Goal: Task Accomplishment & Management: Use online tool/utility

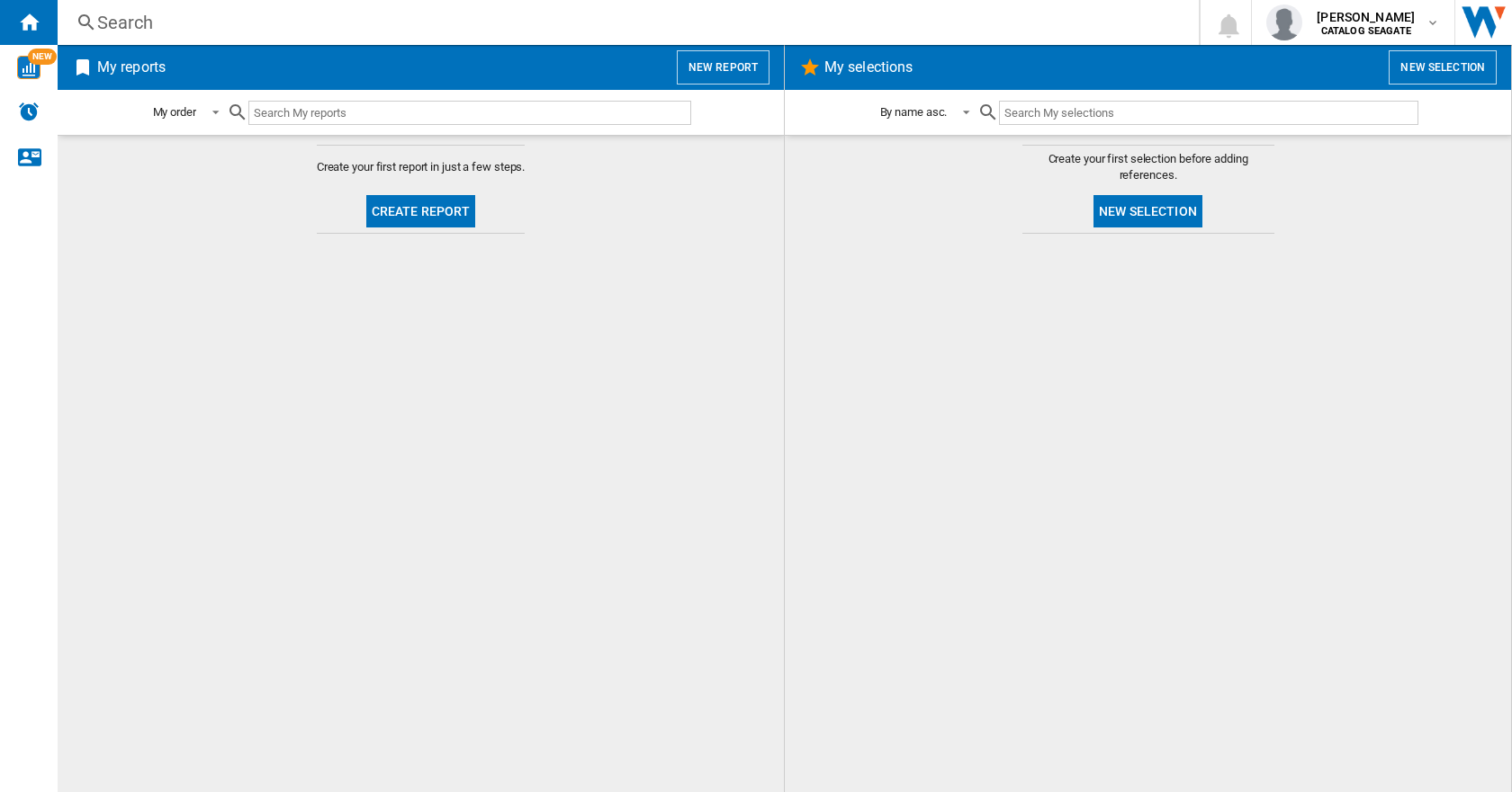
click at [429, 214] on button "Create report" at bounding box center [421, 211] width 110 height 32
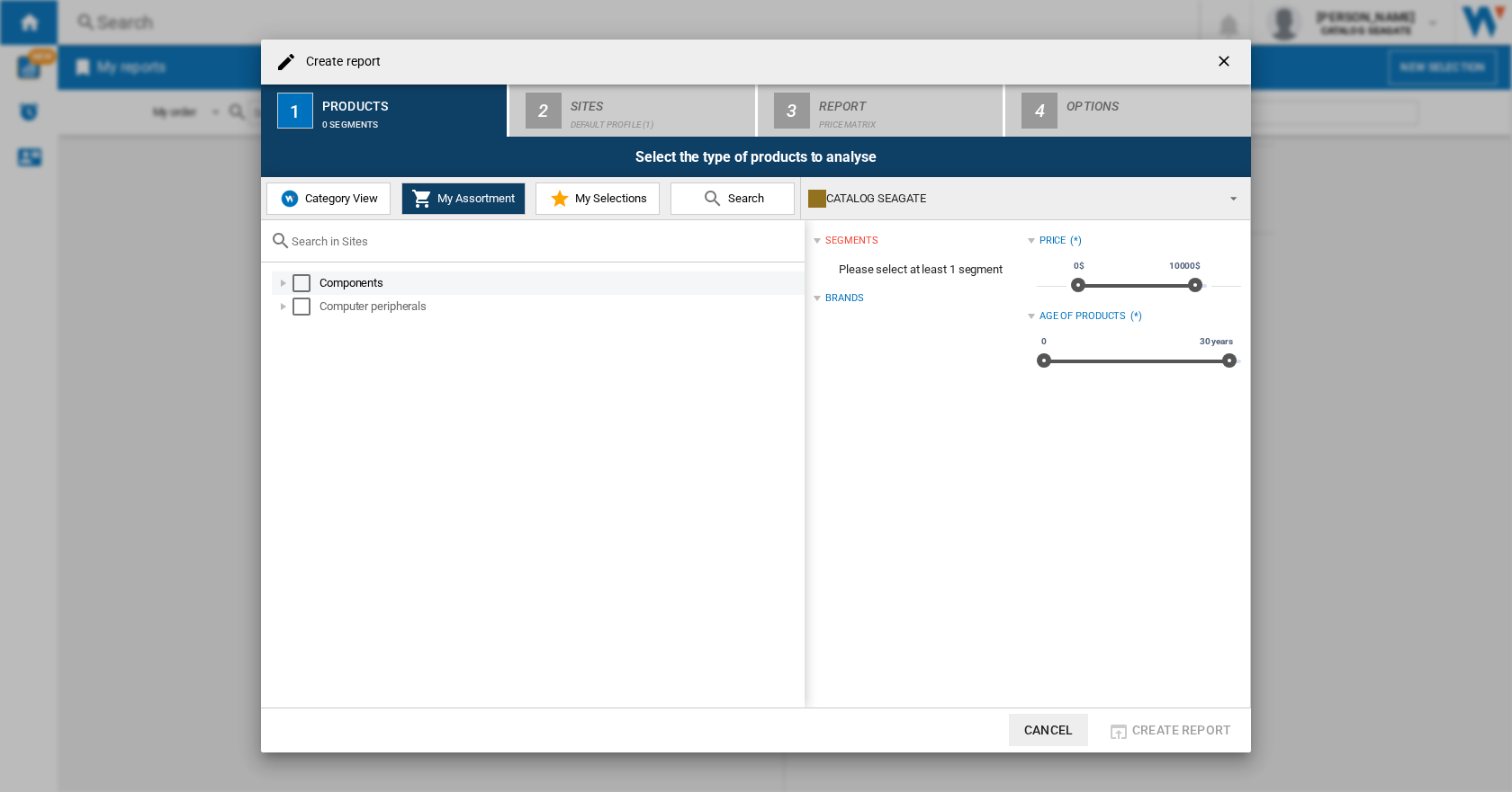
click at [332, 275] on div "Components" at bounding box center [560, 283] width 483 height 18
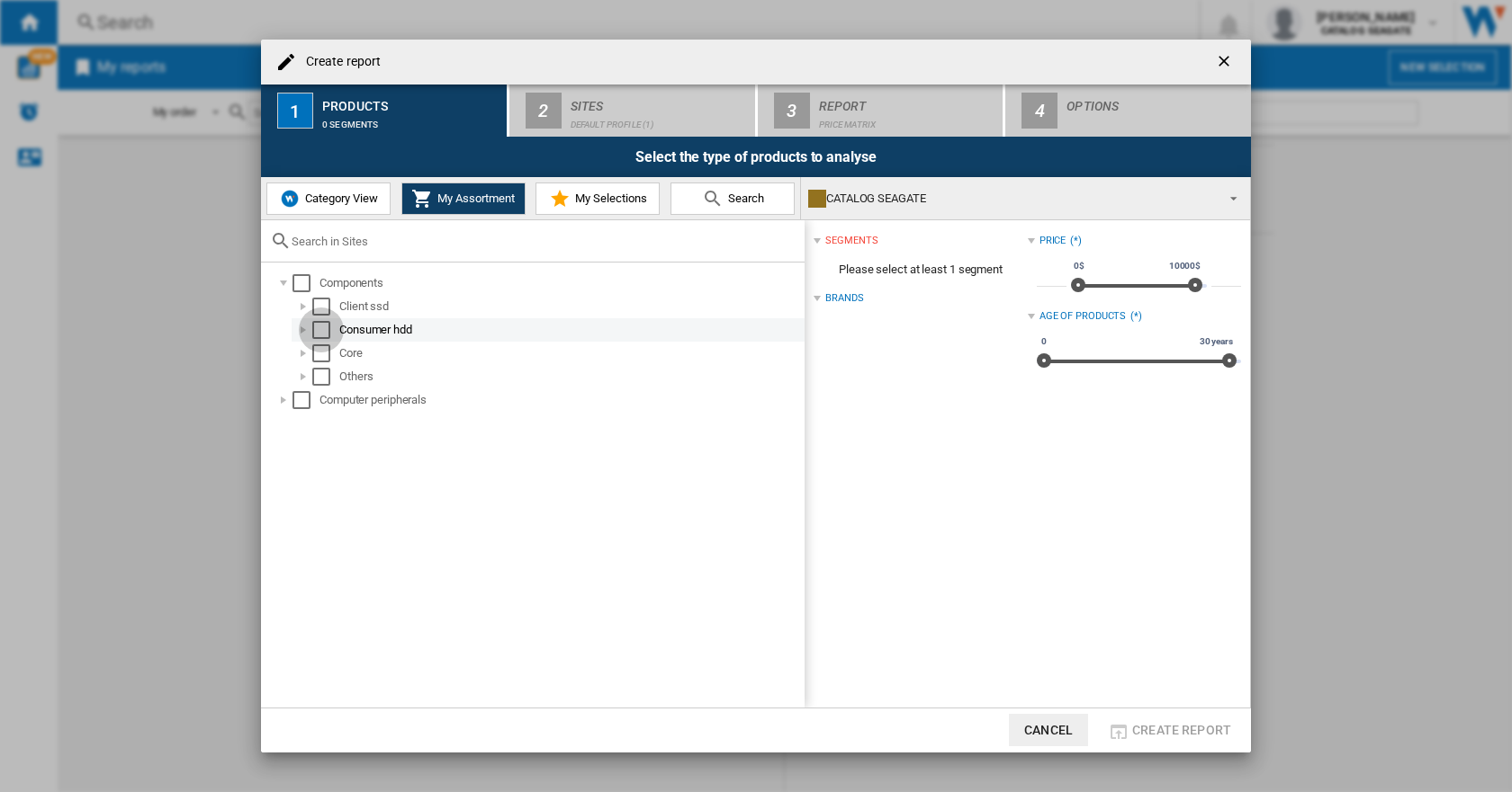
click at [316, 328] on div "Select" at bounding box center [321, 330] width 18 height 18
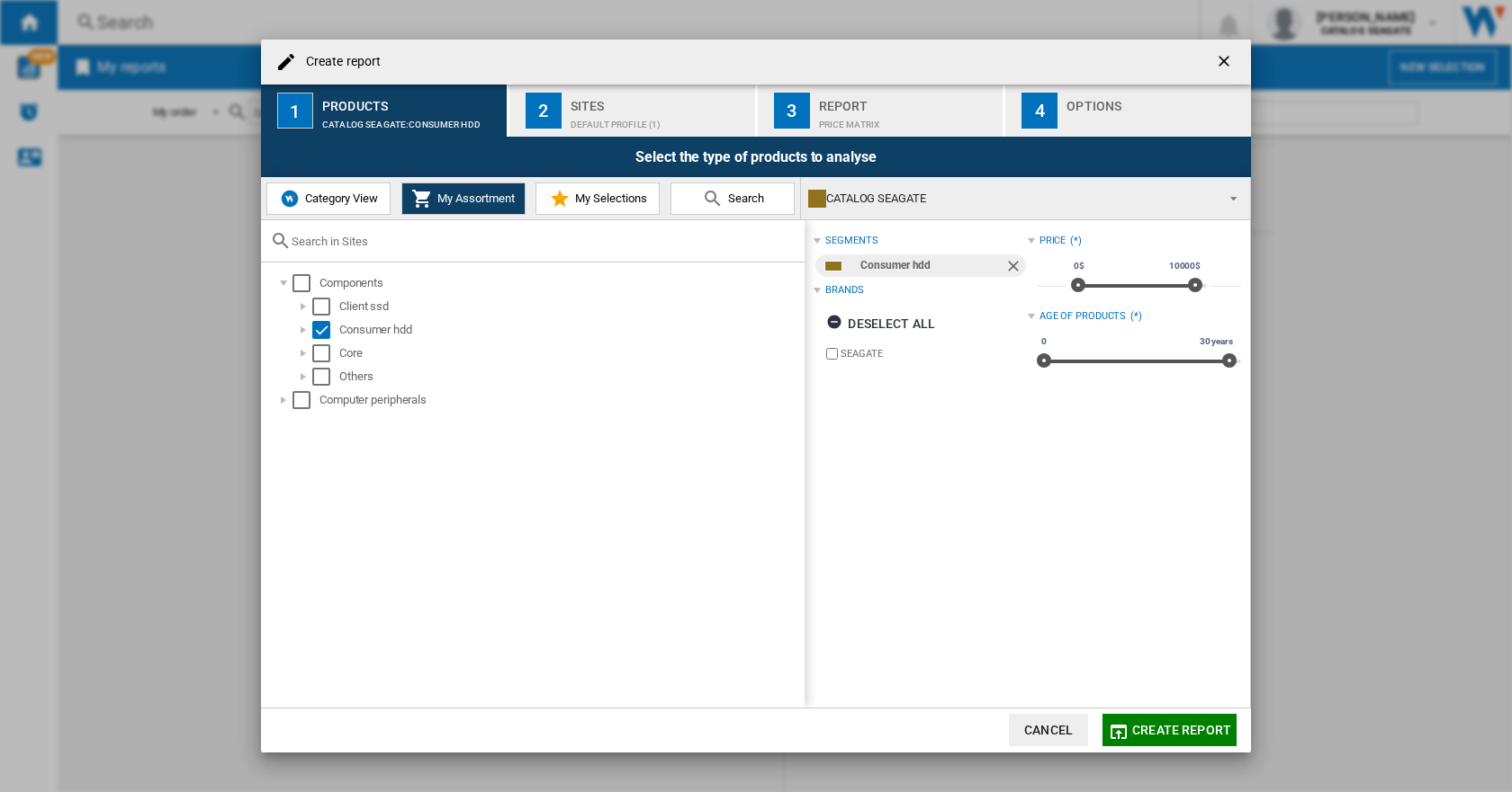
click at [850, 193] on div "CATALOG SEAGATE" at bounding box center [1010, 199] width 406 height 25
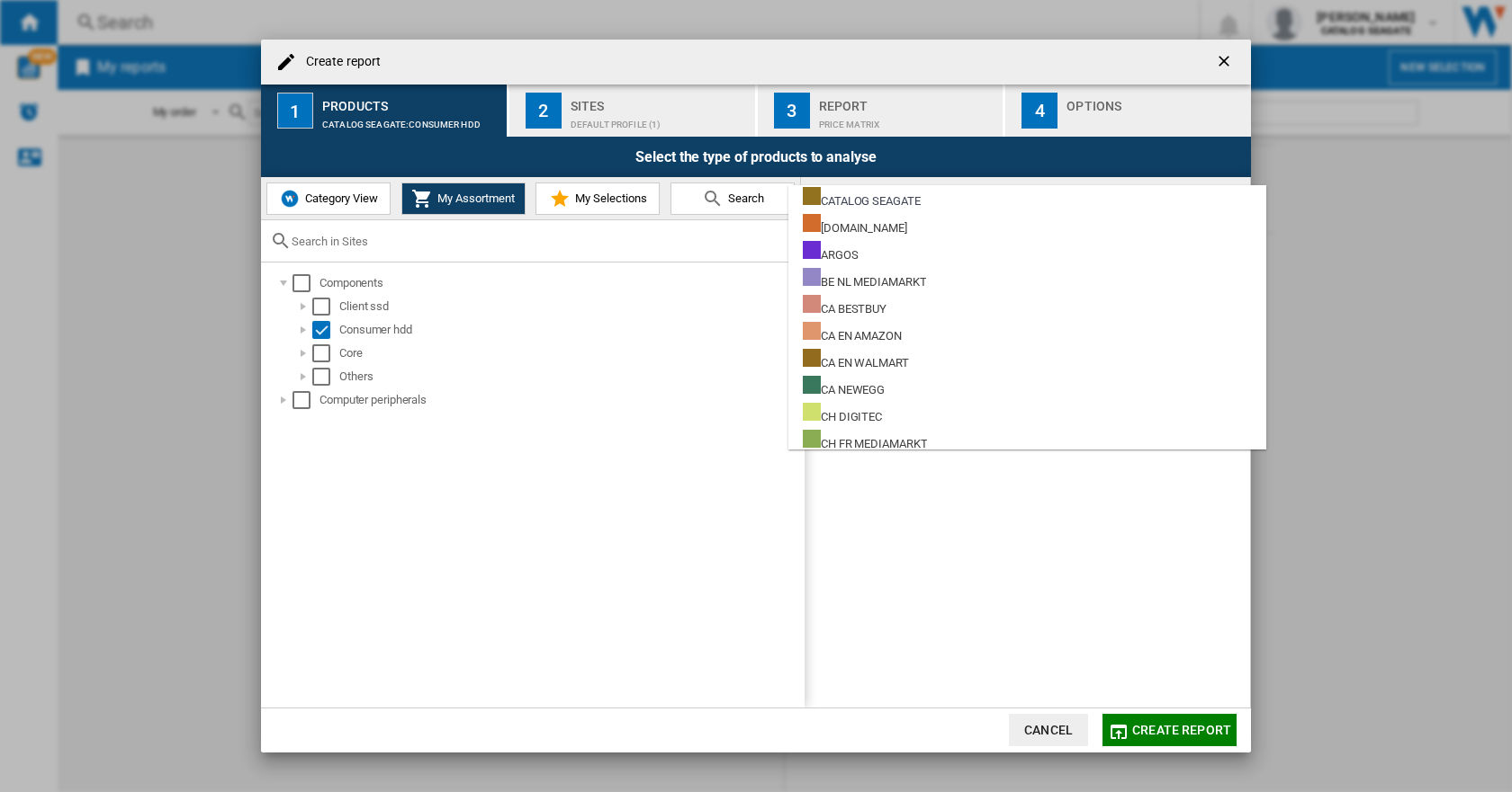
click at [850, 193] on div "CATALOG SEAGATE" at bounding box center [861, 199] width 118 height 23
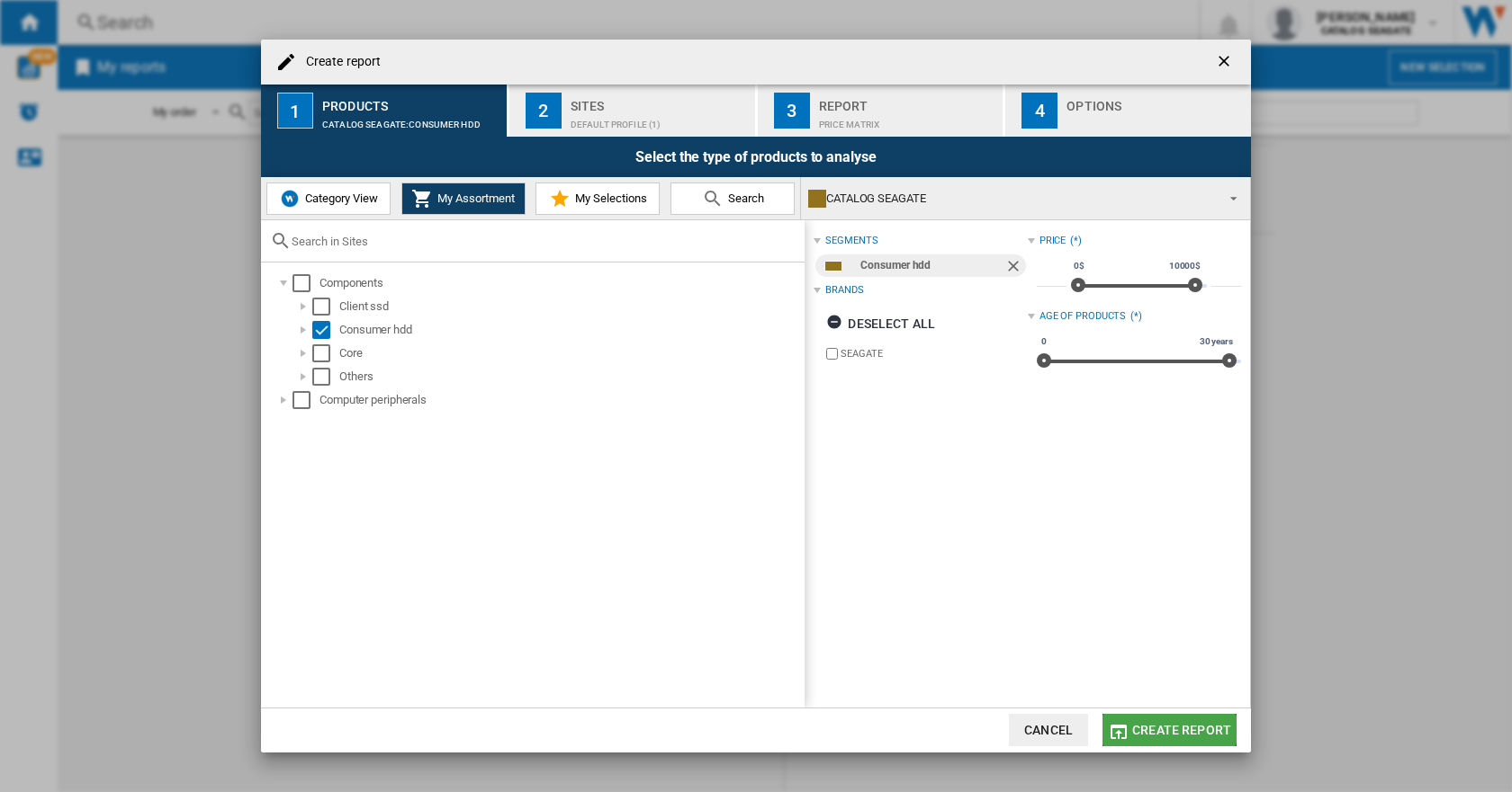
click at [1151, 727] on span "Create report" at bounding box center [1181, 730] width 99 height 14
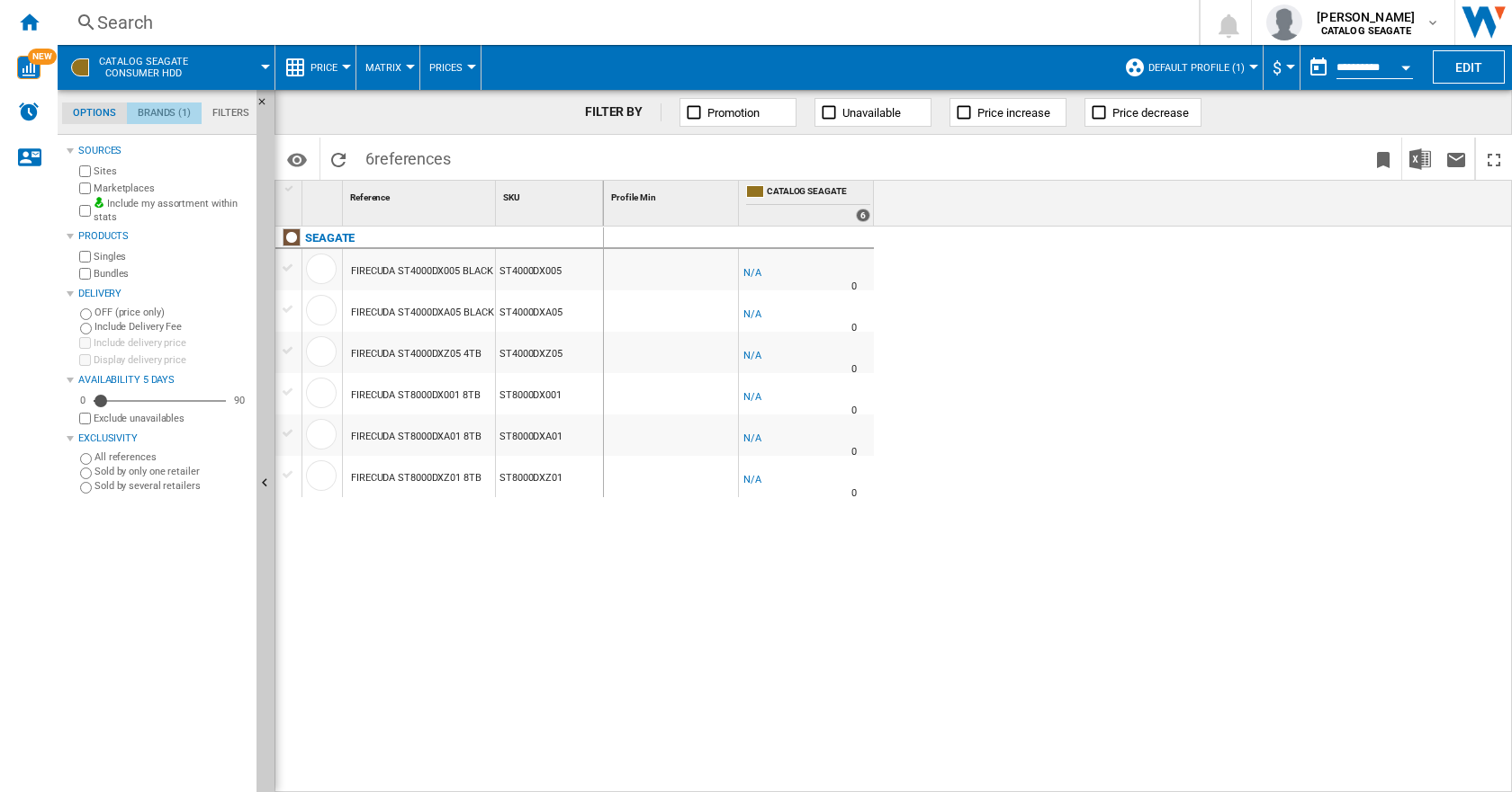
click at [155, 105] on md-tab-item "Brands (1)" at bounding box center [164, 113] width 75 height 22
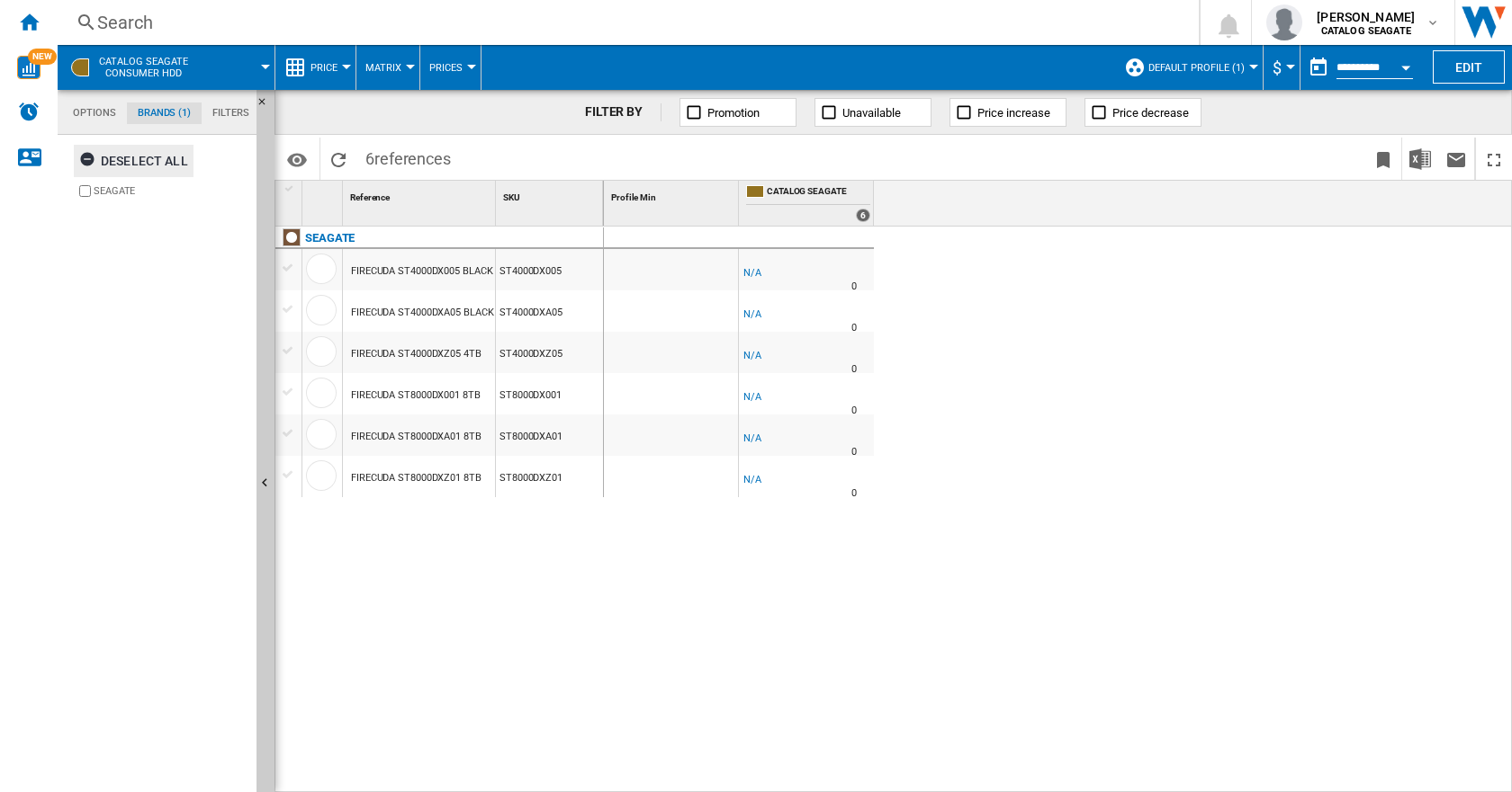
click at [139, 161] on div "Deselect all" at bounding box center [134, 161] width 109 height 32
click at [139, 161] on div "Select all" at bounding box center [125, 161] width 93 height 32
click at [80, 109] on md-tab-item "Options" at bounding box center [95, 113] width 65 height 22
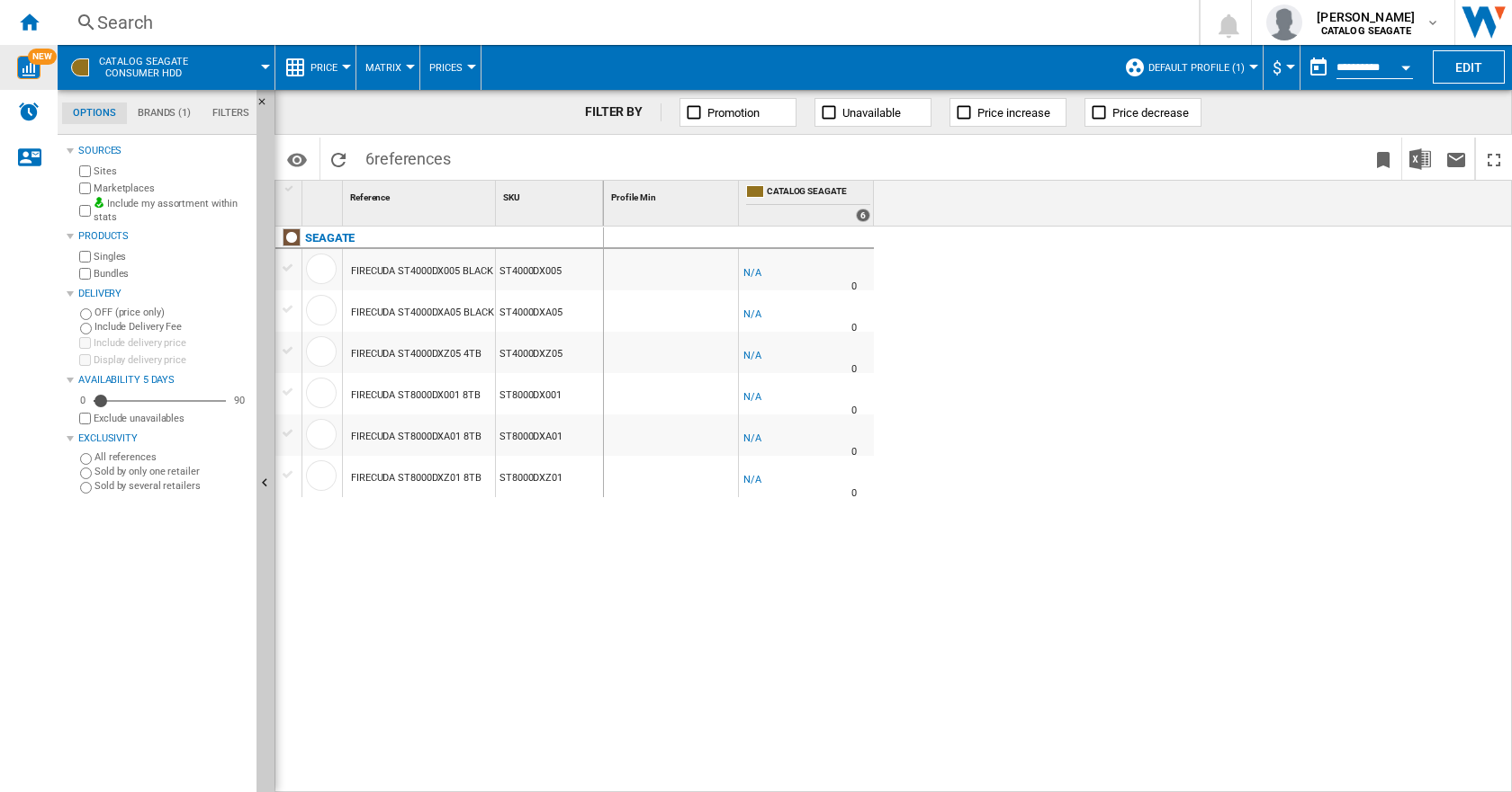
click at [37, 69] on img "WiseCard" at bounding box center [29, 67] width 23 height 23
click at [1250, 63] on md-menu "Default profile (1) Default profile (1) AMAZON-US (2) TOUS (1) Edit "Default pr…" at bounding box center [1188, 67] width 148 height 45
click at [1249, 65] on div at bounding box center [1253, 67] width 9 height 5
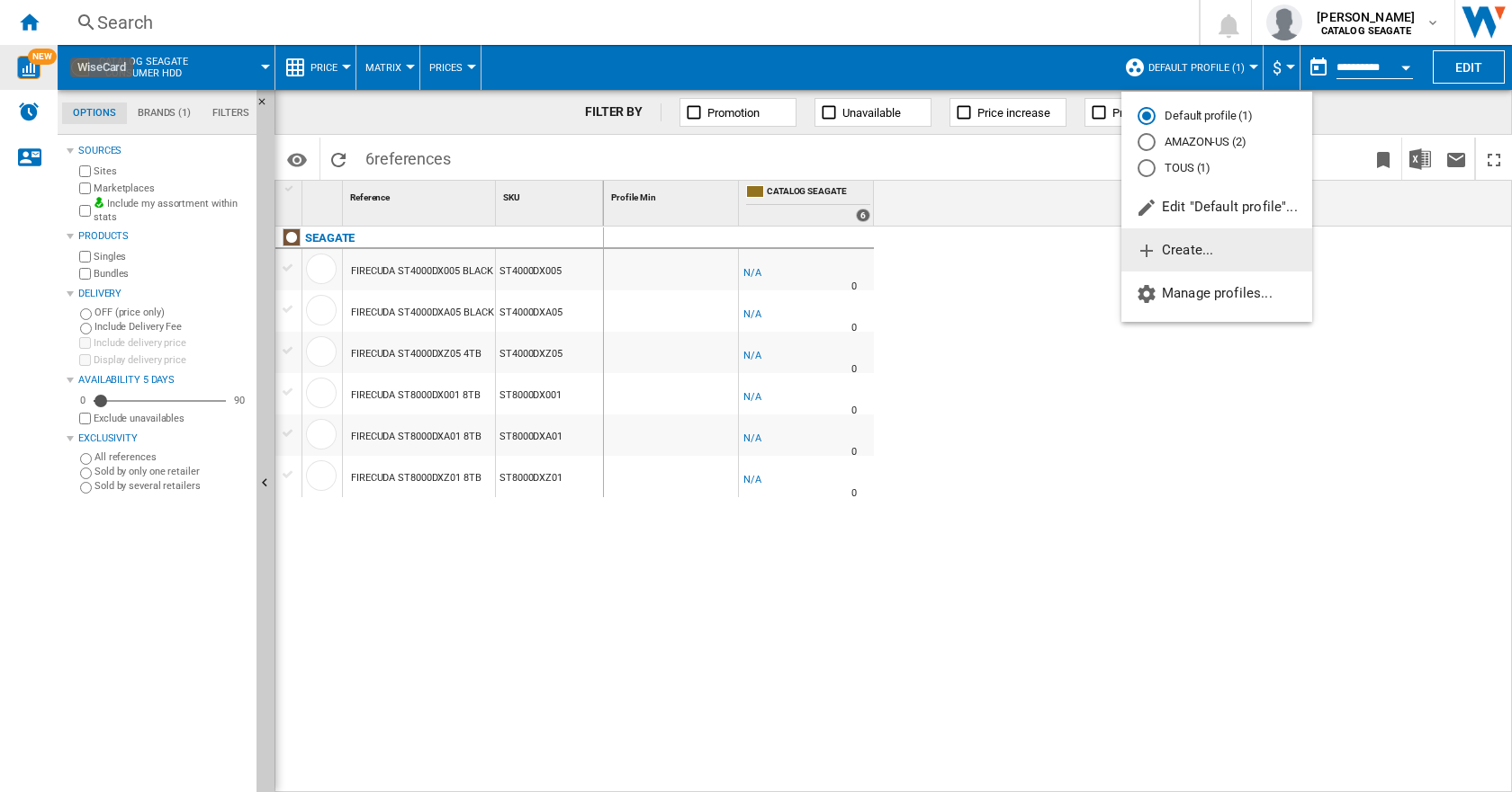
click at [1187, 242] on span "Create..." at bounding box center [1174, 249] width 77 height 16
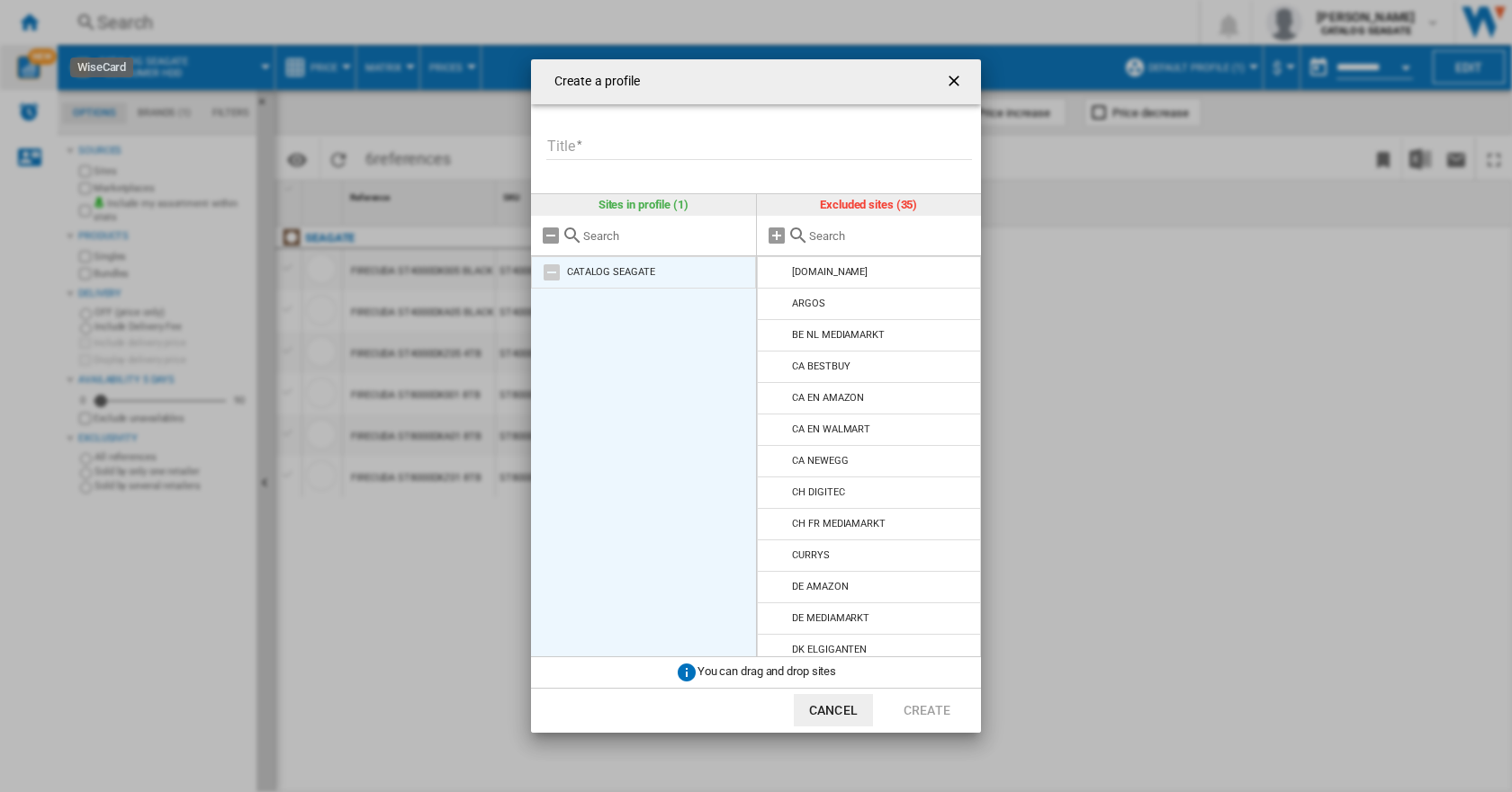
click at [648, 275] on div "CATALOG SEAGATE" at bounding box center [611, 272] width 88 height 11
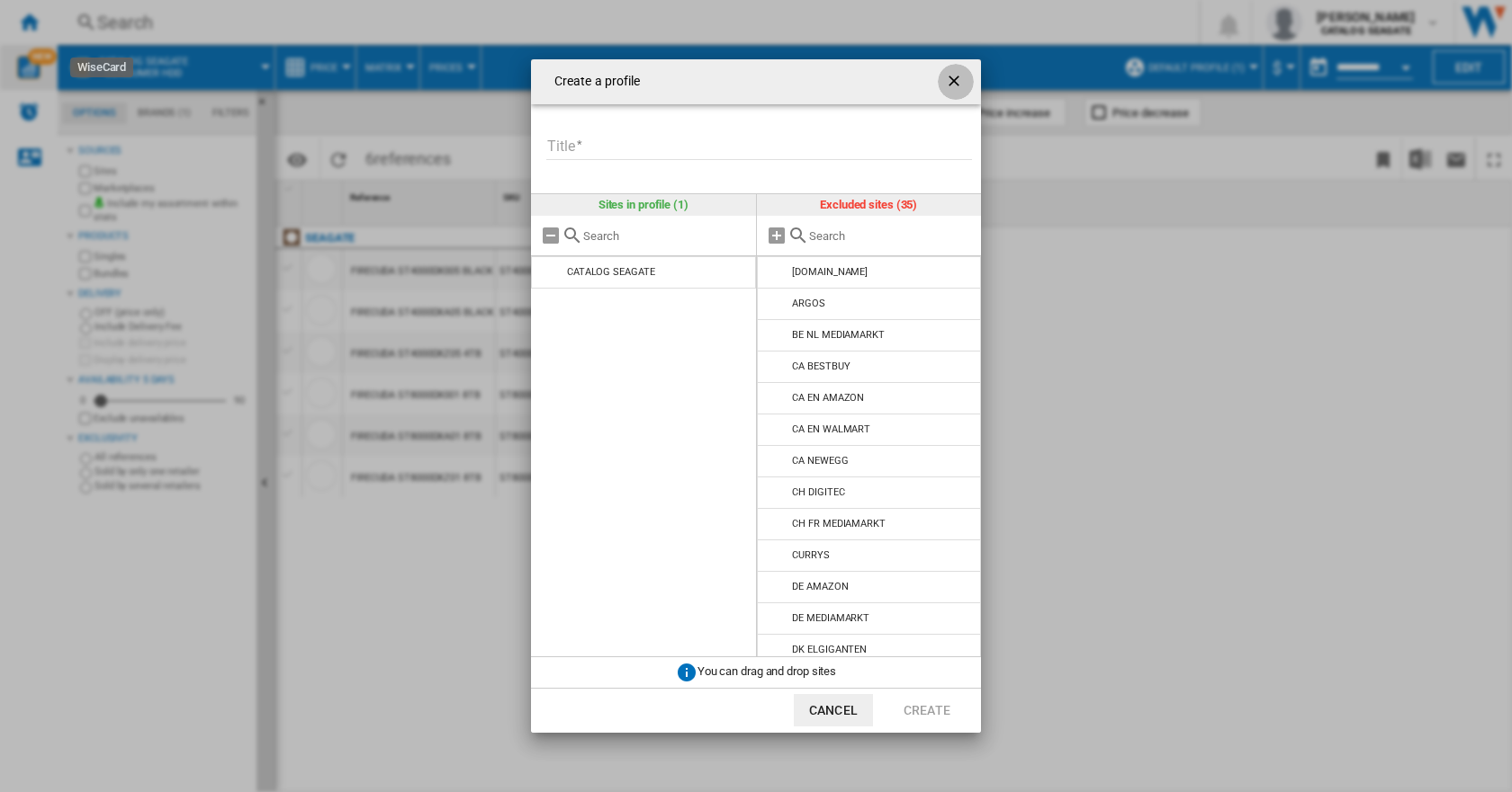
click at [949, 83] on ng-md-icon "getI18NText('BUTTONS.CLOSE_DIALOG')" at bounding box center [955, 82] width 22 height 22
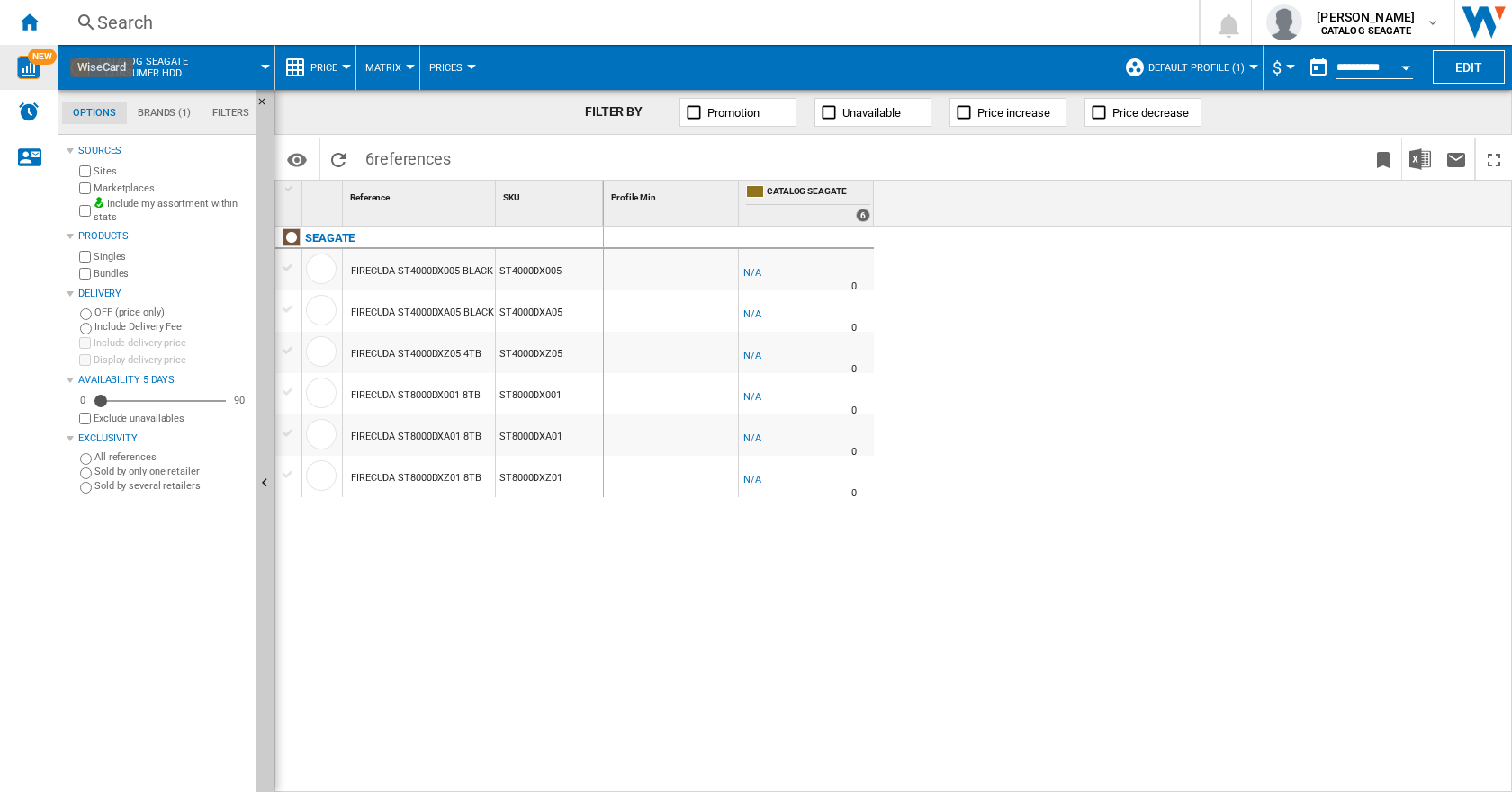
click at [166, 66] on span "CATALOG SEAGATE Consumer hdd" at bounding box center [143, 67] width 89 height 23
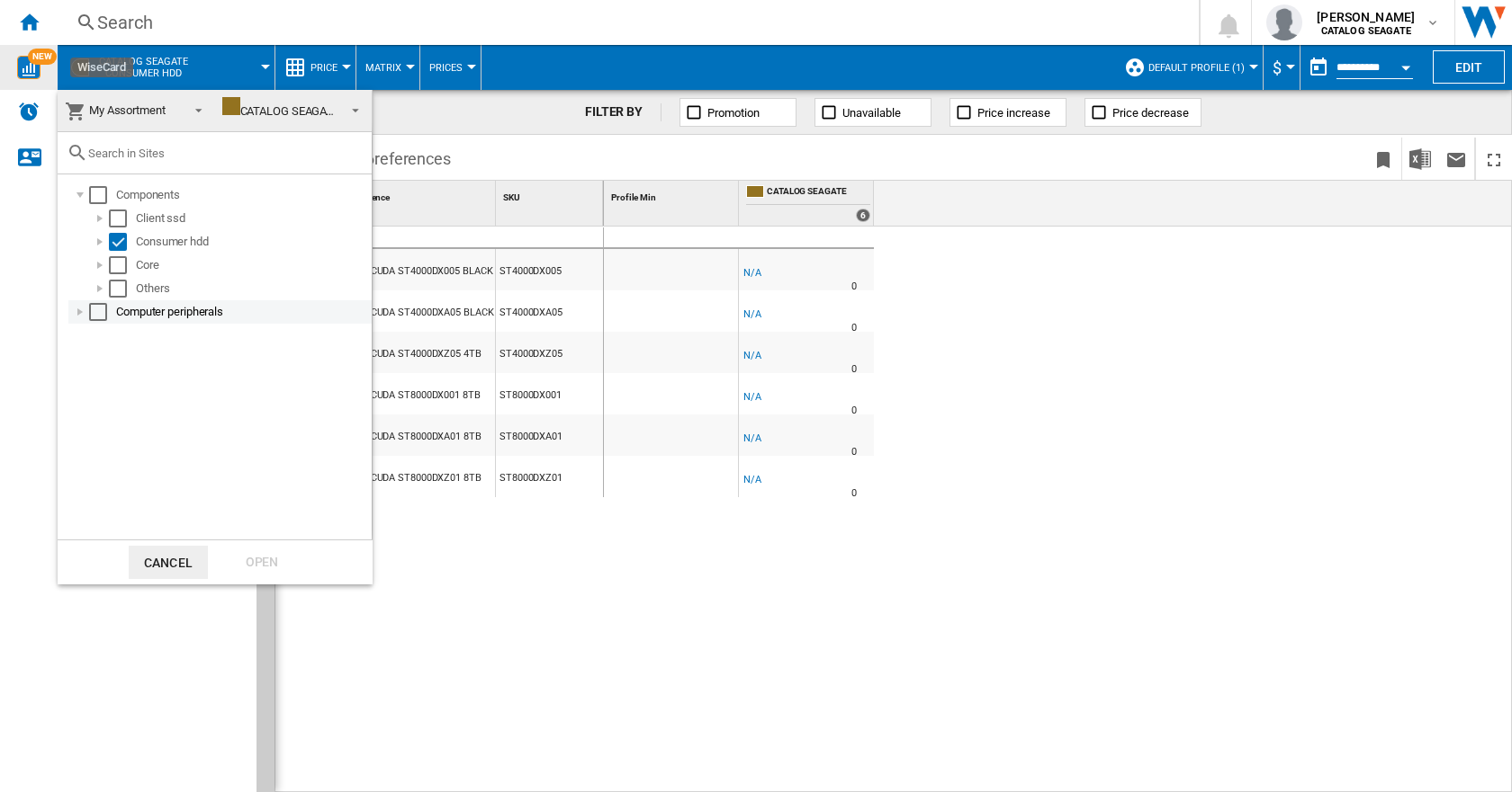
click at [97, 318] on div "Select" at bounding box center [97, 311] width 18 height 18
click at [116, 231] on div "Consumer hdd" at bounding box center [229, 242] width 284 height 23
click at [76, 311] on div at bounding box center [79, 311] width 18 height 18
click at [265, 562] on div "Open" at bounding box center [262, 562] width 79 height 33
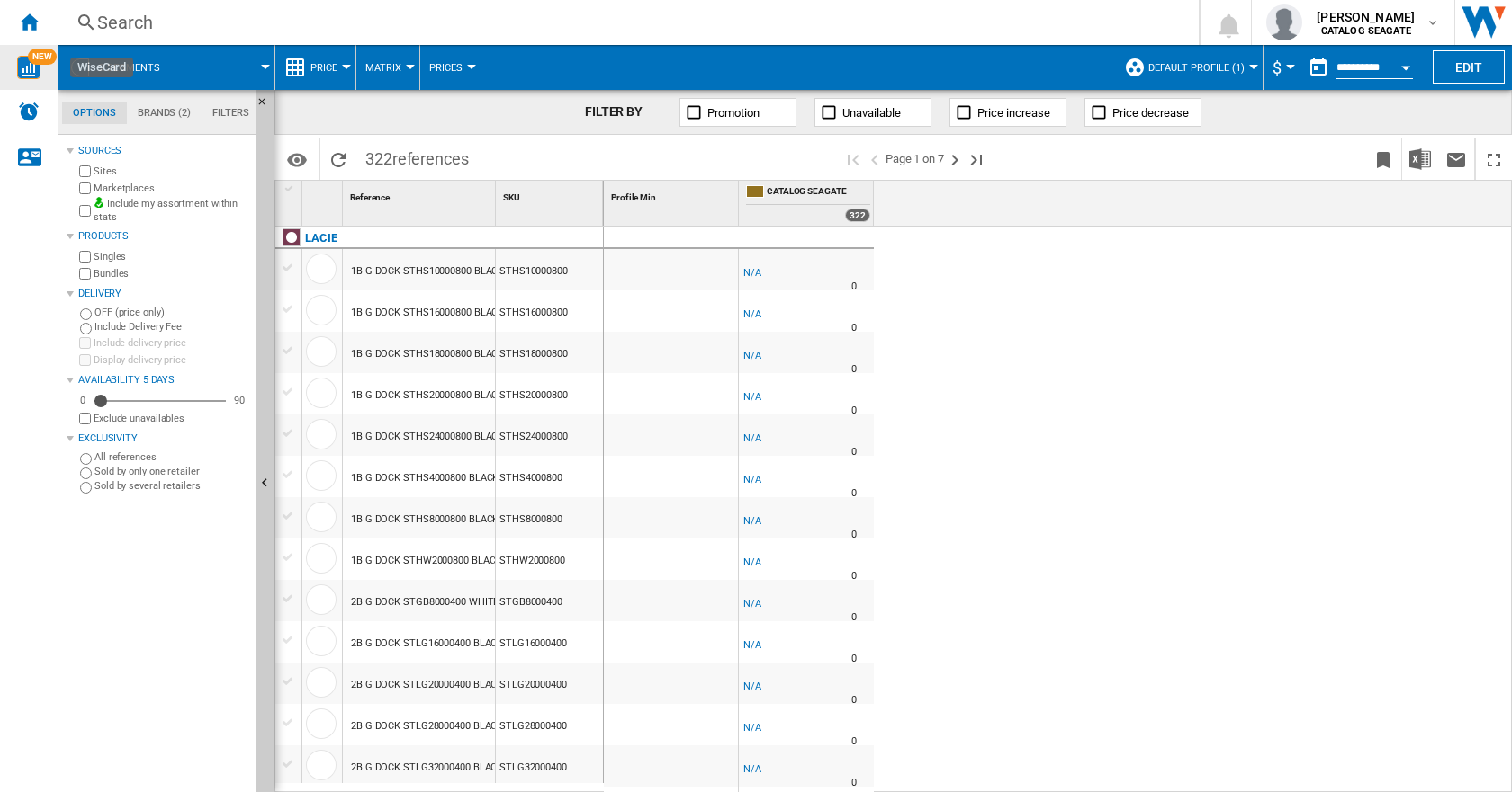
click at [1183, 67] on span "Default profile (1)" at bounding box center [1196, 68] width 97 height 11
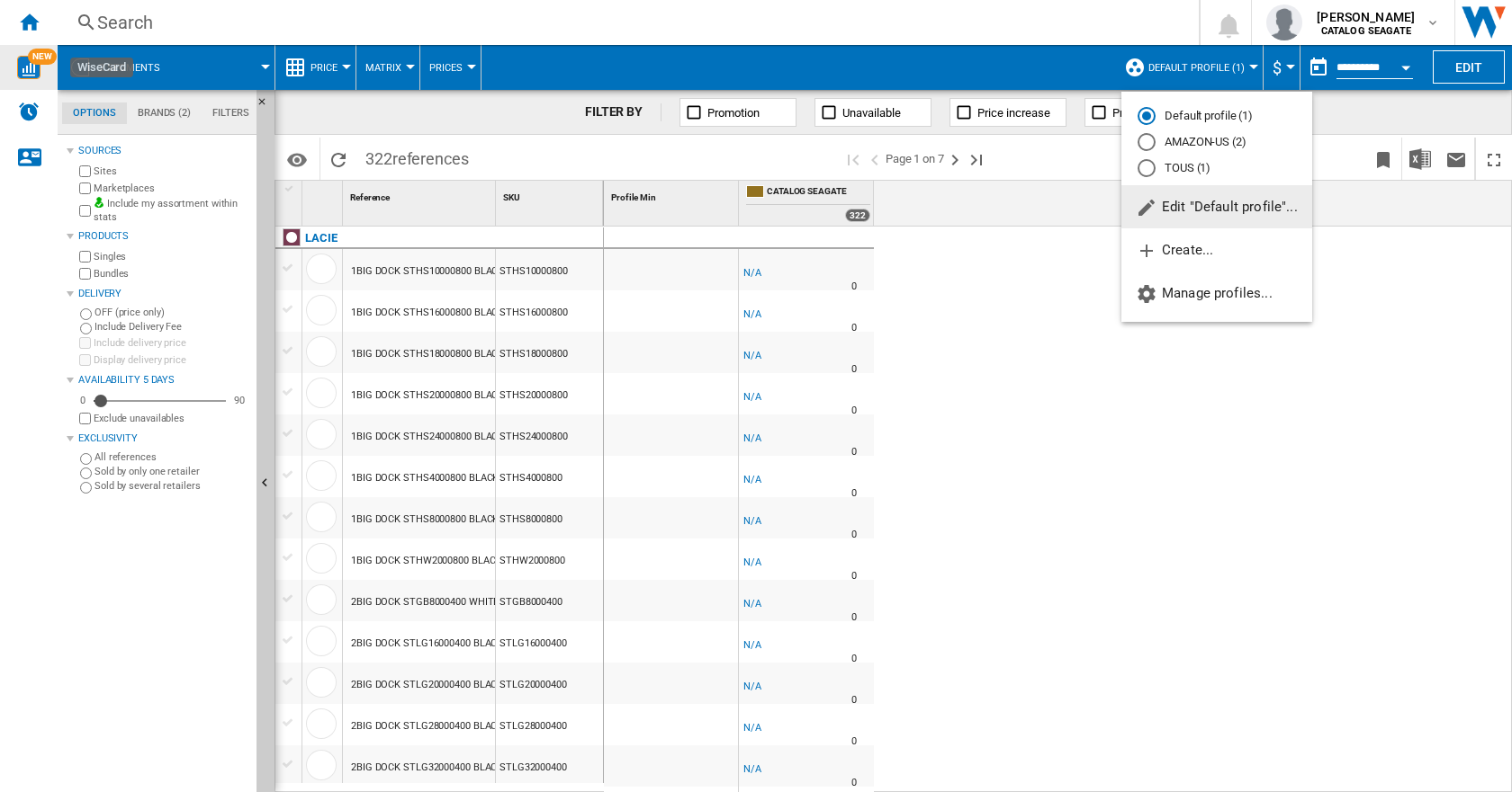
click at [1177, 204] on span "Edit "Default profile"..." at bounding box center [1216, 206] width 162 height 16
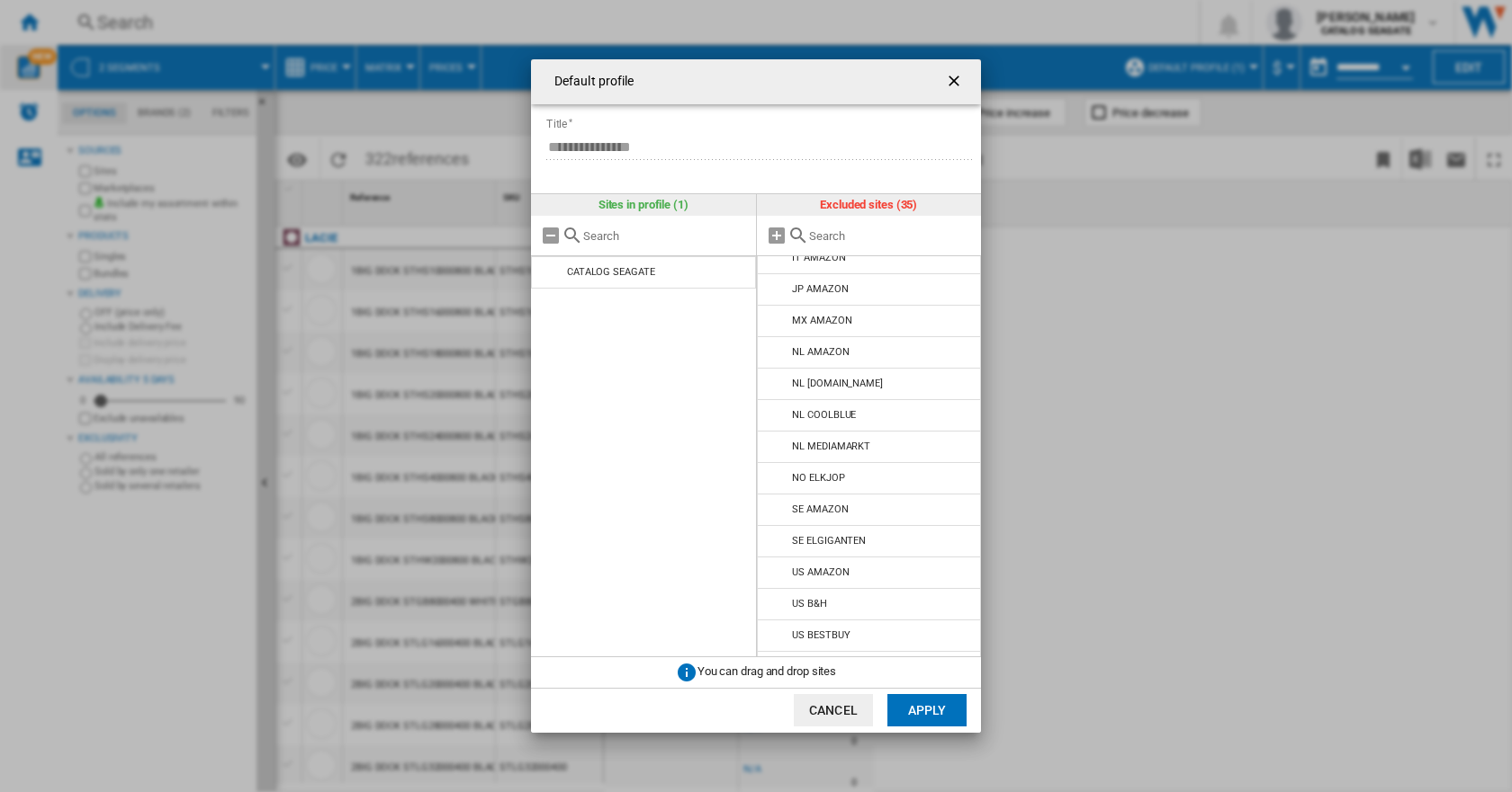
scroll to position [702, 0]
click at [830, 505] on li "US BESTBUY" at bounding box center [869, 515] width 225 height 32
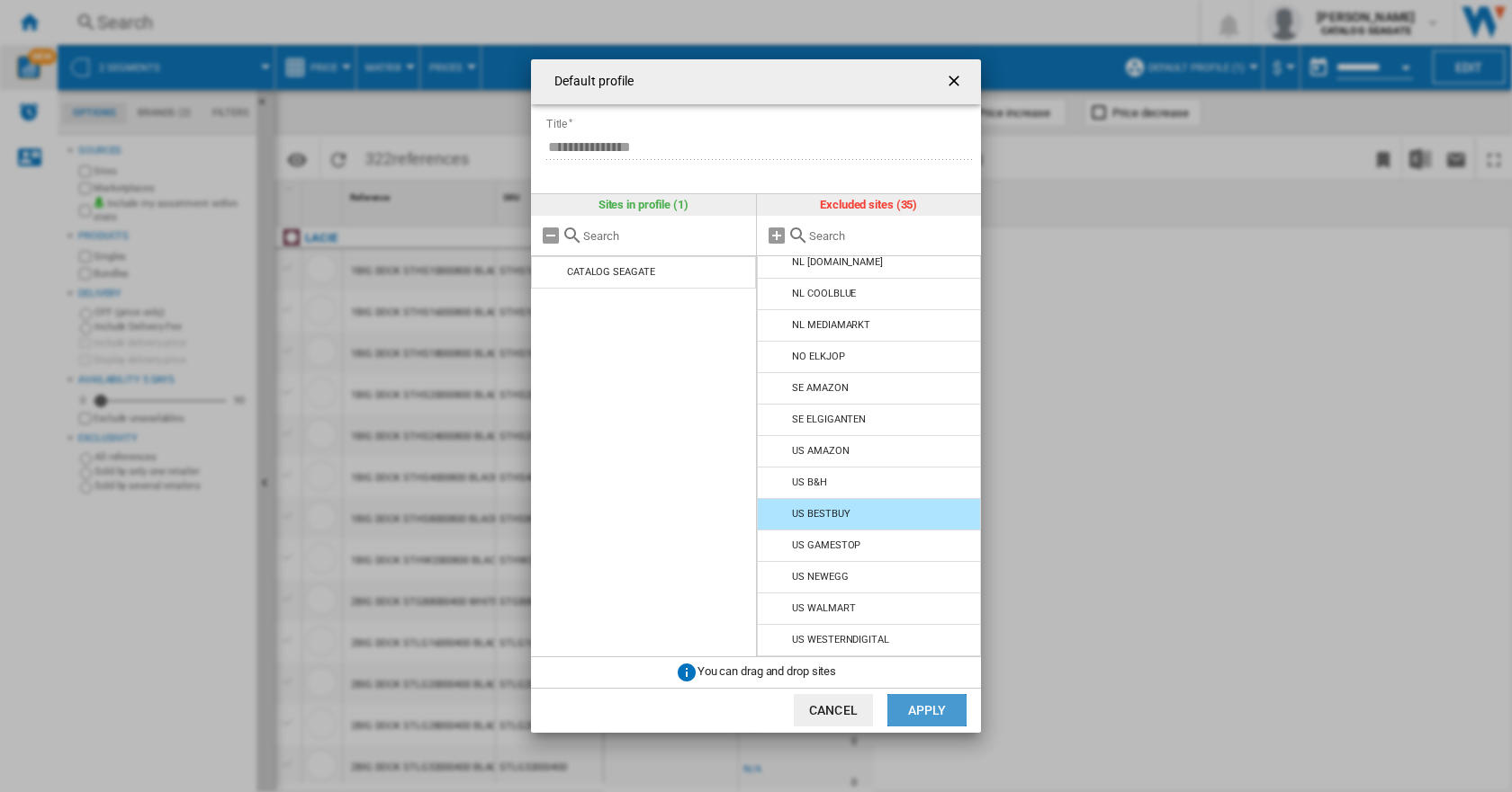
click at [910, 713] on button "Apply" at bounding box center [926, 711] width 79 height 32
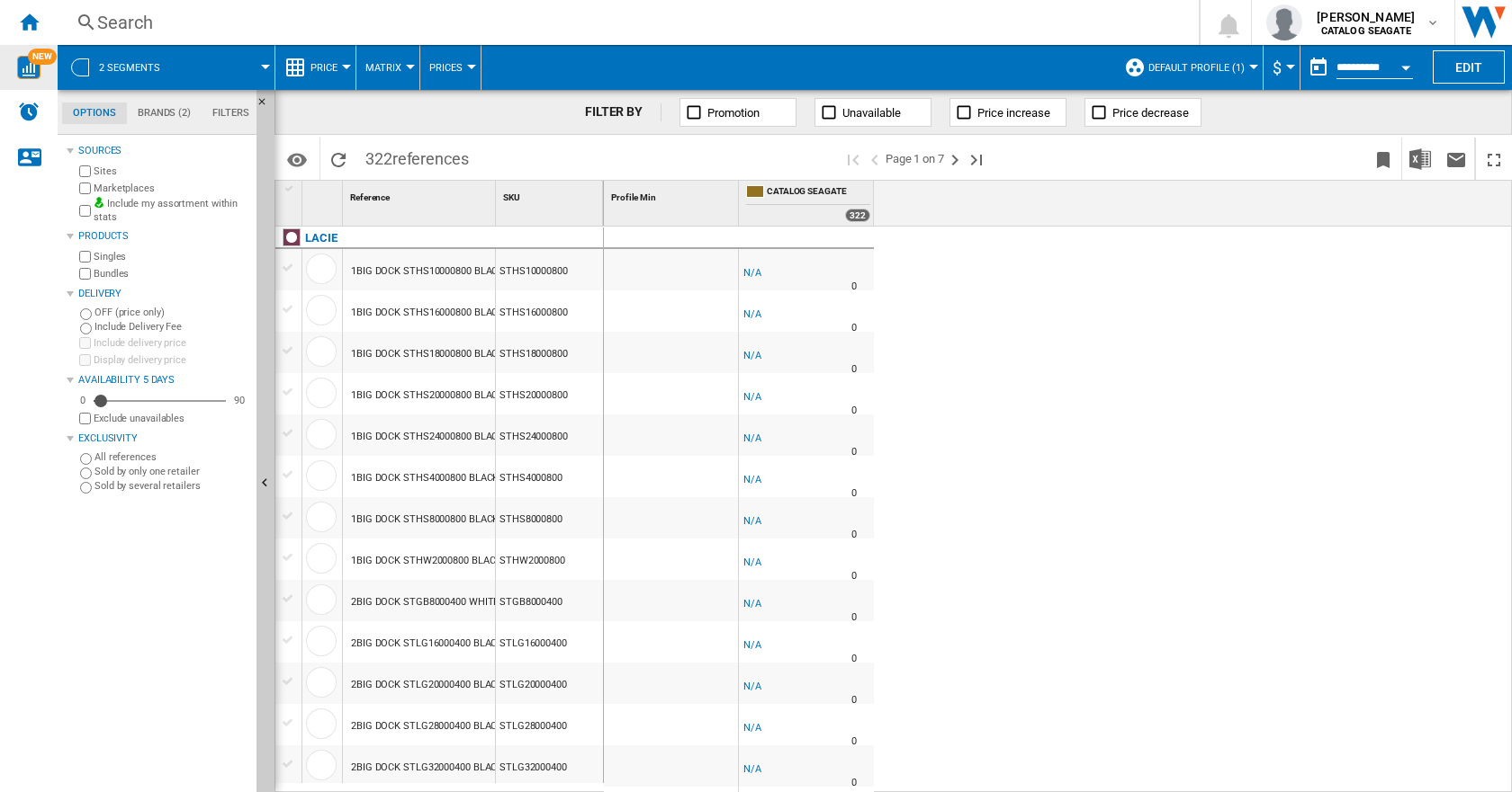
click at [1244, 64] on button "Default profile (1)" at bounding box center [1200, 67] width 105 height 45
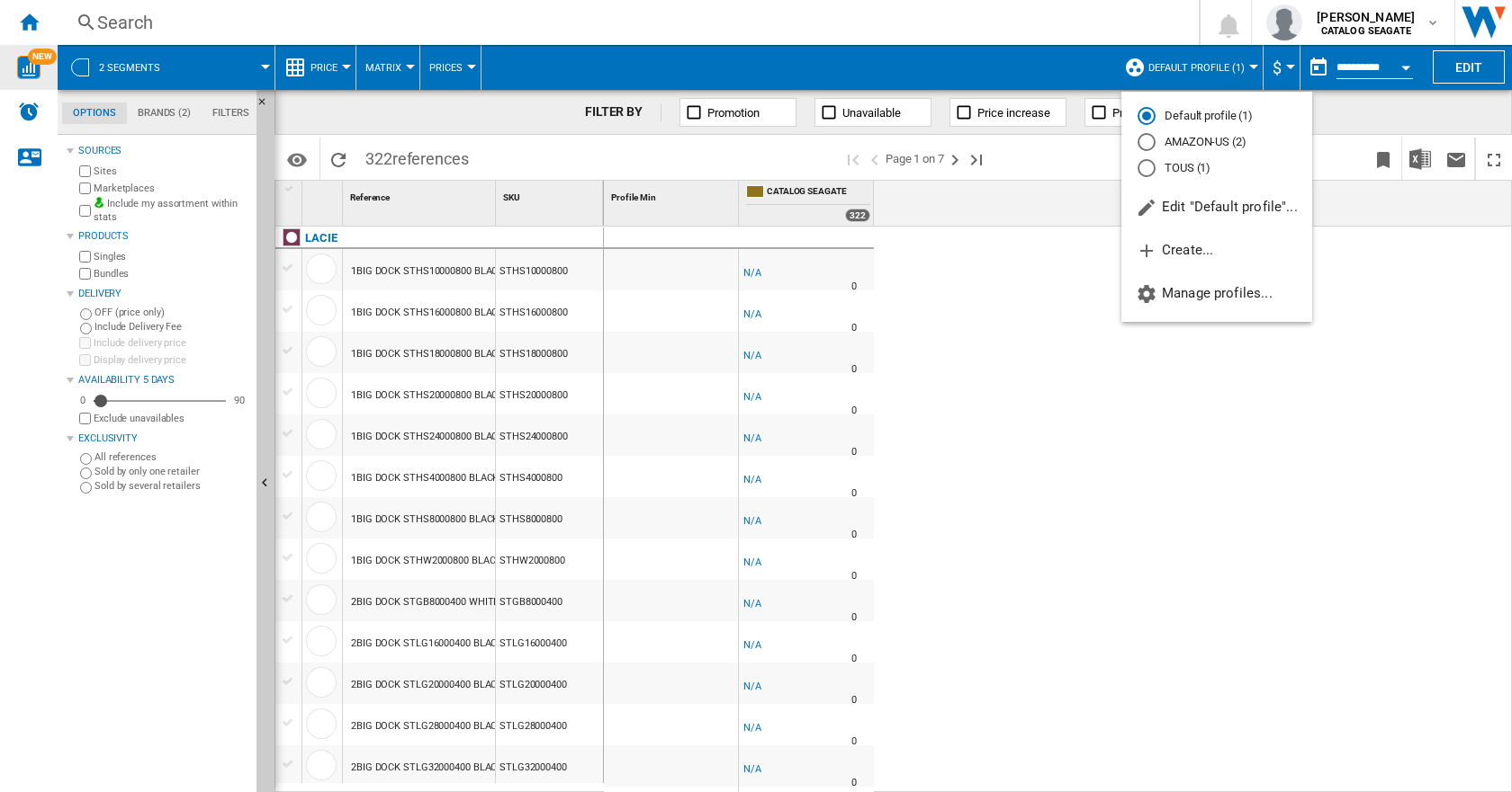
click at [1194, 140] on md-radio-button "AMAZON-US (2)" at bounding box center [1217, 142] width 159 height 17
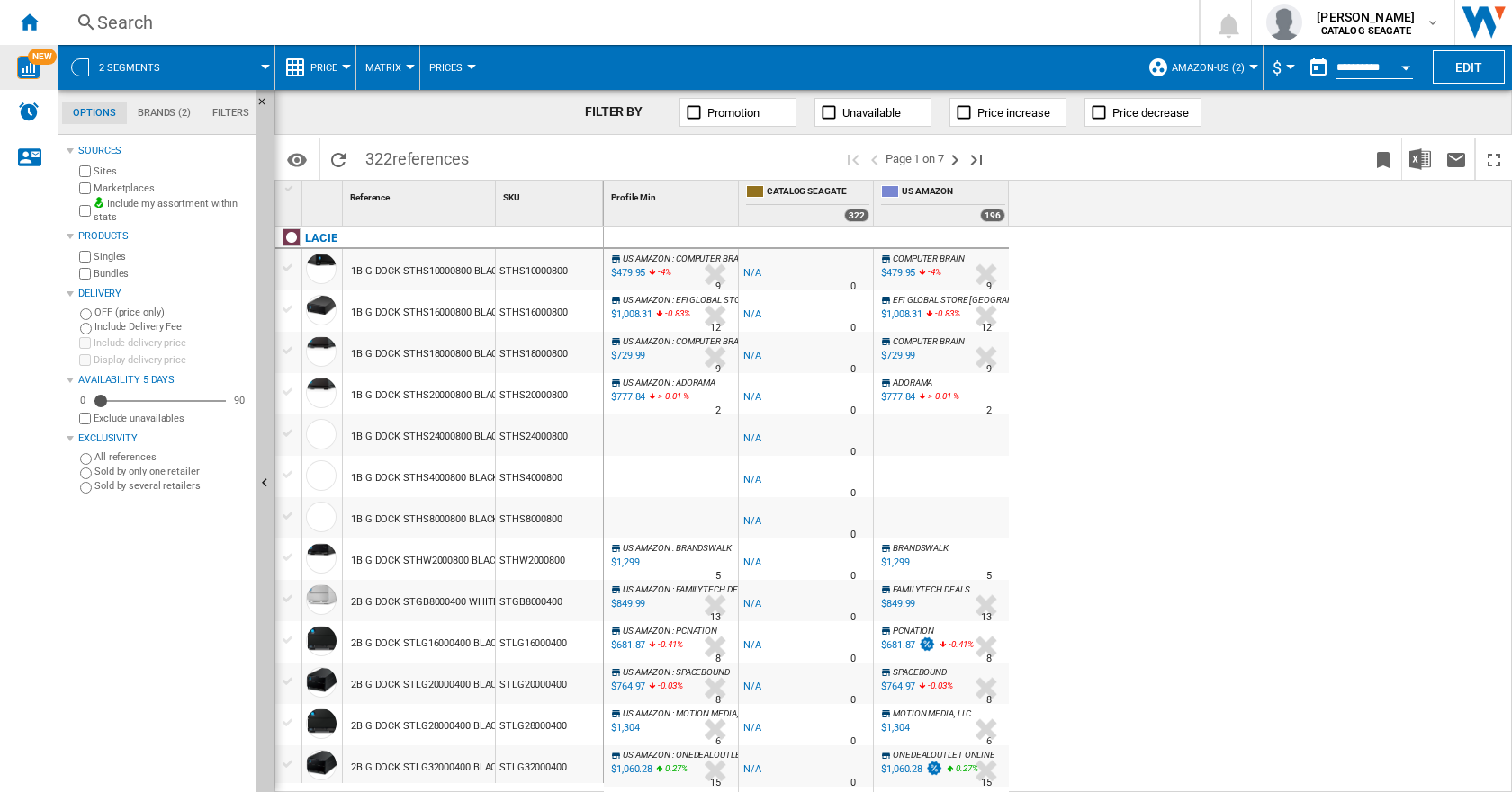
click at [1220, 70] on span "AMAZON-US (2)" at bounding box center [1208, 68] width 73 height 11
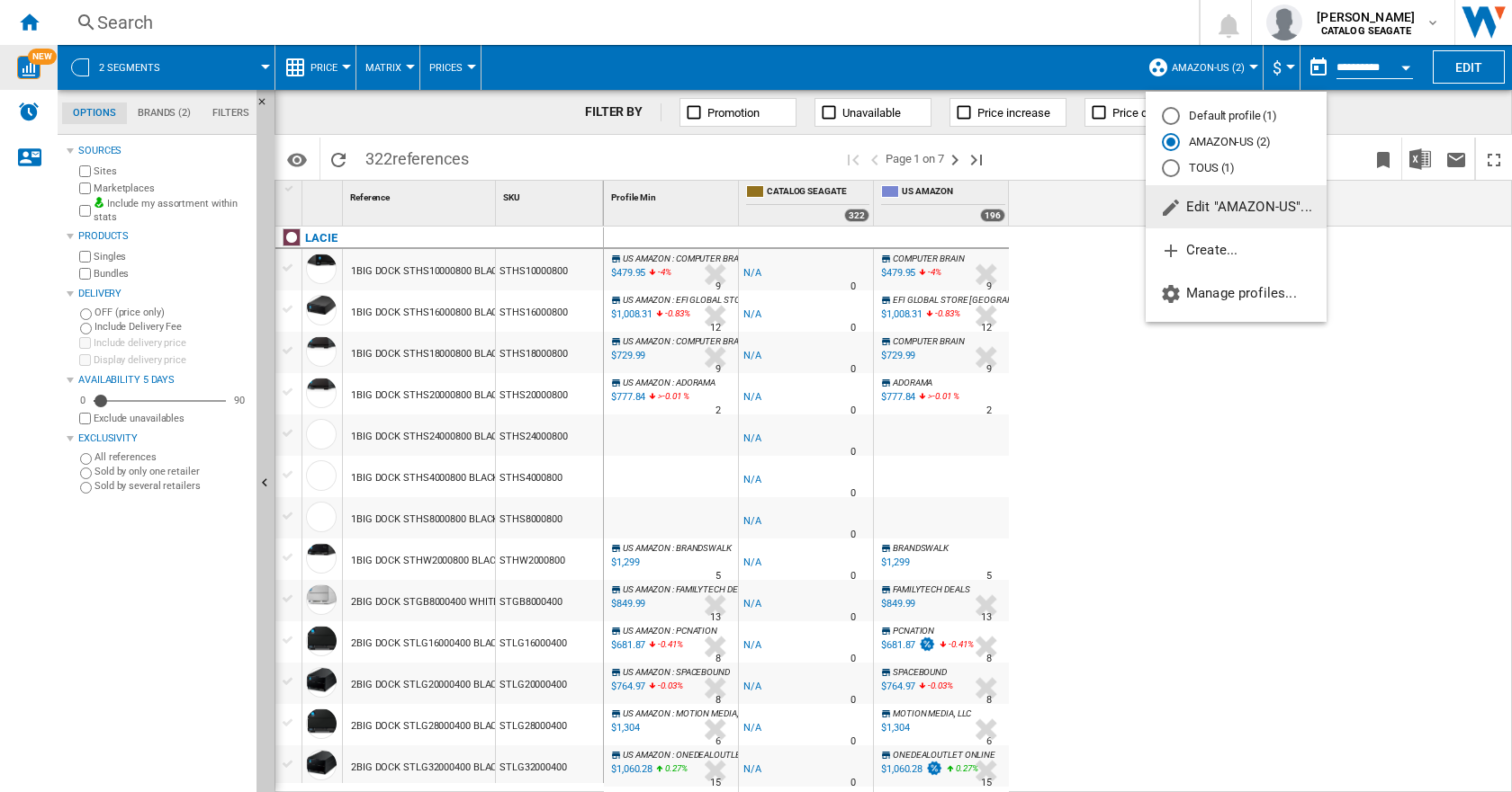
click at [1211, 209] on span "Edit "AMAZON-US"..." at bounding box center [1235, 206] width 152 height 16
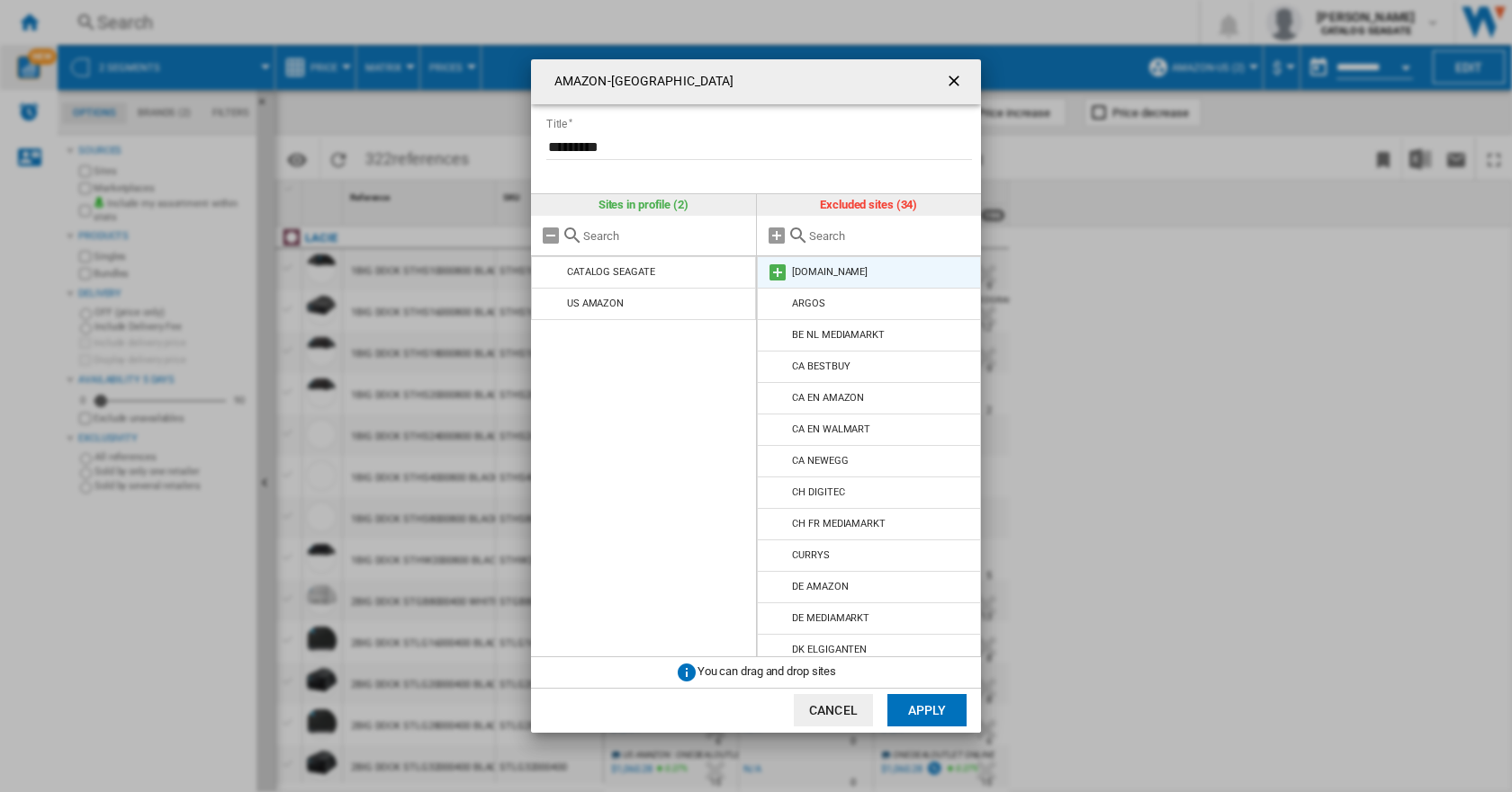
click at [837, 268] on div "[DOMAIN_NAME]" at bounding box center [829, 272] width 76 height 11
click at [775, 273] on md-icon "AMAZON-US Title ..." at bounding box center [777, 272] width 22 height 22
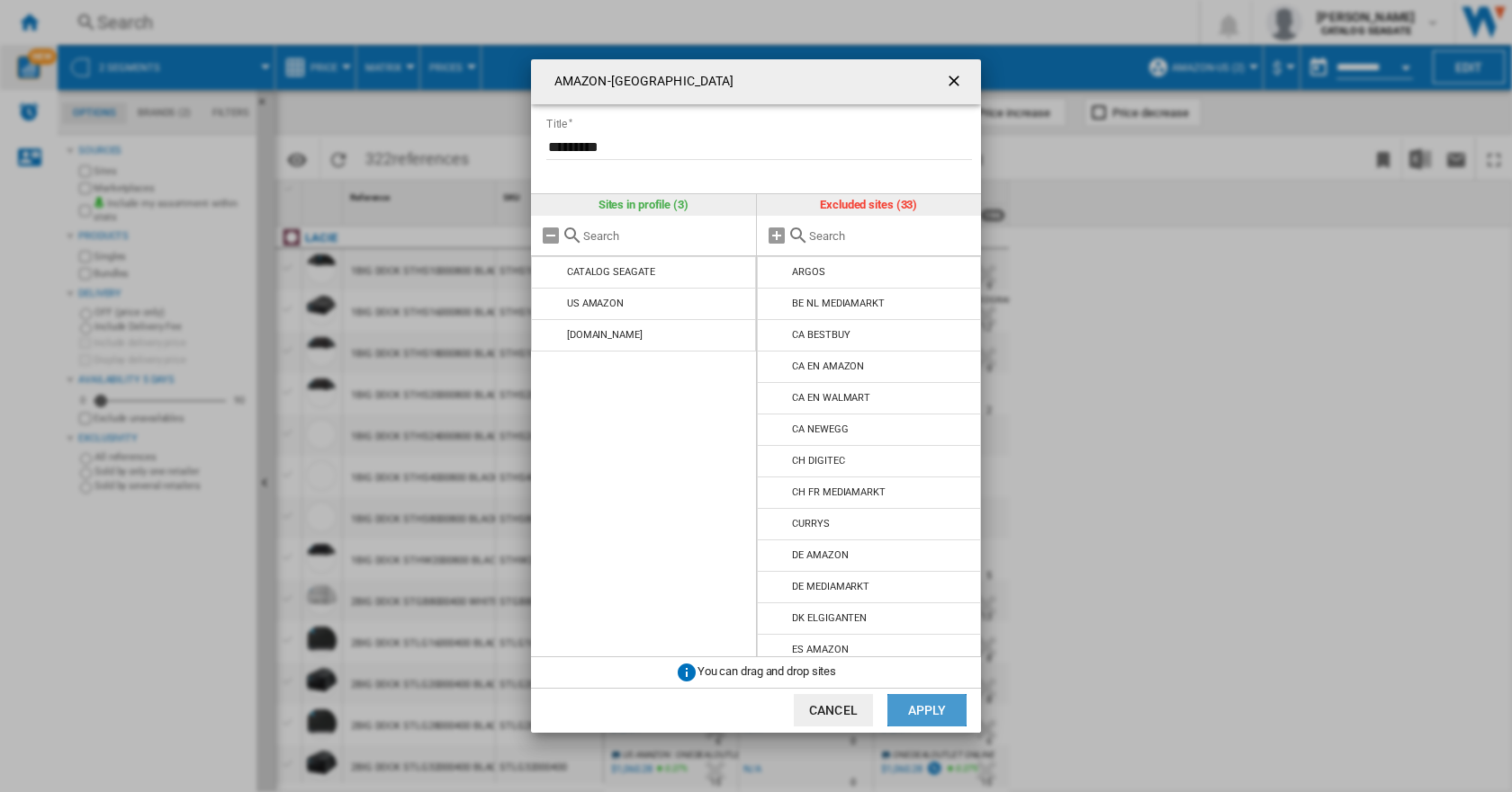
click at [924, 705] on button "Apply" at bounding box center [926, 711] width 79 height 32
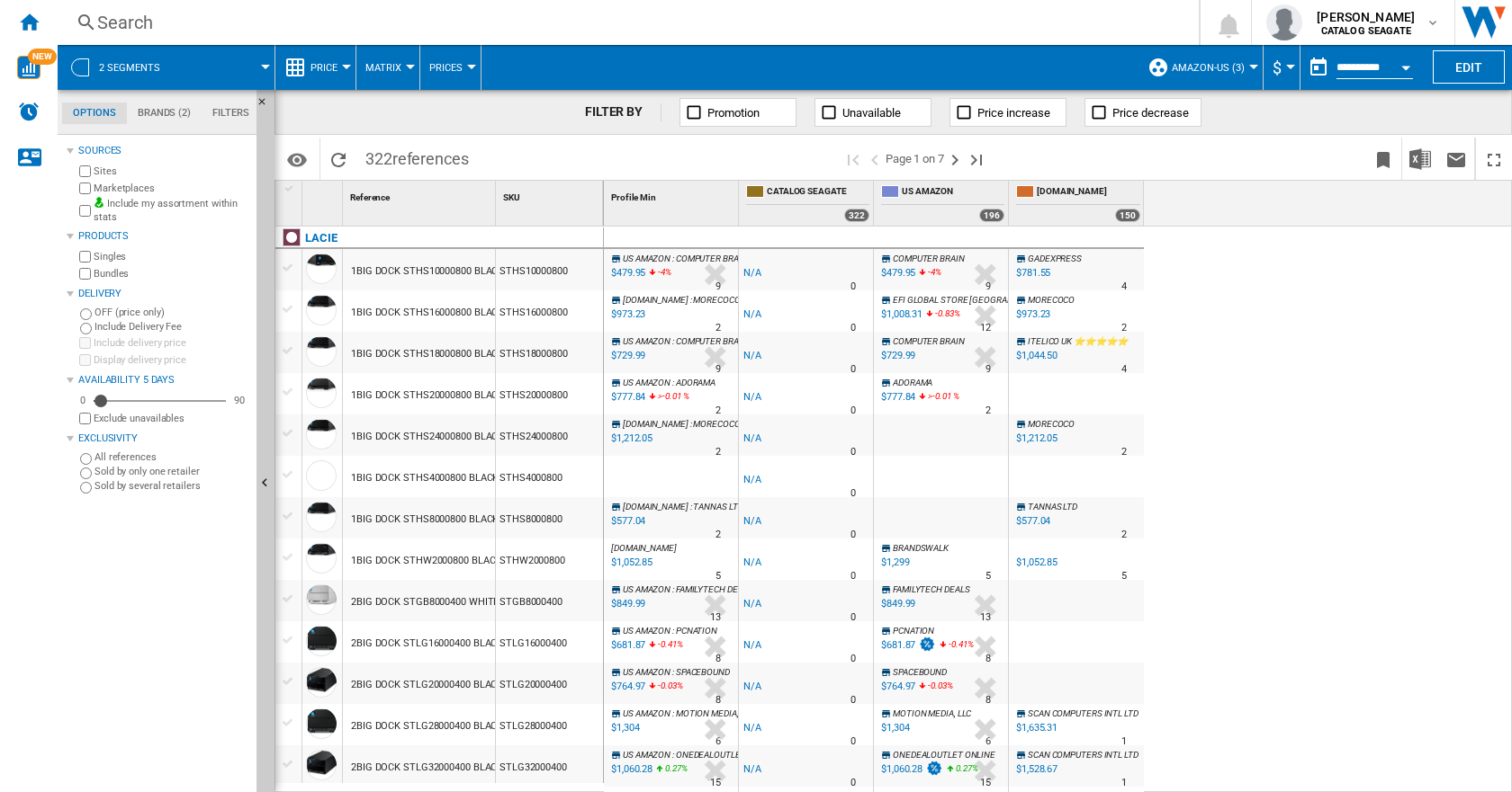
click at [1195, 69] on span "AMAZON-US (3)" at bounding box center [1208, 68] width 73 height 11
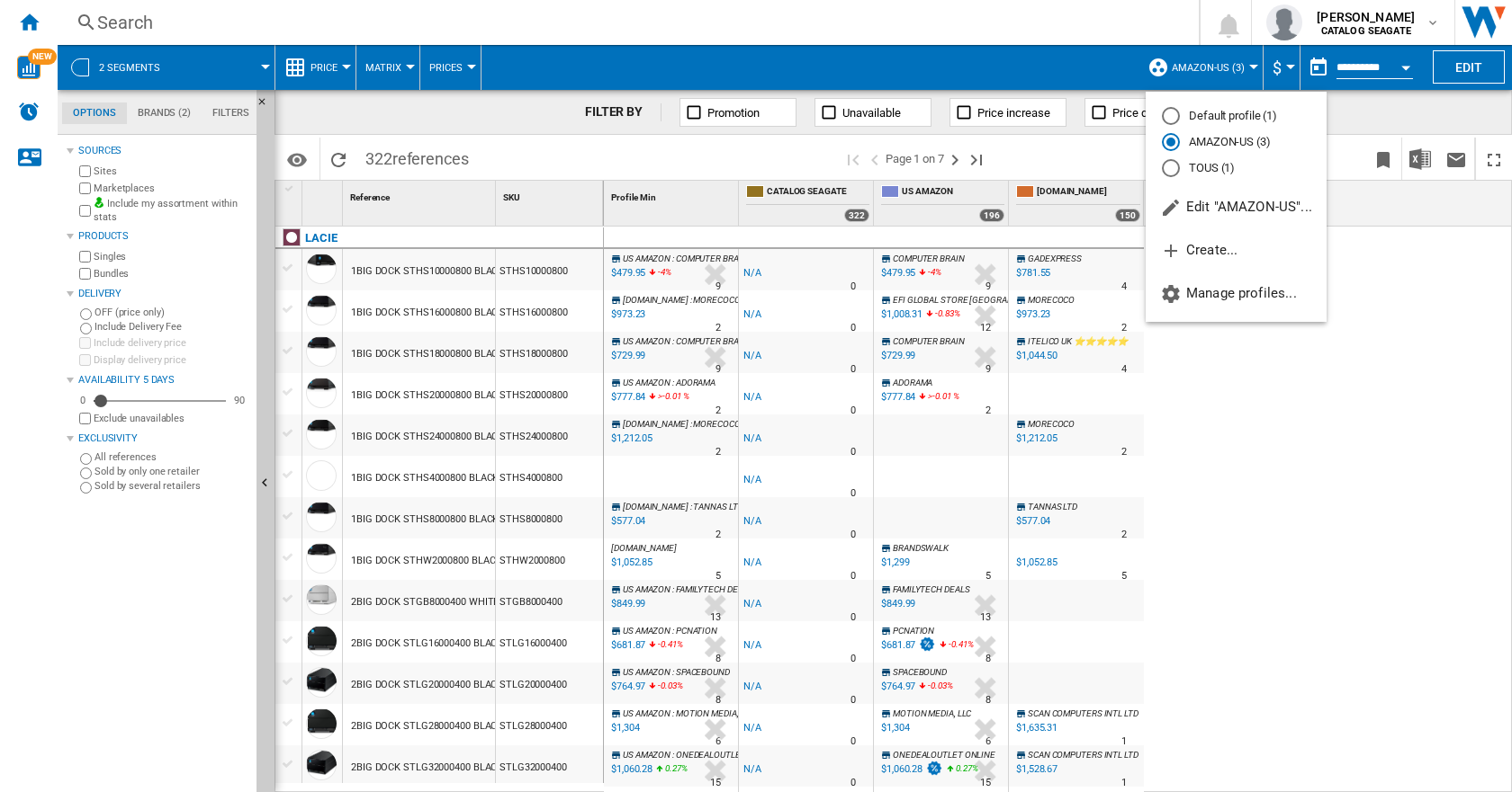
click at [1205, 113] on md-radio-button "Default profile (1)" at bounding box center [1235, 117] width 148 height 17
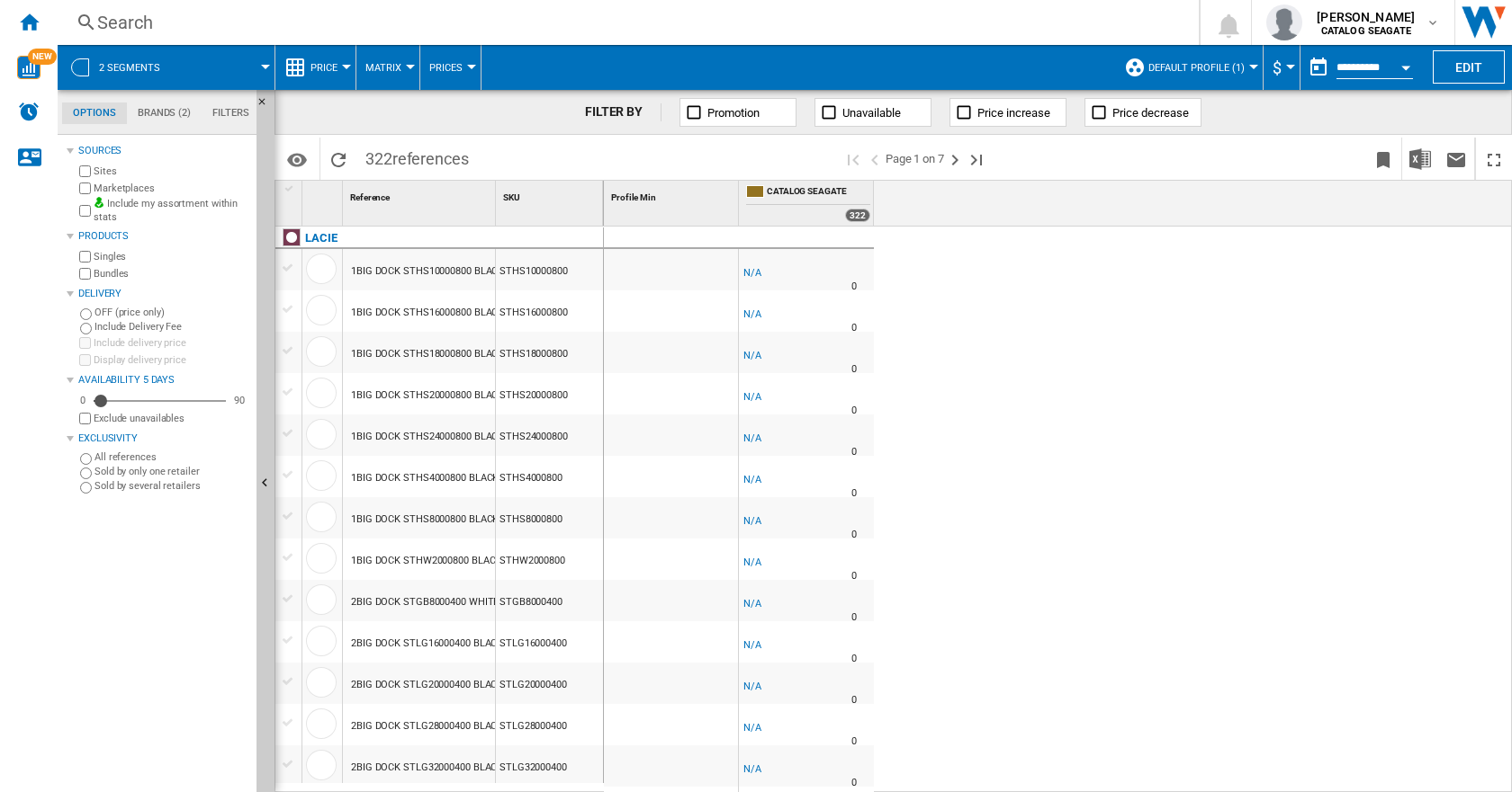
click at [1228, 69] on span "Default profile (1)" at bounding box center [1196, 68] width 97 height 11
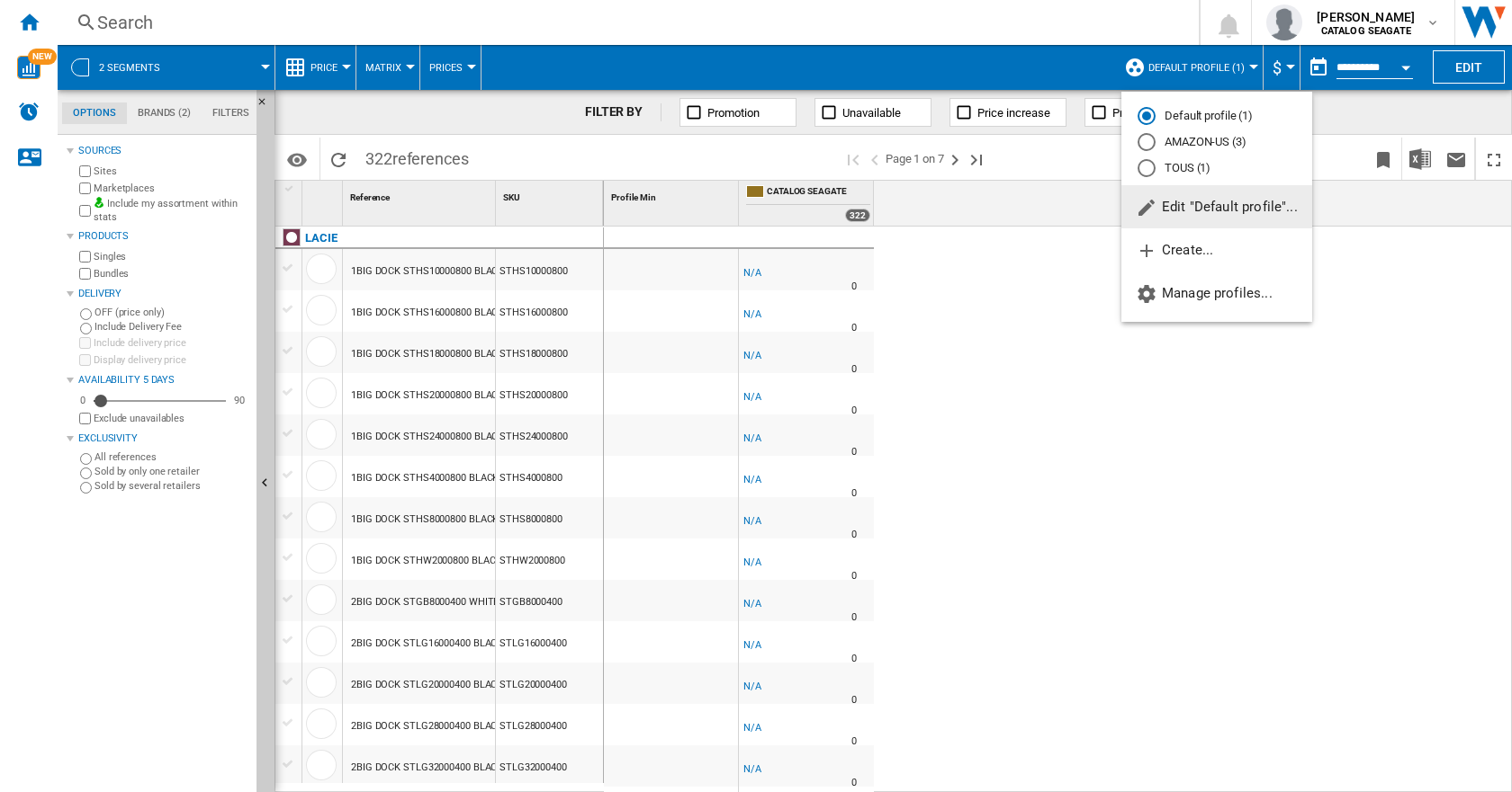
click at [1193, 207] on span "Edit "Default profile"..." at bounding box center [1216, 206] width 162 height 16
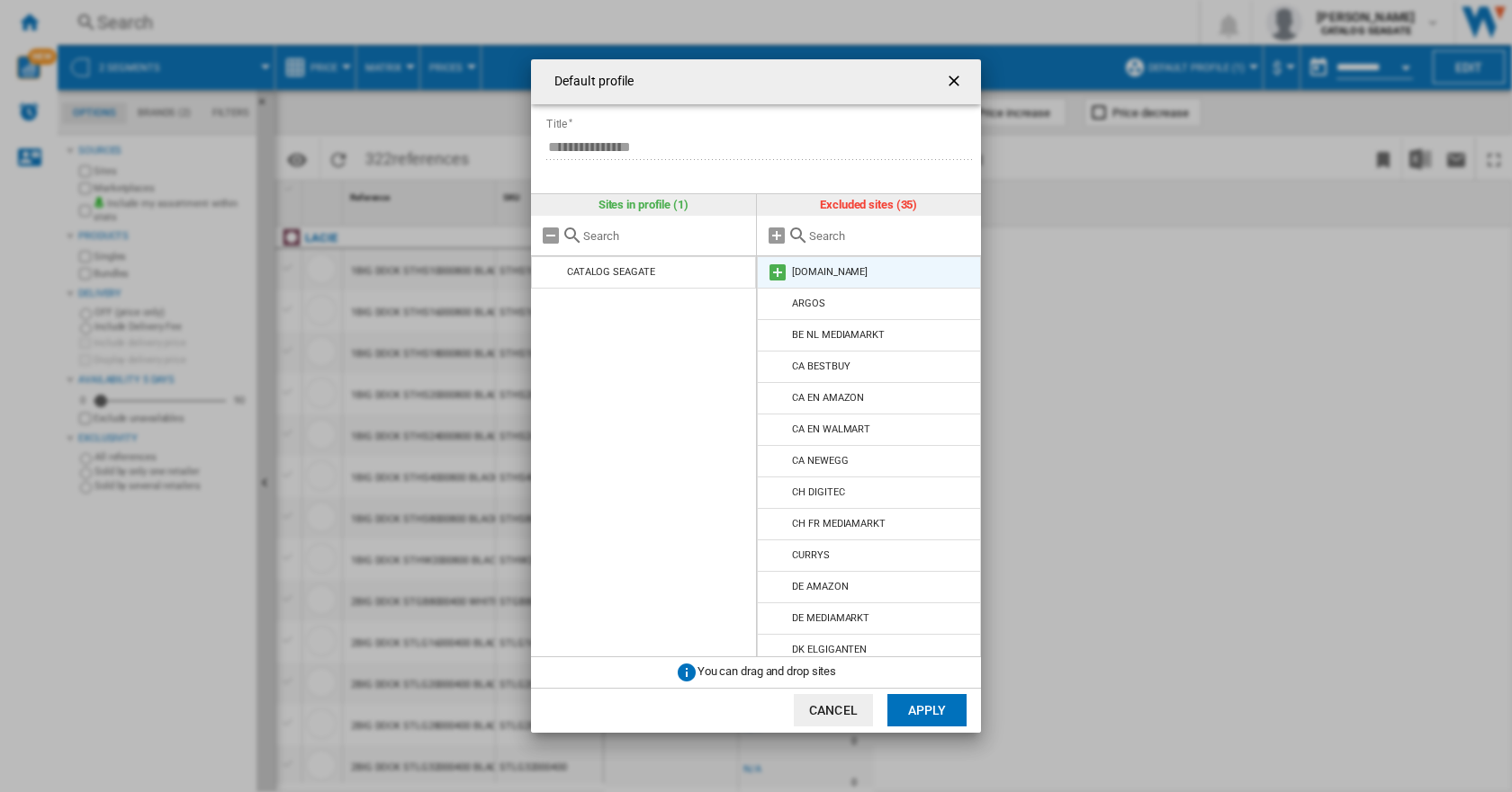
click at [779, 276] on md-icon "Default profile ..." at bounding box center [777, 272] width 22 height 22
click at [918, 709] on button "Apply" at bounding box center [926, 711] width 79 height 32
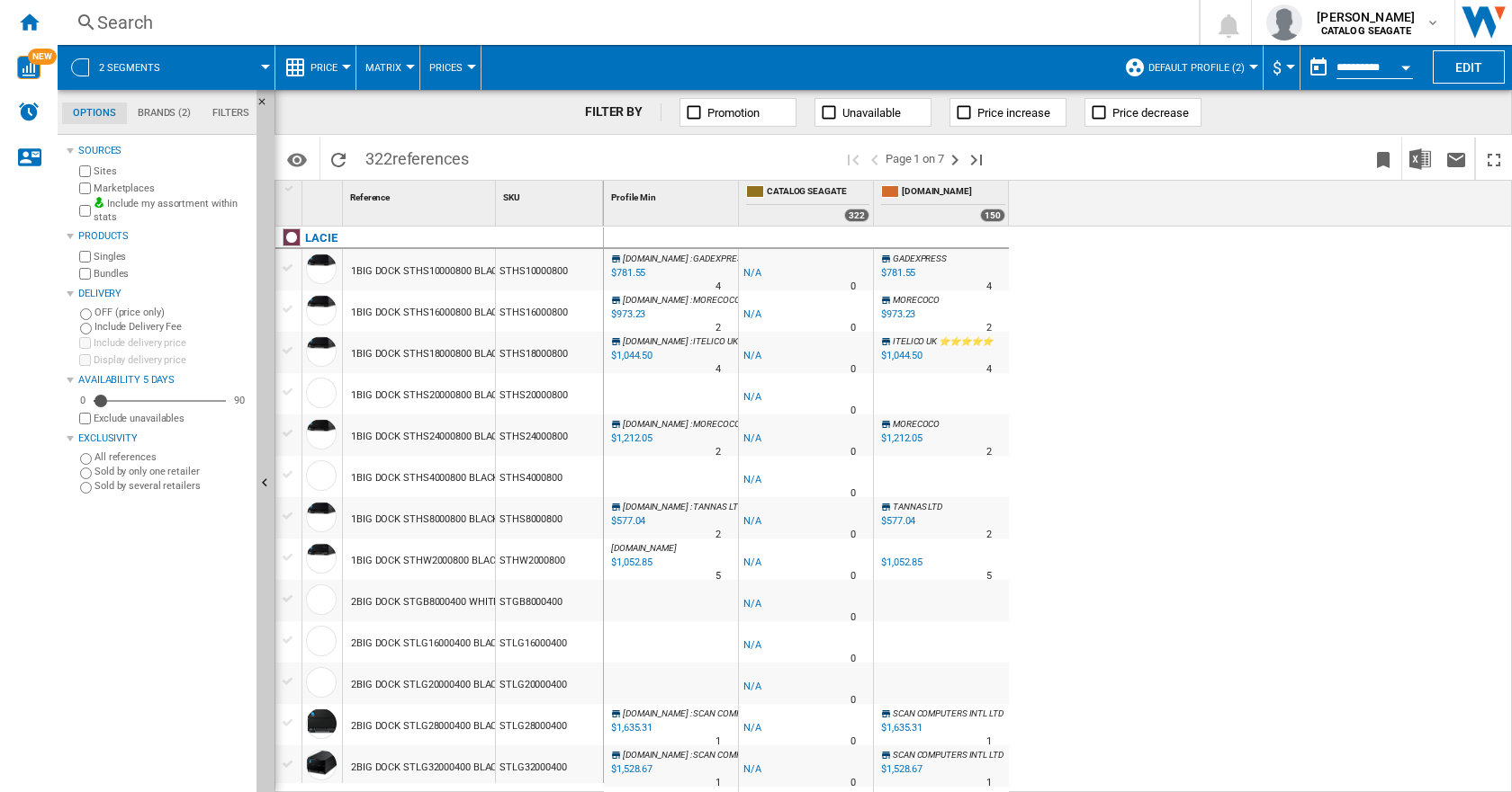
click at [1213, 69] on span "Default profile (2)" at bounding box center [1196, 68] width 97 height 11
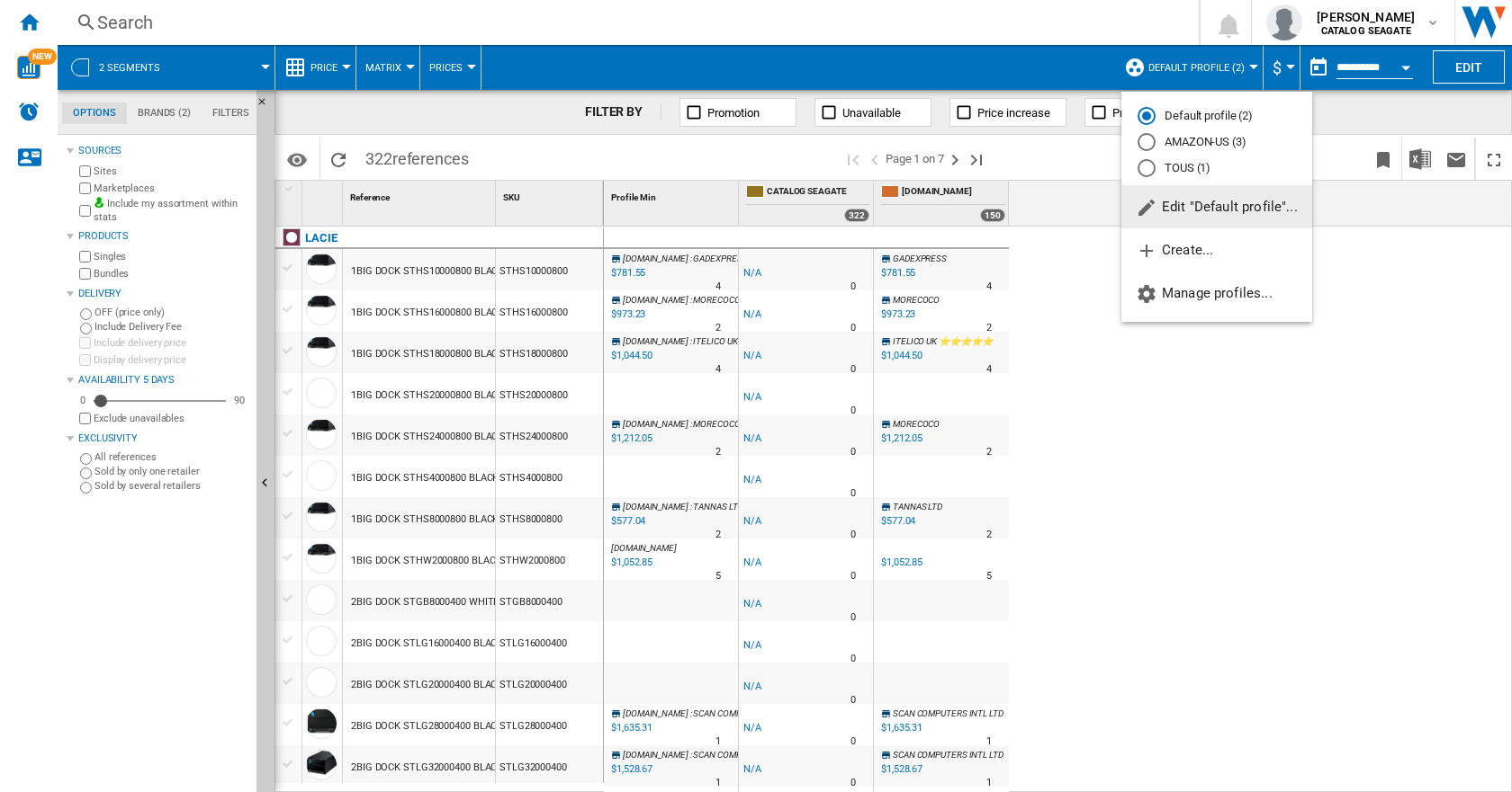
click at [1184, 204] on span "Edit "Default profile"..." at bounding box center [1216, 206] width 162 height 16
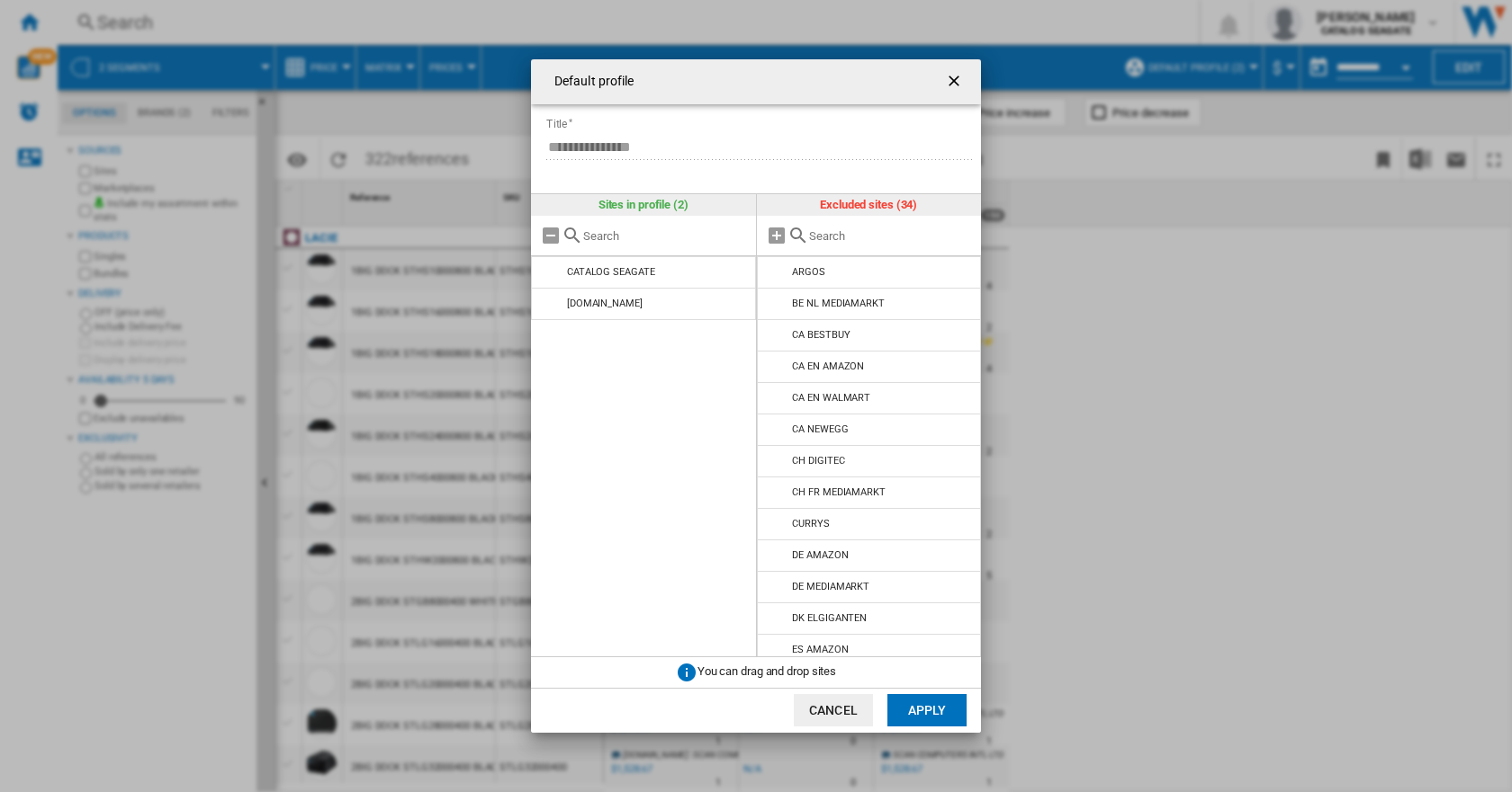
click at [560, 120] on form "**********" at bounding box center [763, 136] width 437 height 63
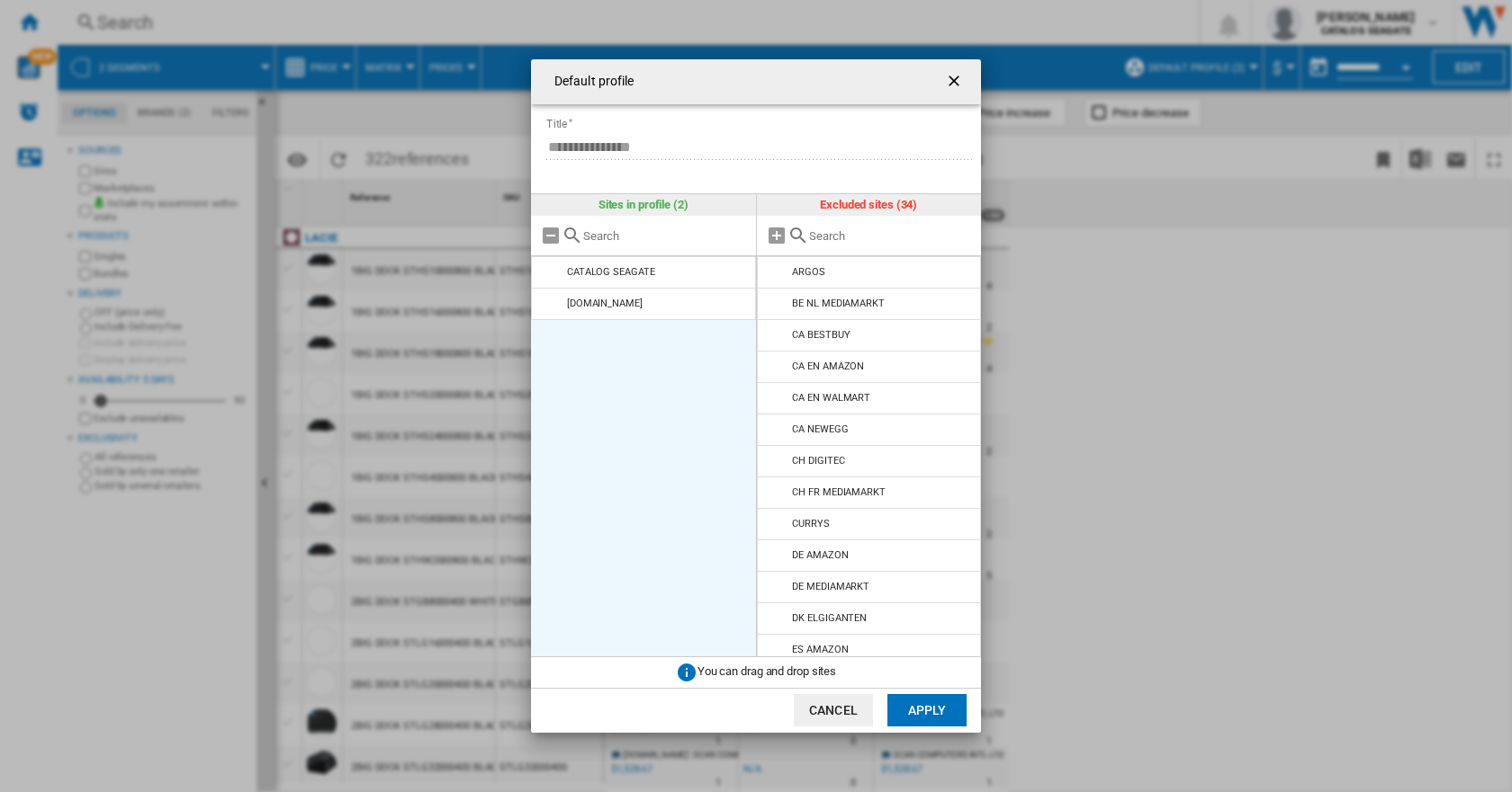
click at [636, 466] on ul "CATALOG SEAGATE [DOMAIN_NAME]" at bounding box center [642, 457] width 225 height 401
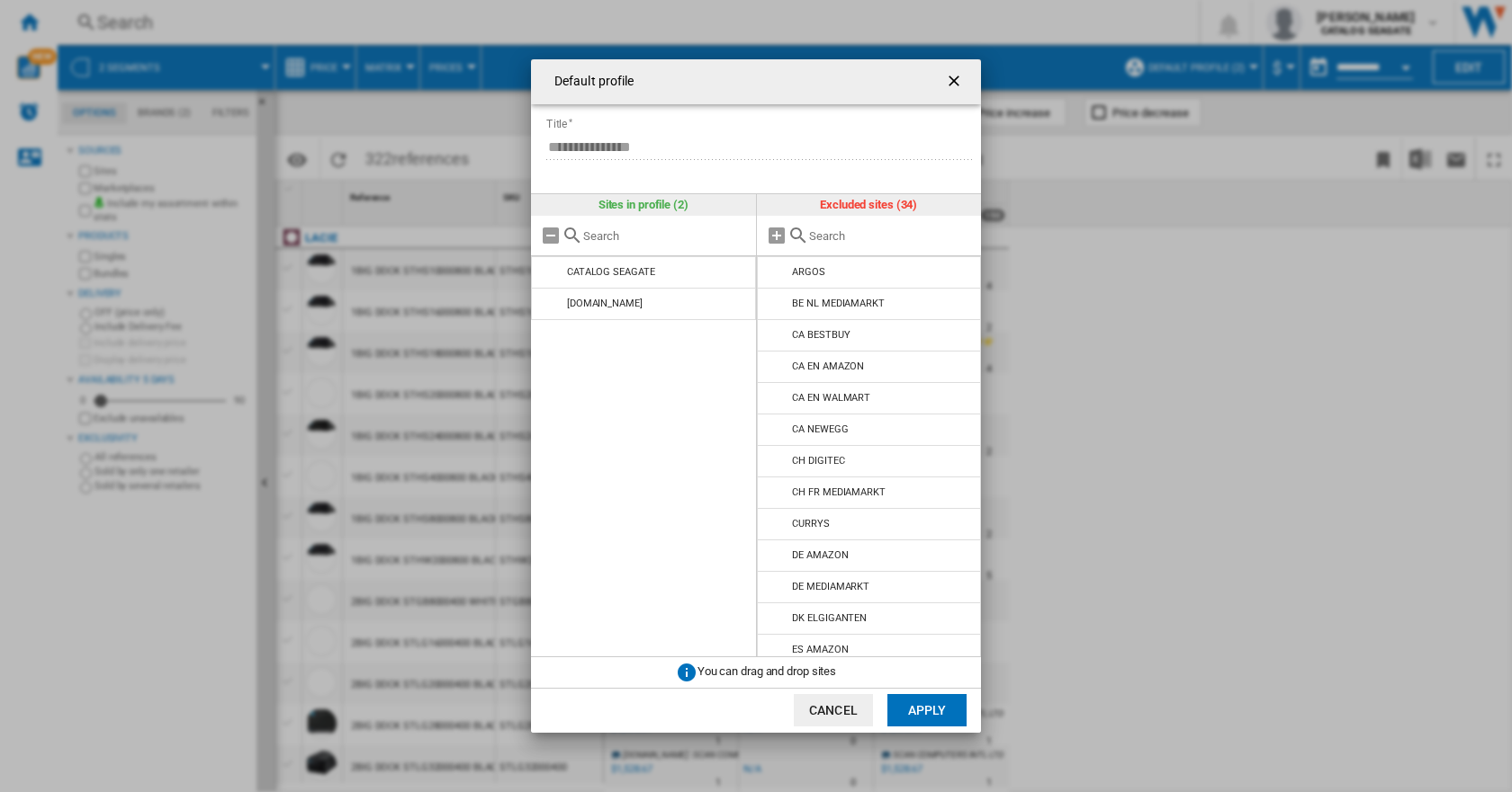
click at [846, 711] on button "Cancel" at bounding box center [832, 711] width 79 height 32
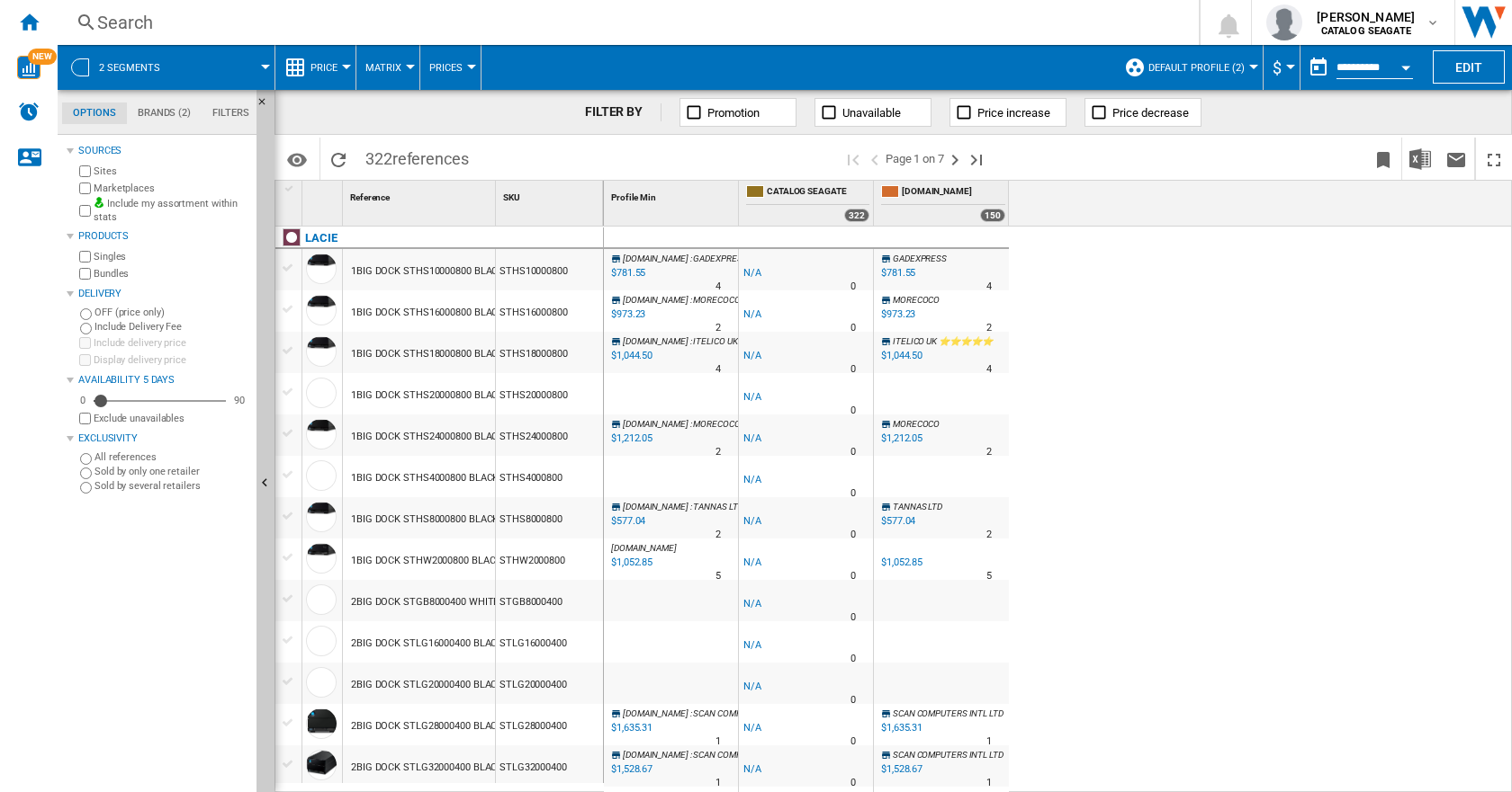
click at [1216, 69] on span "Default profile (2)" at bounding box center [1196, 68] width 97 height 11
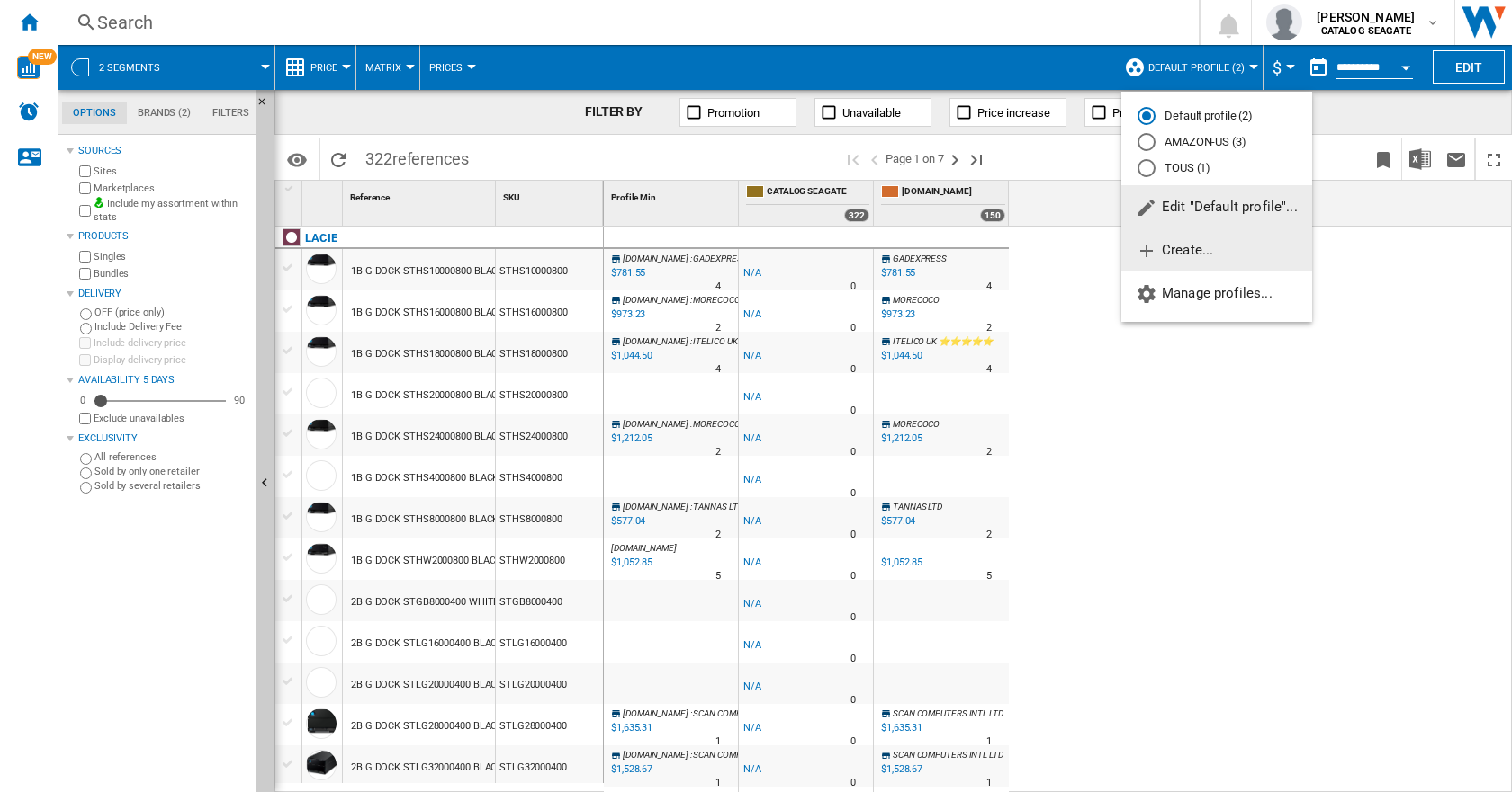
click at [1172, 245] on span "Create..." at bounding box center [1174, 249] width 77 height 16
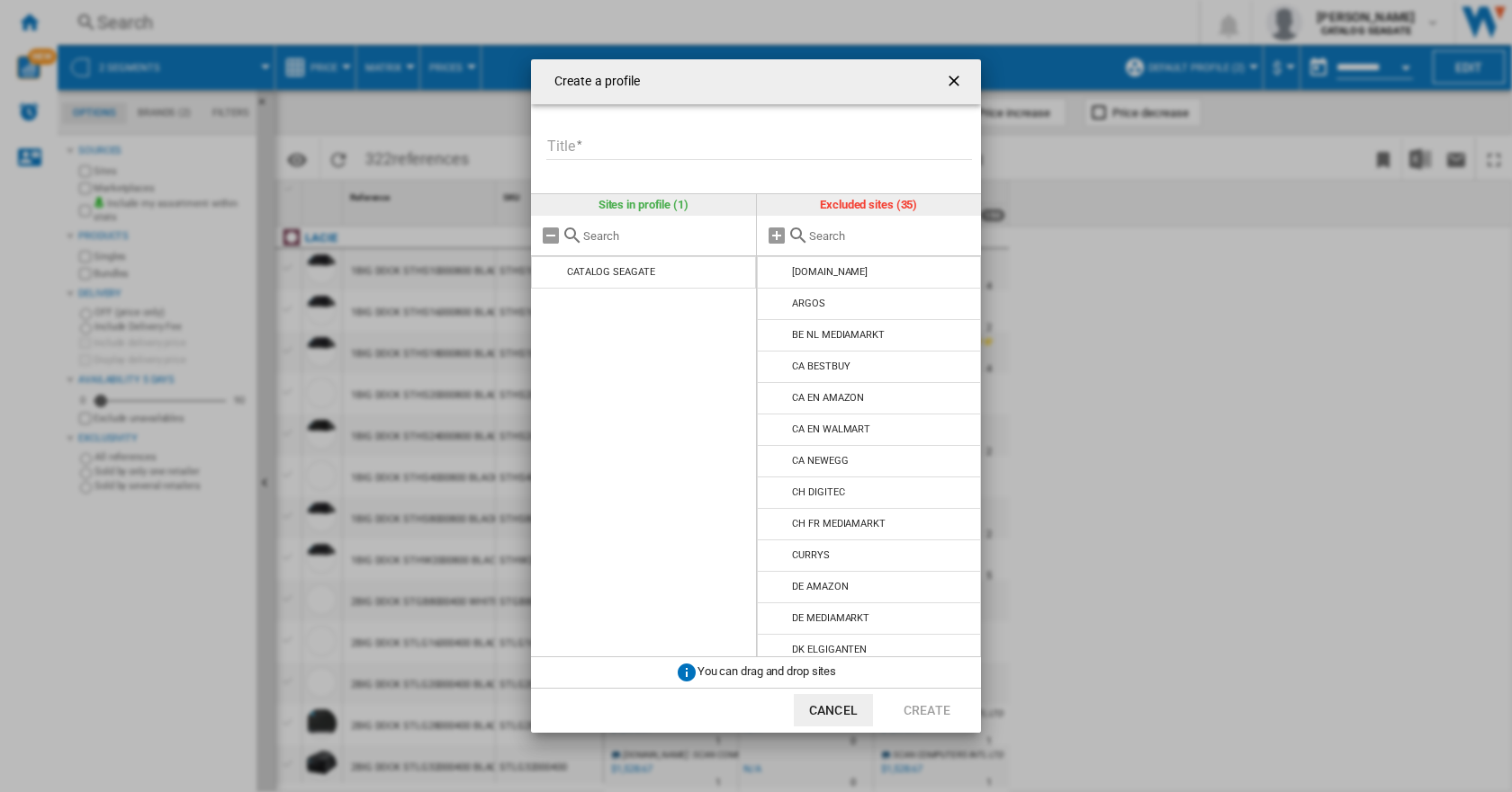
click at [606, 146] on input "Title" at bounding box center [758, 146] width 425 height 27
type input "*"
type input "**********"
click at [575, 234] on md-icon "Create a ..." at bounding box center [572, 235] width 22 height 22
click at [806, 556] on div "CURRYS" at bounding box center [810, 555] width 37 height 11
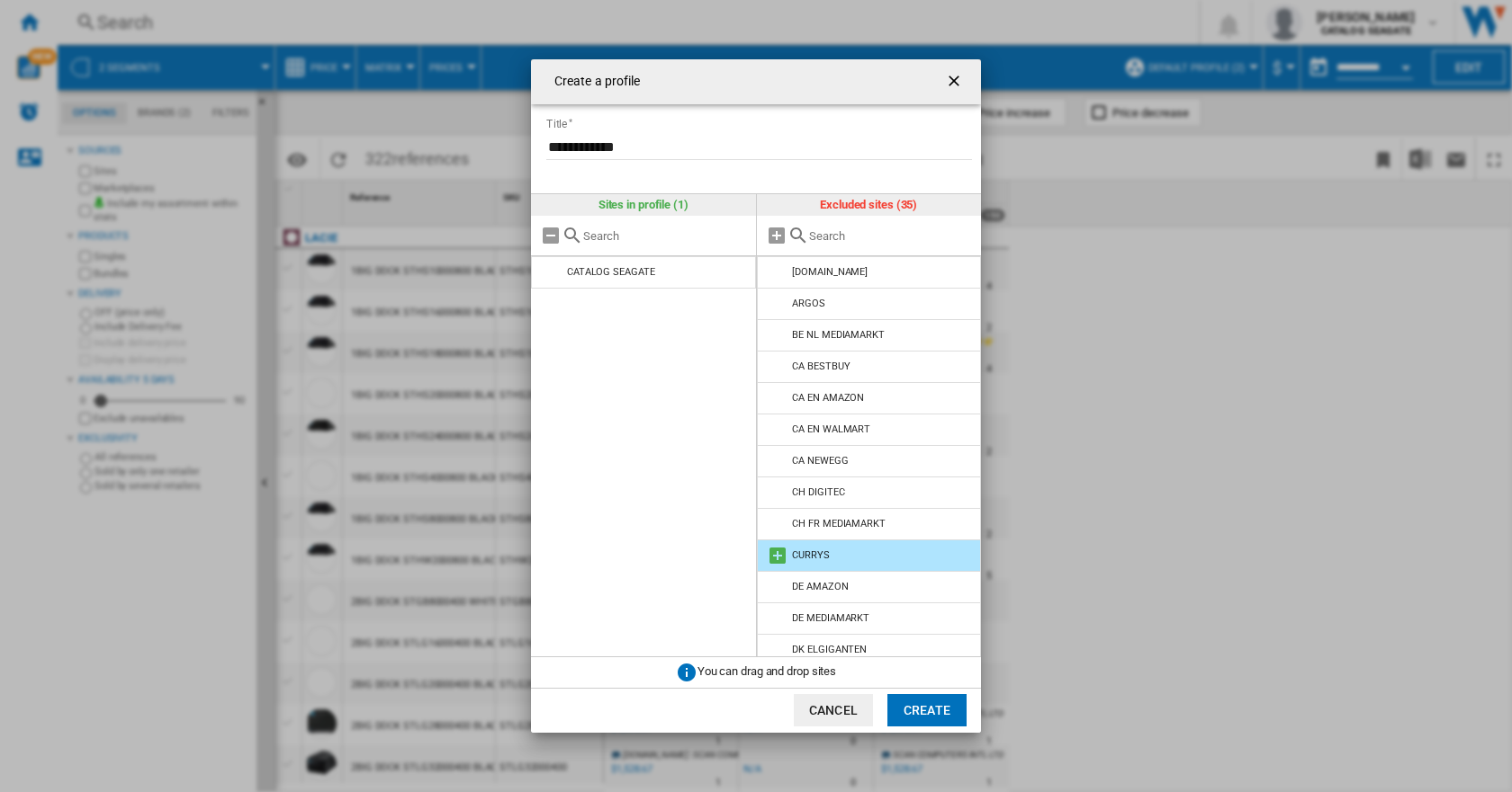
click at [778, 556] on md-icon "Create a ..." at bounding box center [777, 555] width 22 height 22
click at [936, 708] on button "Create" at bounding box center [926, 711] width 79 height 32
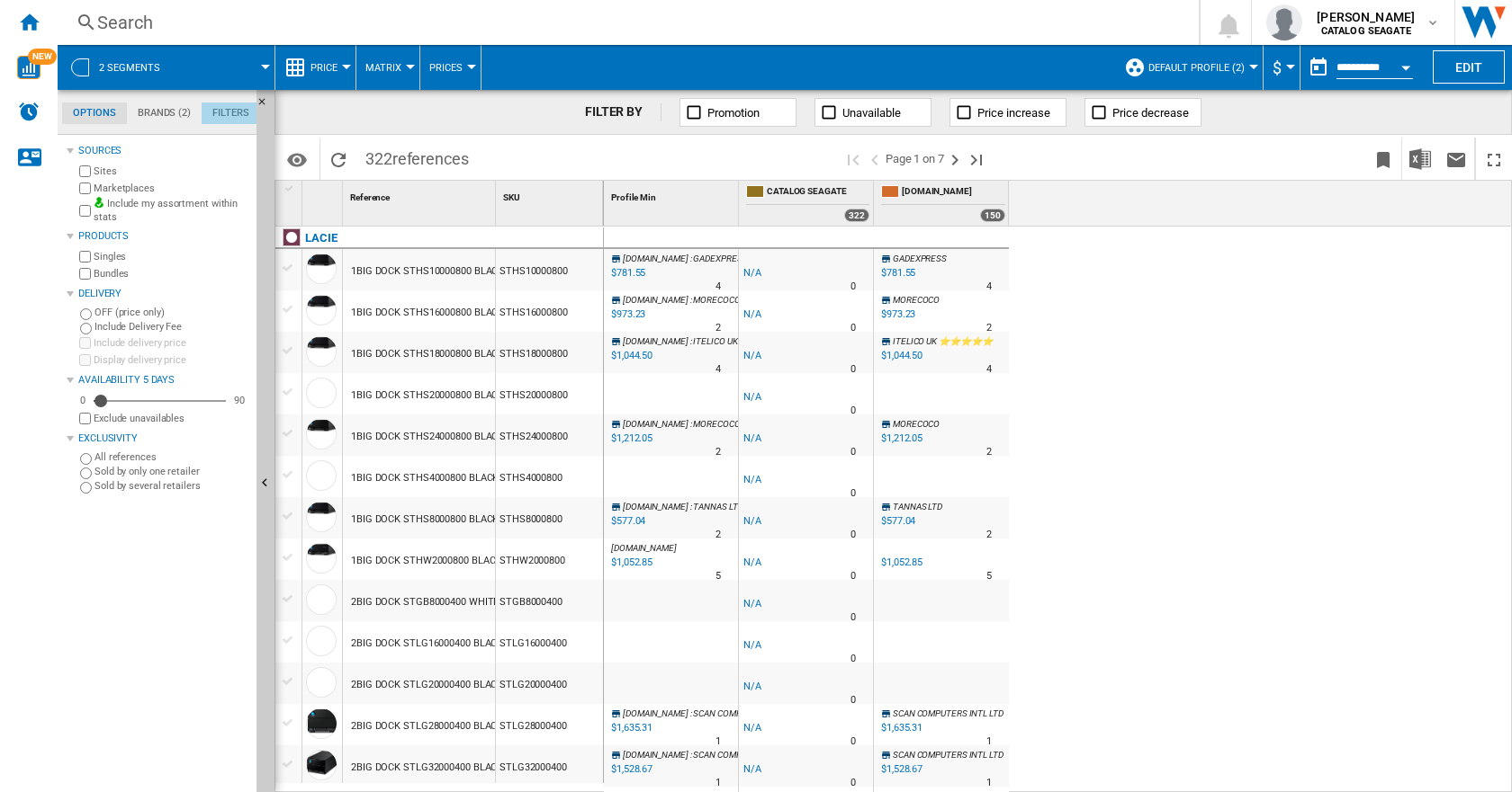
click at [225, 115] on md-tab-item "Filters" at bounding box center [230, 113] width 58 height 22
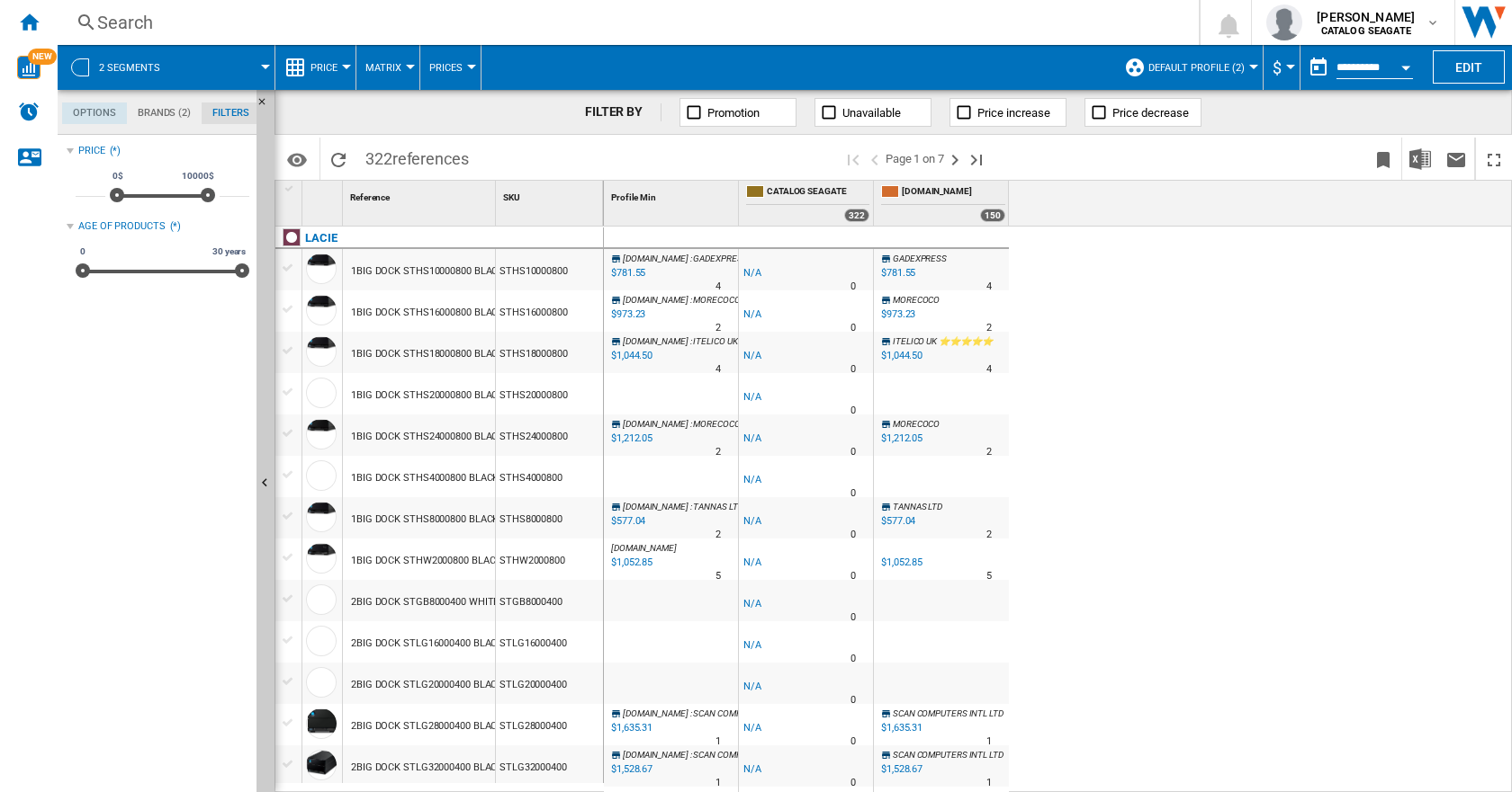
click at [98, 111] on md-tab-item "Options" at bounding box center [95, 113] width 65 height 22
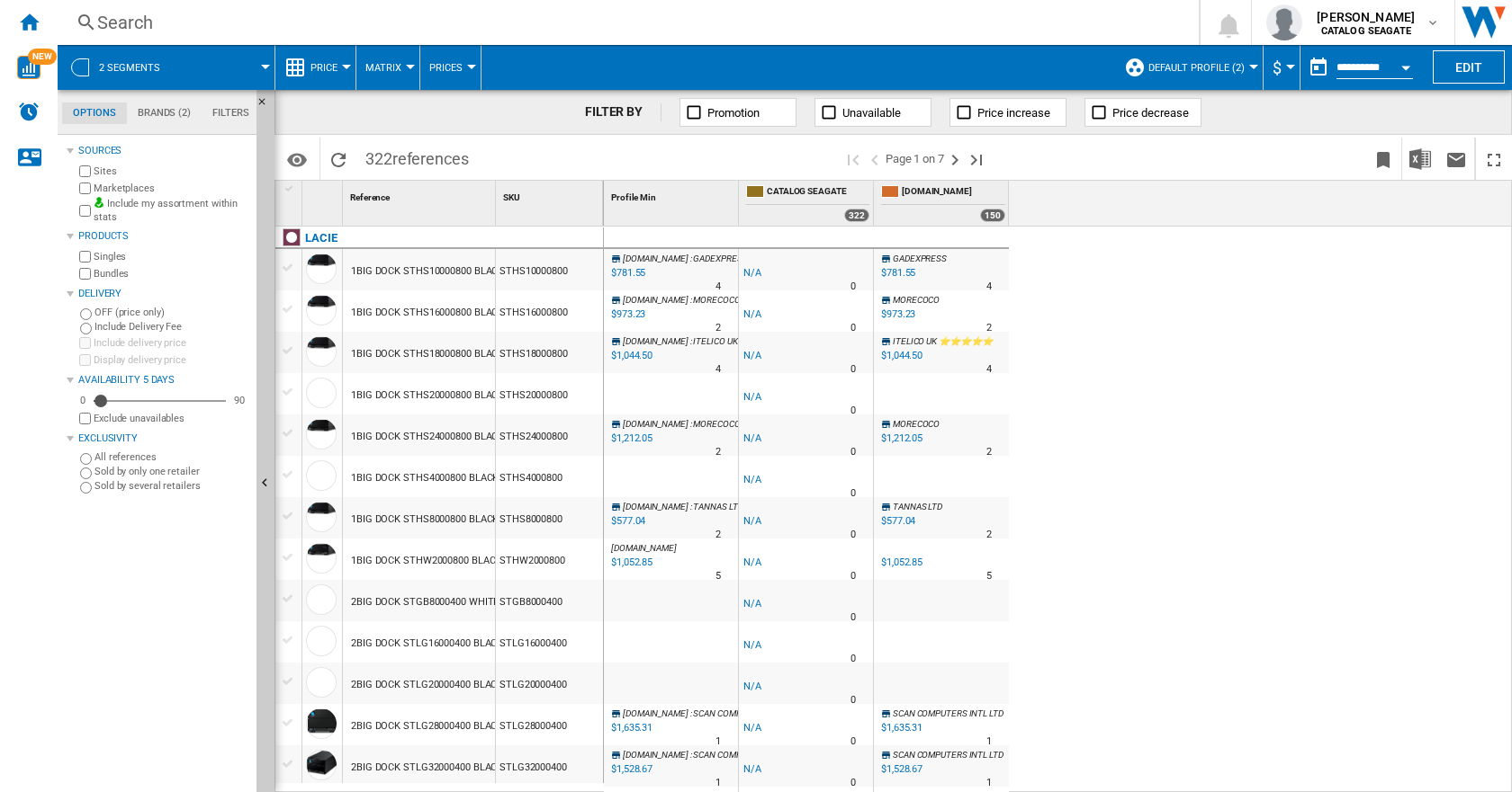
scroll to position [22, 0]
click at [107, 69] on span "2 segments" at bounding box center [130, 68] width 61 height 11
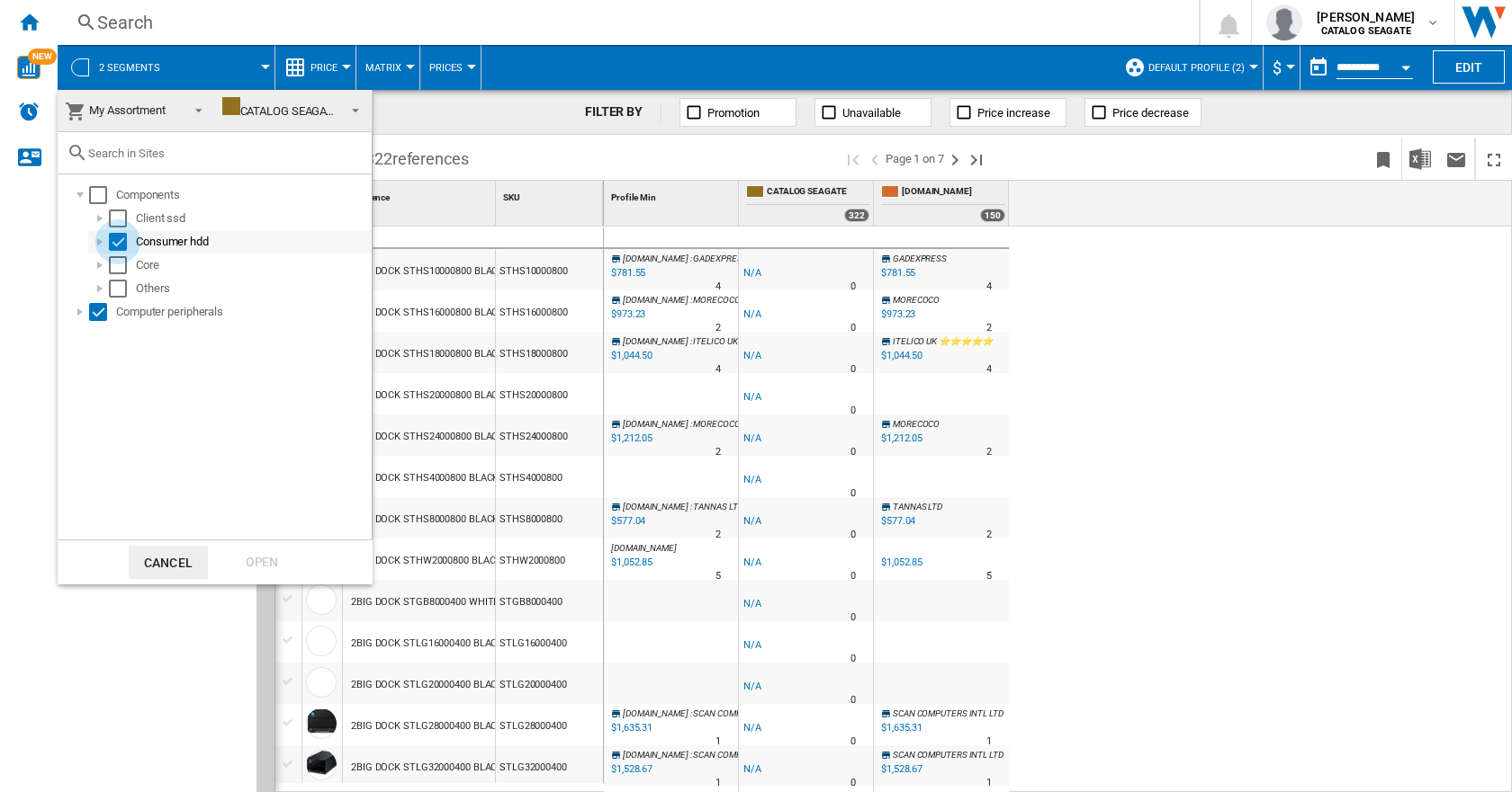
click at [113, 239] on div "Select" at bounding box center [118, 242] width 18 height 18
click at [266, 561] on div "Open" at bounding box center [262, 562] width 79 height 33
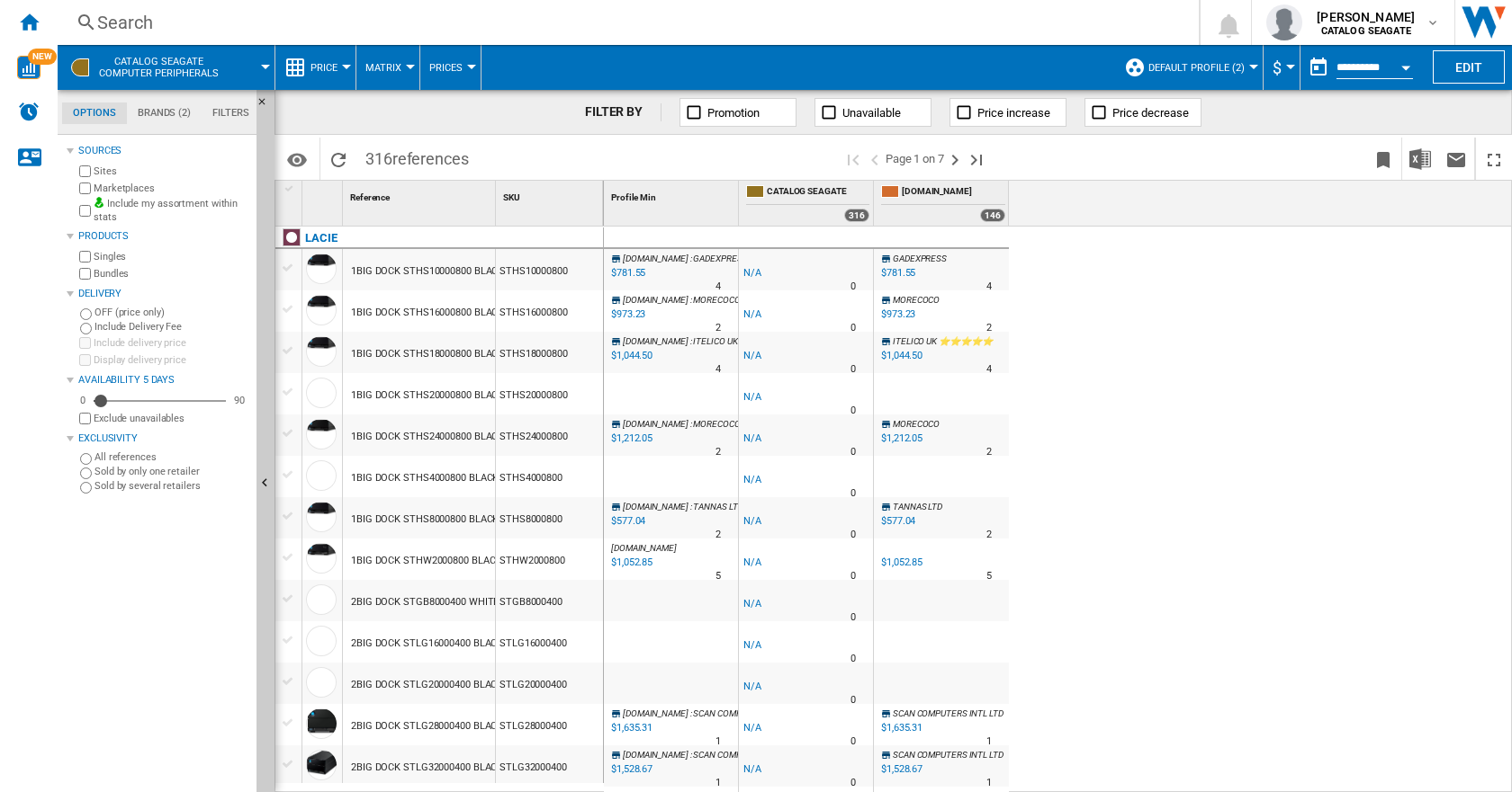
click at [1199, 68] on span "Default profile (2)" at bounding box center [1196, 68] width 97 height 11
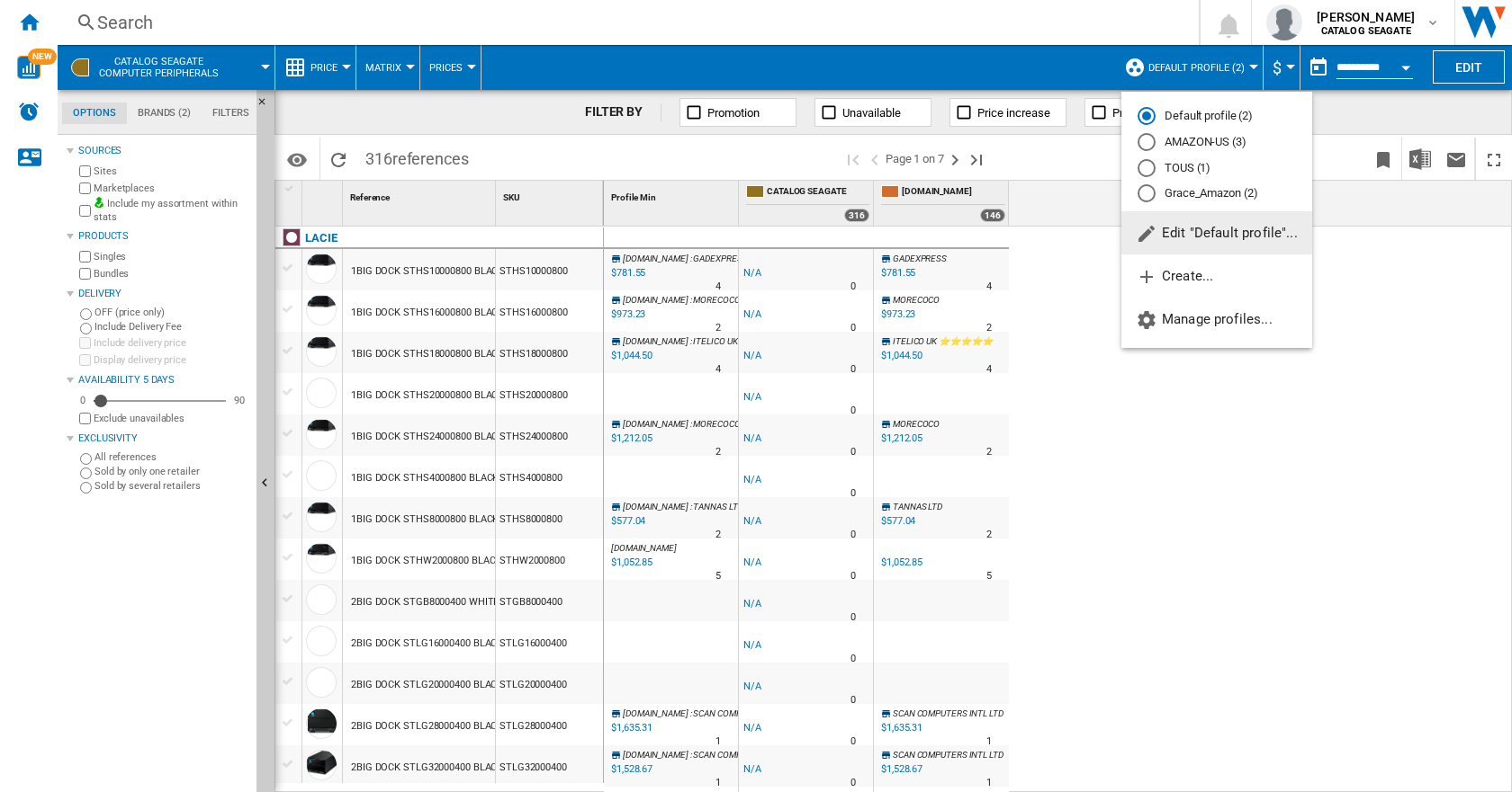
click at [1187, 193] on md-radio-button "Grace_Amazon (2)" at bounding box center [1217, 194] width 159 height 17
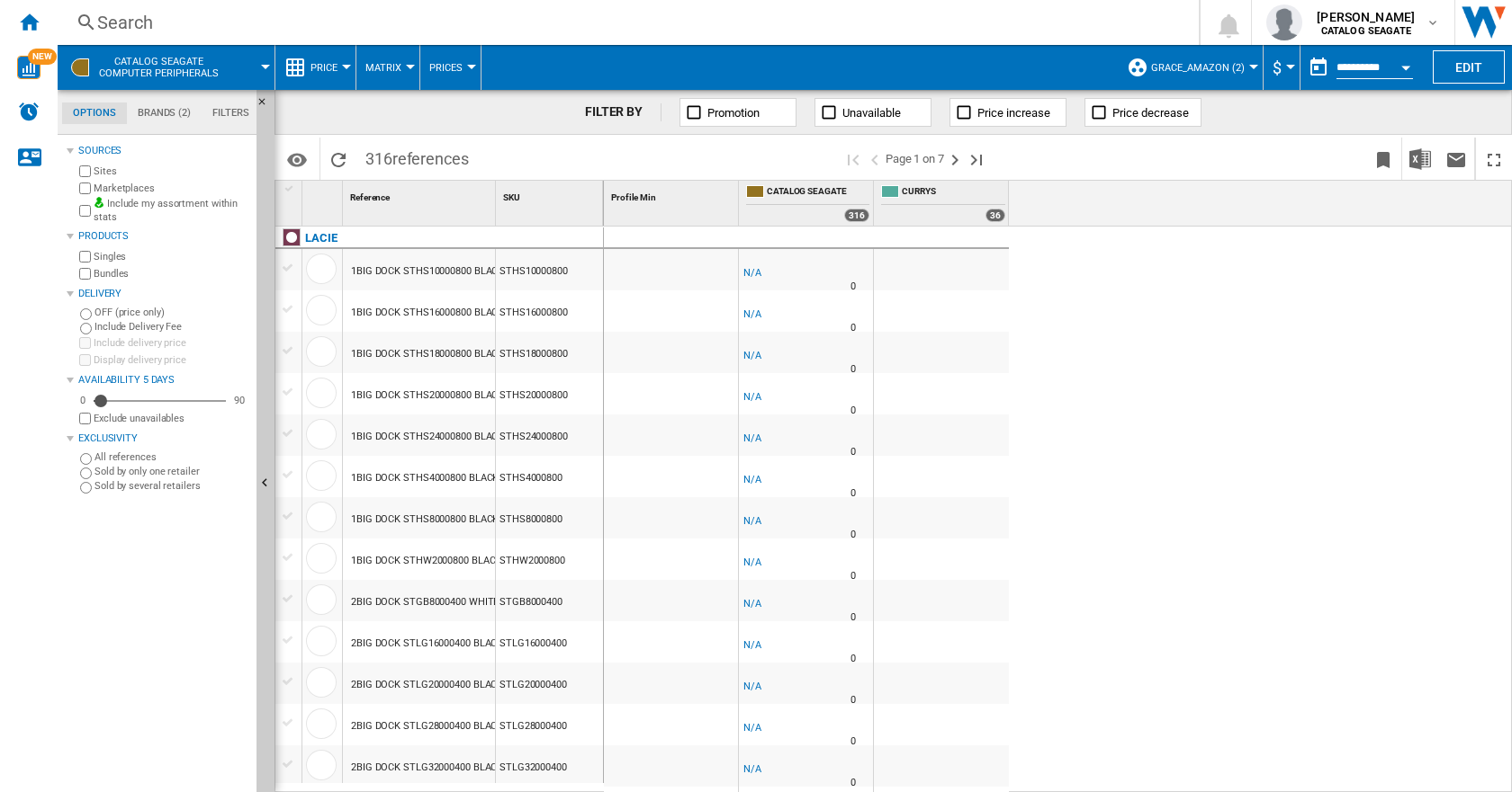
click at [1197, 68] on span "Grace_Amazon (2)" at bounding box center [1198, 68] width 94 height 11
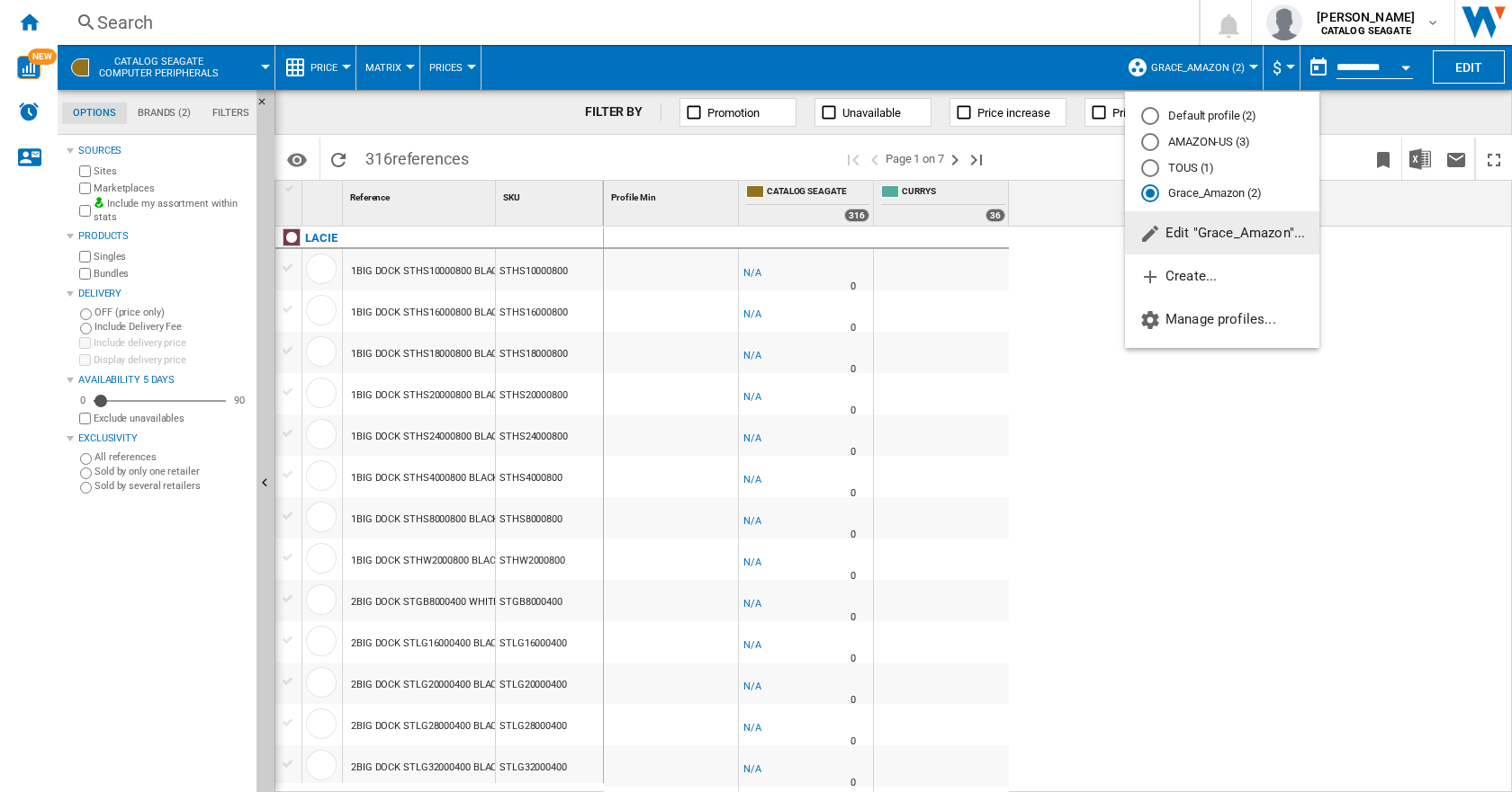
click at [1191, 226] on span "Edit "Grace_Amazon"..." at bounding box center [1221, 232] width 165 height 16
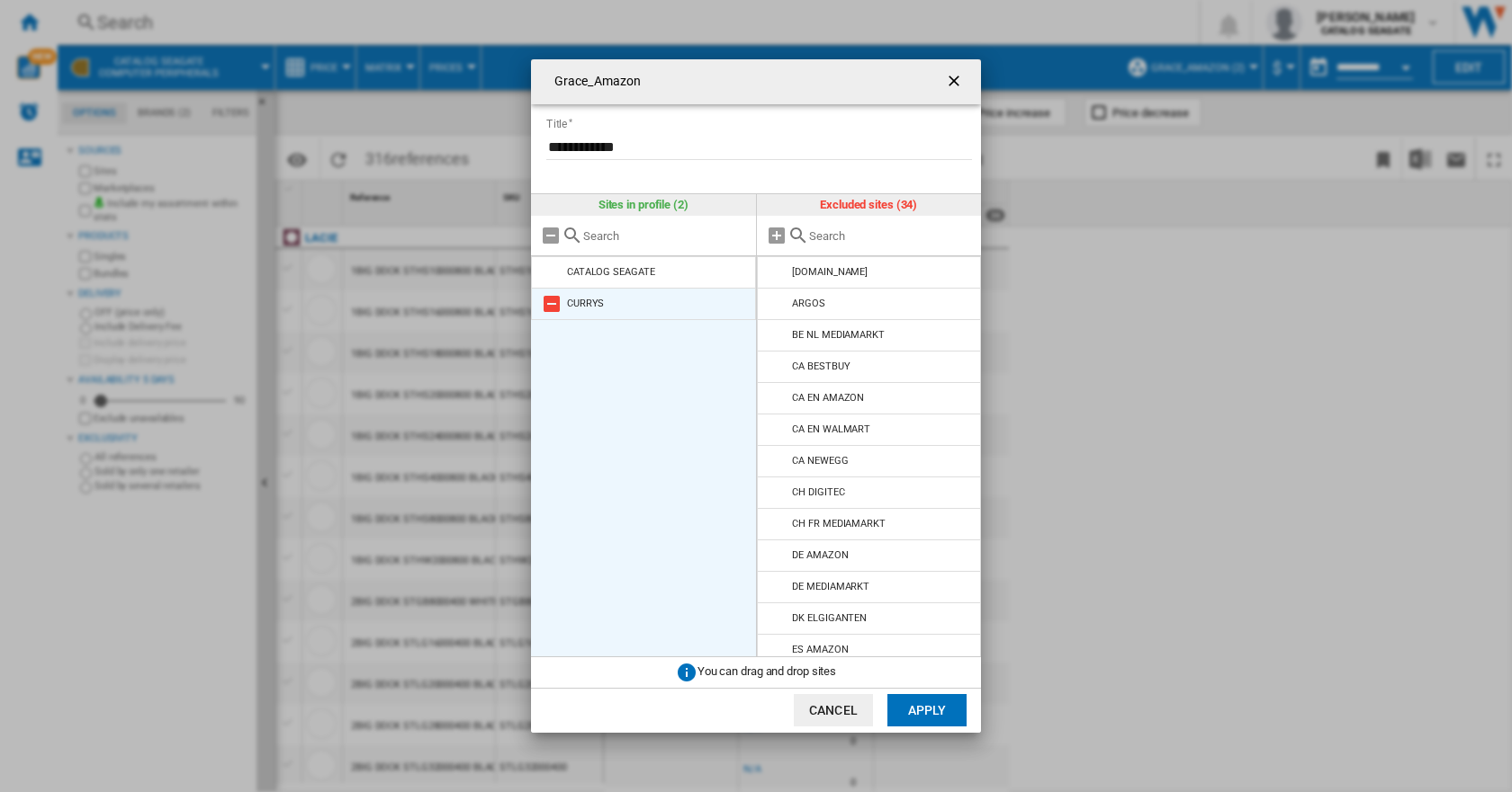
click at [555, 302] on md-icon "Grace_Amazon Title ..." at bounding box center [551, 304] width 22 height 22
click at [769, 268] on md-icon "Grace_Amazon Title ..." at bounding box center [777, 272] width 22 height 22
click at [925, 704] on button "Apply" at bounding box center [926, 711] width 79 height 32
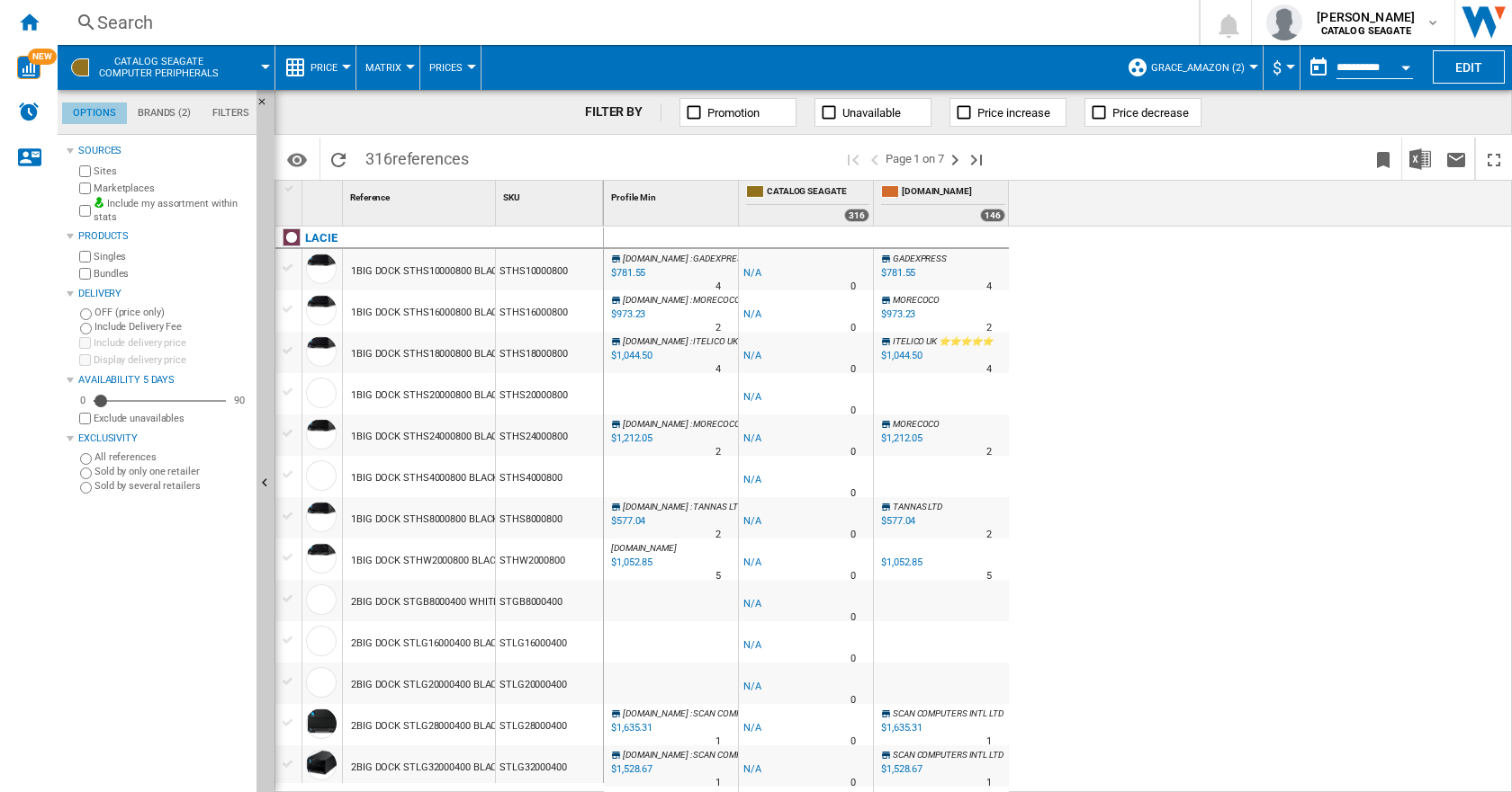
click at [103, 112] on md-tab-item "Options" at bounding box center [95, 113] width 65 height 22
click at [134, 70] on span "CATALOG SEAGATE Computer peripherals" at bounding box center [159, 67] width 119 height 23
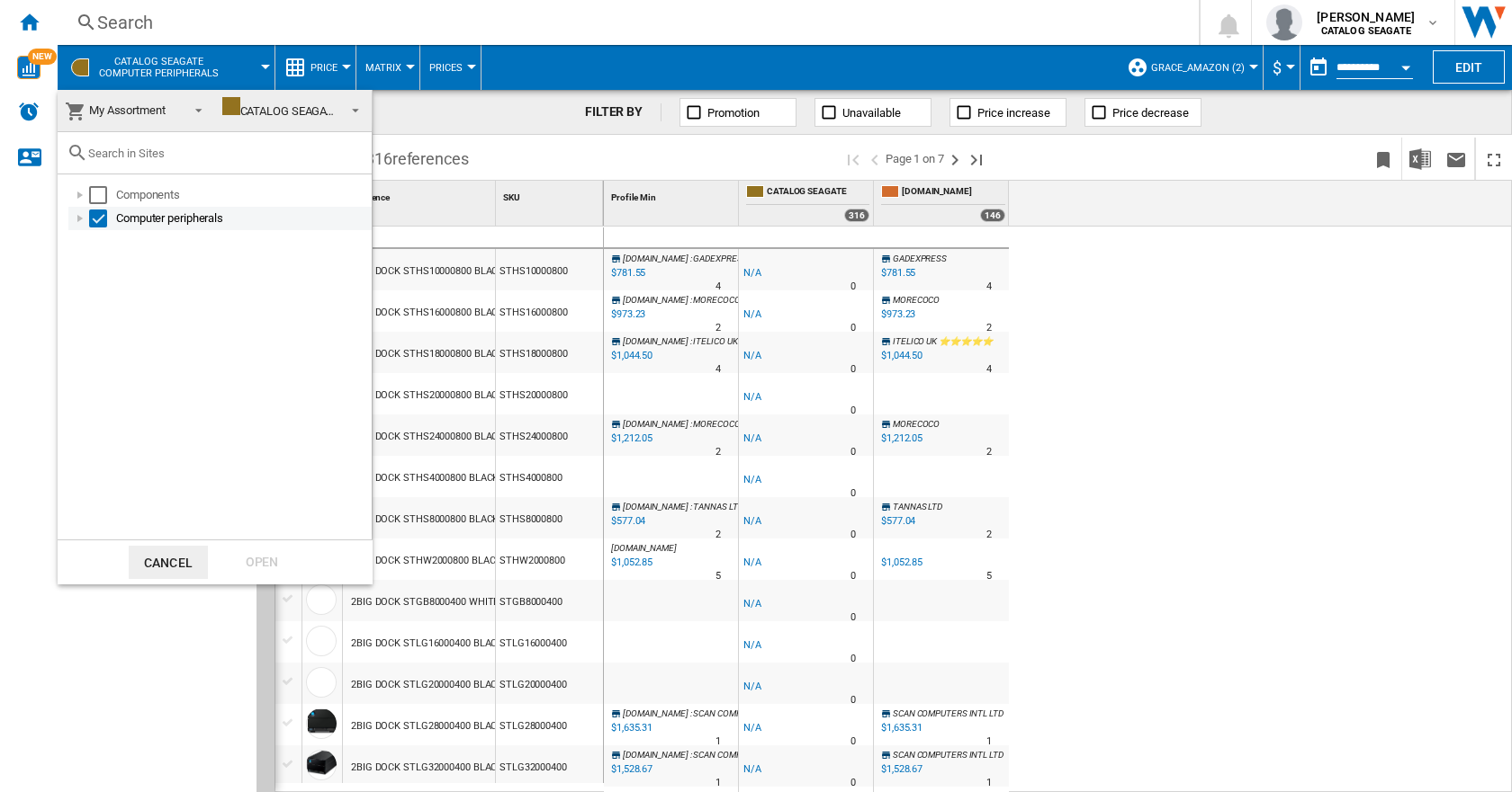
click at [81, 216] on div at bounding box center [79, 218] width 18 height 18
click at [121, 293] on div "Select" at bounding box center [118, 289] width 18 height 18
click at [259, 559] on div "Open" at bounding box center [262, 562] width 79 height 33
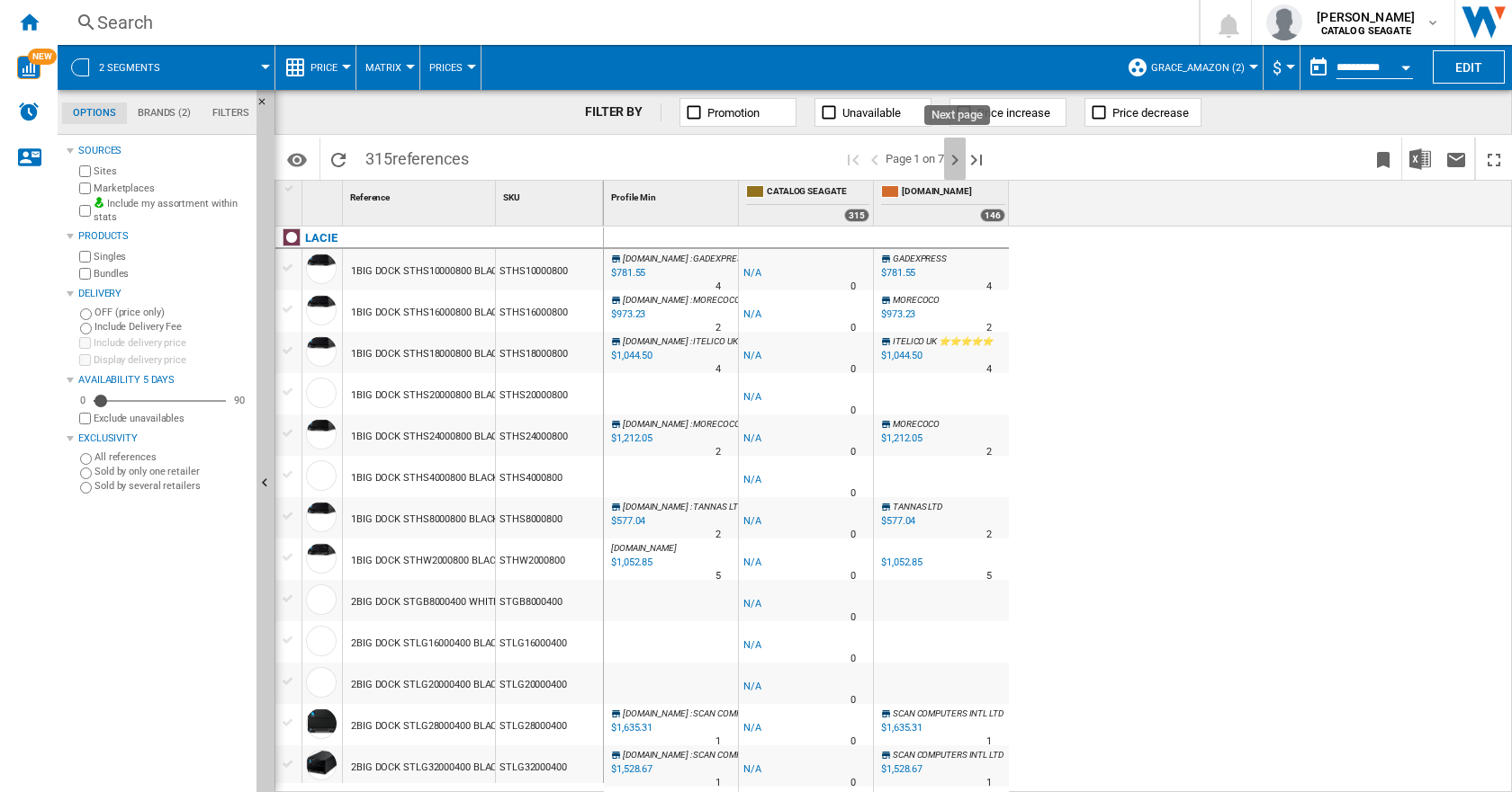
click at [960, 157] on ng-md-icon "Next page" at bounding box center [955, 160] width 22 height 22
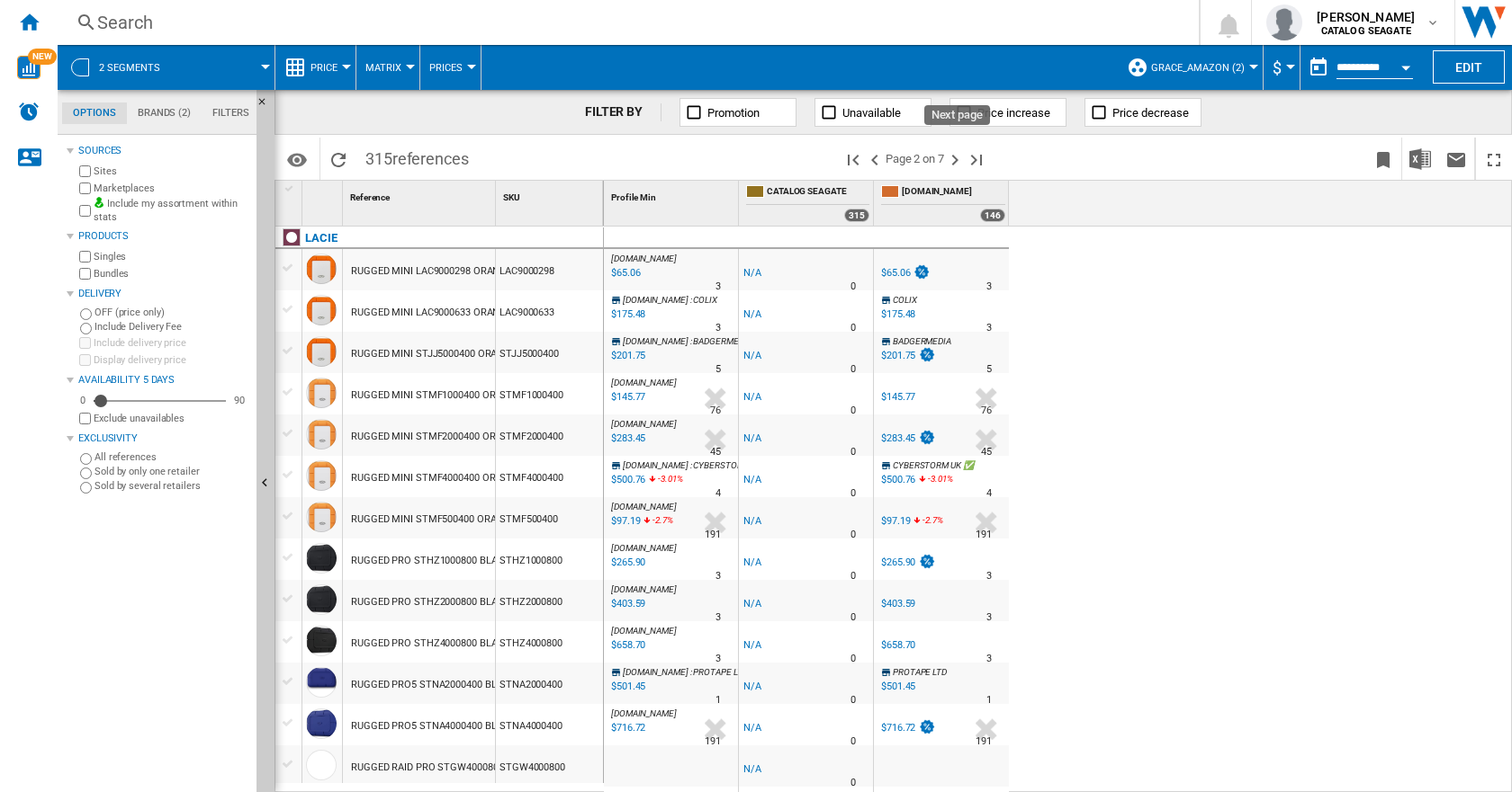
click at [960, 157] on ng-md-icon "Next page" at bounding box center [955, 160] width 22 height 22
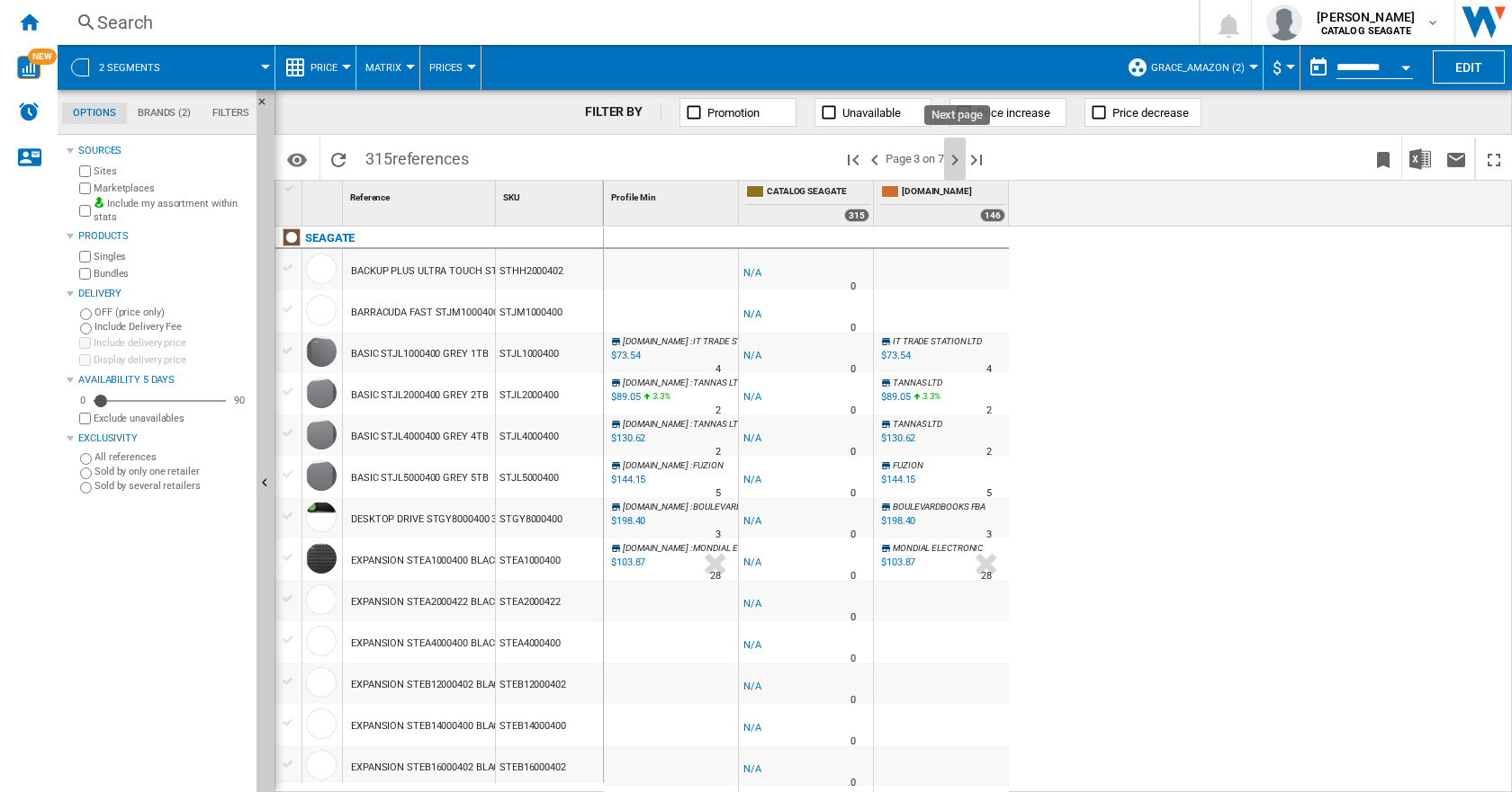
click at [960, 157] on ng-md-icon "Next page" at bounding box center [955, 160] width 22 height 22
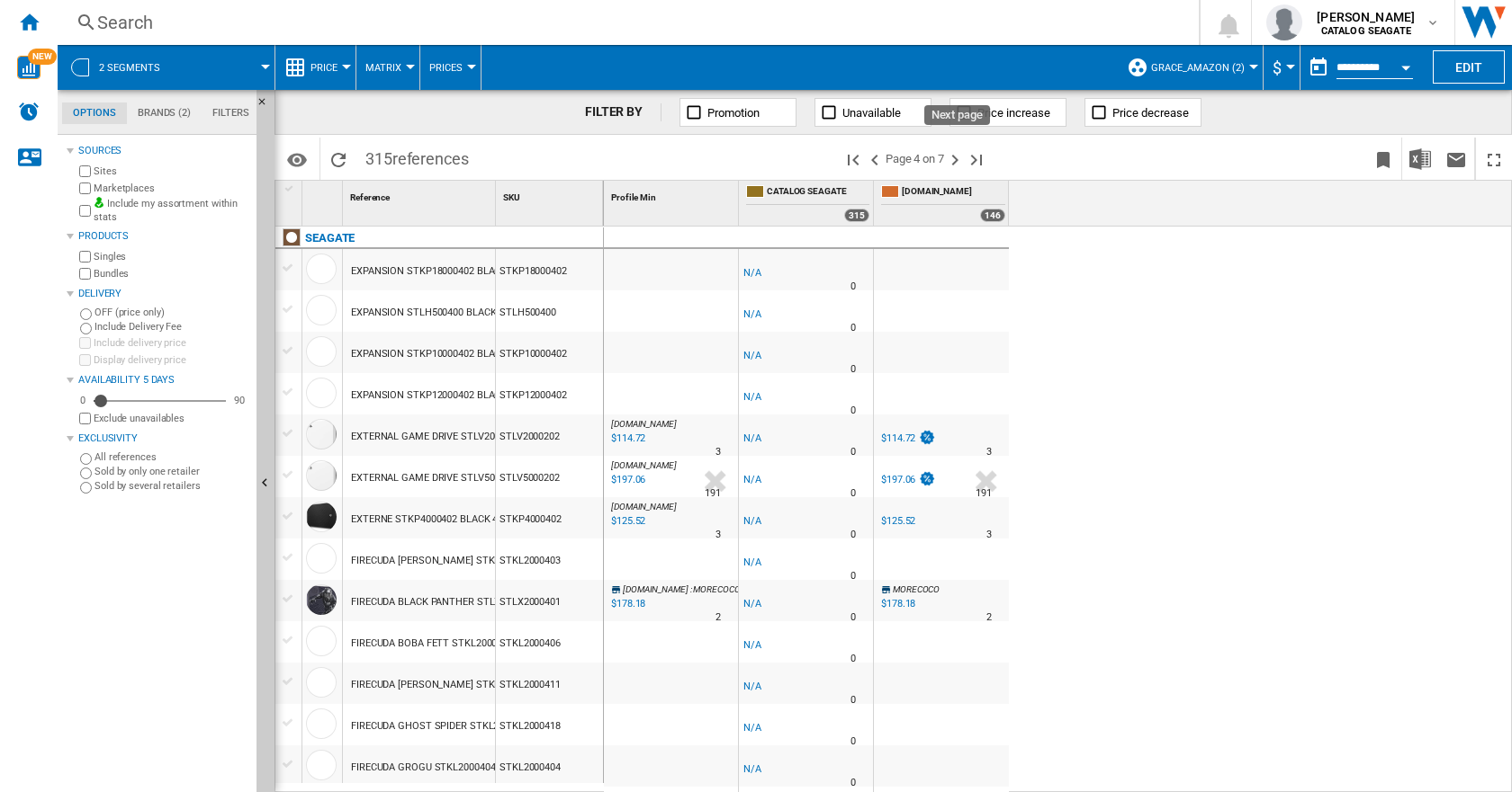
click at [960, 157] on ng-md-icon "Next page" at bounding box center [955, 160] width 22 height 22
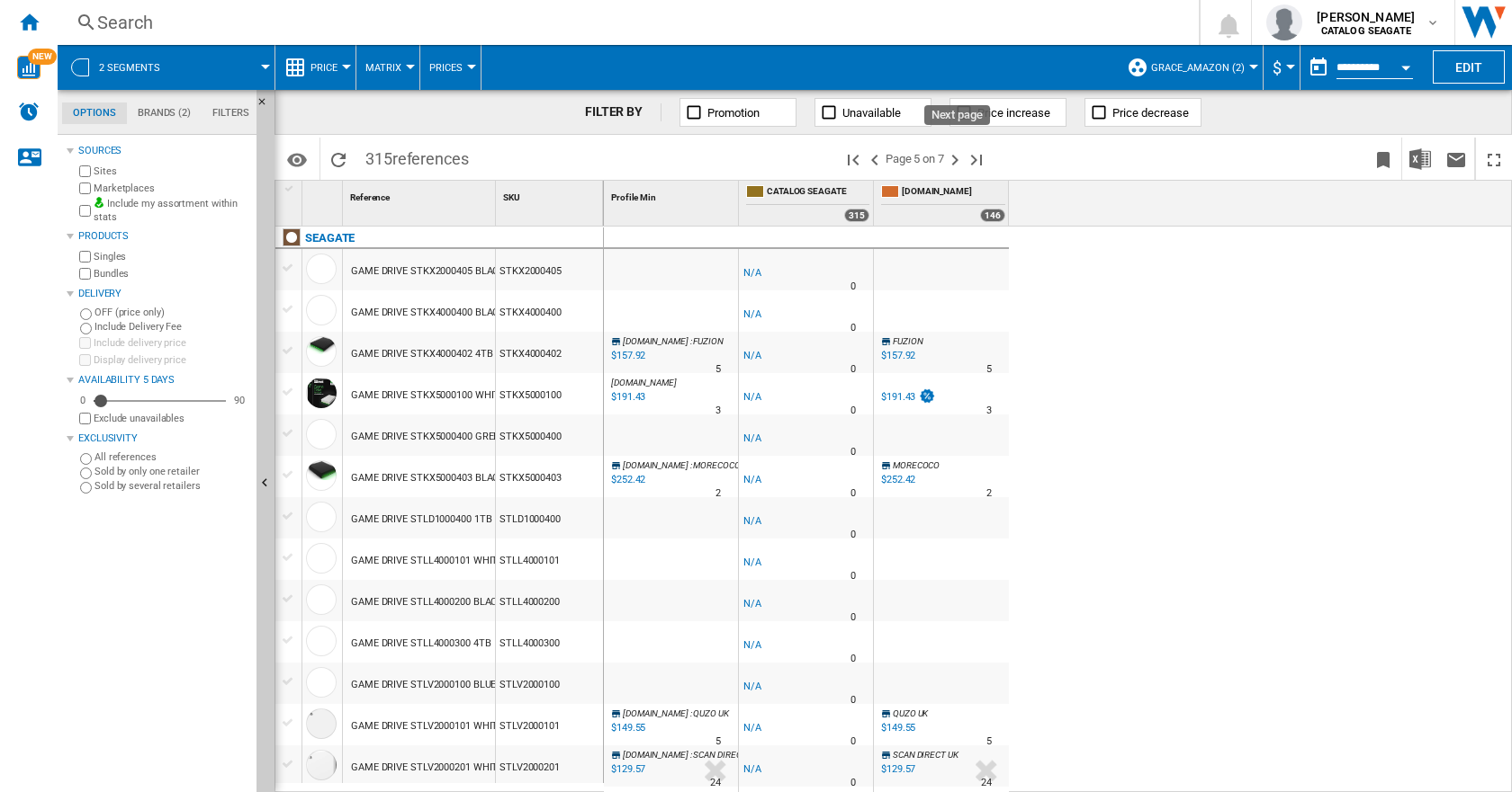
click at [960, 157] on ng-md-icon "Next page" at bounding box center [955, 160] width 22 height 22
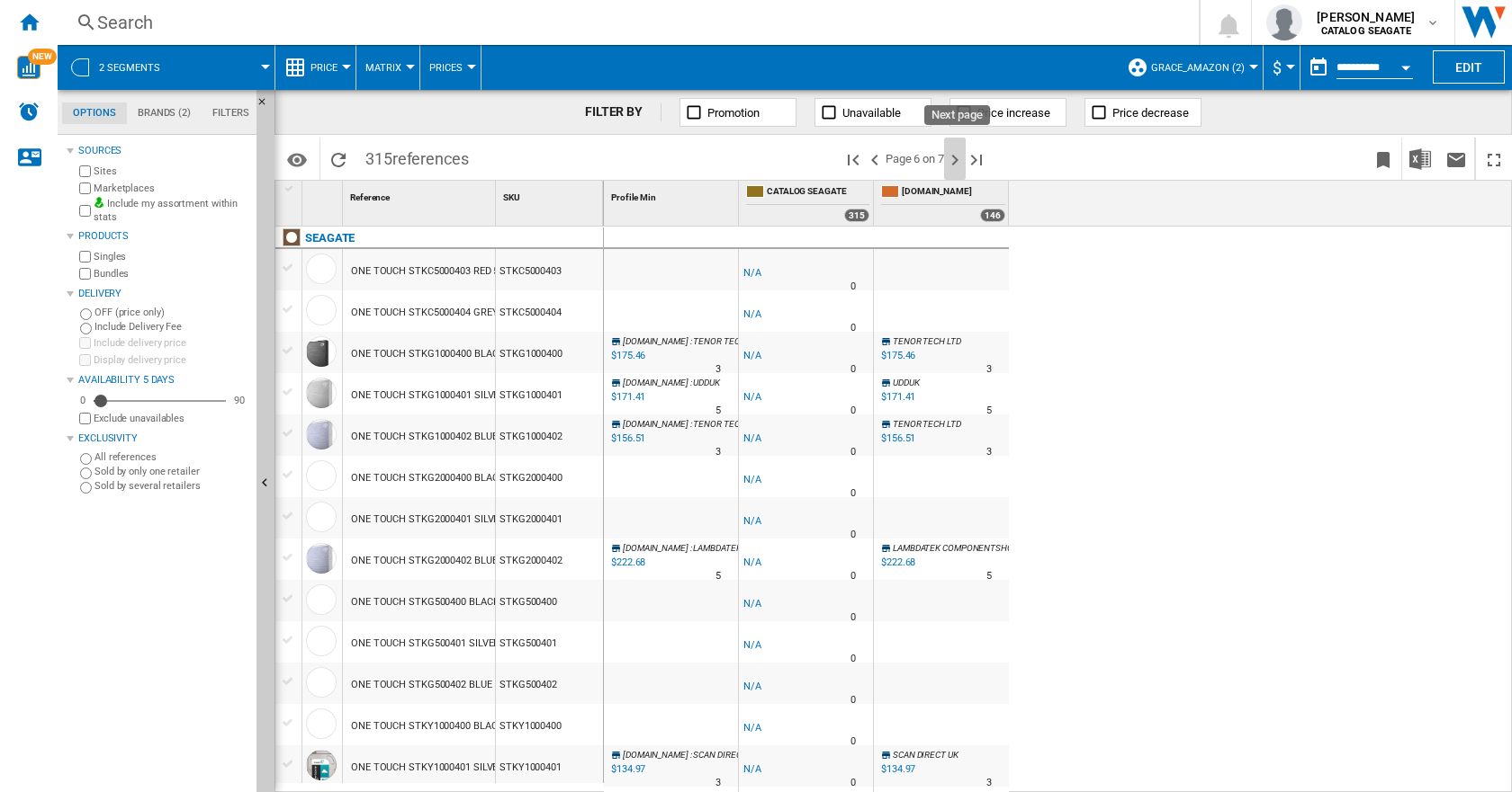
click at [960, 157] on ng-md-icon "Next page" at bounding box center [955, 160] width 22 height 22
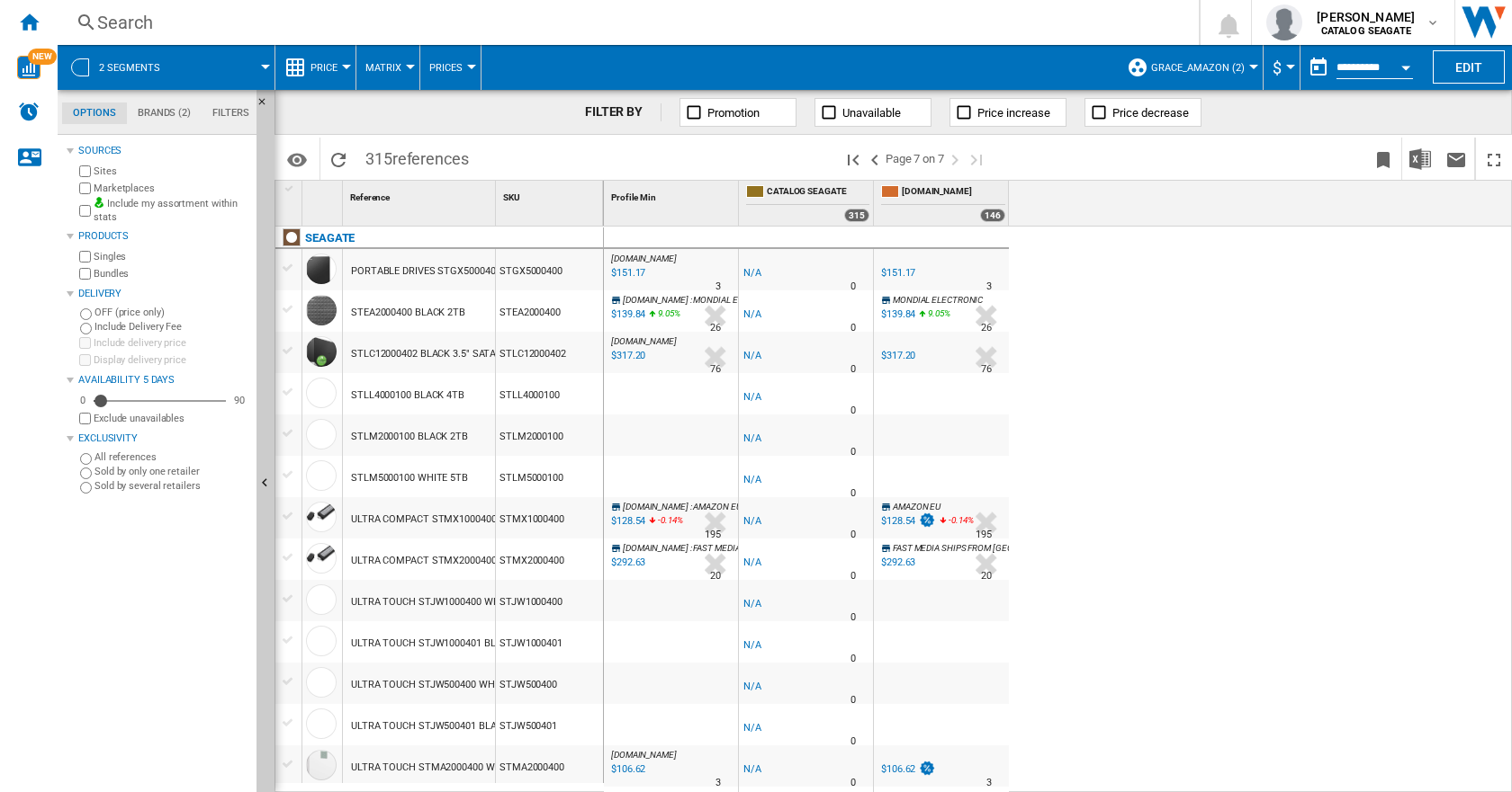
click at [1201, 69] on span "Grace_Amazon (2)" at bounding box center [1198, 68] width 94 height 11
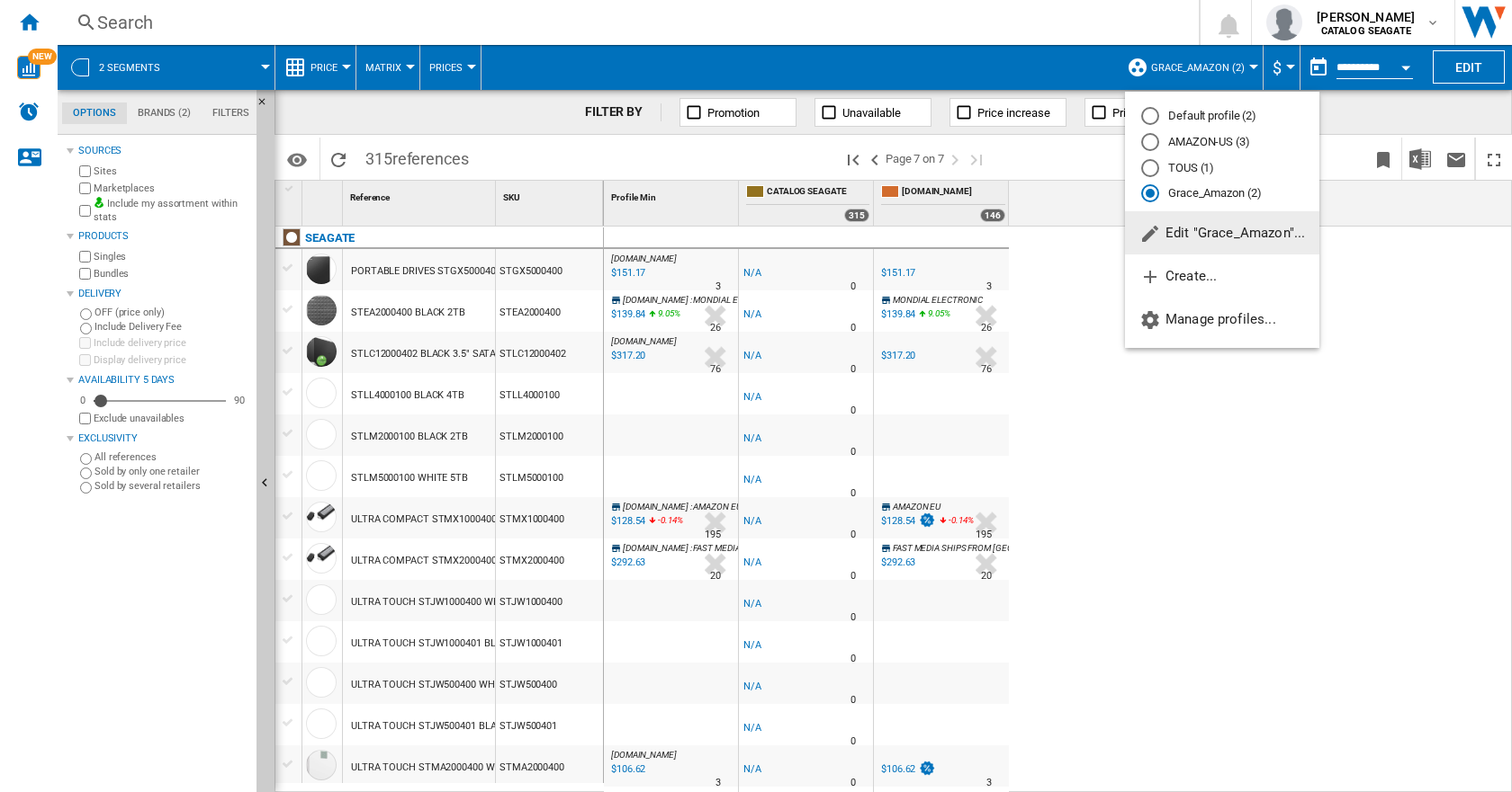
click at [1179, 230] on span "Edit "Grace_Amazon"..." at bounding box center [1221, 232] width 165 height 16
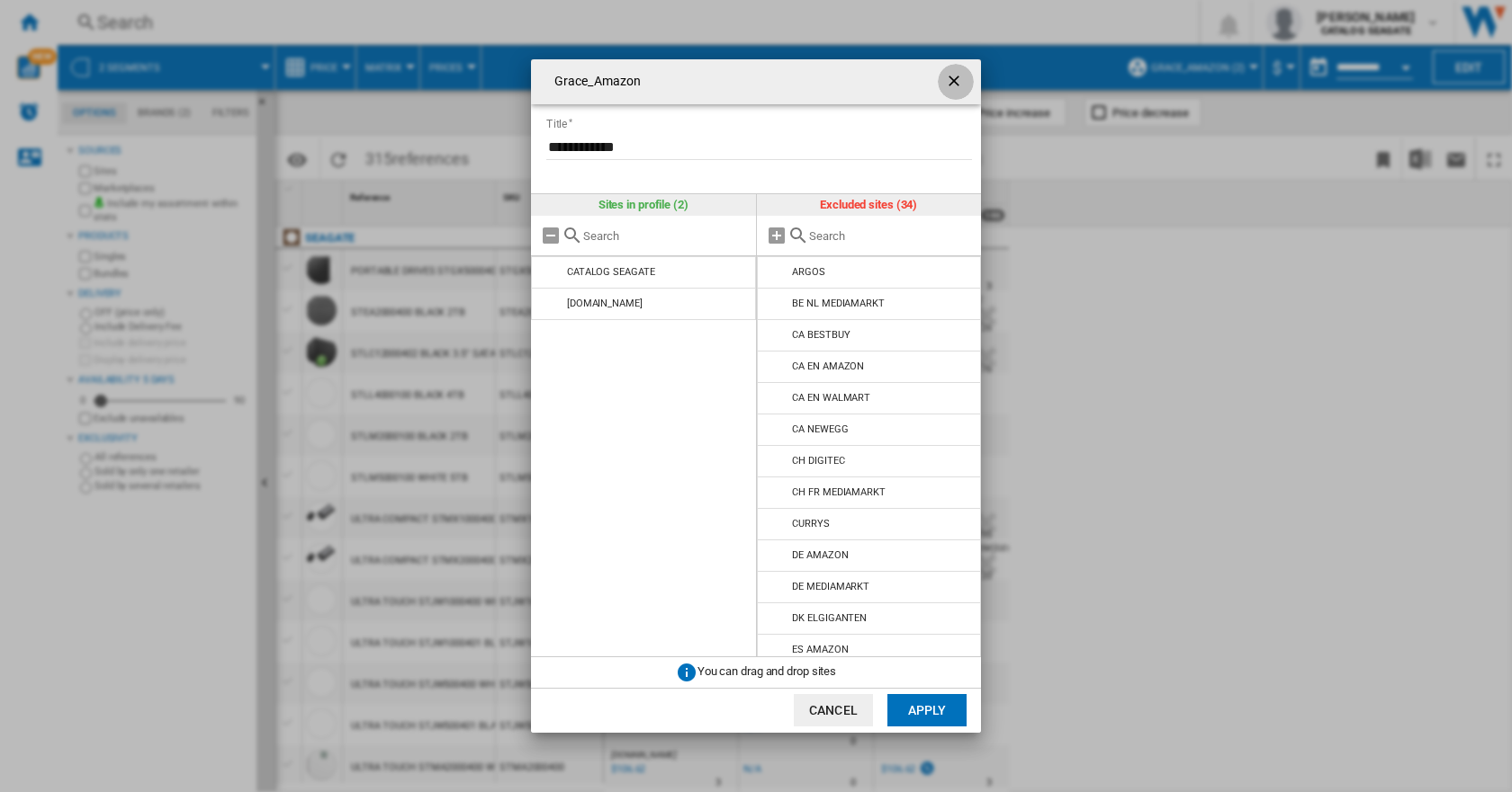
click at [961, 80] on ng-md-icon "getI18NText('BUTTONS.CLOSE_DIALOG')" at bounding box center [955, 82] width 22 height 22
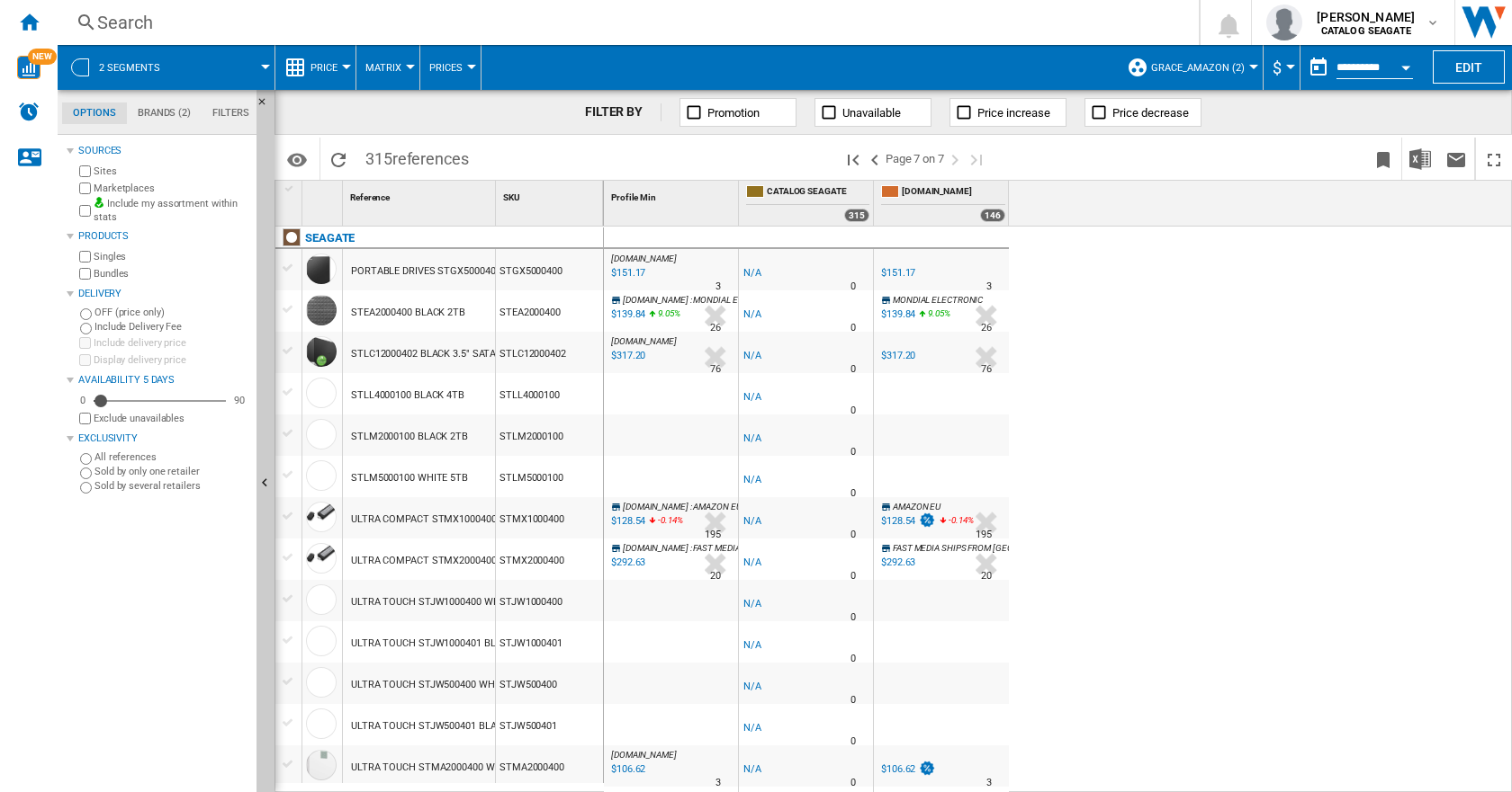
click at [162, 110] on md-tab-item "Brands (2)" at bounding box center [164, 113] width 75 height 22
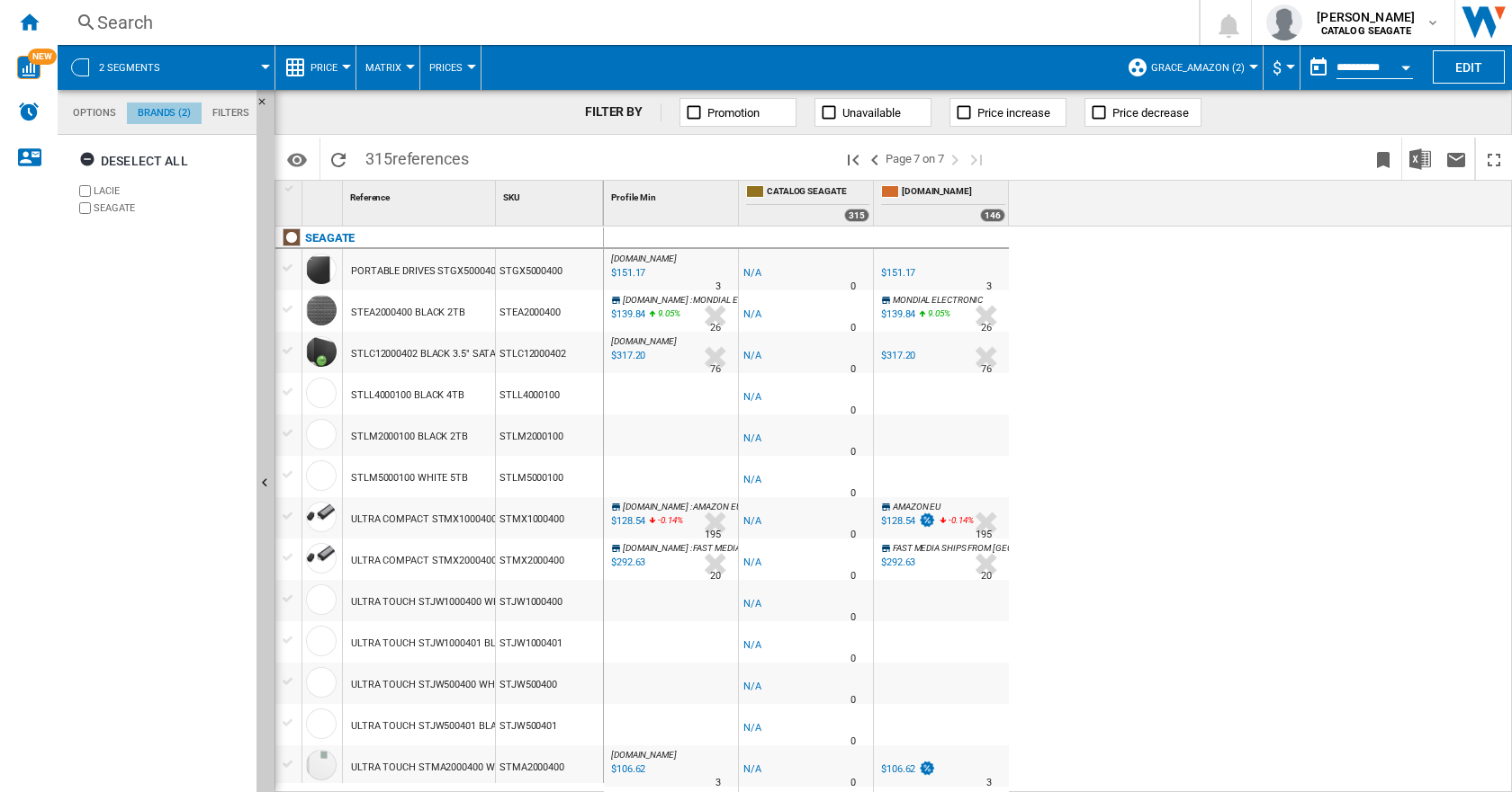
scroll to position [69, 0]
click at [382, 65] on span "Matrix" at bounding box center [383, 68] width 36 height 11
click at [382, 65] on md-backdrop at bounding box center [756, 396] width 1512 height 792
click at [219, 115] on md-tab-item "Filters" at bounding box center [230, 113] width 58 height 22
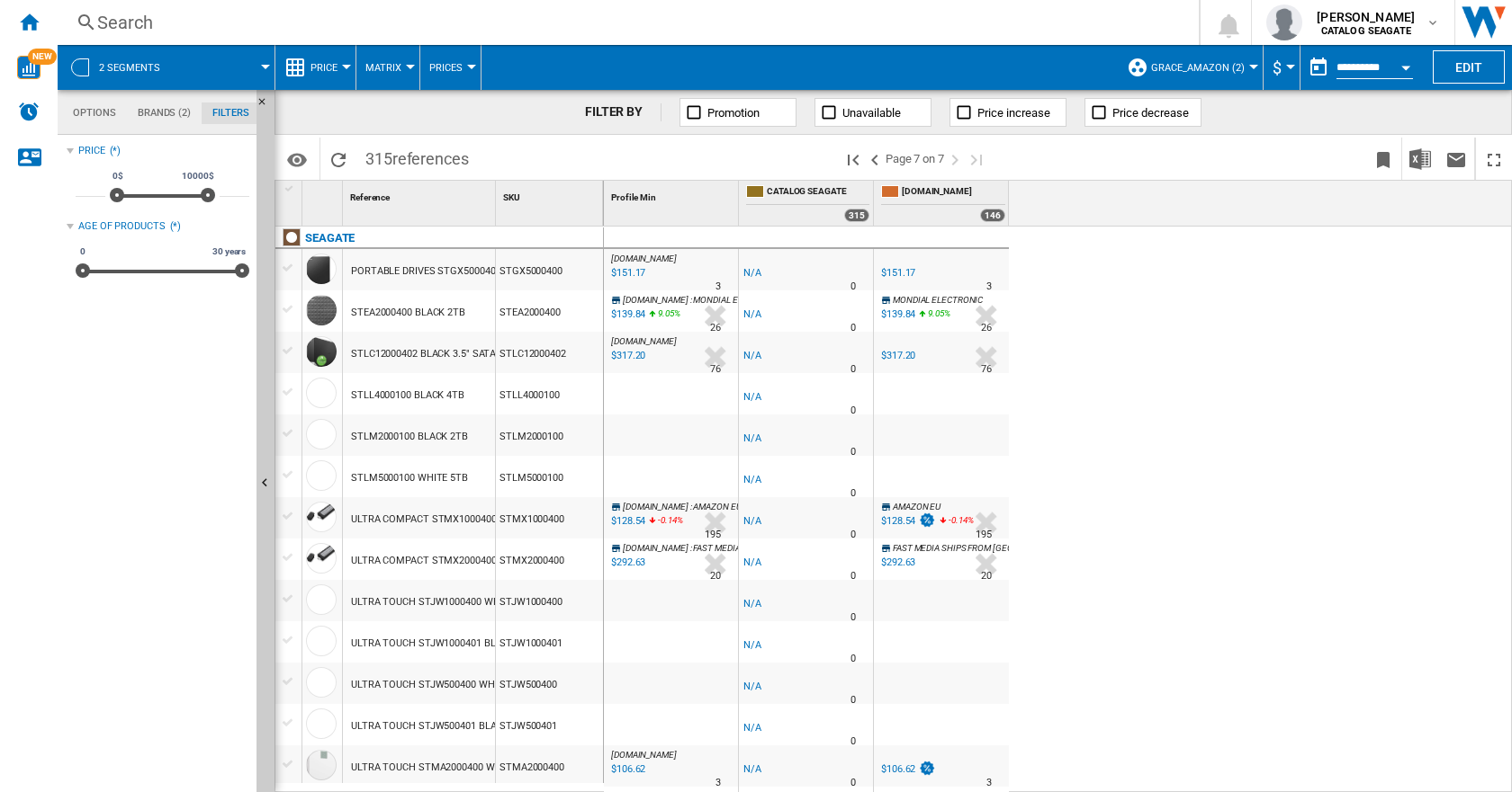
scroll to position [117, 0]
click at [108, 112] on md-tab-item "Options" at bounding box center [95, 113] width 65 height 22
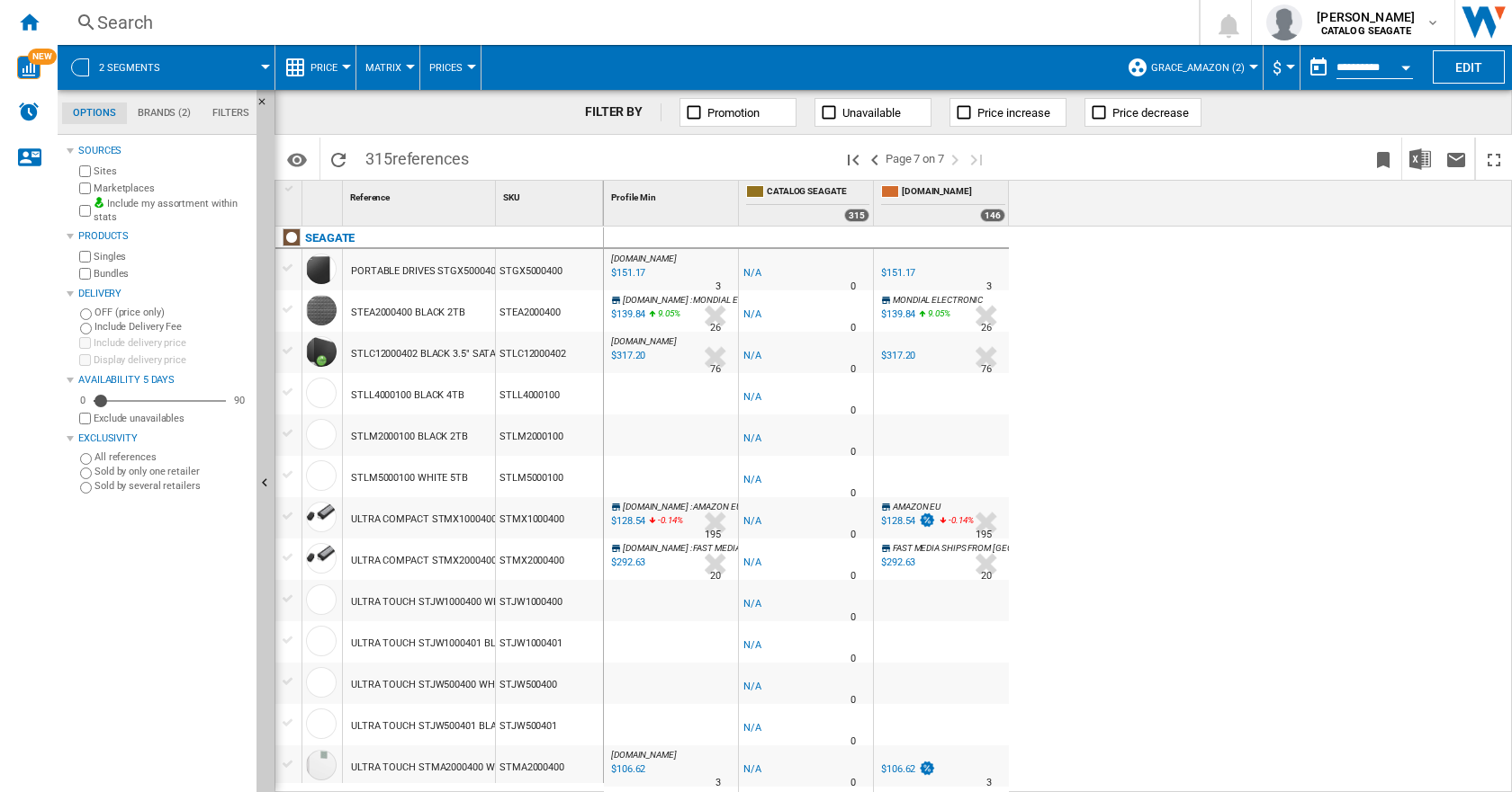
click at [1249, 67] on div at bounding box center [1253, 67] width 9 height 5
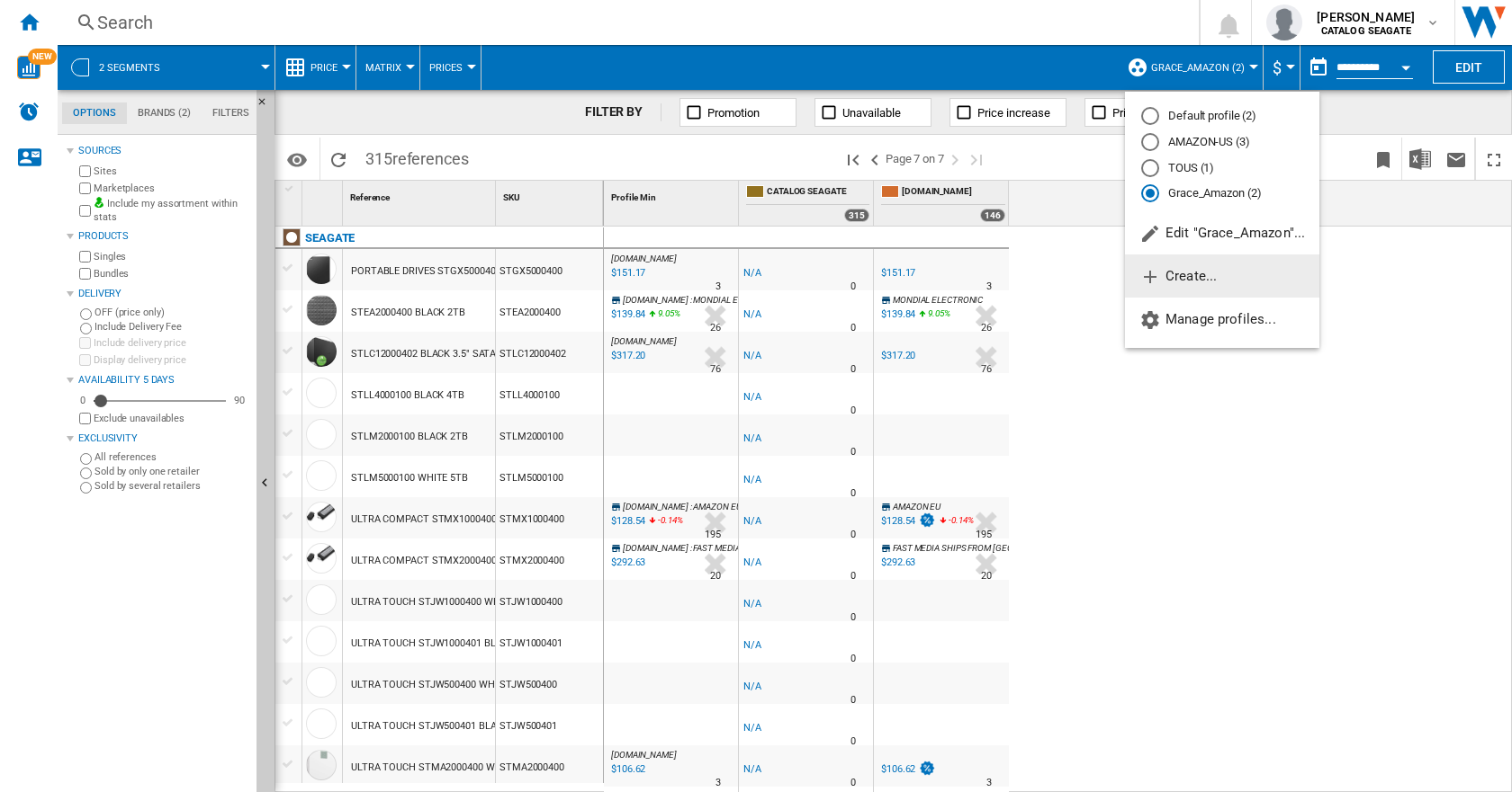
click at [1180, 272] on span "Create..." at bounding box center [1177, 276] width 77 height 16
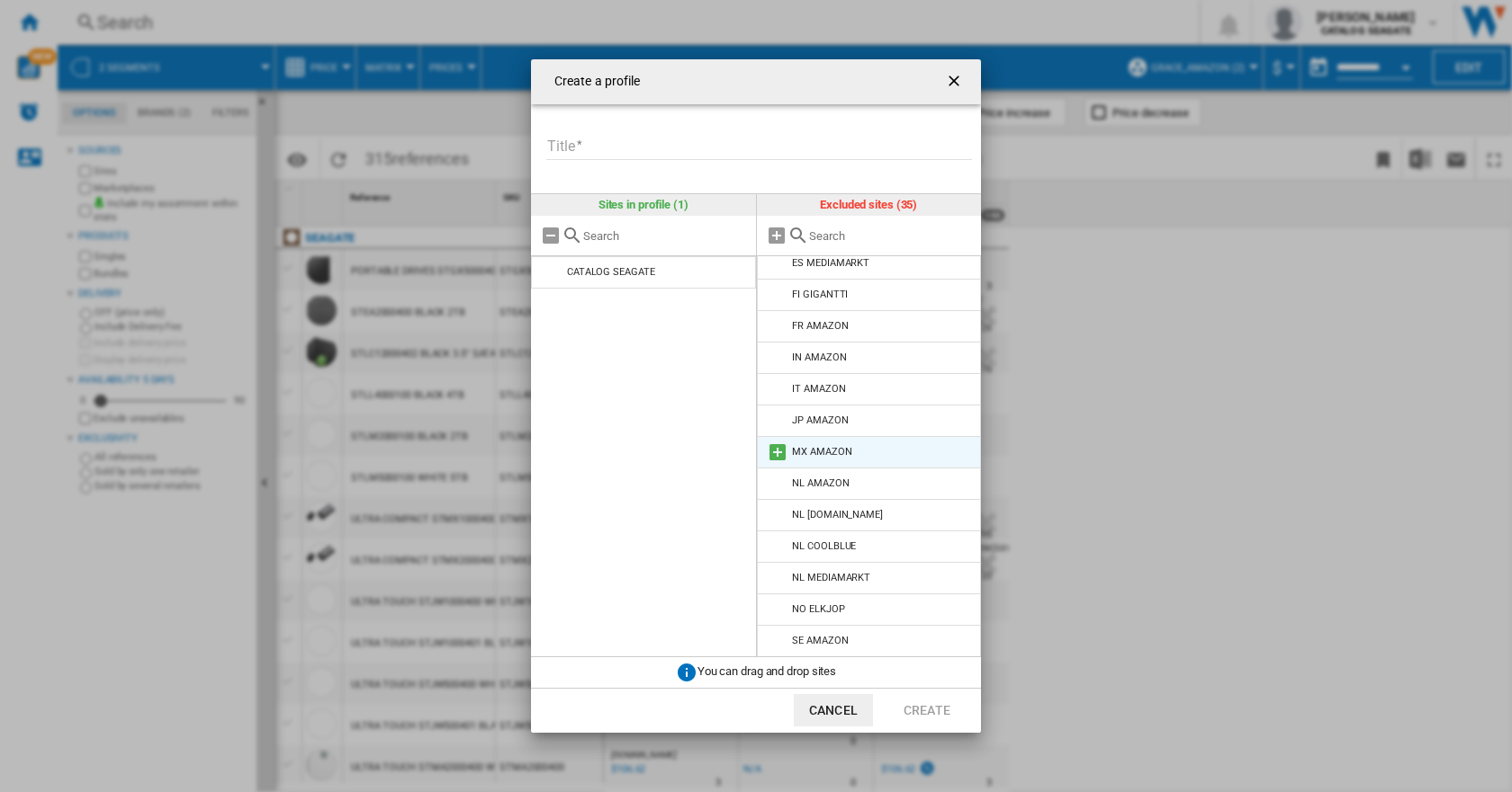
scroll to position [0, 0]
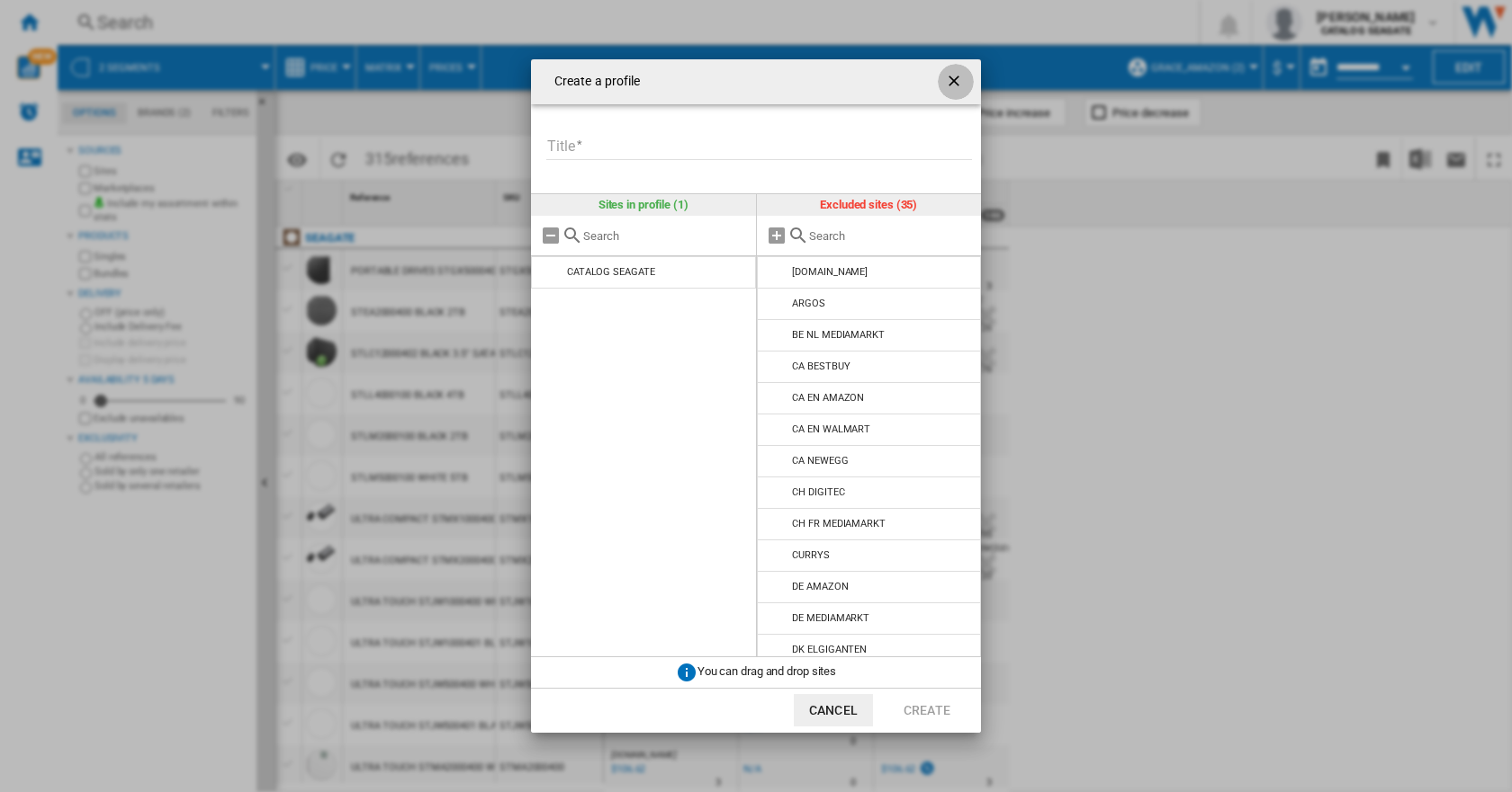
click at [953, 76] on ng-md-icon "getI18NText('BUTTONS.CLOSE_DIALOG')" at bounding box center [955, 82] width 22 height 22
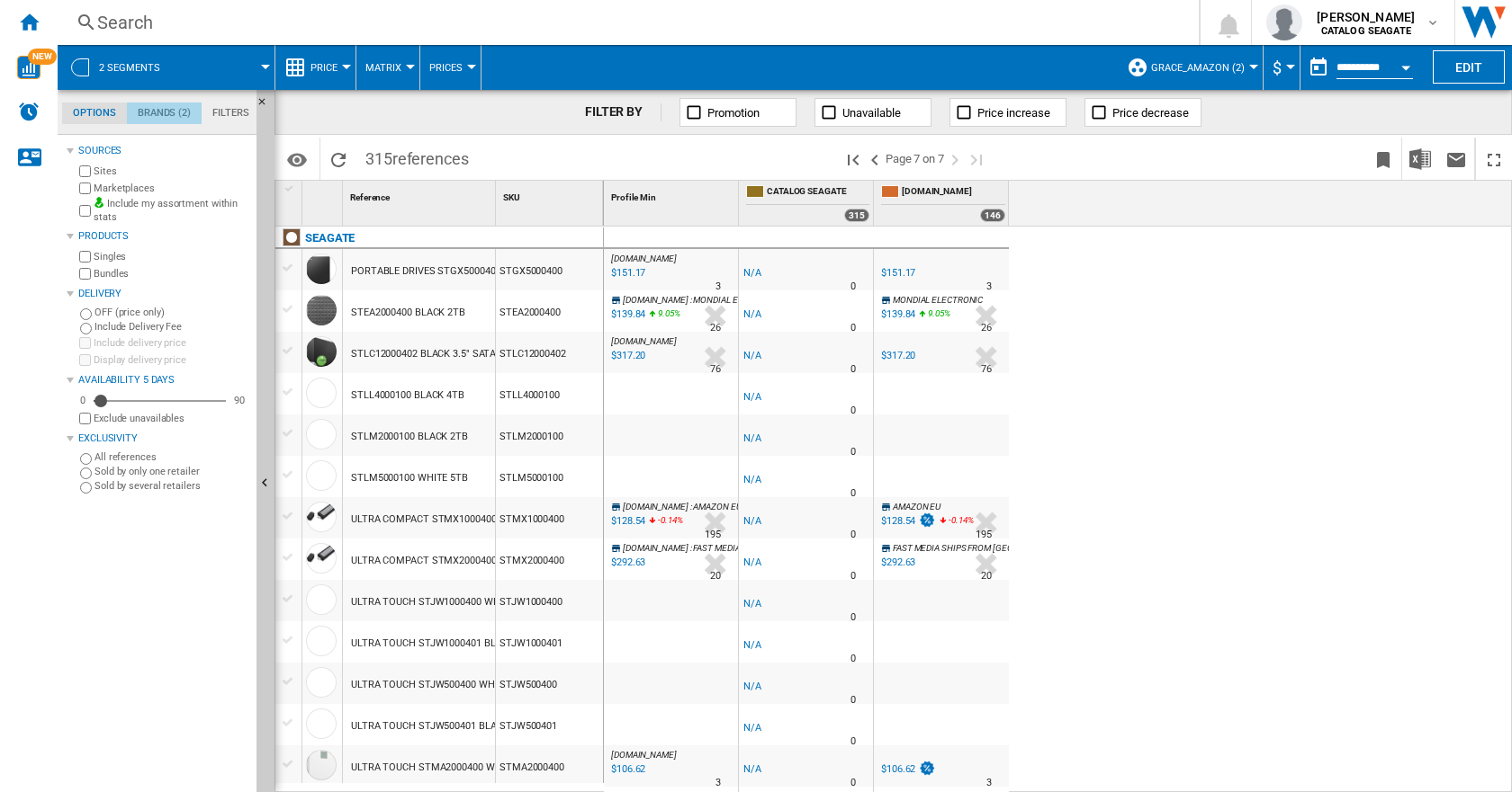
click at [159, 110] on md-tab-item "Brands (2)" at bounding box center [164, 113] width 75 height 22
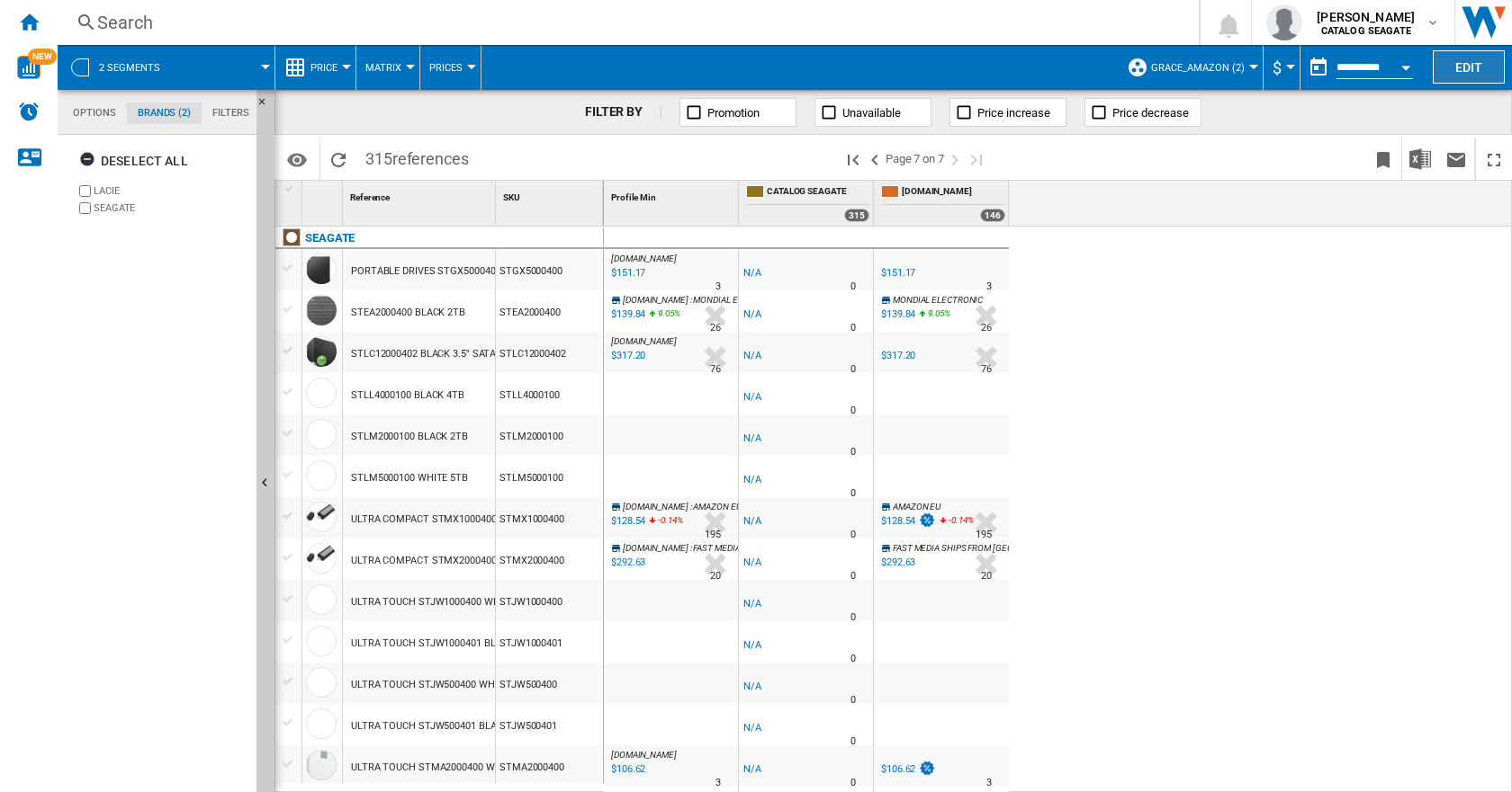
click at [1466, 58] on button "Edit" at bounding box center [1468, 67] width 72 height 33
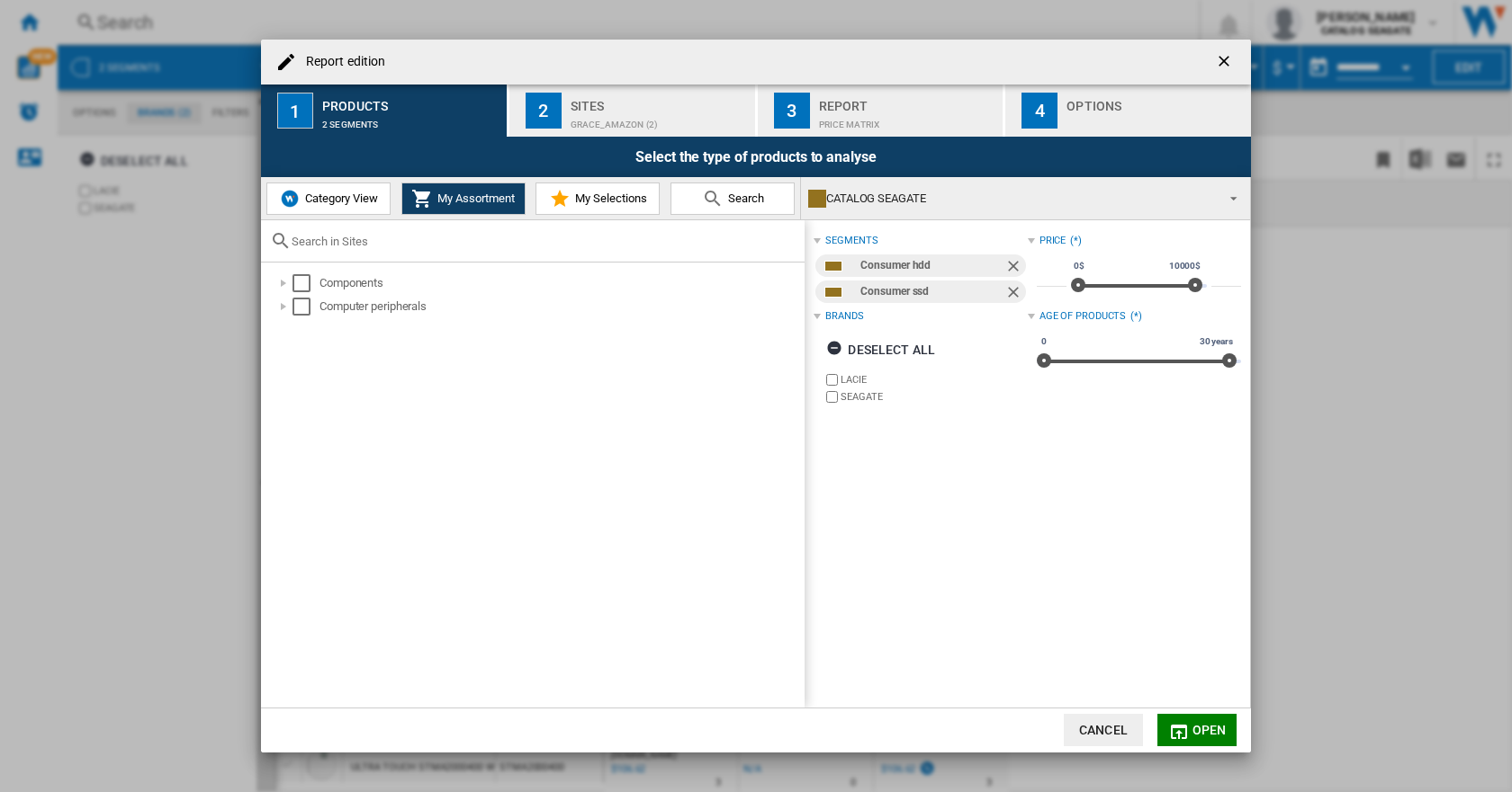
click at [1236, 198] on span "Report edition ..." at bounding box center [1228, 197] width 22 height 25
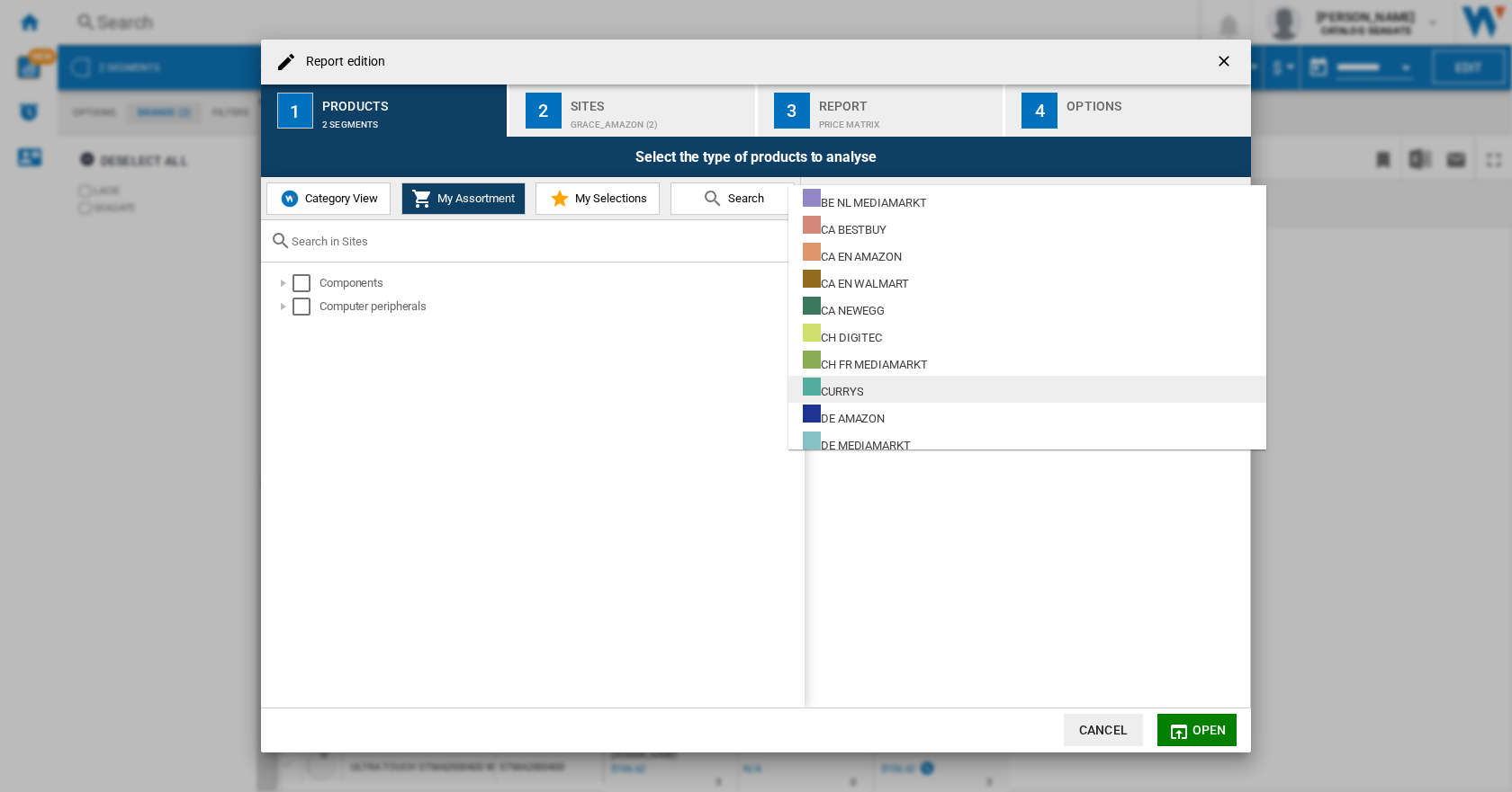
scroll to position [0, 0]
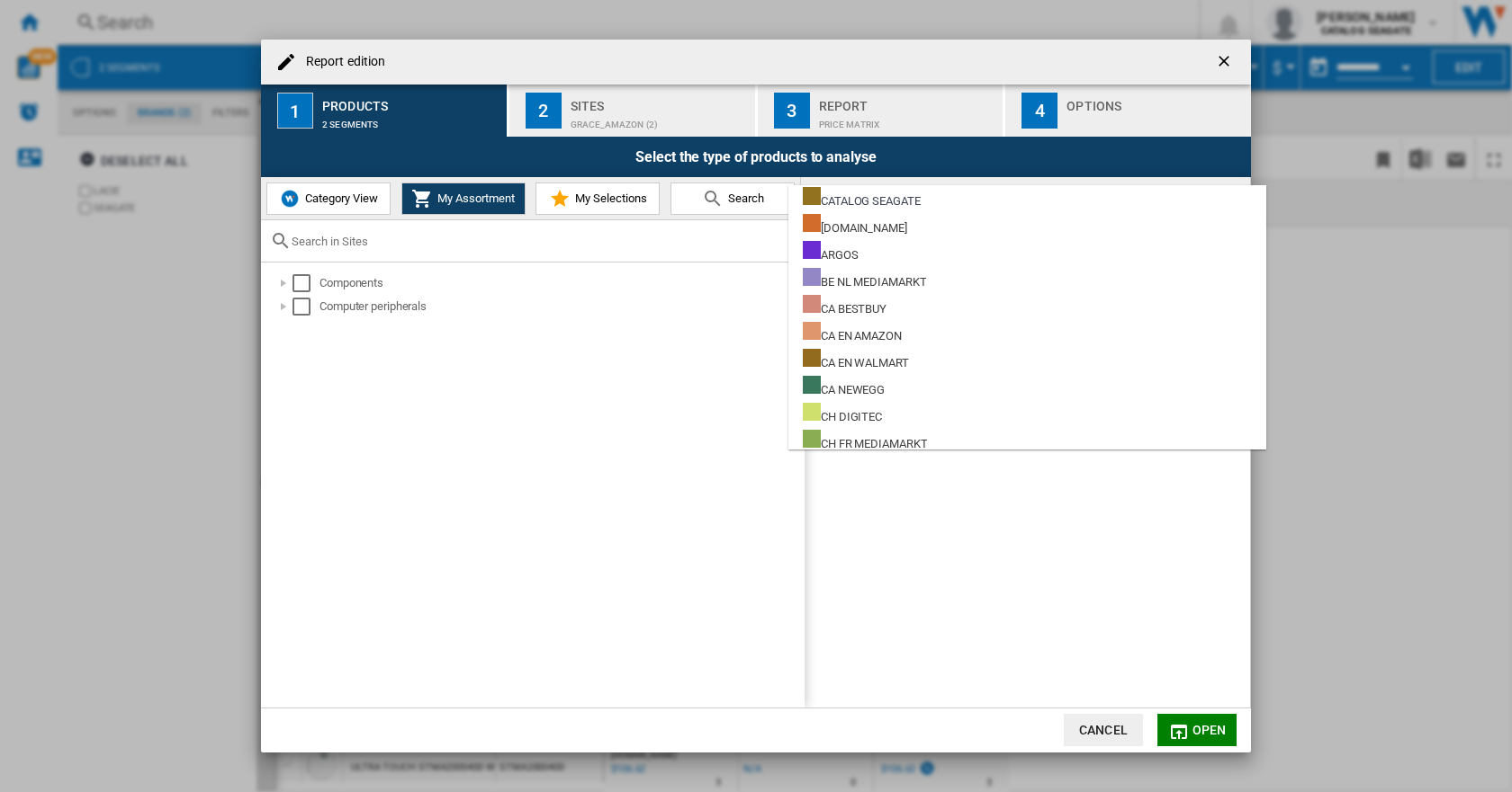
click at [532, 417] on md-backdrop at bounding box center [756, 396] width 1512 height 792
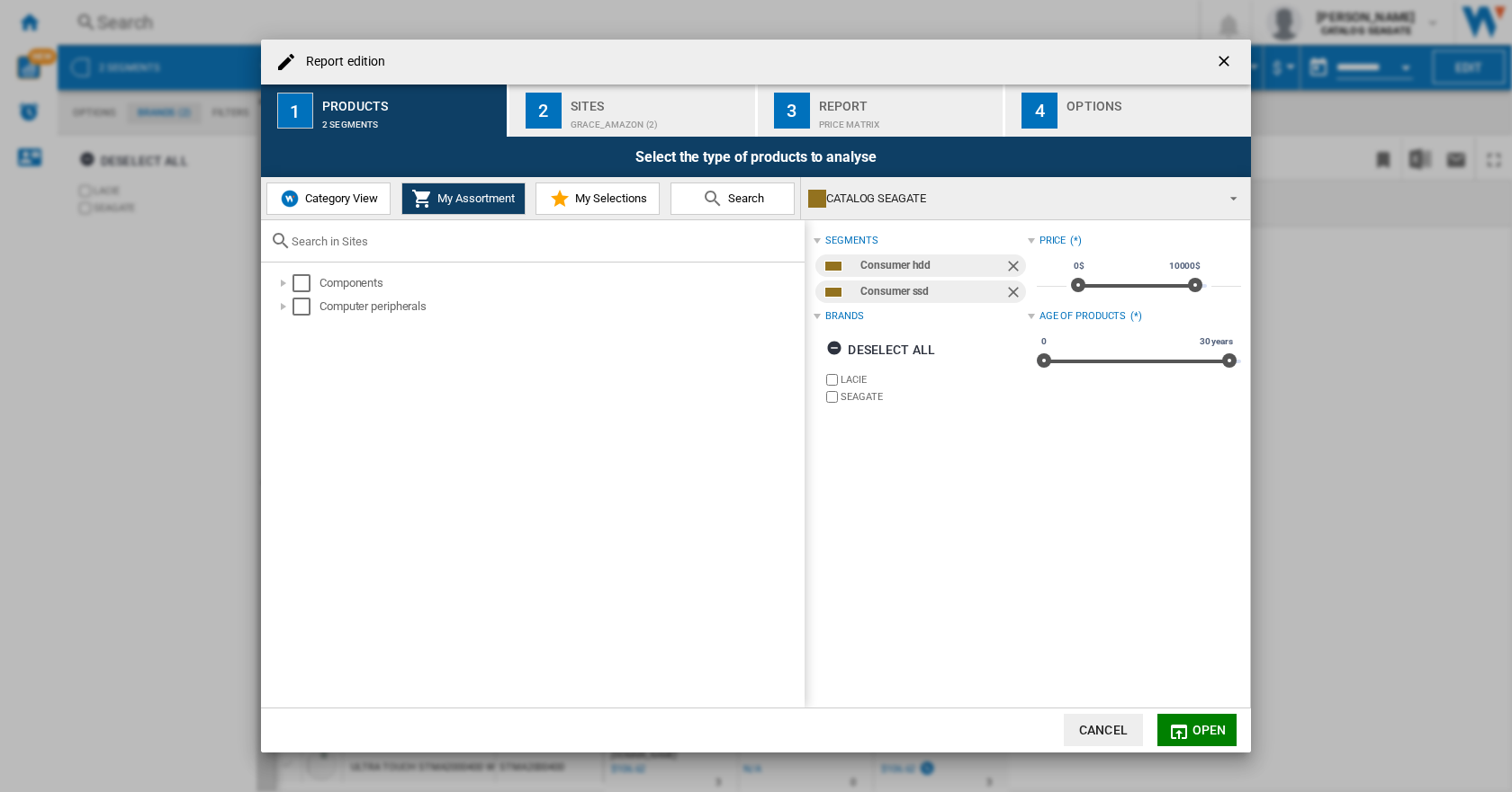
click at [1229, 56] on ng-md-icon "getI18NText('BUTTONS.CLOSE_DIALOG')" at bounding box center [1225, 63] width 22 height 22
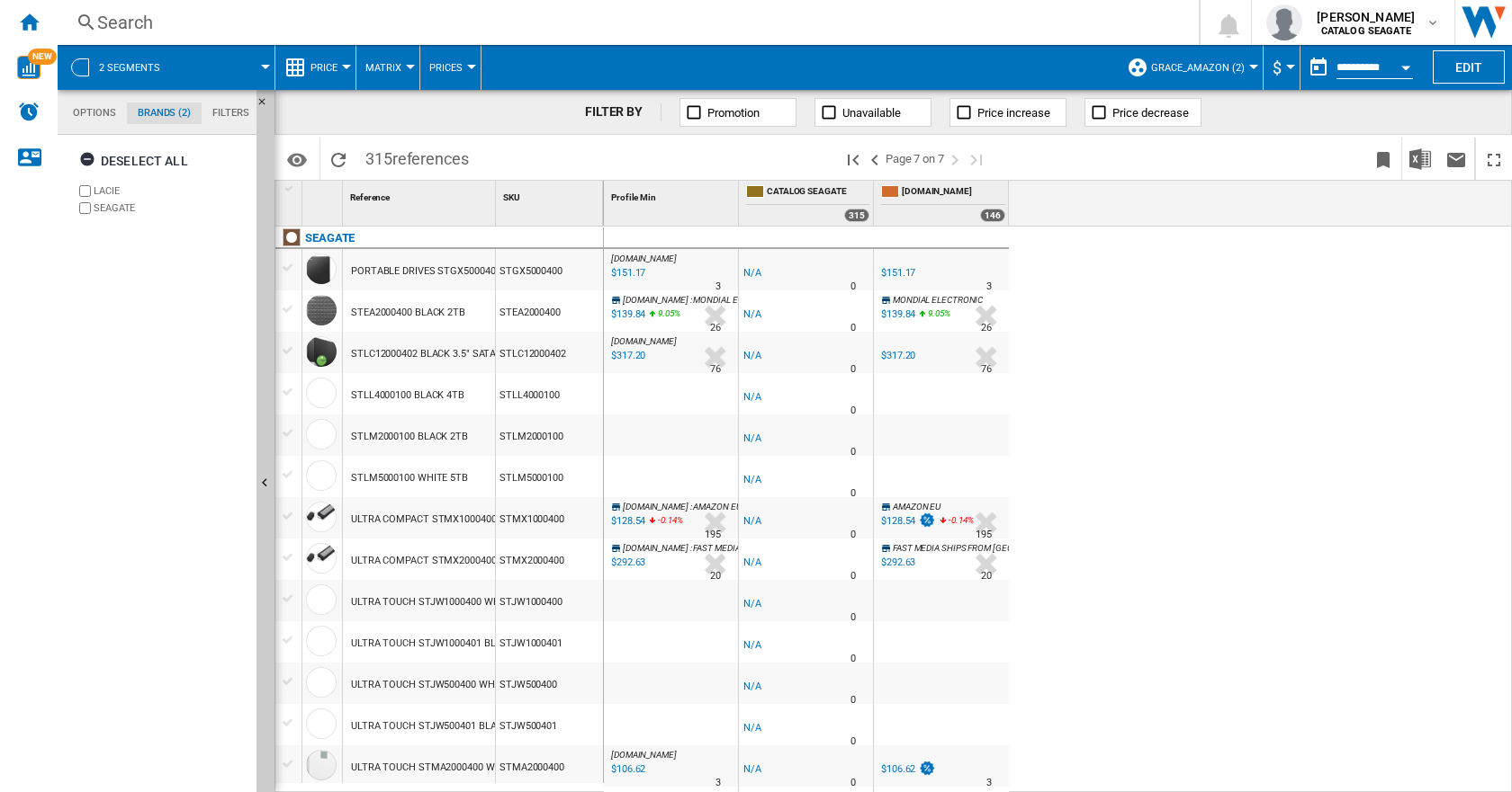
click at [95, 113] on md-tab-item "Options" at bounding box center [95, 113] width 65 height 22
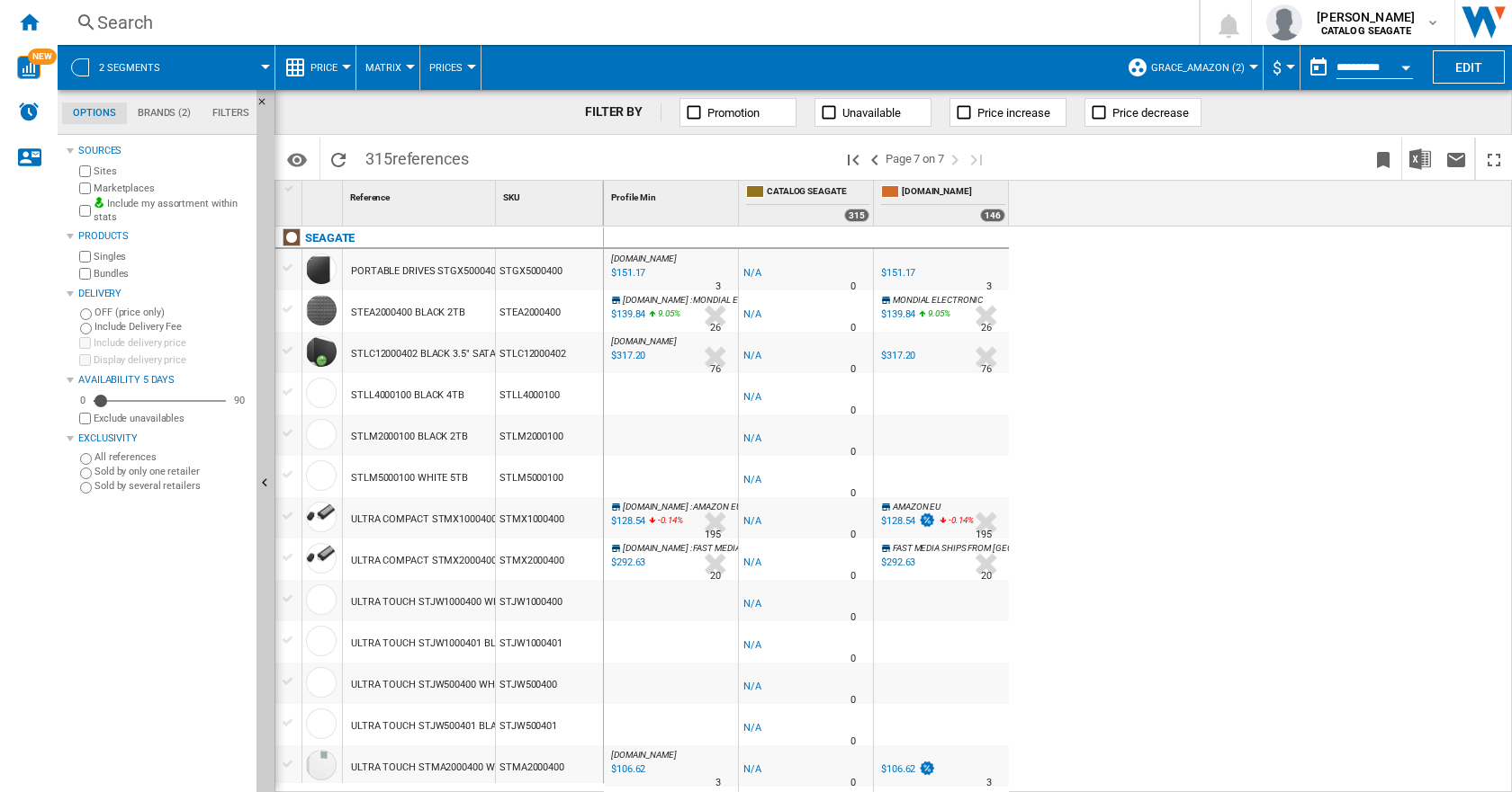
scroll to position [22, 0]
click at [1206, 391] on div "[DOMAIN_NAME] : [GEOGRAPHIC_DATA] AMAZON -1.0 % $151.17 % N/A 3 [DOMAIN_NAME] :…" at bounding box center [1058, 509] width 909 height 567
click at [1225, 69] on span "Grace_Amazon (2)" at bounding box center [1198, 68] width 94 height 11
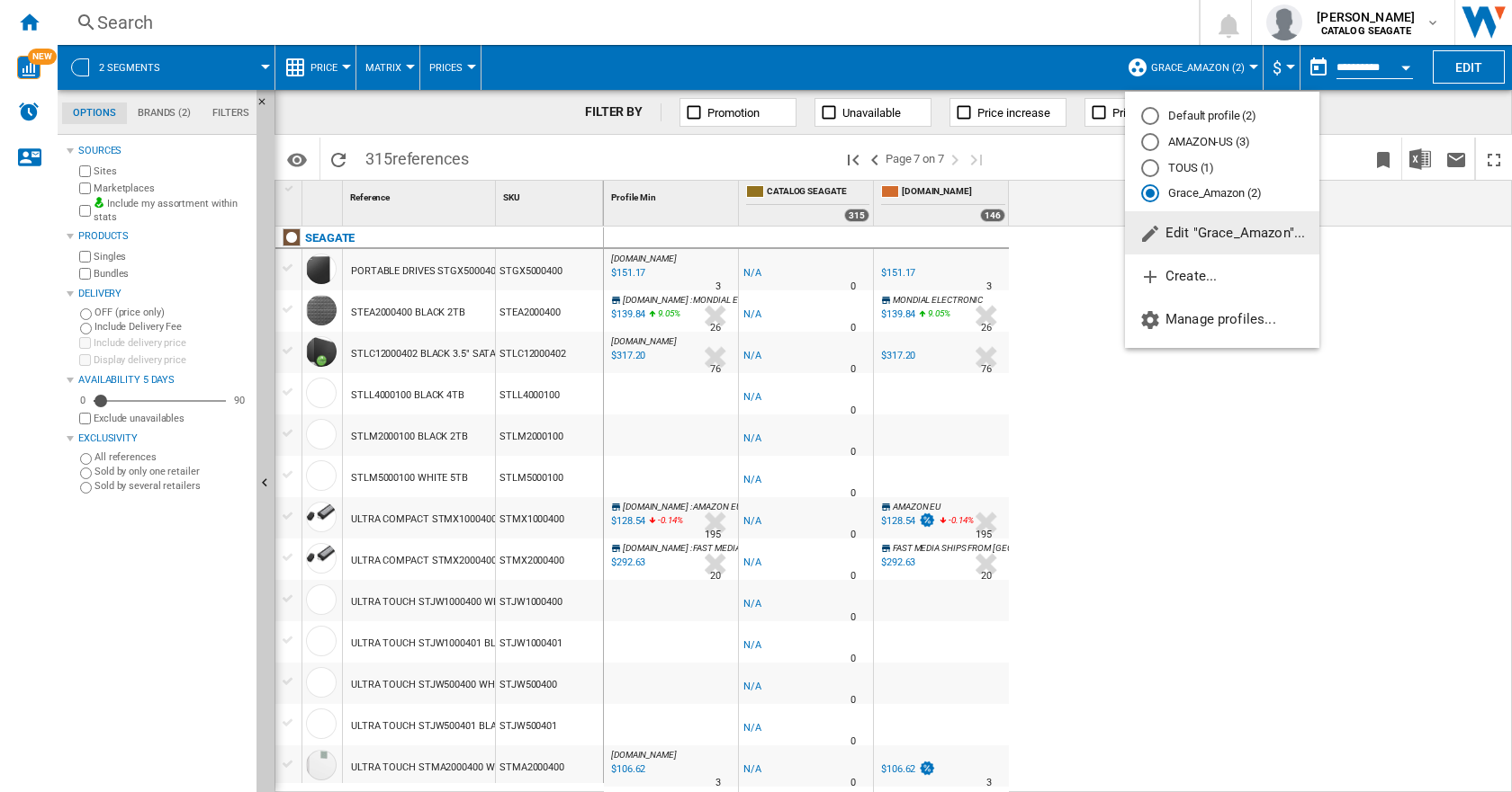
click at [1201, 233] on span "Edit "Grace_Amazon"..." at bounding box center [1221, 232] width 165 height 16
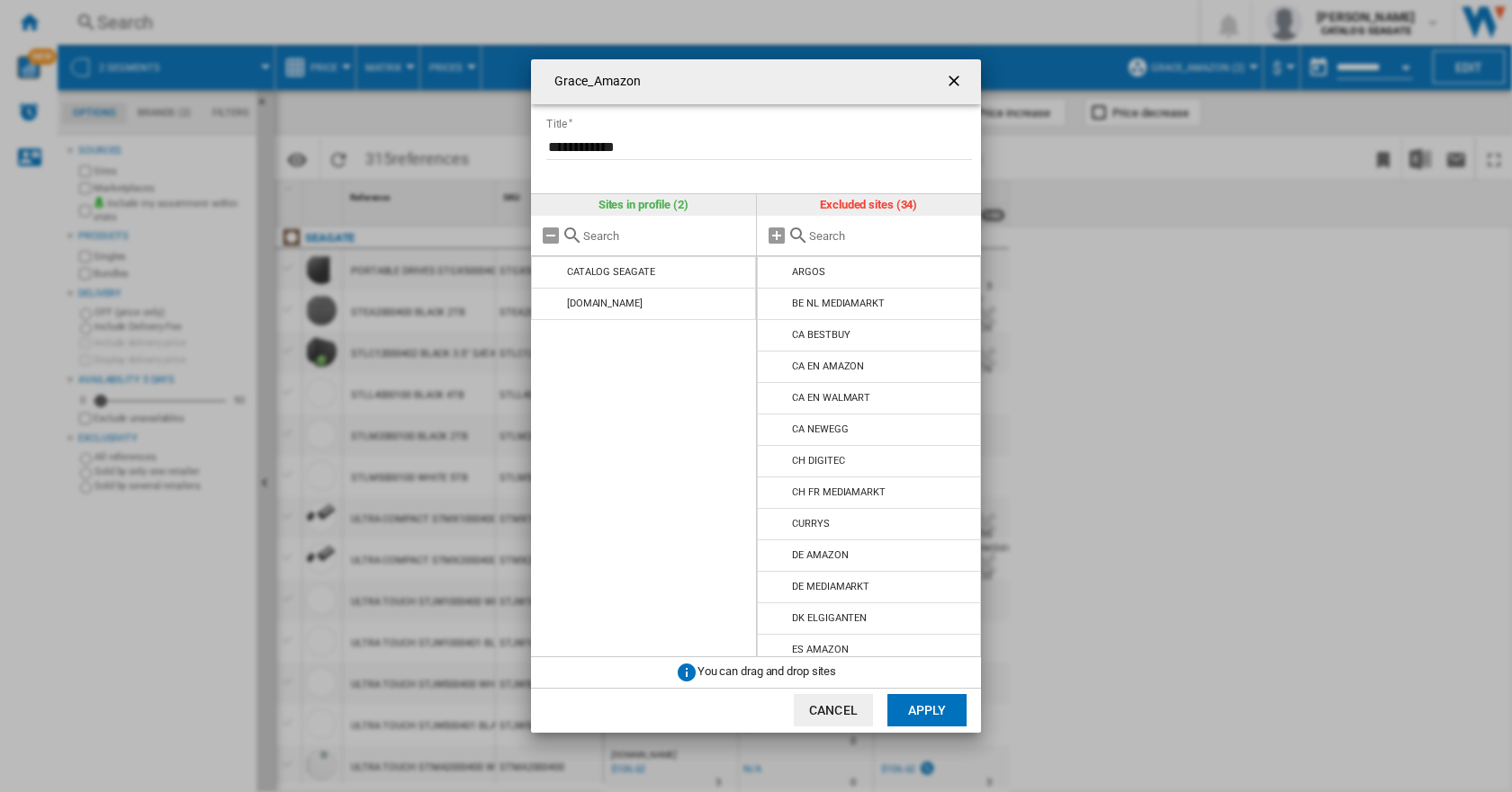
click at [950, 78] on ng-md-icon "getI18NText('BUTTONS.CLOSE_DIALOG')" at bounding box center [955, 82] width 22 height 22
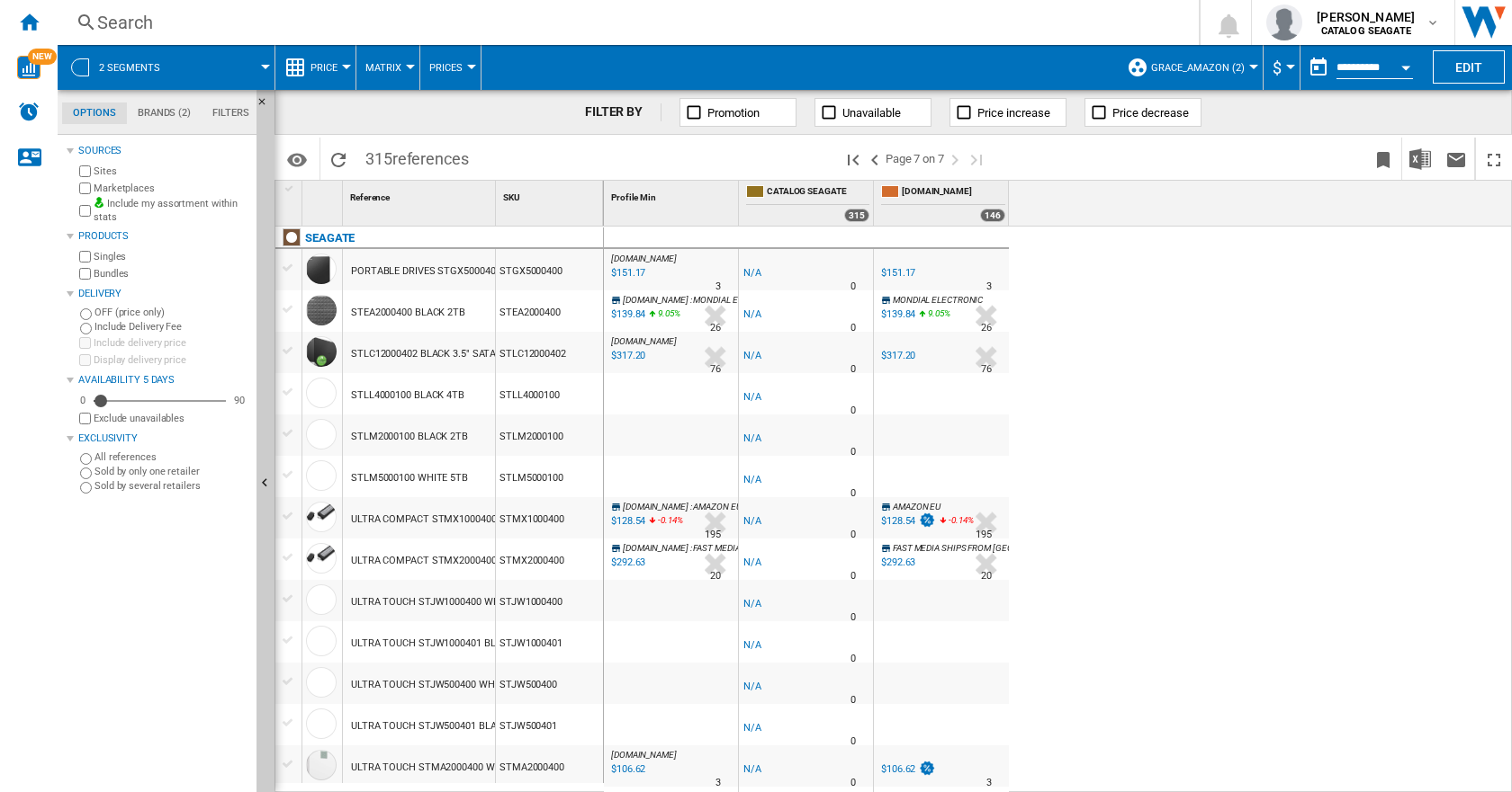
click at [1200, 66] on span "Grace_Amazon (2)" at bounding box center [1198, 68] width 94 height 11
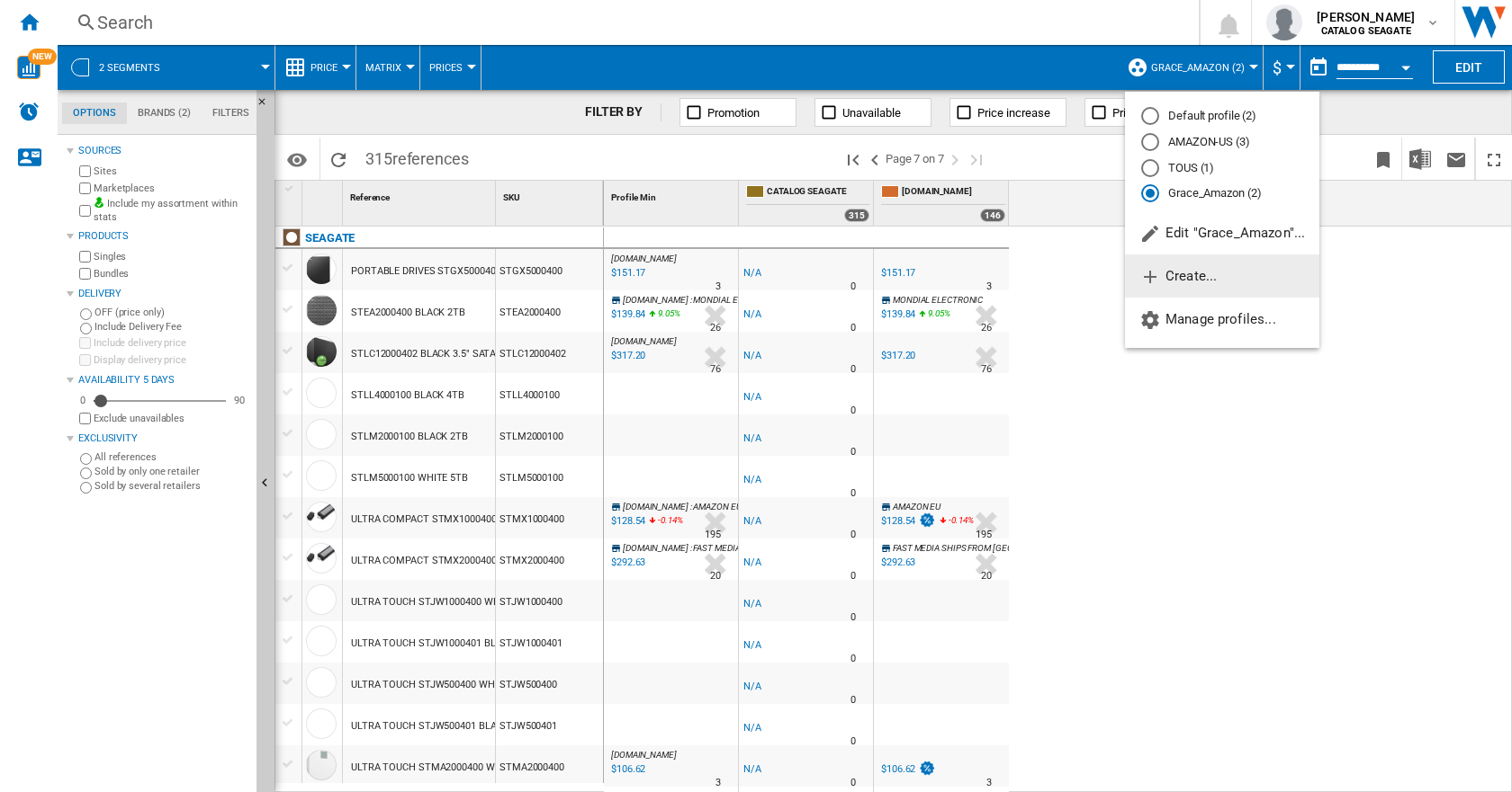
click at [1188, 272] on span "Create..." at bounding box center [1177, 276] width 77 height 16
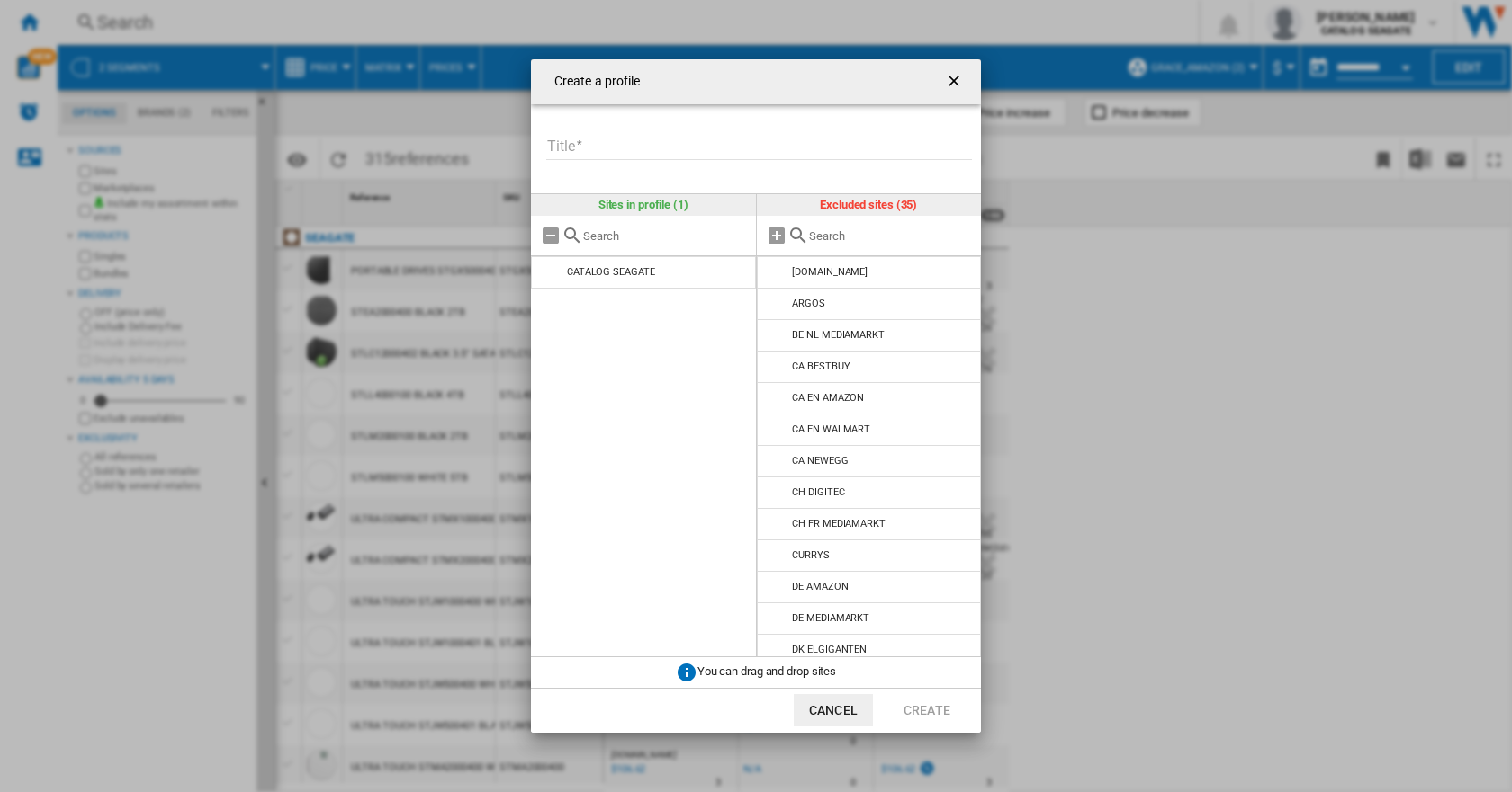
click at [944, 74] on ng-md-icon "getI18NText('BUTTONS.CLOSE_DIALOG')" at bounding box center [955, 82] width 22 height 22
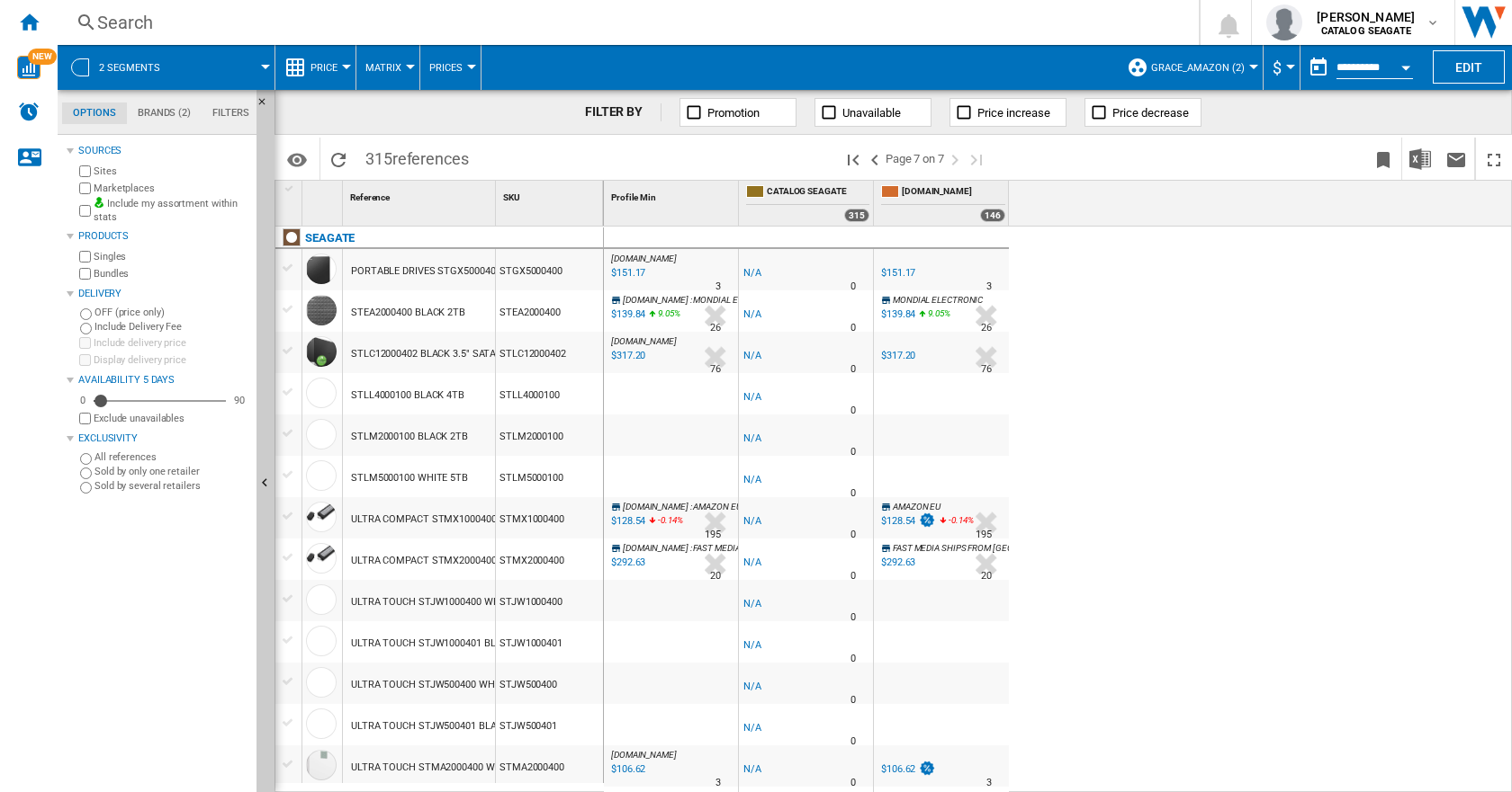
click at [1199, 67] on span "Grace_Amazon (2)" at bounding box center [1198, 68] width 94 height 11
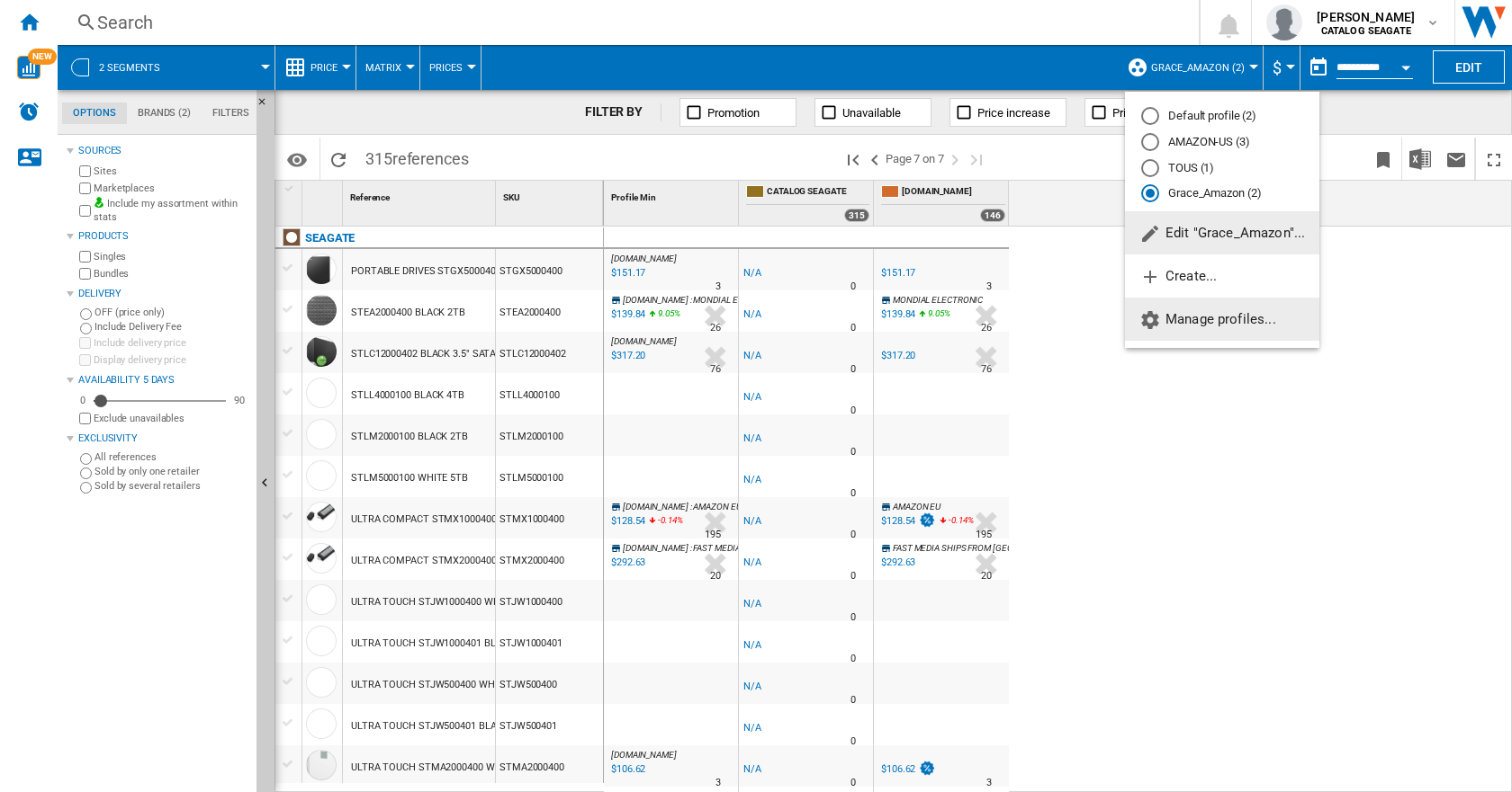
click at [1218, 317] on span "Manage profiles..." at bounding box center [1207, 319] width 137 height 16
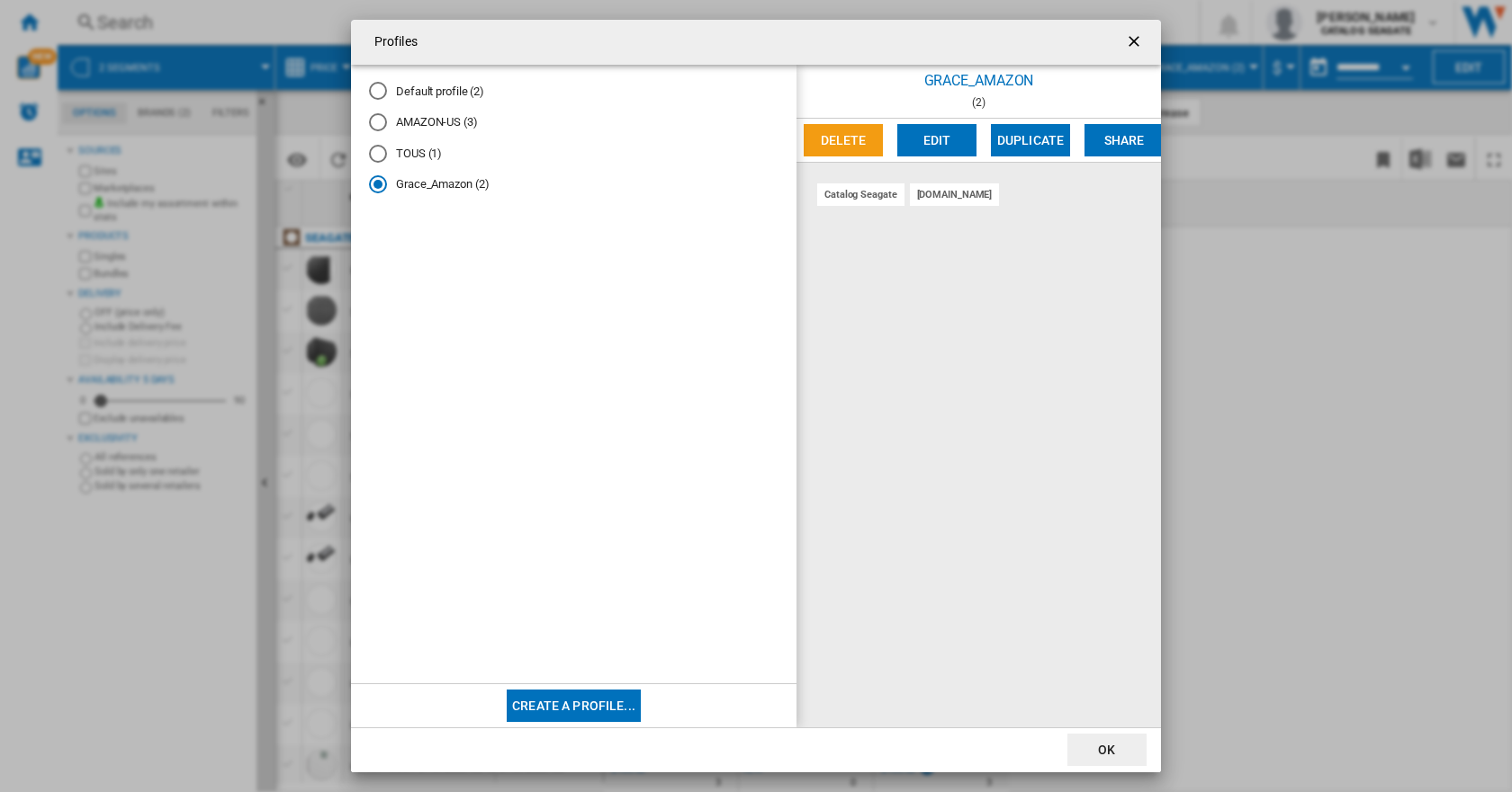
click at [378, 151] on div "TOUS (1)" at bounding box center [378, 154] width 18 height 18
click at [924, 136] on button "Edit" at bounding box center [937, 140] width 79 height 32
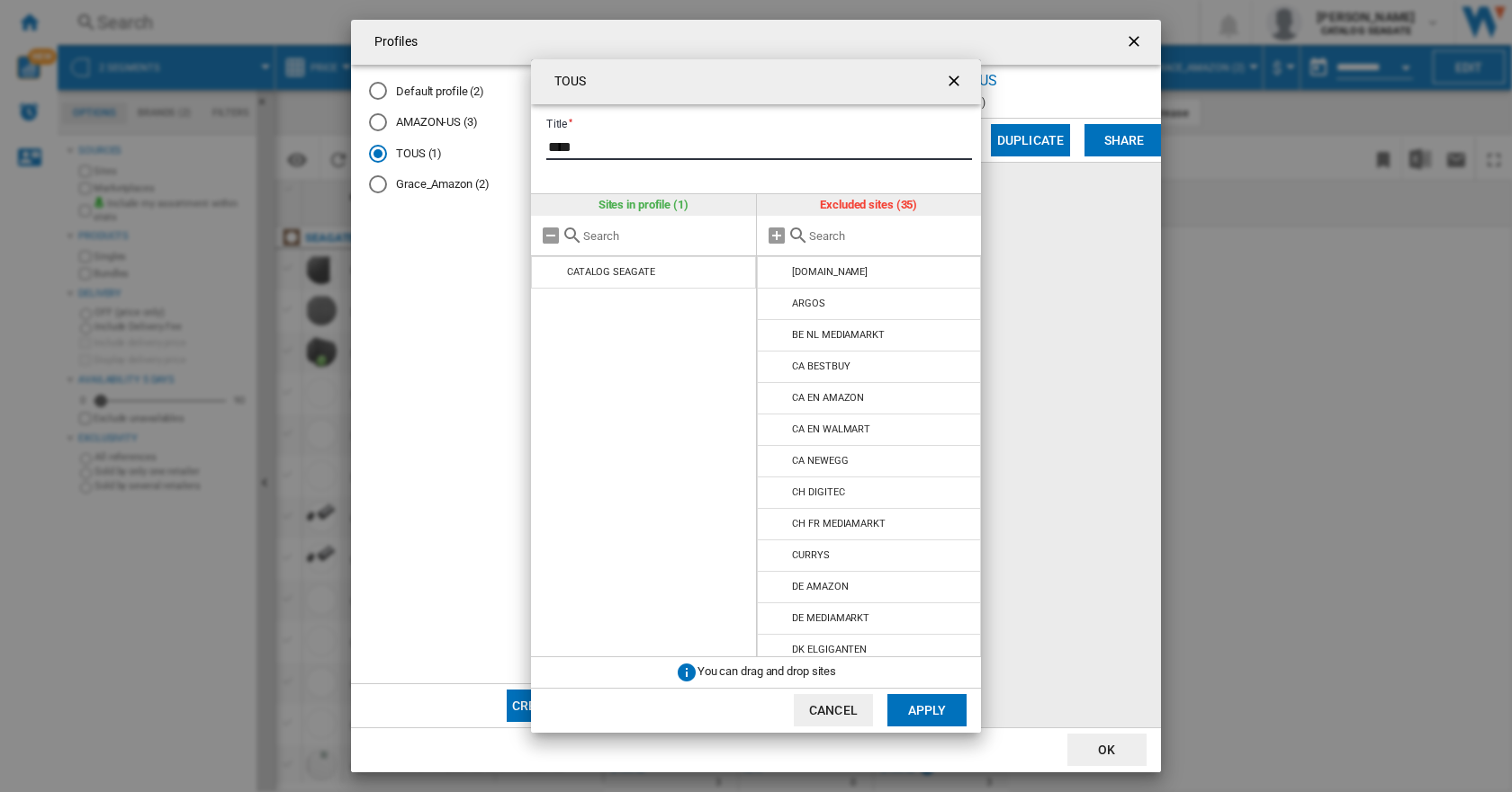
click at [589, 143] on input "****" at bounding box center [758, 146] width 425 height 27
click at [952, 78] on ng-md-icon "getI18NText('BUTTONS.CLOSE_DIALOG')" at bounding box center [955, 82] width 22 height 22
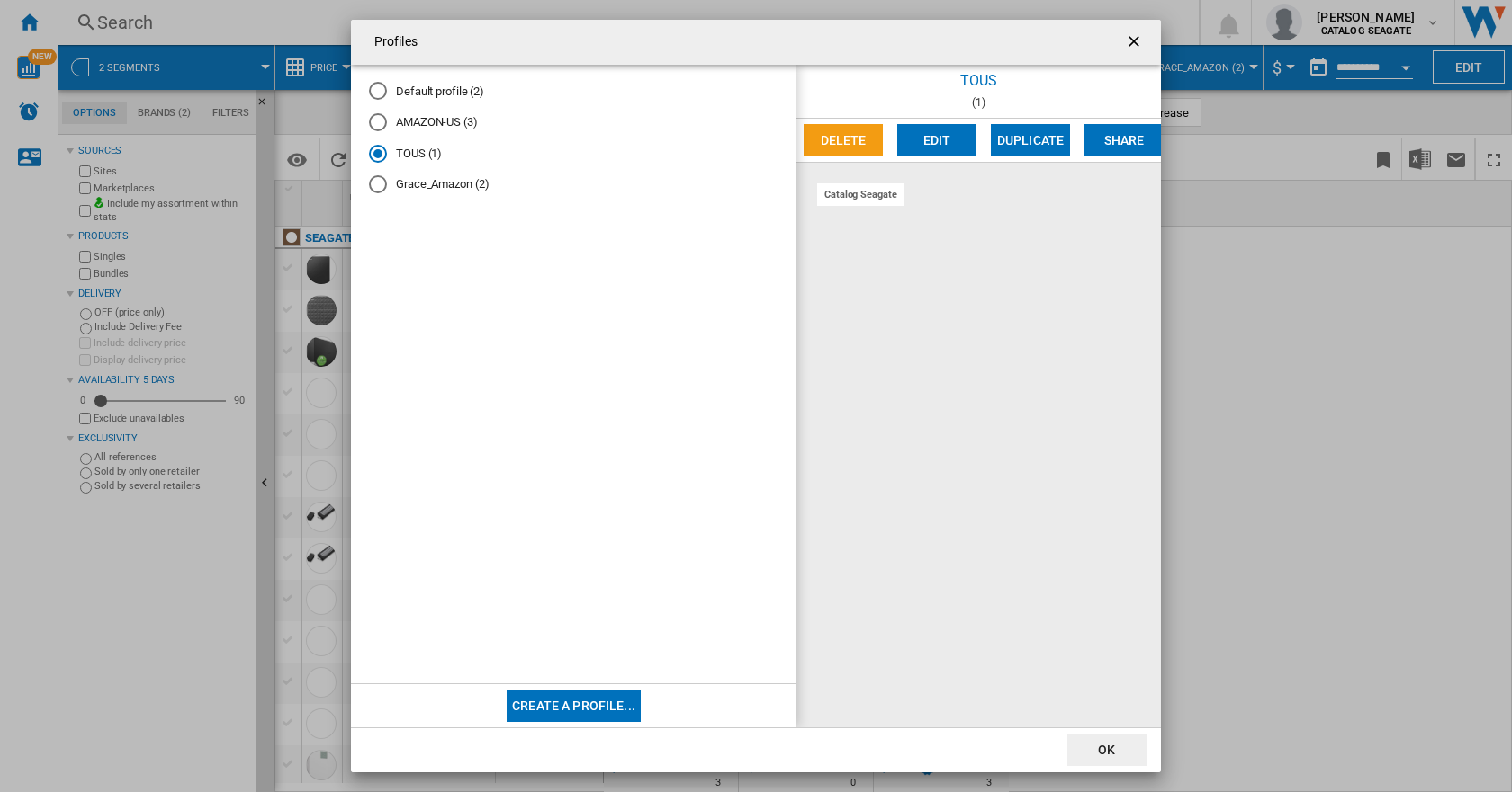
click at [1133, 44] on ng-md-icon "getI18NText('BUTTONS.CLOSE_DIALOG')" at bounding box center [1135, 43] width 22 height 22
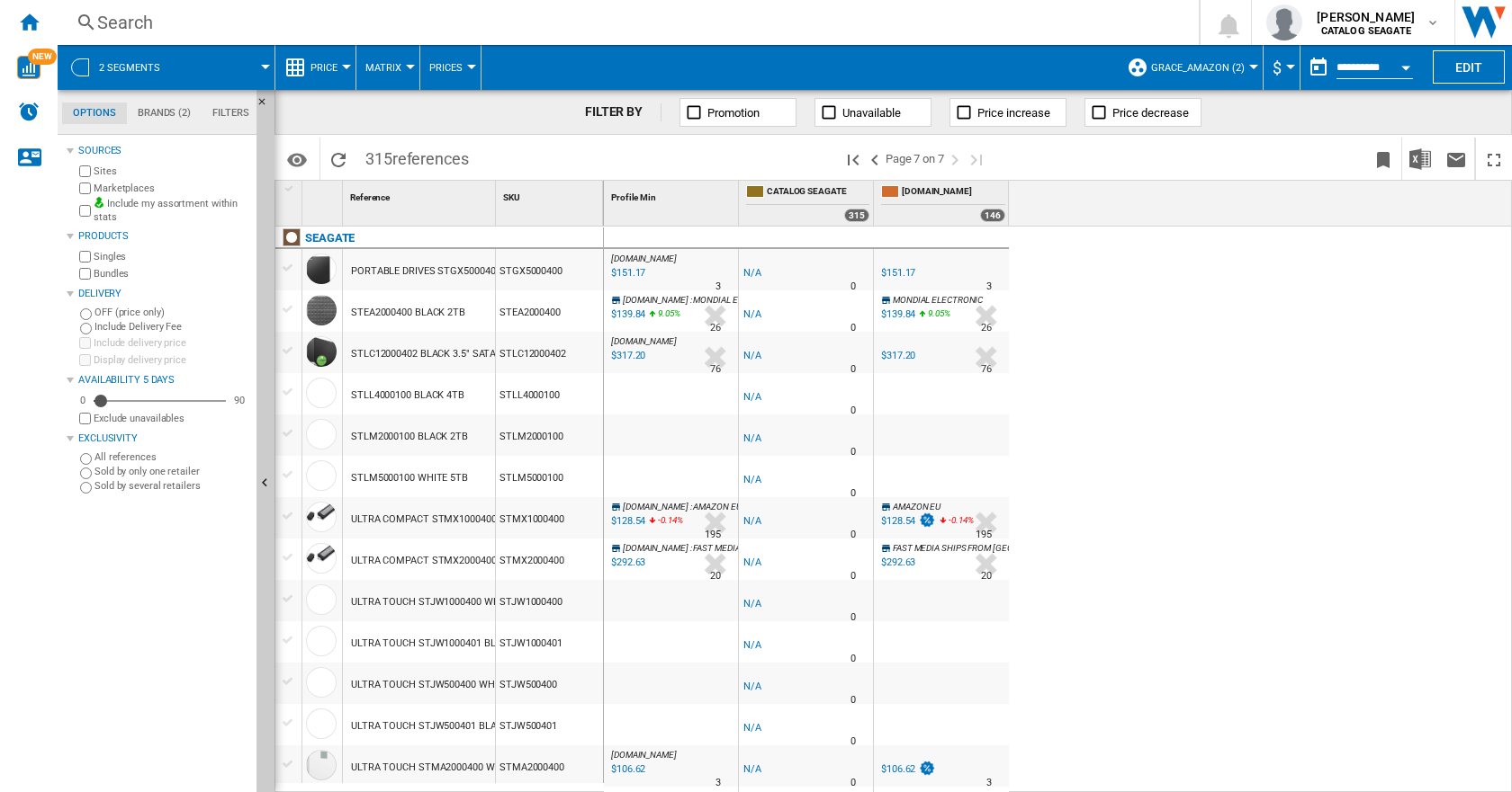
click at [1200, 70] on span "Grace_Amazon (2)" at bounding box center [1198, 68] width 94 height 11
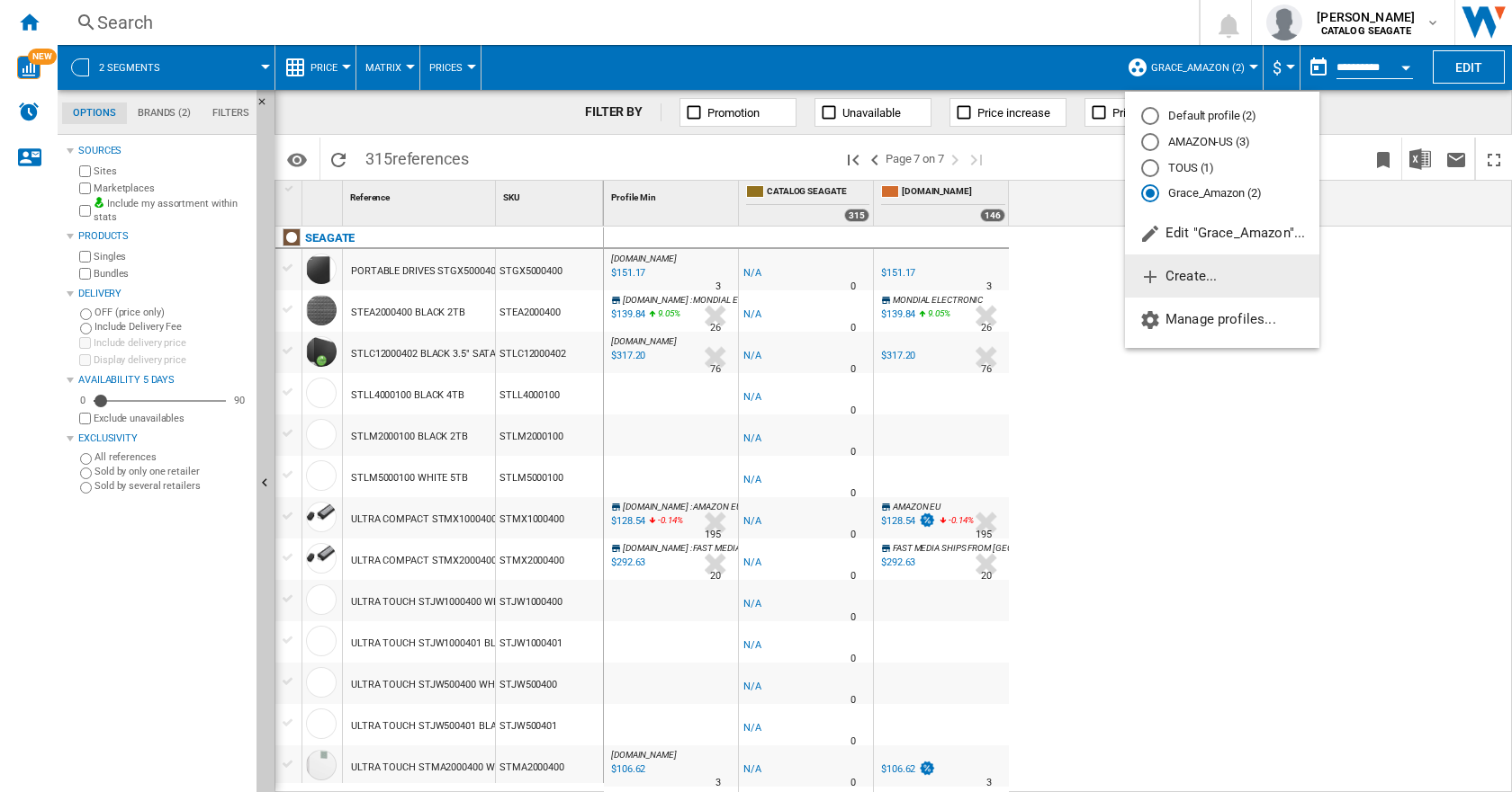
click at [1189, 267] on button "Create..." at bounding box center [1221, 275] width 194 height 43
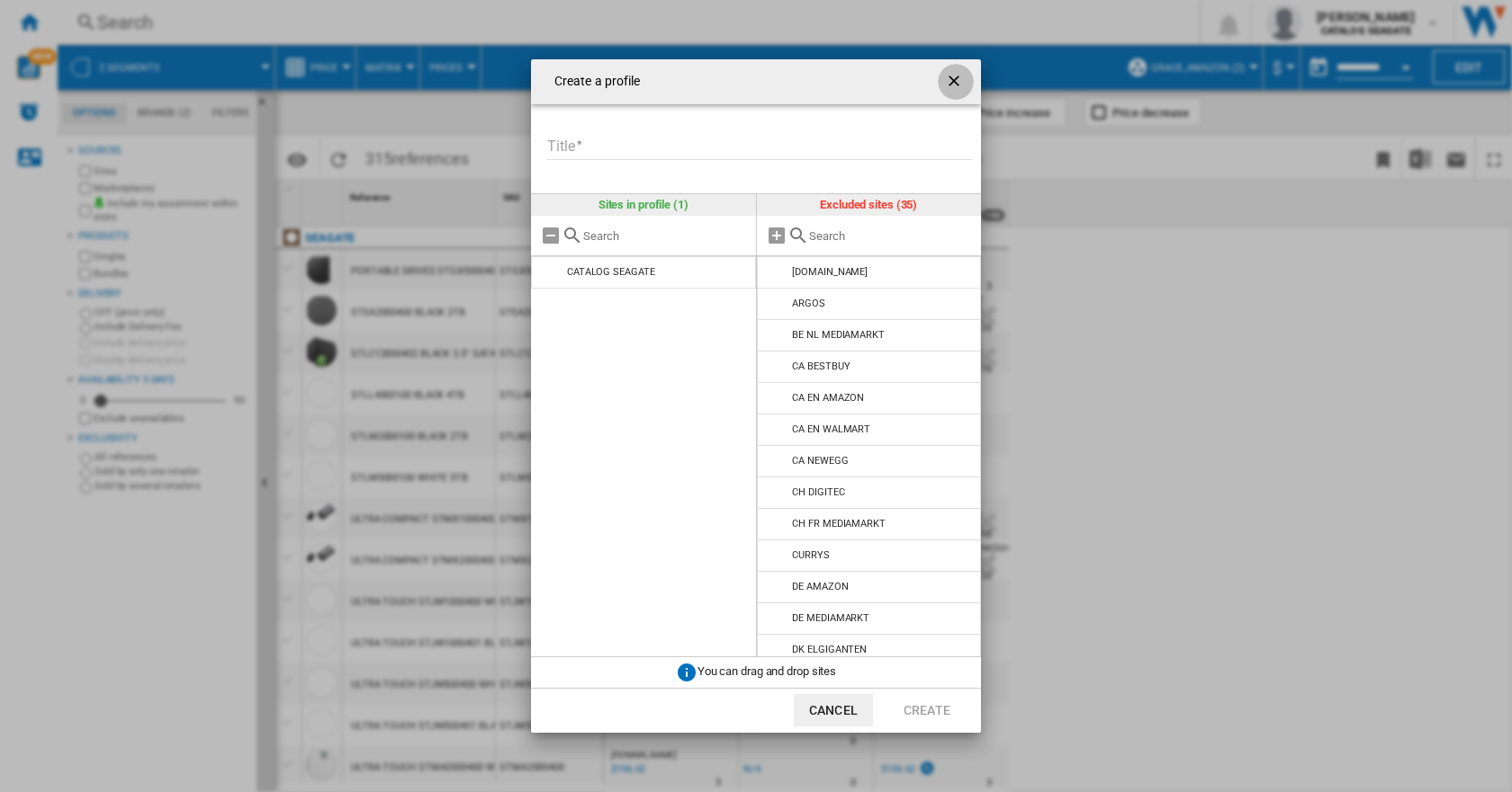
click at [951, 75] on ng-md-icon "getI18NText('BUTTONS.CLOSE_DIALOG')" at bounding box center [955, 82] width 22 height 22
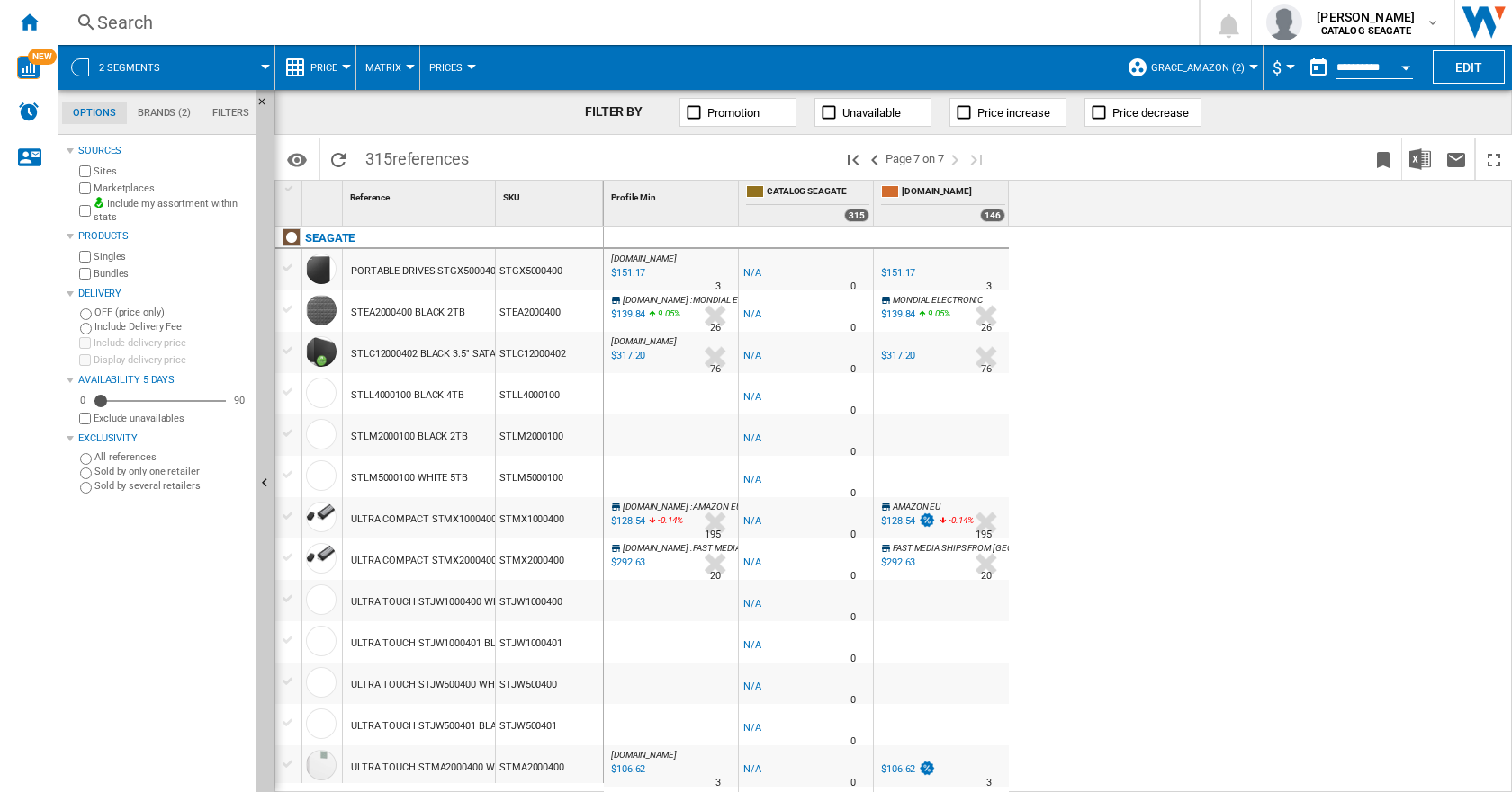
click at [132, 65] on span "2 segments" at bounding box center [130, 68] width 61 height 11
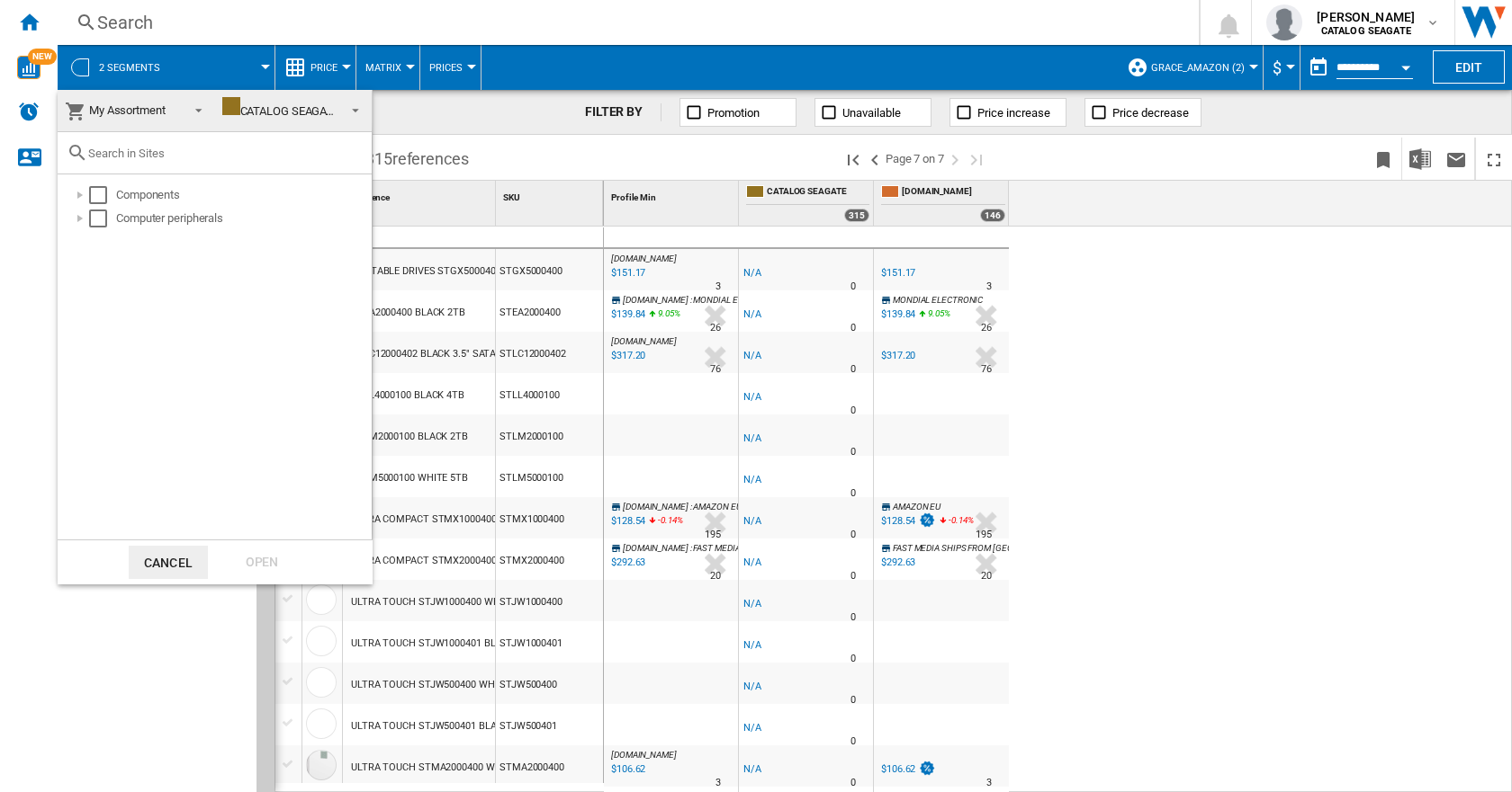
click at [13, 241] on md-backdrop at bounding box center [756, 396] width 1512 height 792
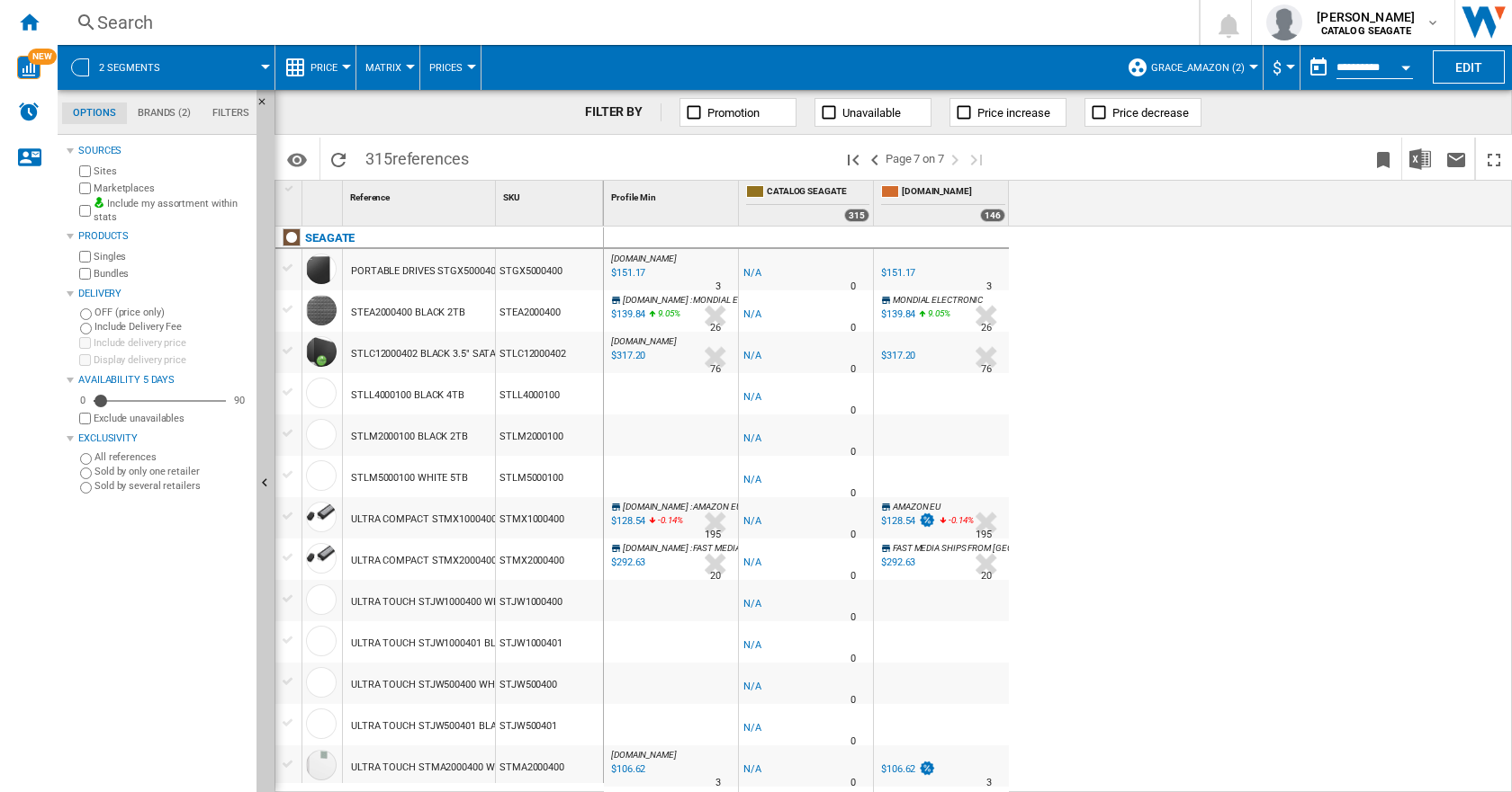
click at [1207, 323] on div "[DOMAIN_NAME] : [GEOGRAPHIC_DATA] AMAZON -1.0 % $151.17 % N/A 3 [DOMAIN_NAME] :…" at bounding box center [1058, 509] width 909 height 567
click at [1201, 66] on span "Grace_Amazon (2)" at bounding box center [1198, 68] width 94 height 11
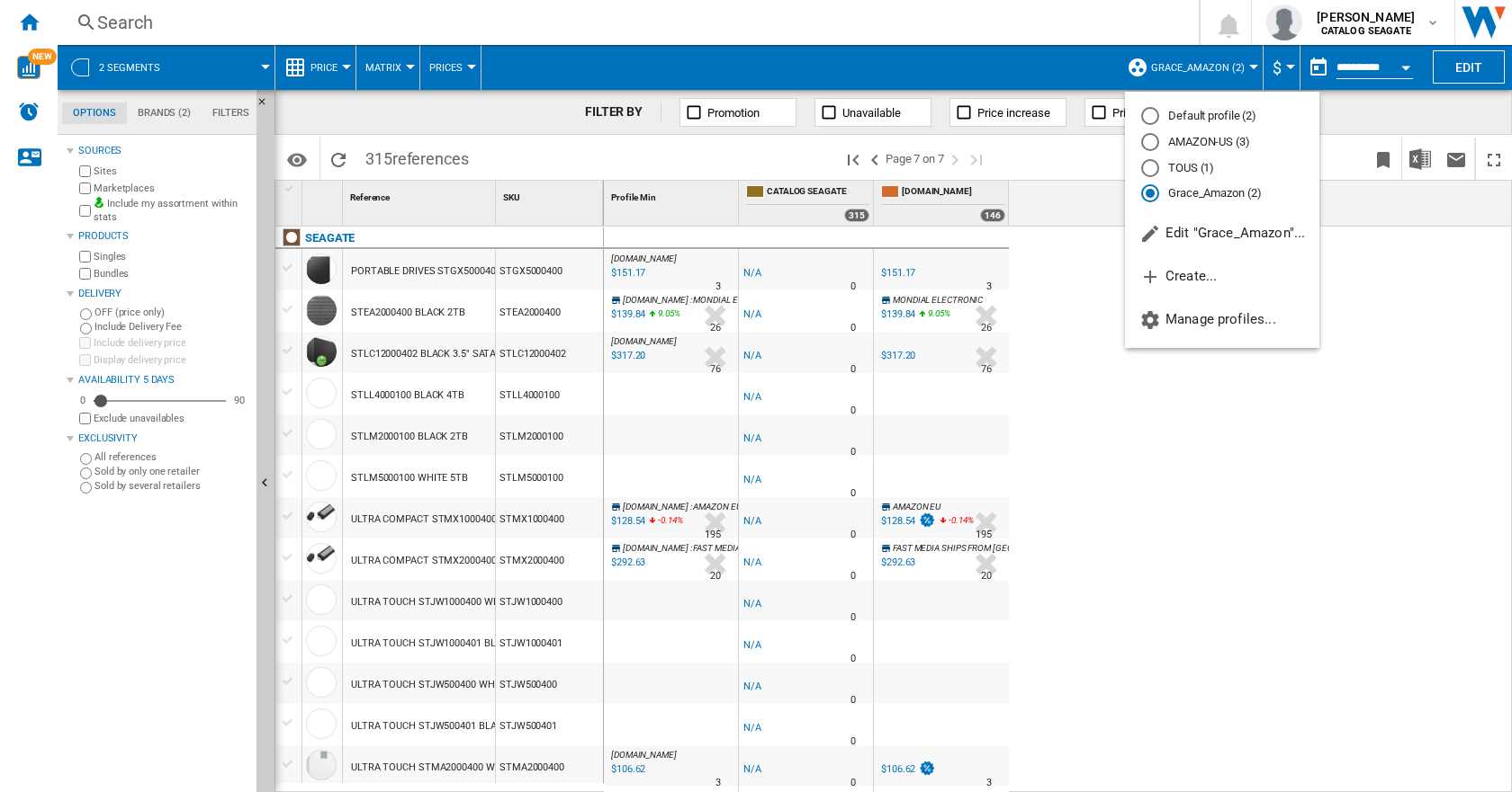
click at [137, 614] on md-backdrop at bounding box center [756, 396] width 1512 height 792
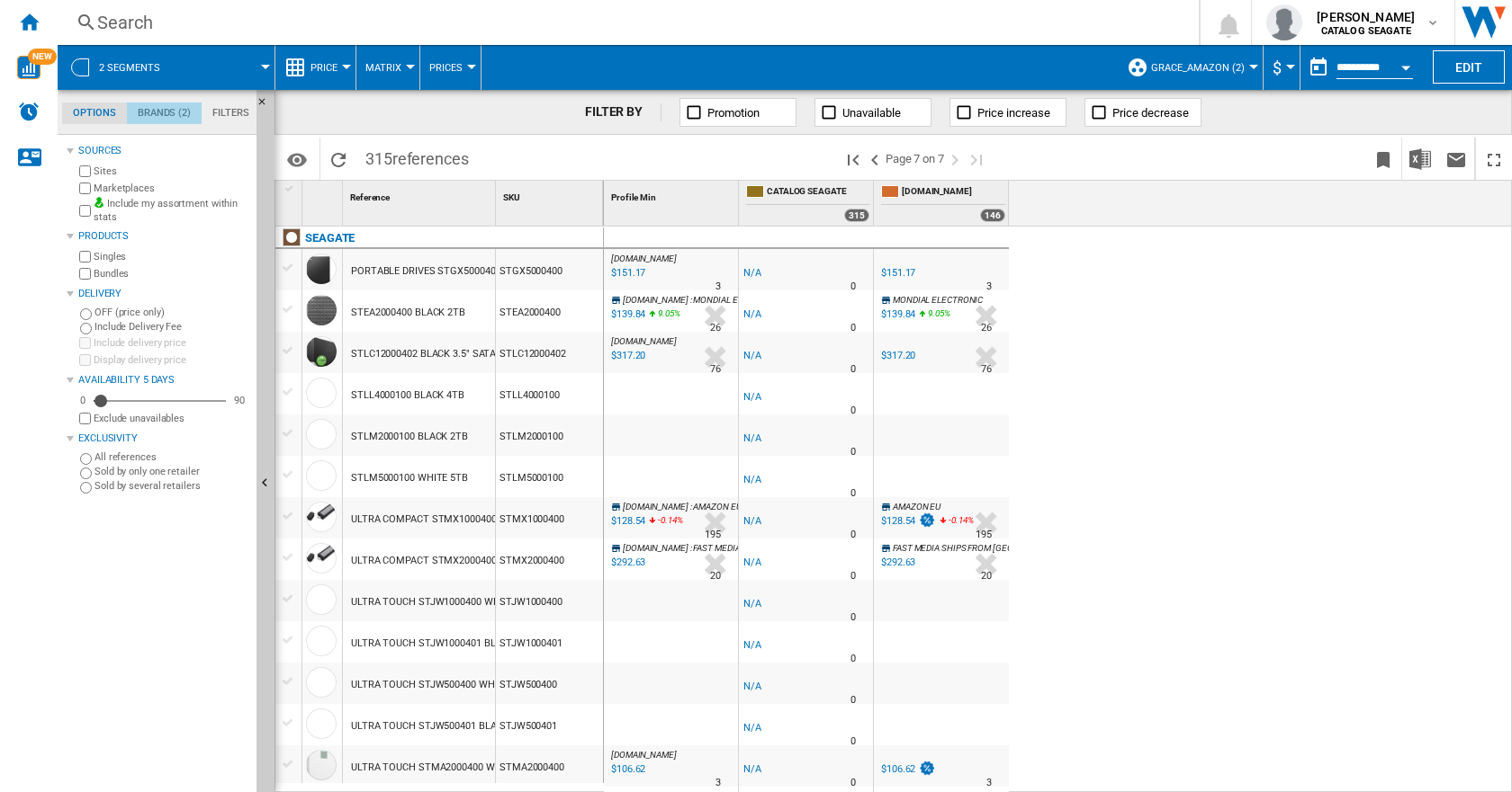
click at [162, 118] on md-tab-item "Brands (2)" at bounding box center [164, 113] width 75 height 22
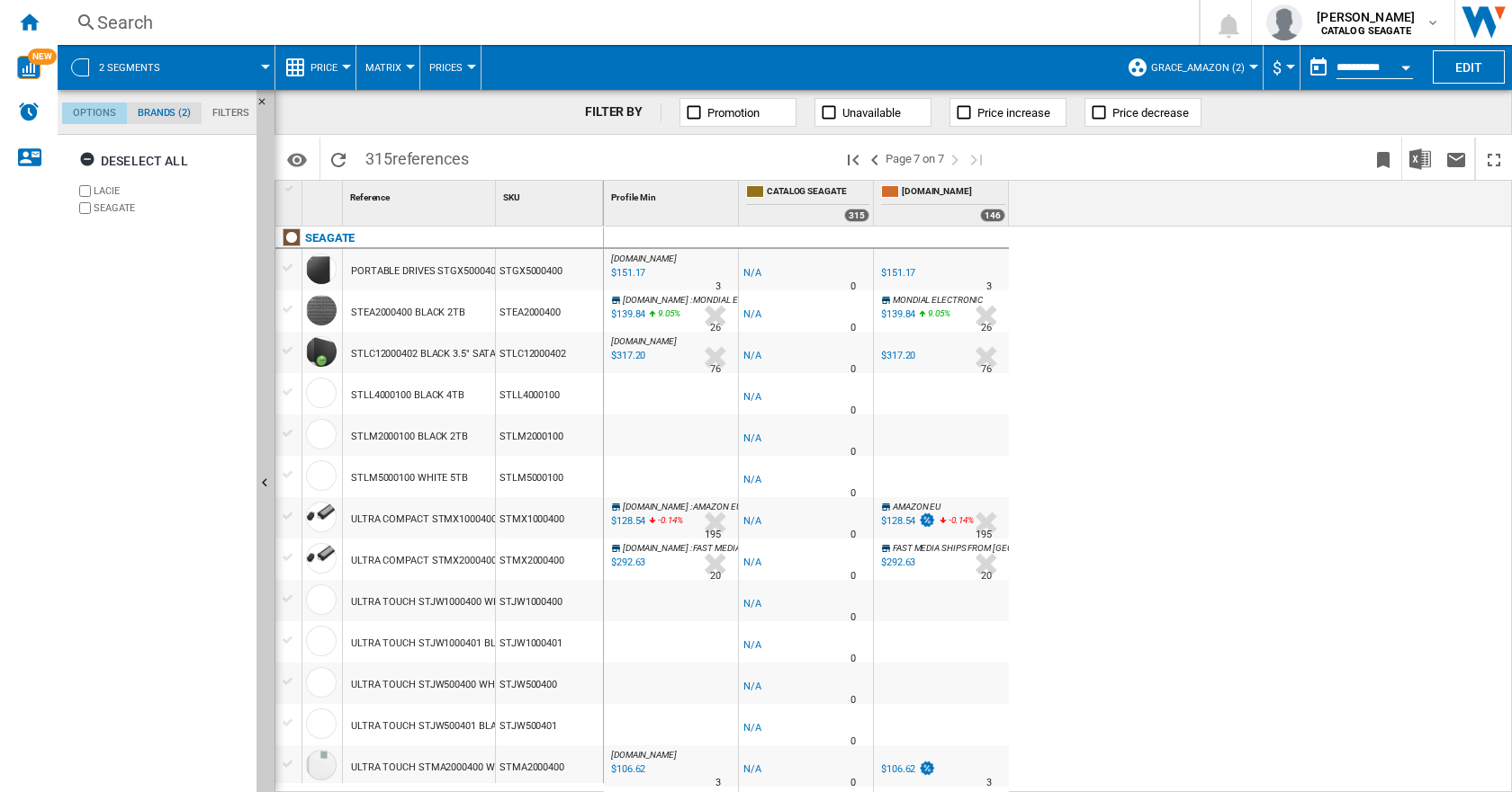
click at [99, 115] on md-tab-item "Options" at bounding box center [95, 113] width 65 height 22
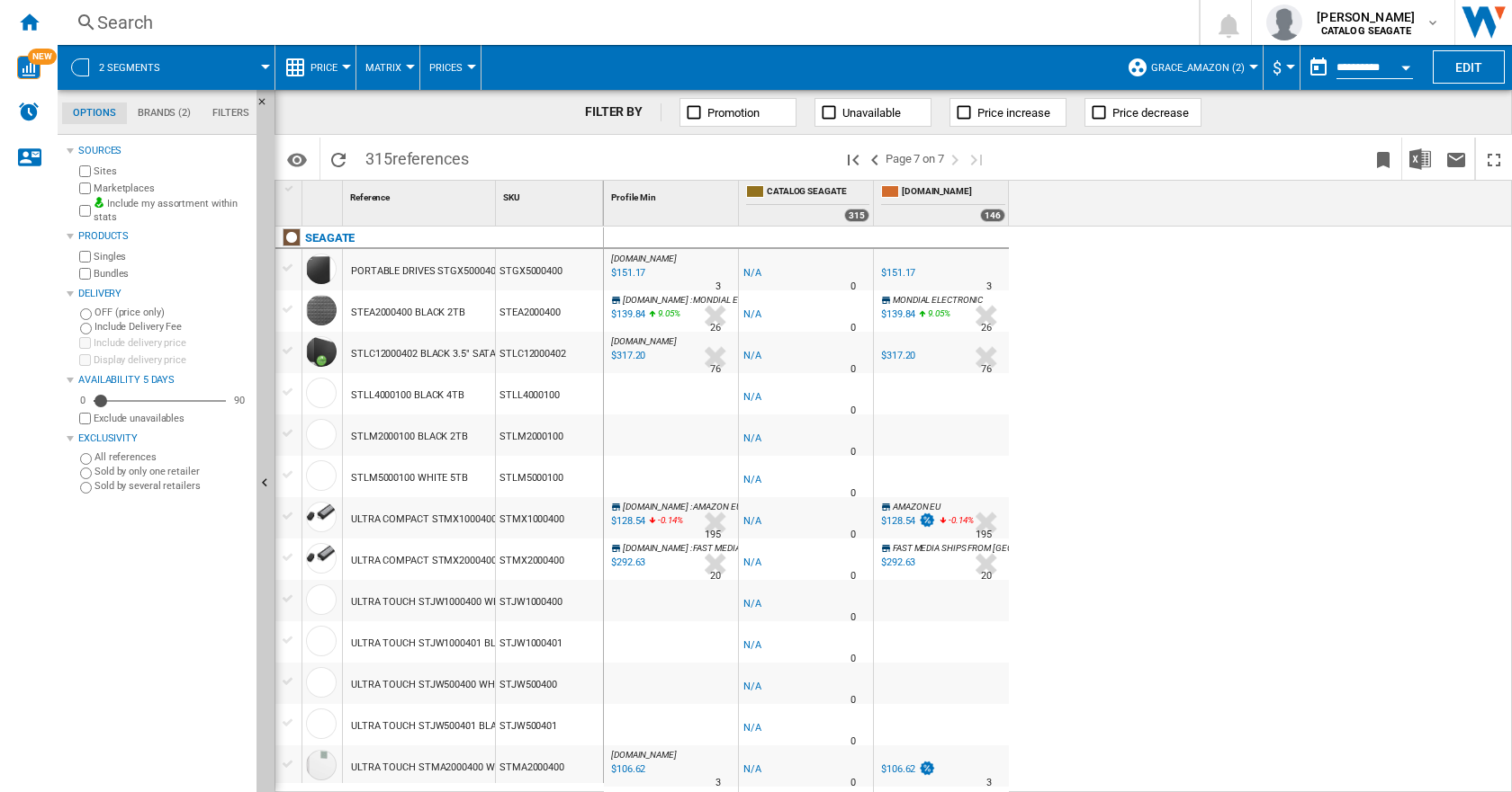
click at [1130, 295] on div "[DOMAIN_NAME] : [GEOGRAPHIC_DATA] AMAZON -1.0 % $151.17 % N/A 3 [DOMAIN_NAME] :…" at bounding box center [1058, 509] width 909 height 567
click at [1473, 64] on button "Edit" at bounding box center [1468, 67] width 72 height 33
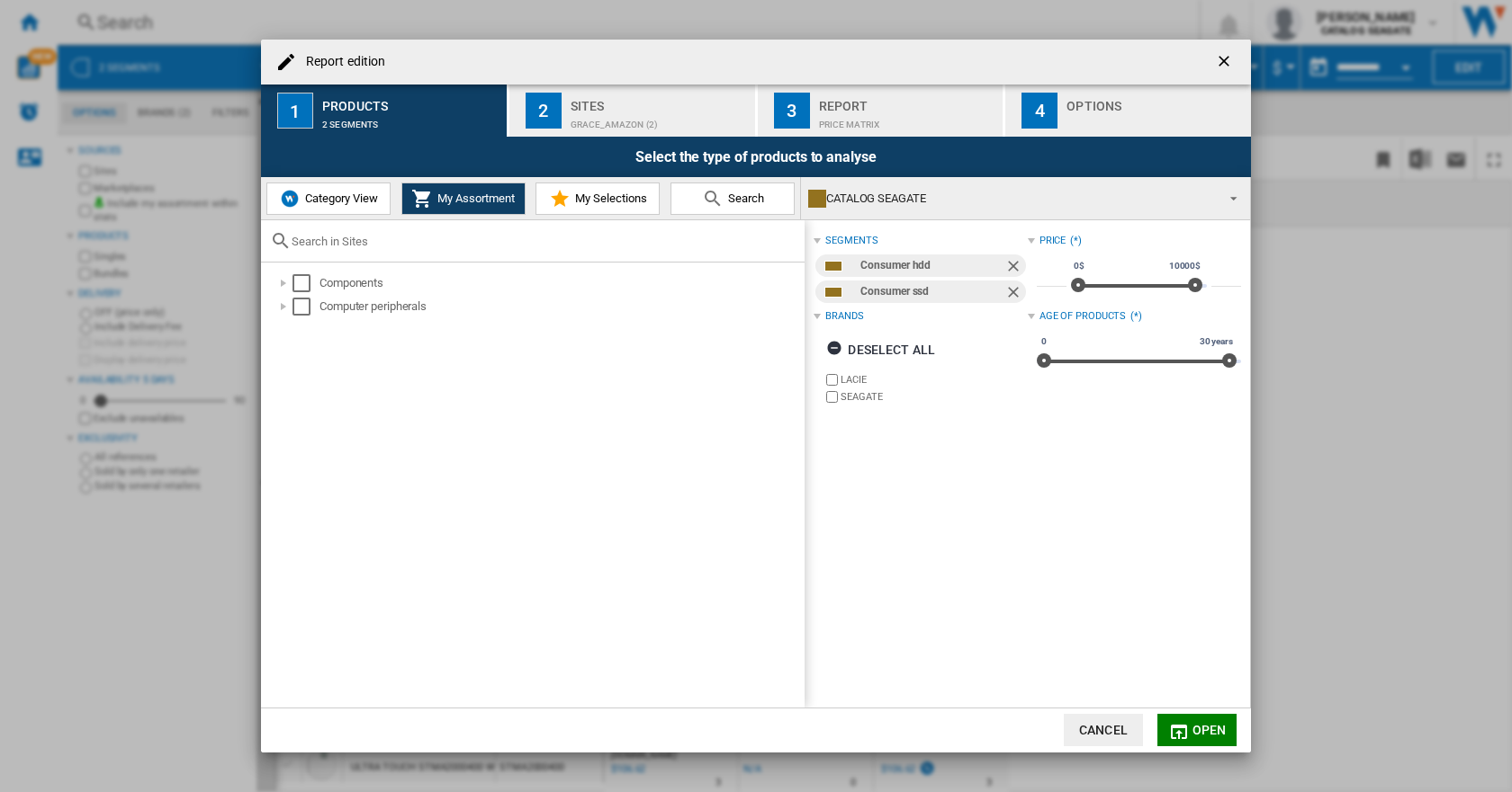
click at [349, 202] on span "Category View" at bounding box center [338, 199] width 77 height 13
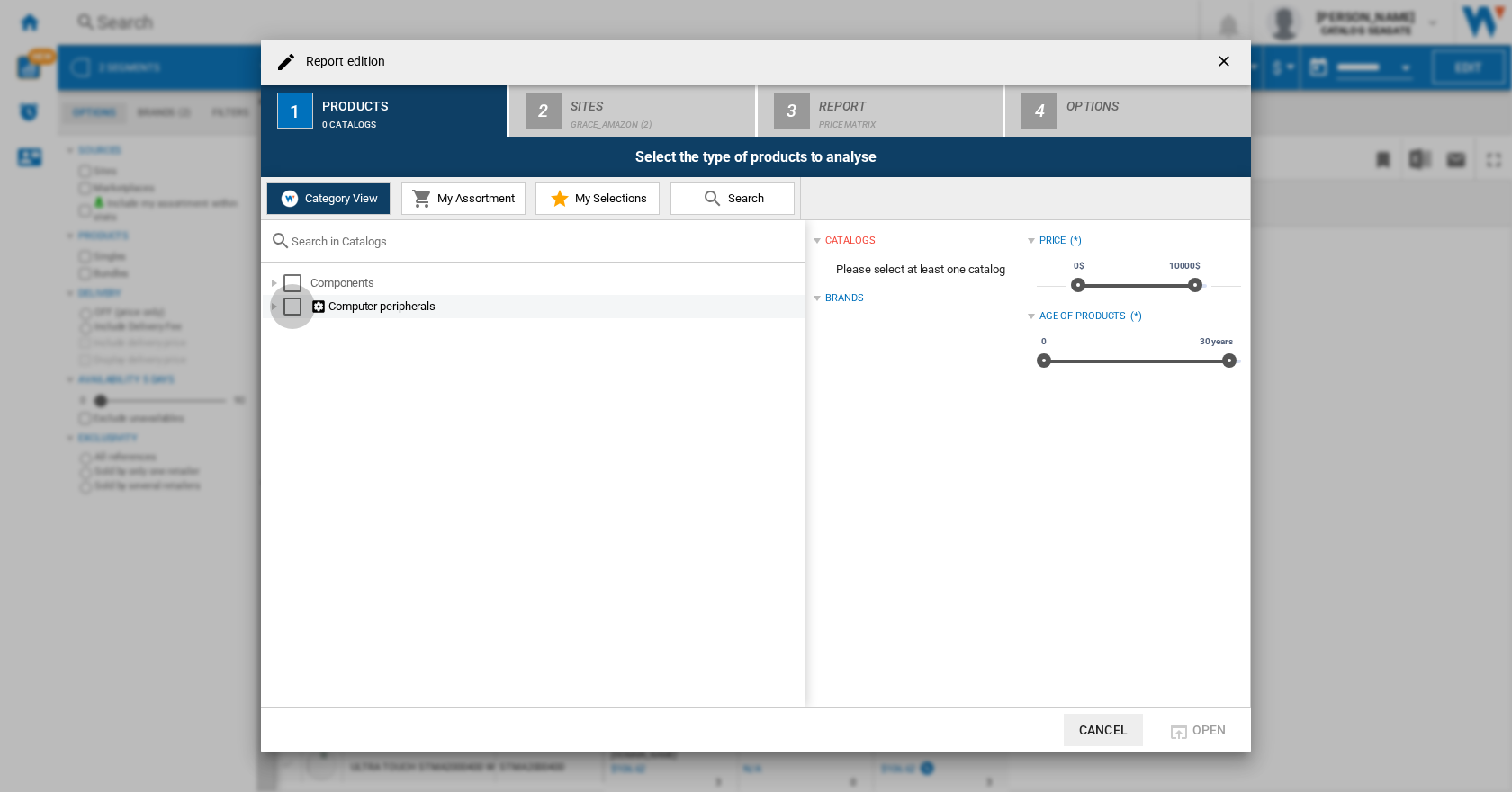
click at [294, 303] on div "Select" at bounding box center [292, 307] width 18 height 18
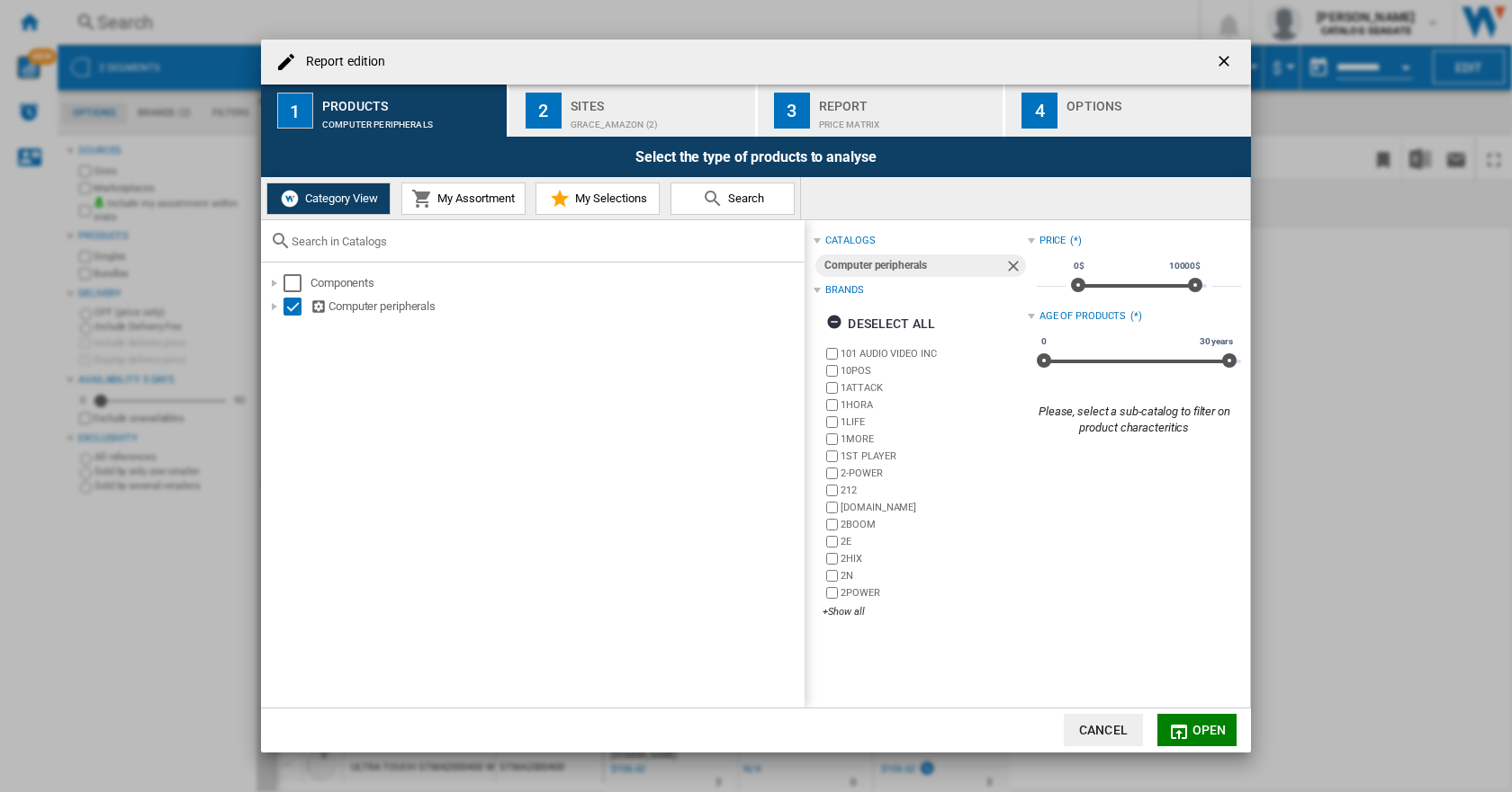
click at [834, 289] on div "Brands" at bounding box center [844, 290] width 38 height 14
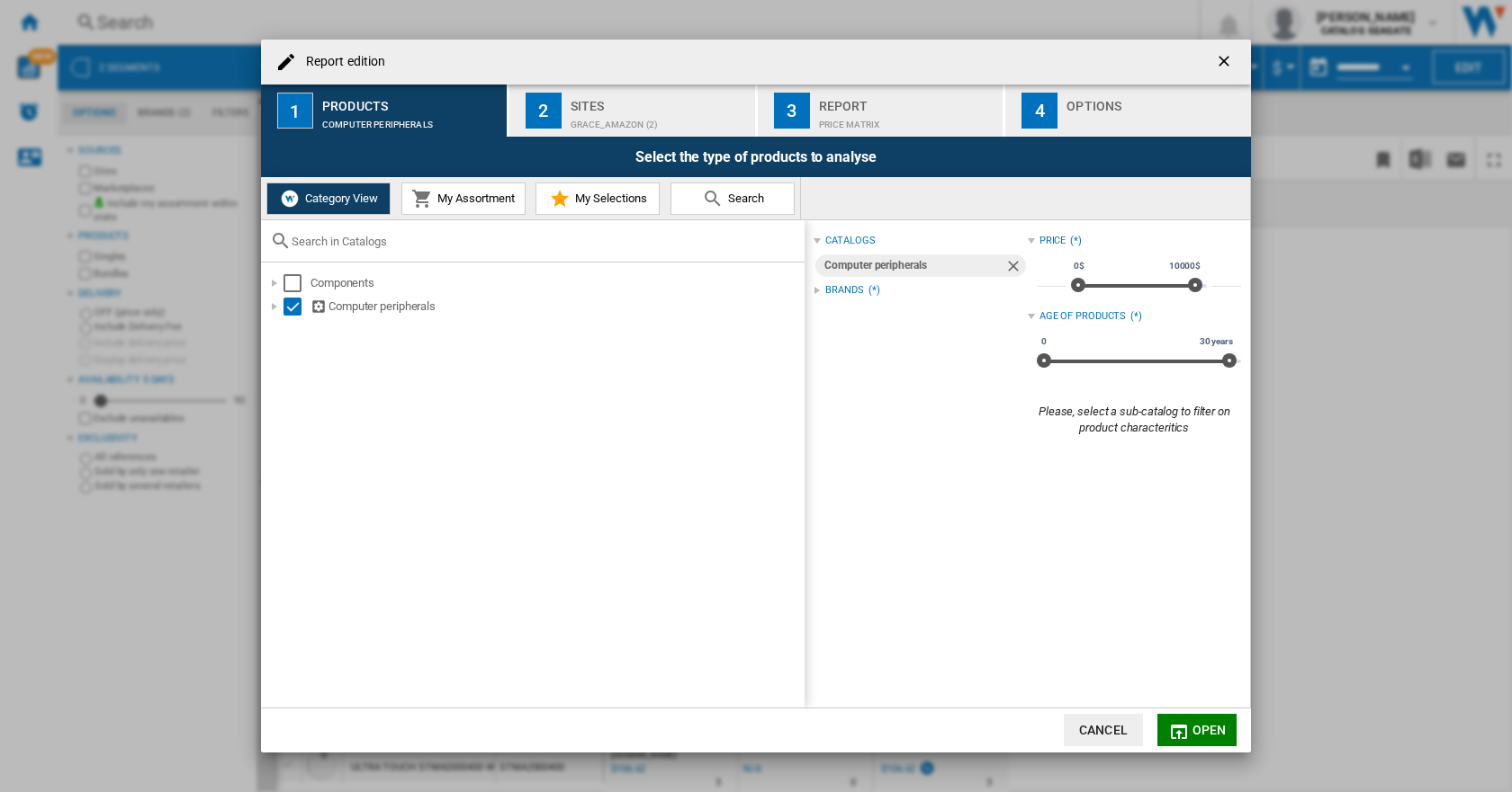
click at [834, 289] on div "Brands" at bounding box center [844, 290] width 38 height 14
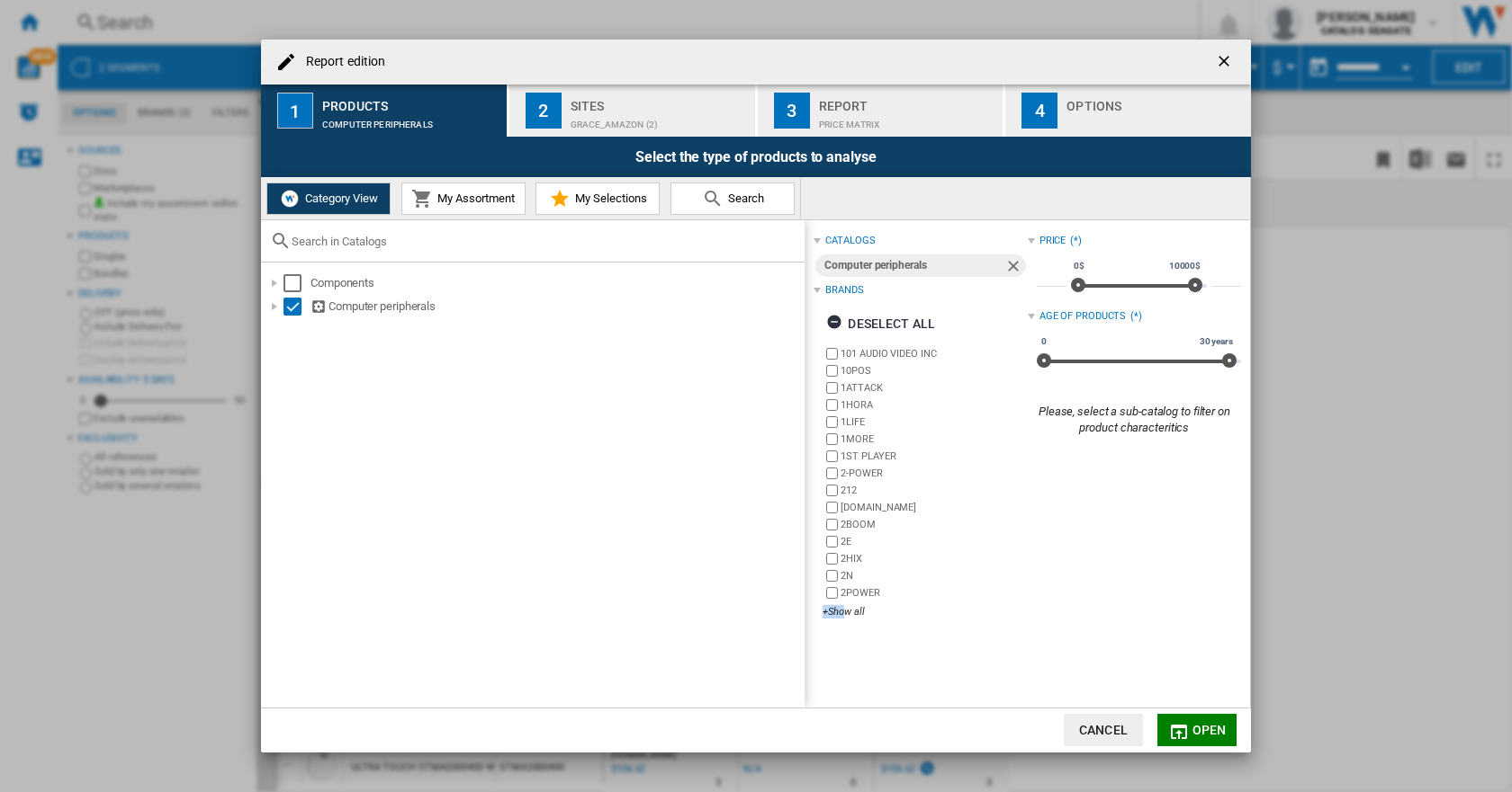
drag, startPoint x: 844, startPoint y: 612, endPoint x: 868, endPoint y: 592, distance: 31.2
click at [868, 592] on div "101 AUDIO VIDEO INC 10POS [GEOGRAPHIC_DATA] 1HORA 1LIFE [GEOGRAPHIC_DATA] 1ST P…" at bounding box center [924, 483] width 205 height 277
click at [279, 303] on div "Report edition ..." at bounding box center [274, 307] width 18 height 18
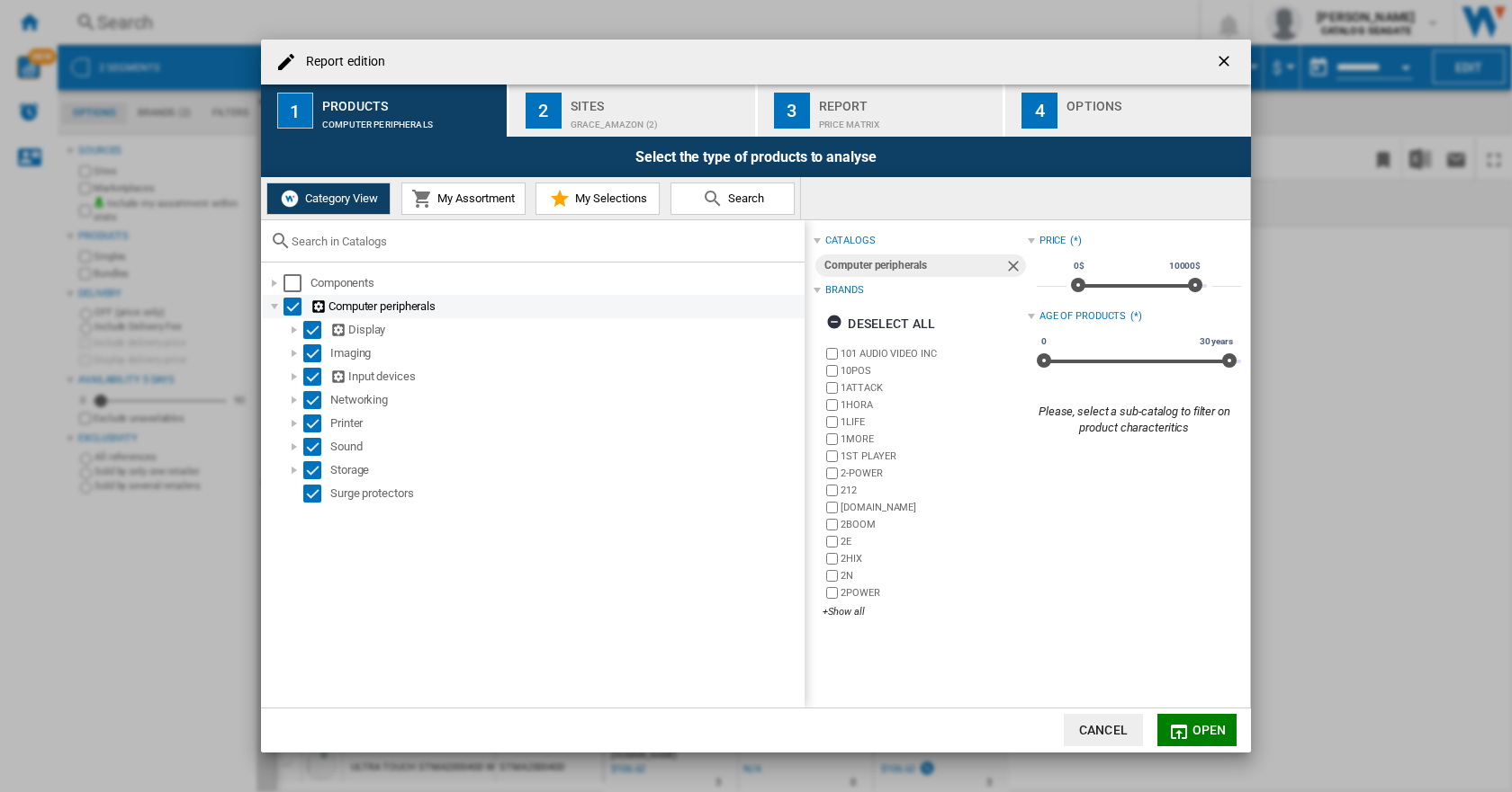
click at [295, 308] on div "Select" at bounding box center [292, 307] width 18 height 18
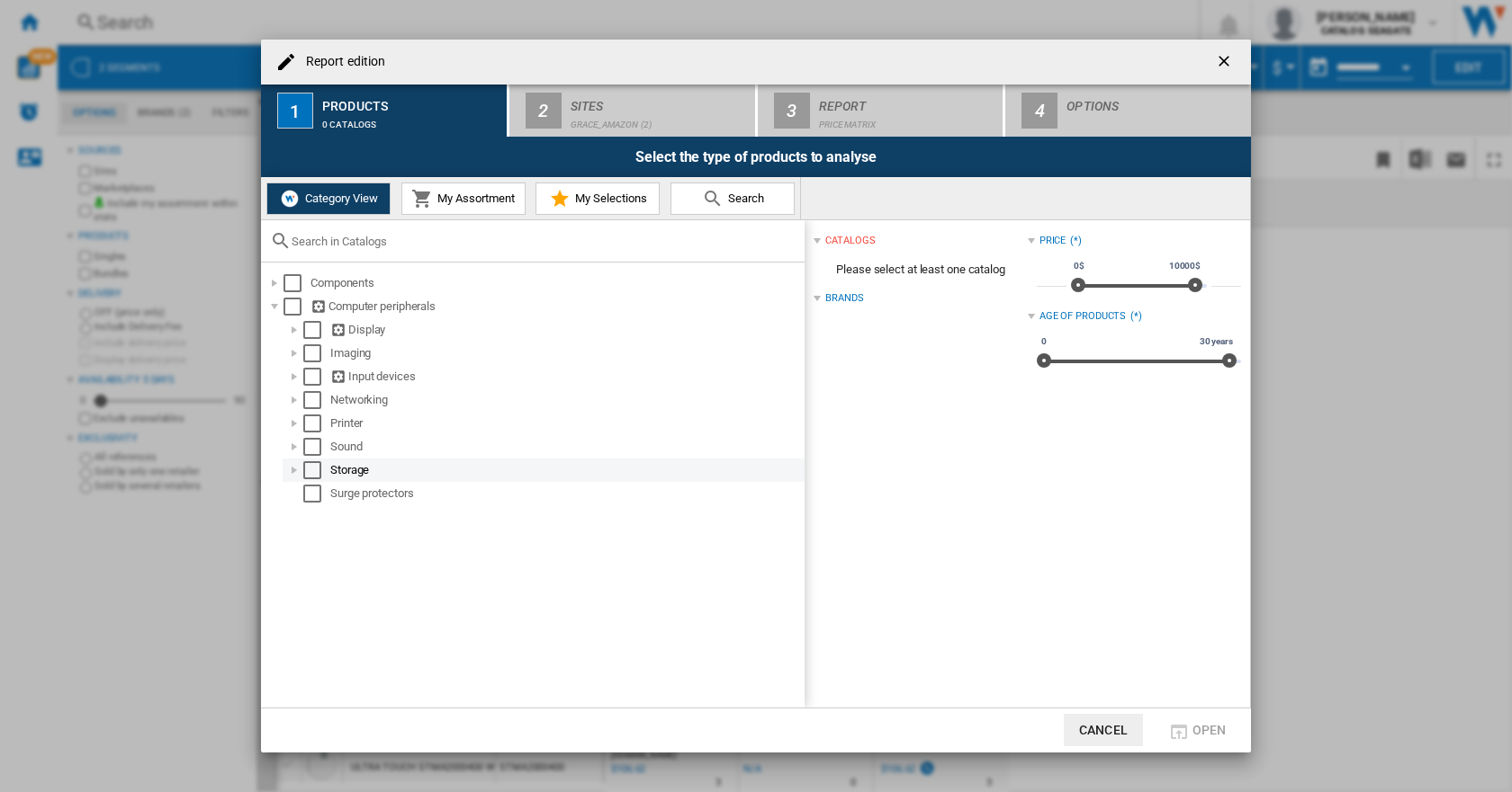
click at [308, 465] on div "Select" at bounding box center [312, 470] width 18 height 18
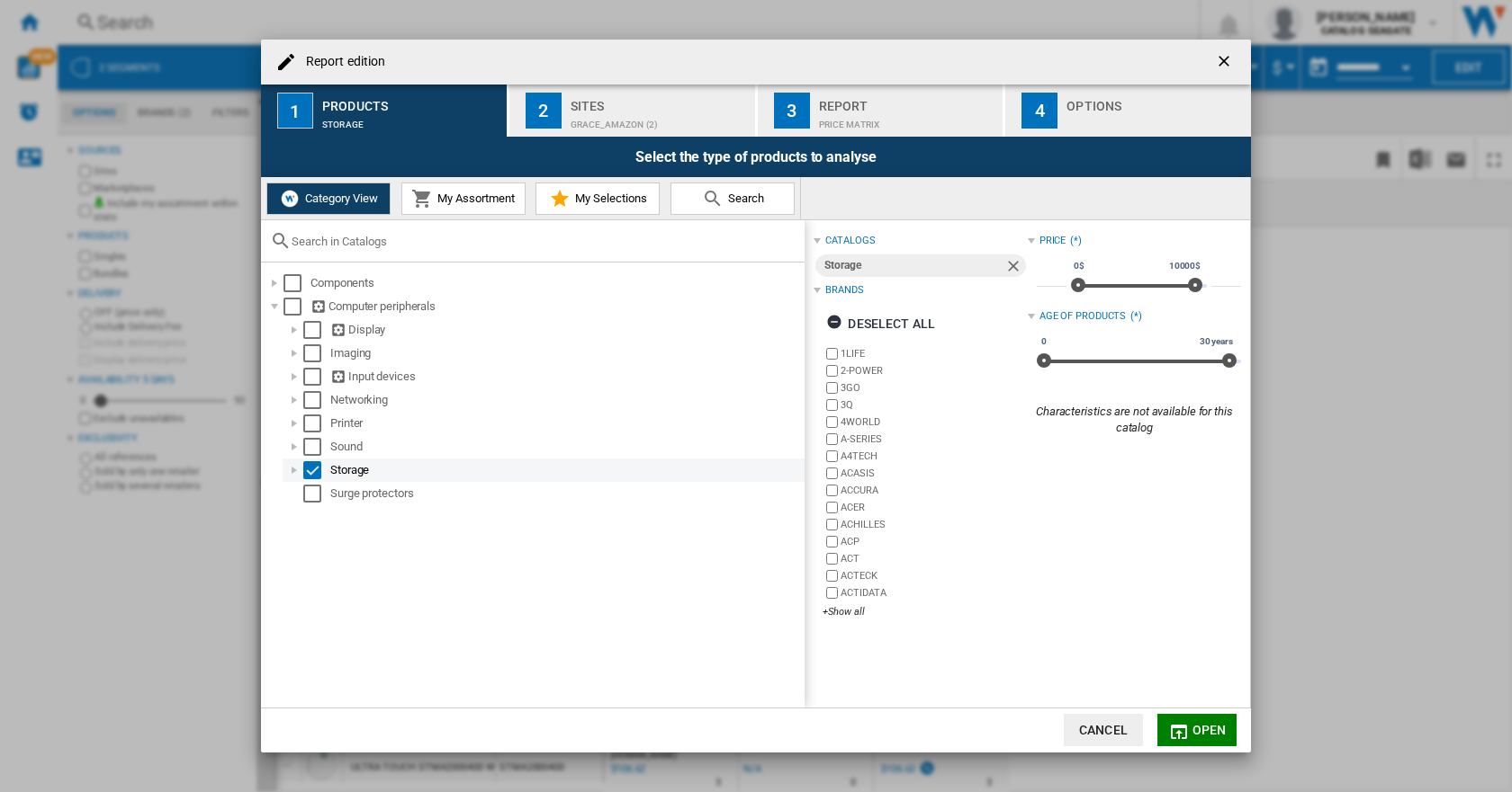
click at [294, 473] on div "Report edition ..." at bounding box center [293, 470] width 18 height 18
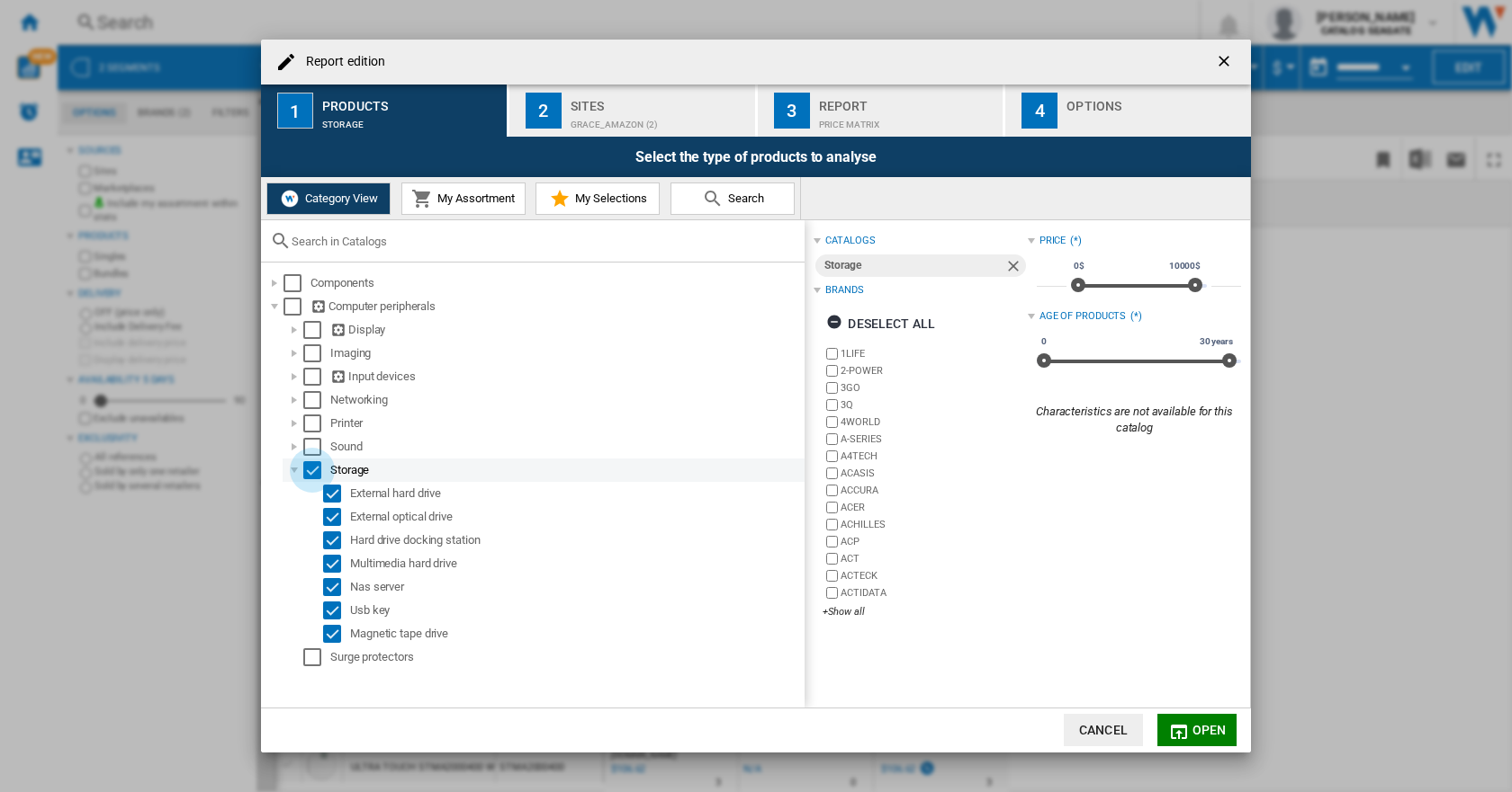
click at [315, 469] on div "Select" at bounding box center [312, 470] width 18 height 18
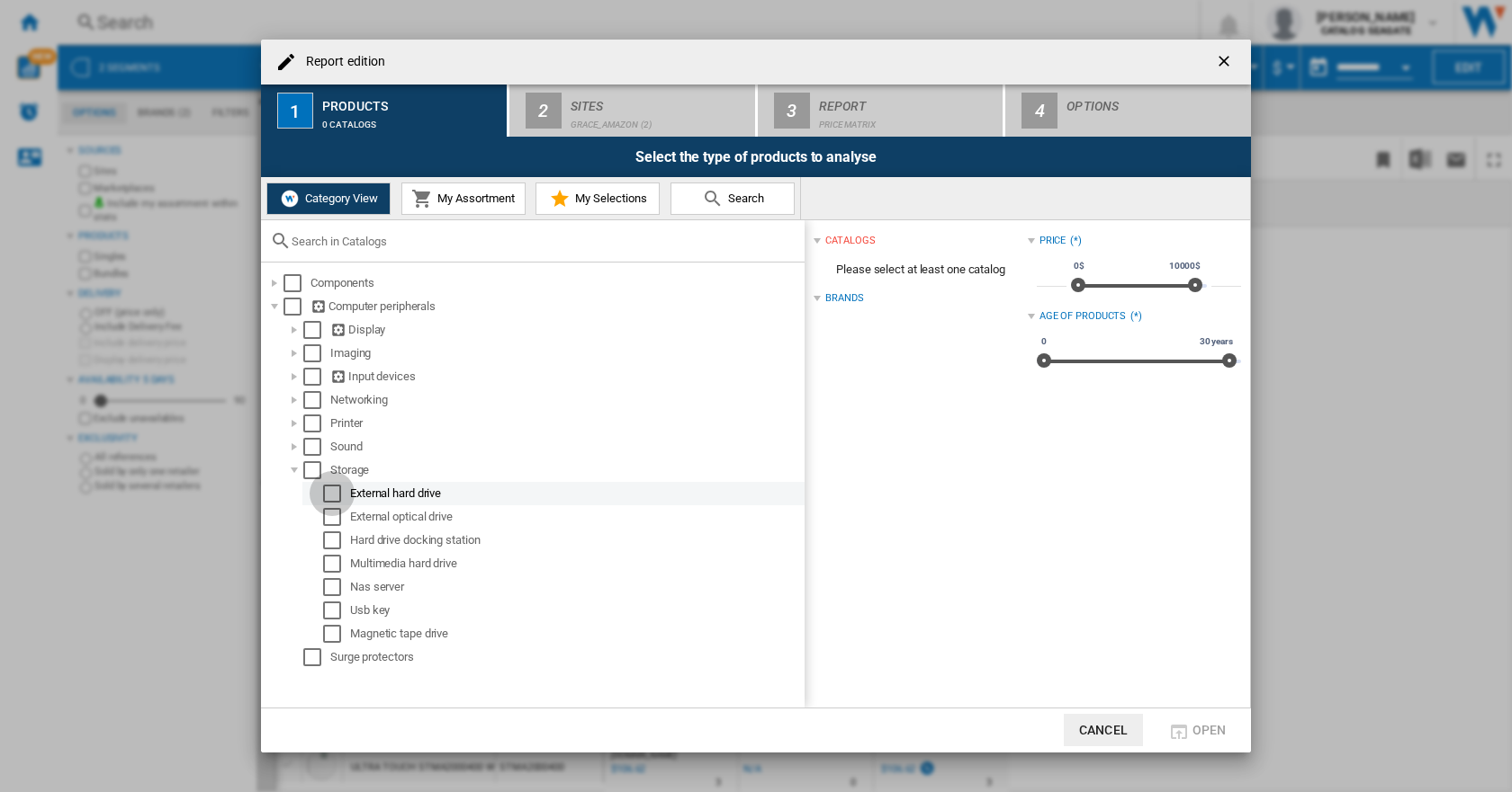
click at [334, 493] on div "Select" at bounding box center [332, 493] width 18 height 18
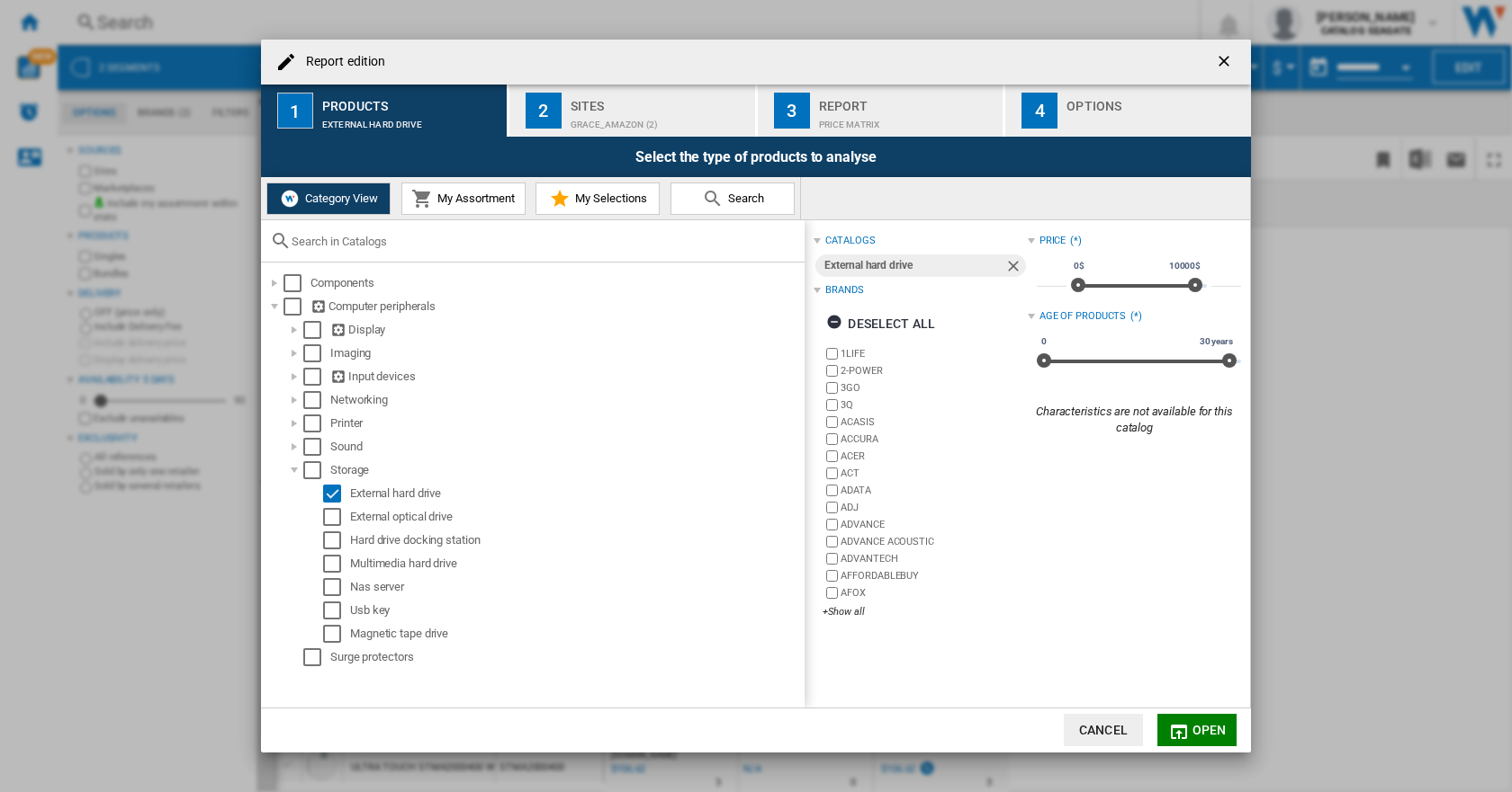
click at [1211, 726] on span "Open" at bounding box center [1209, 730] width 34 height 14
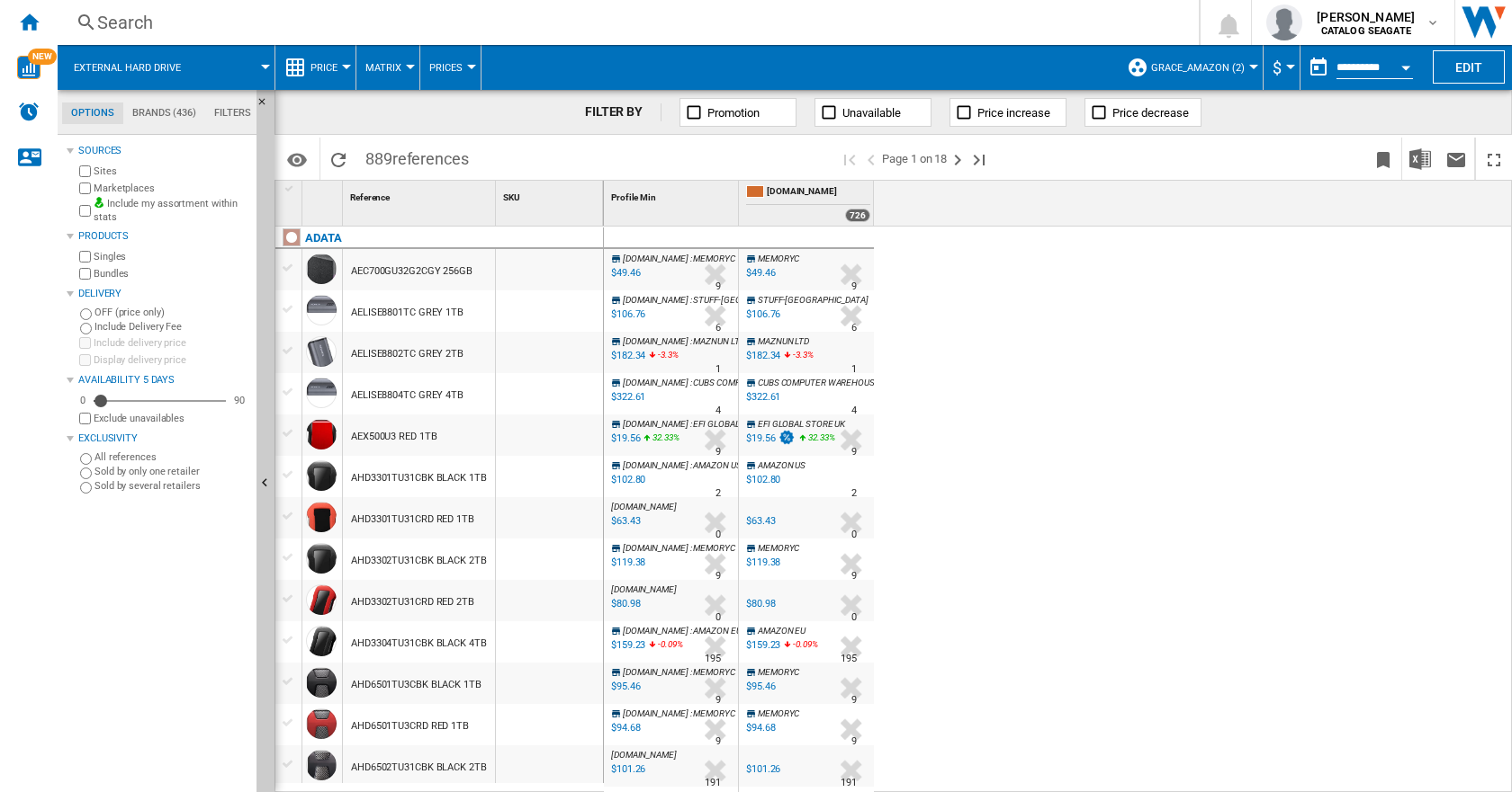
click at [403, 66] on button "Matrix" at bounding box center [387, 67] width 45 height 45
click at [382, 105] on span "Matrix" at bounding box center [390, 111] width 38 height 16
click at [408, 69] on div at bounding box center [410, 67] width 9 height 5
click at [341, 67] on md-backdrop at bounding box center [756, 396] width 1512 height 792
click at [345, 63] on button "Price" at bounding box center [329, 67] width 36 height 45
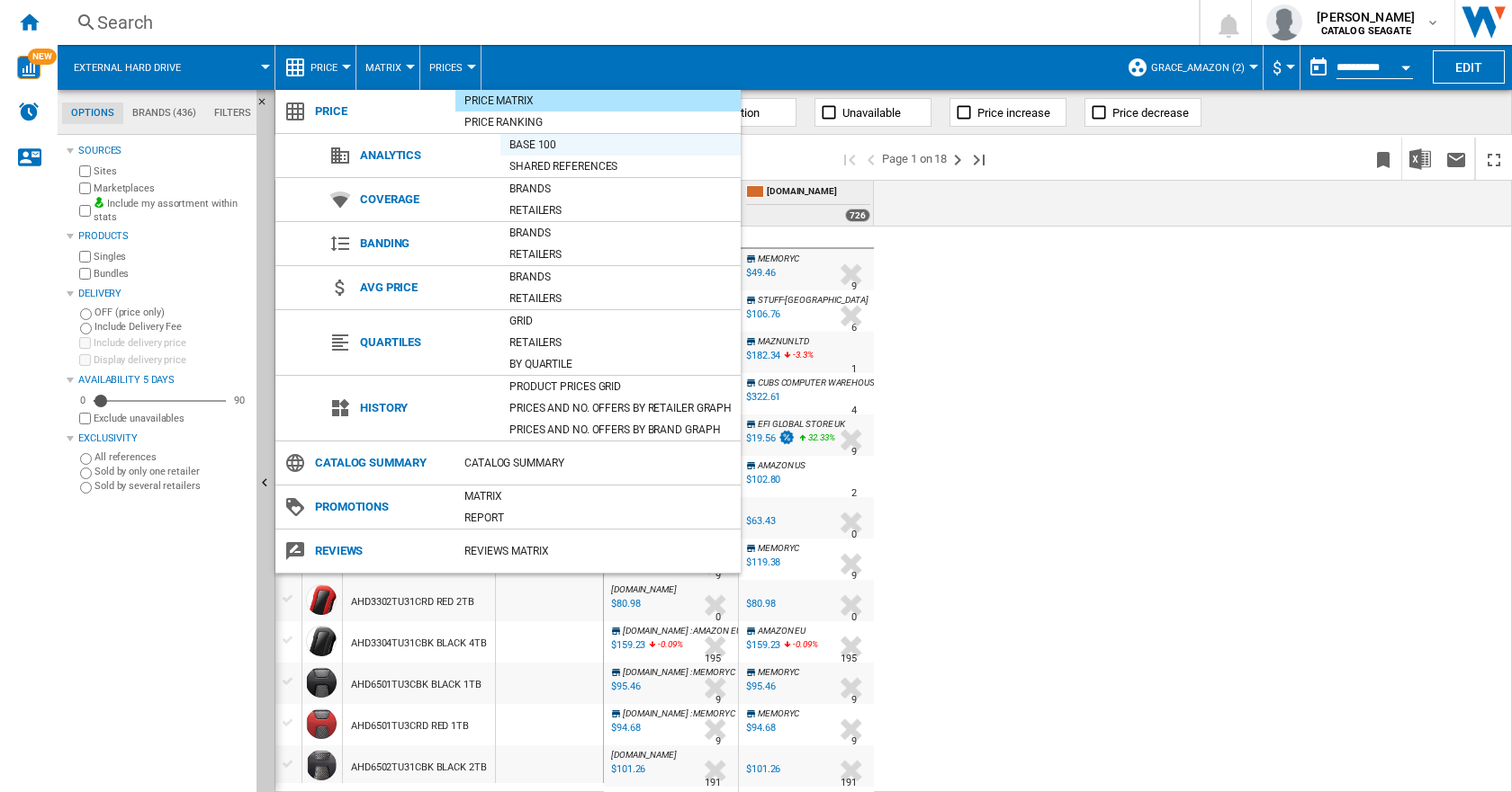
click at [529, 139] on div "Base 100" at bounding box center [619, 144] width 240 height 18
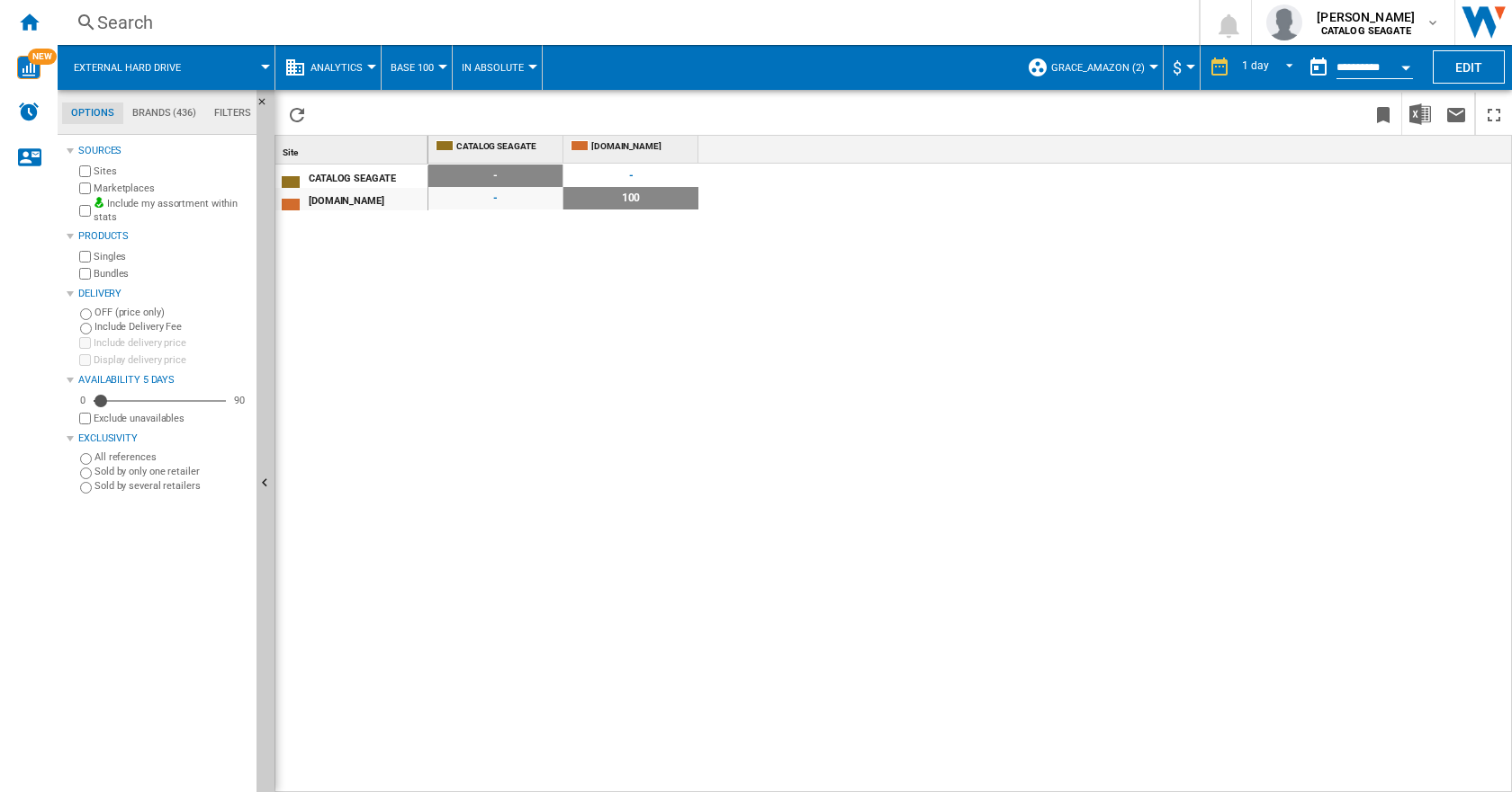
click at [350, 67] on span "Analytics" at bounding box center [336, 68] width 53 height 11
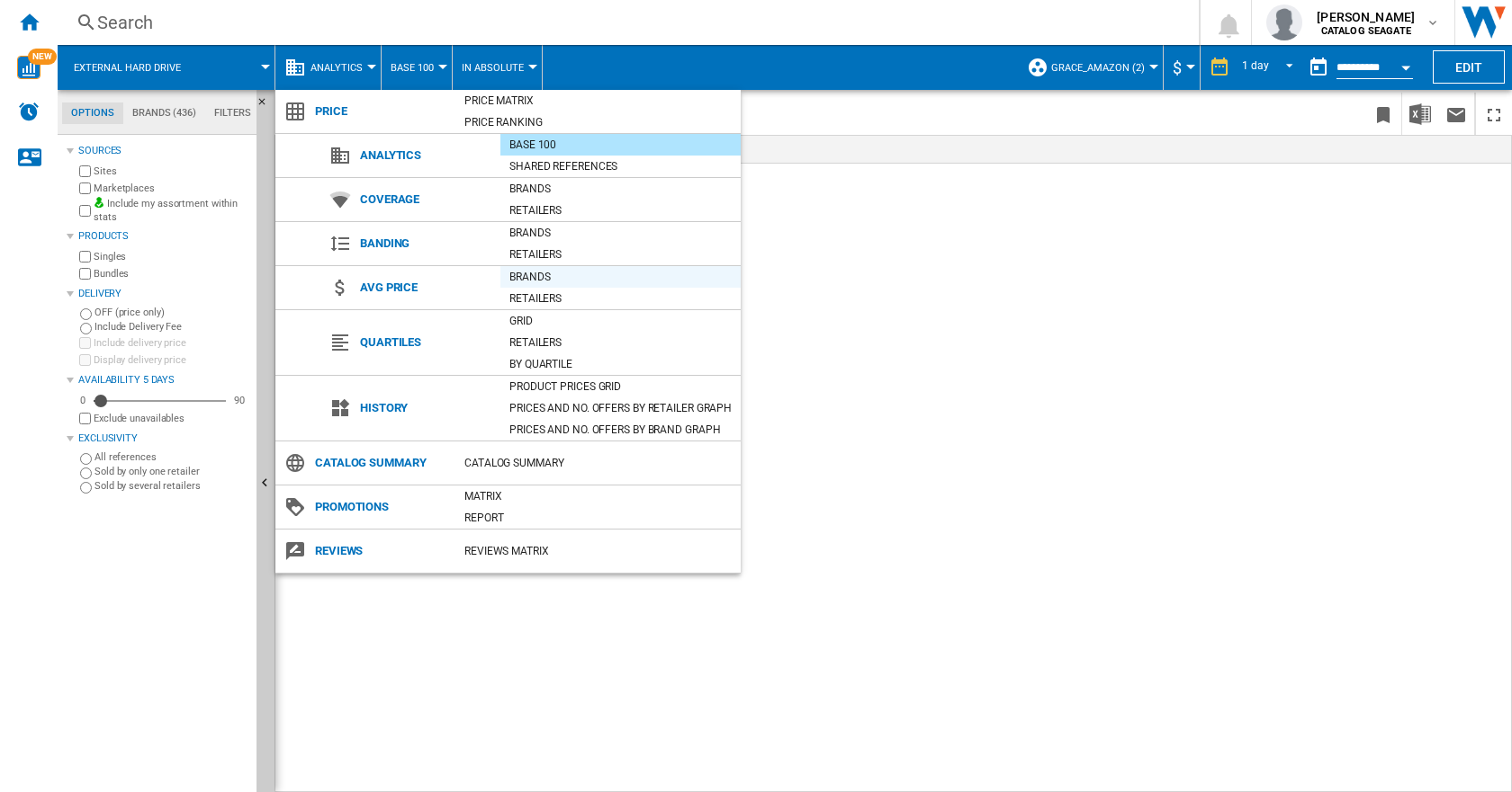
click at [532, 274] on div "Brands" at bounding box center [619, 277] width 240 height 18
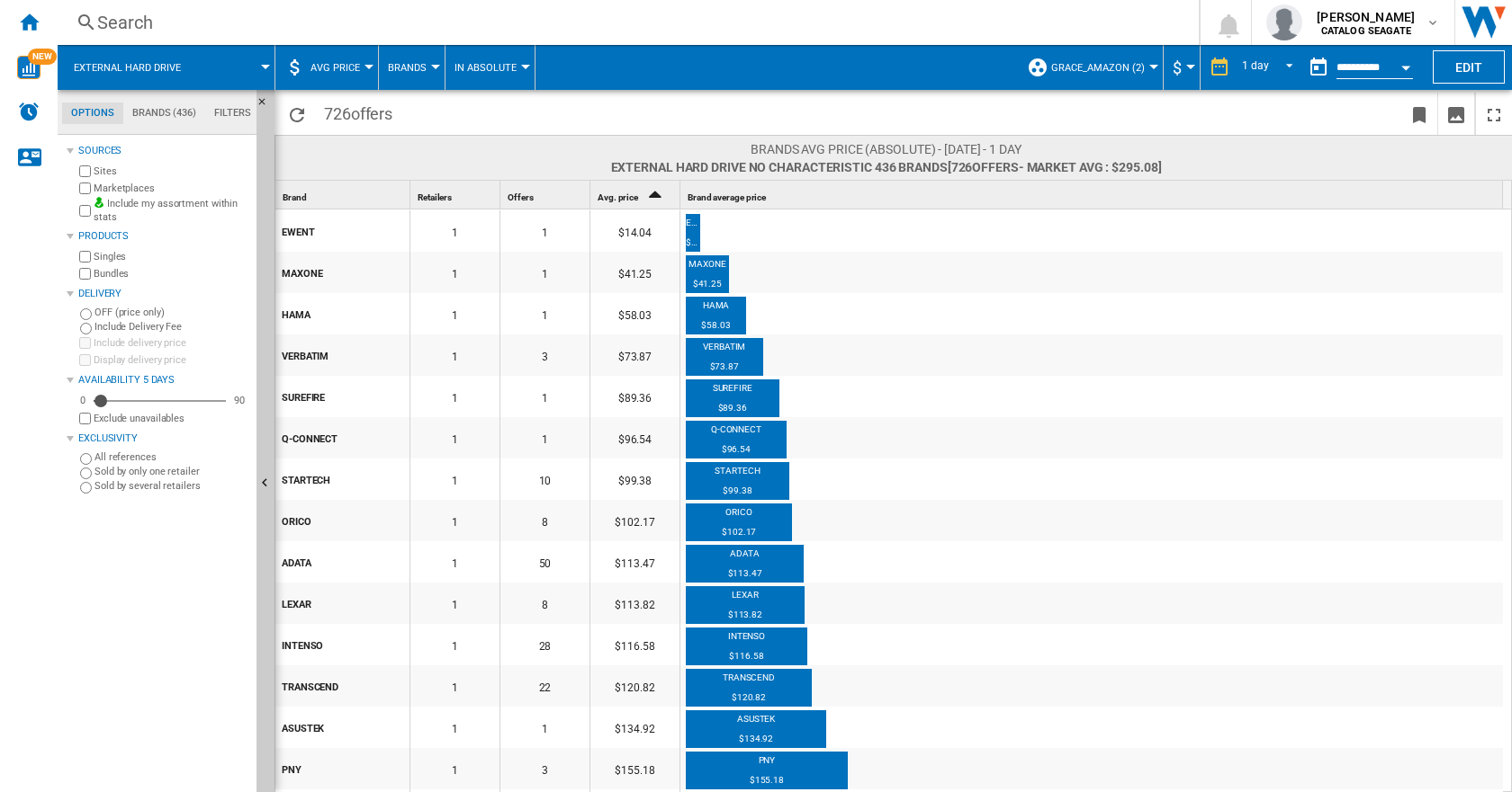
click at [1129, 69] on span "Grace_Amazon (2)" at bounding box center [1098, 68] width 94 height 11
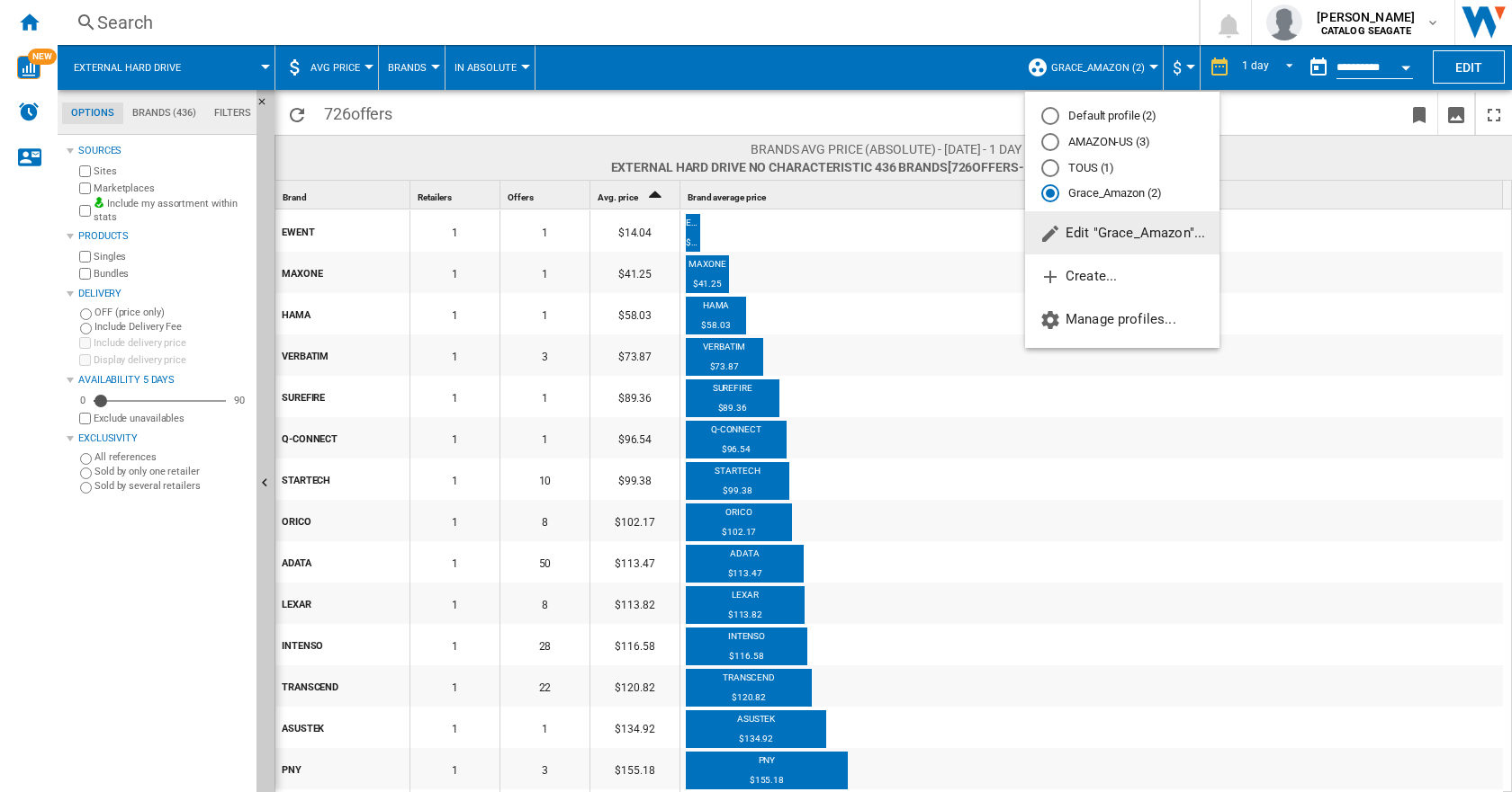
click at [1092, 235] on span "Edit "Grace_Amazon"..." at bounding box center [1121, 232] width 165 height 16
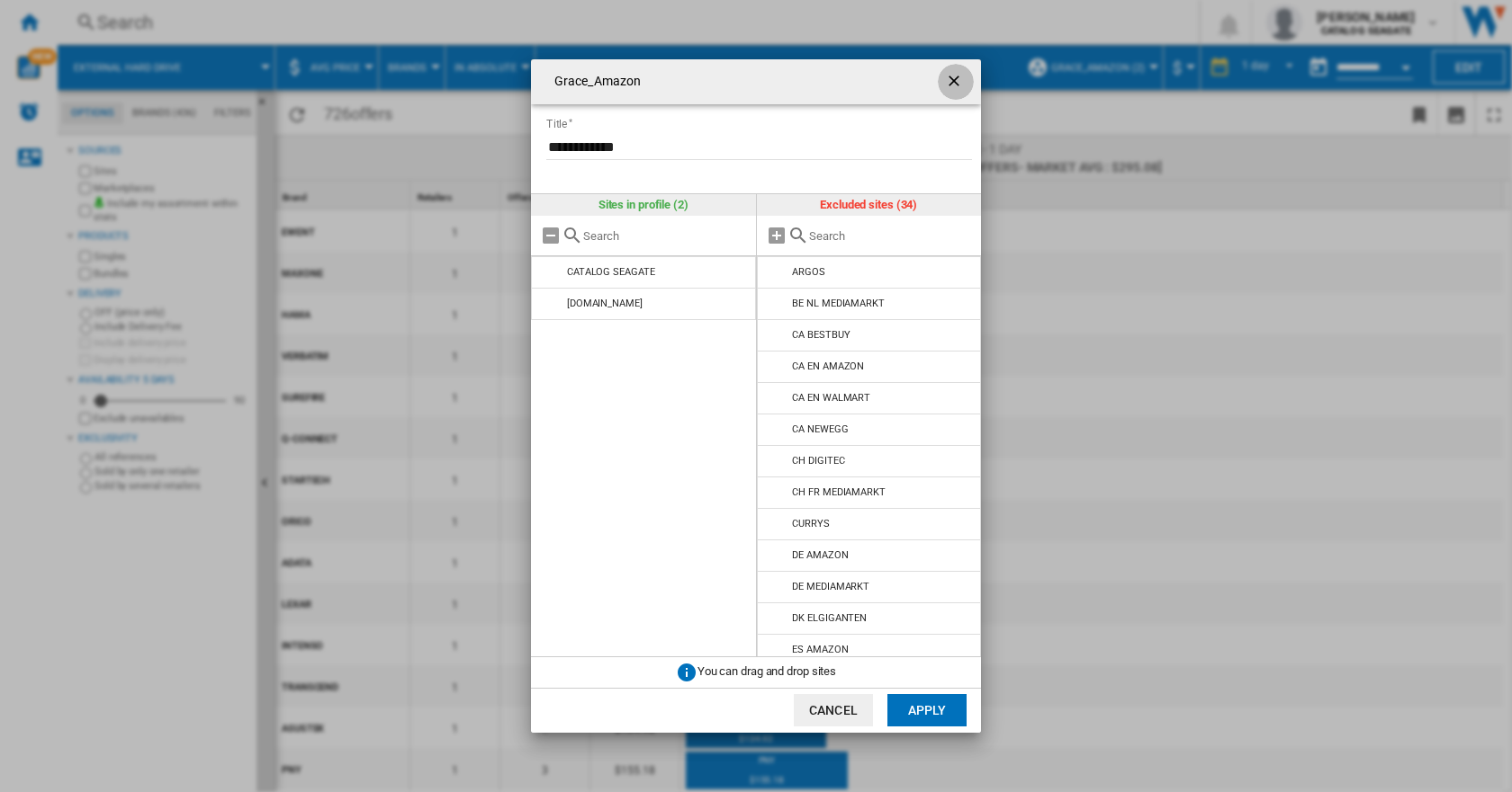
click at [953, 75] on ng-md-icon "getI18NText('BUTTONS.CLOSE_DIALOG')" at bounding box center [955, 82] width 22 height 22
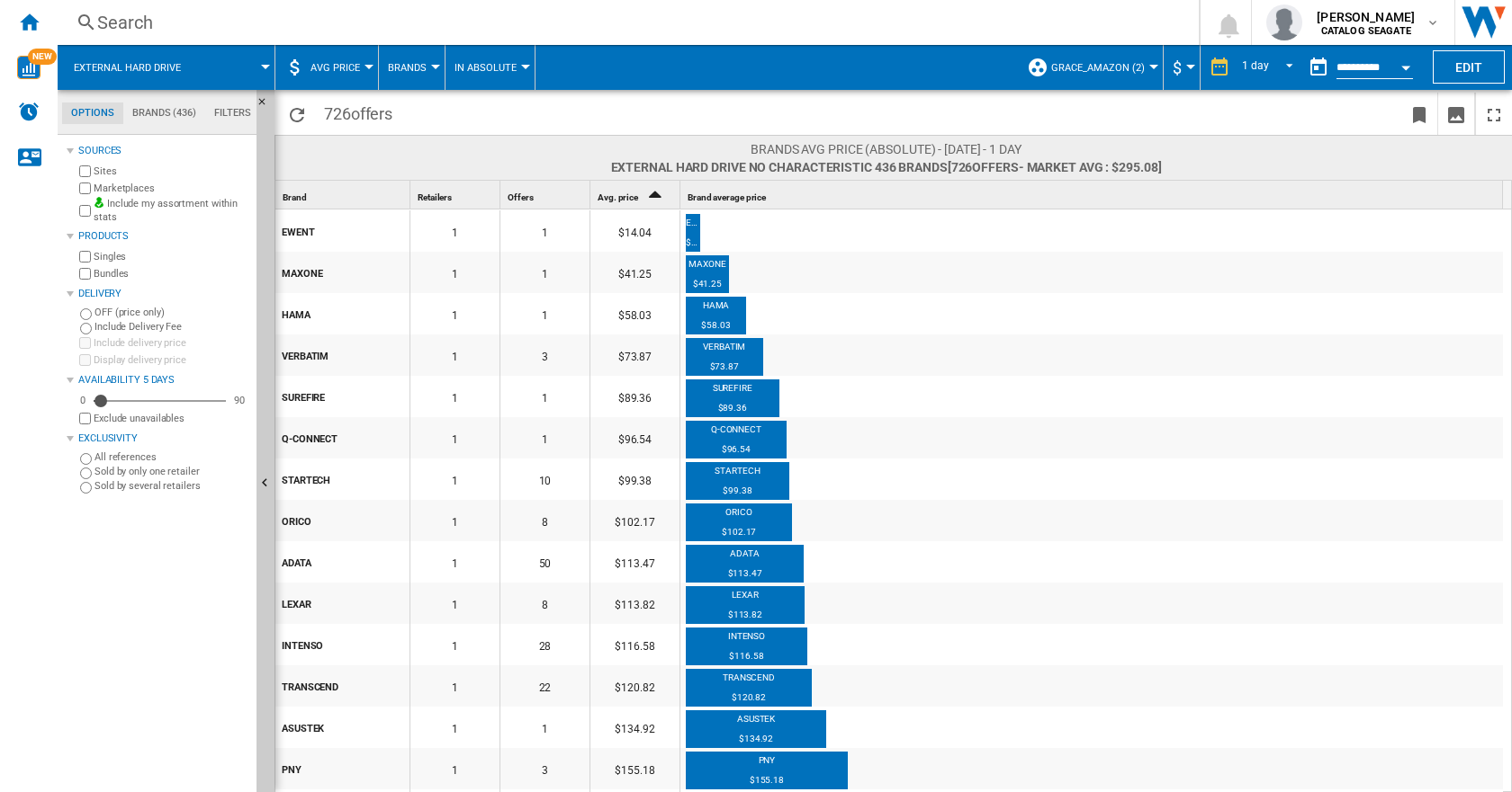
click at [166, 117] on md-tab-item "Brands (436)" at bounding box center [164, 113] width 82 height 22
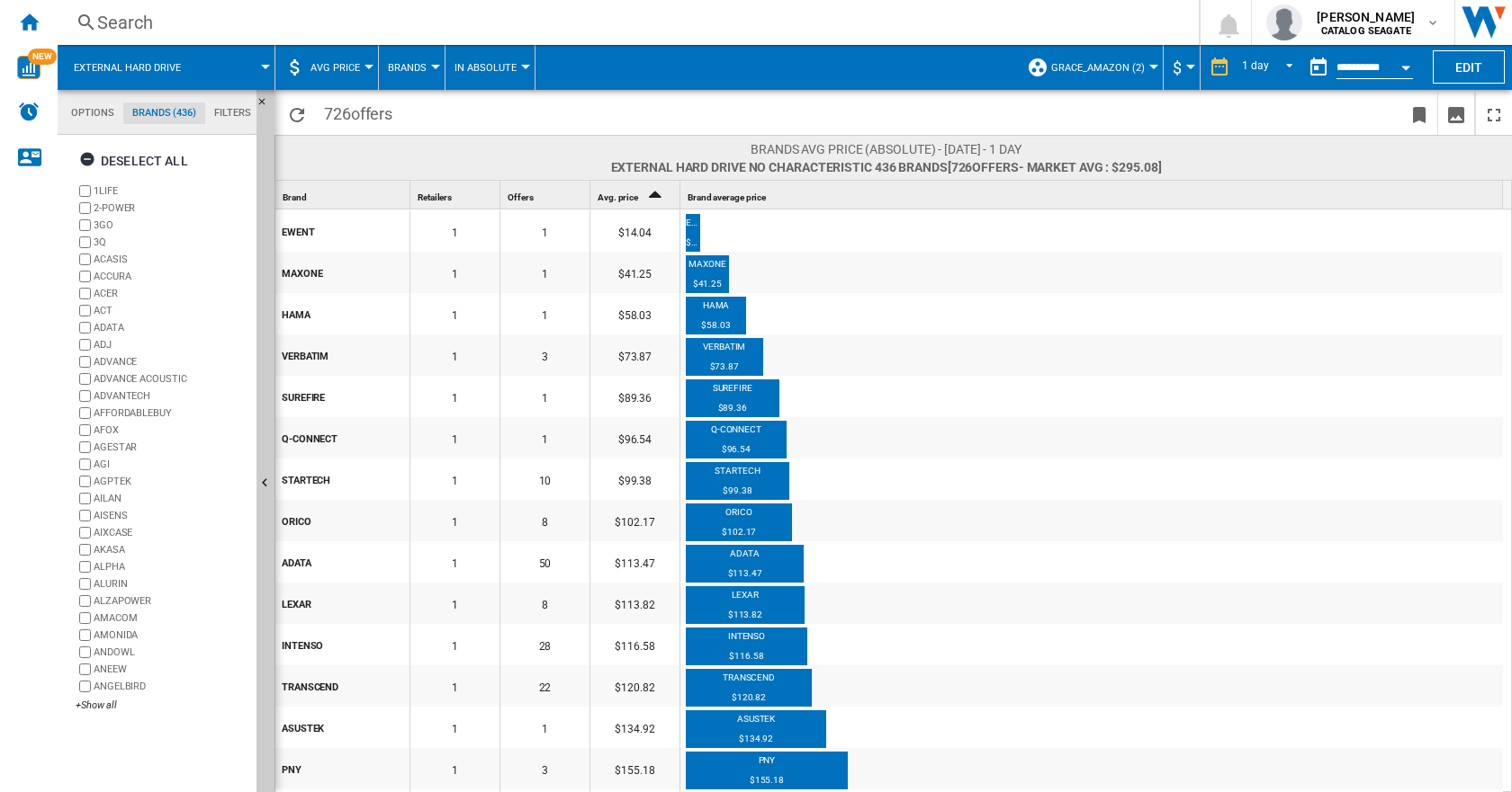
scroll to position [69, 0]
click at [86, 163] on ng-md-icon "button" at bounding box center [90, 161] width 22 height 22
click at [87, 161] on ng-md-icon "button" at bounding box center [90, 161] width 22 height 22
click at [1466, 65] on button "Edit" at bounding box center [1468, 67] width 72 height 33
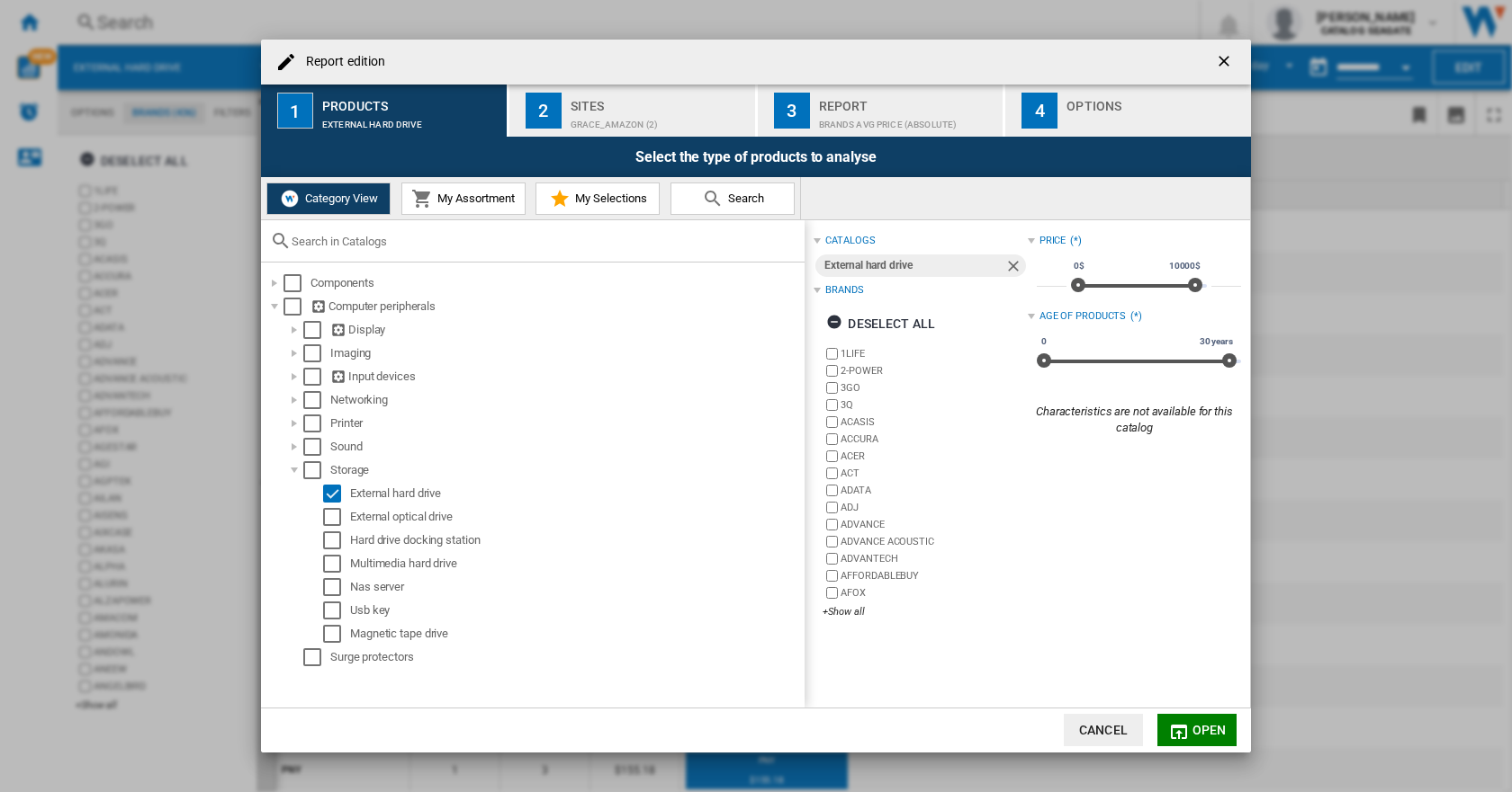
click at [486, 204] on span "My Assortment" at bounding box center [474, 199] width 82 height 13
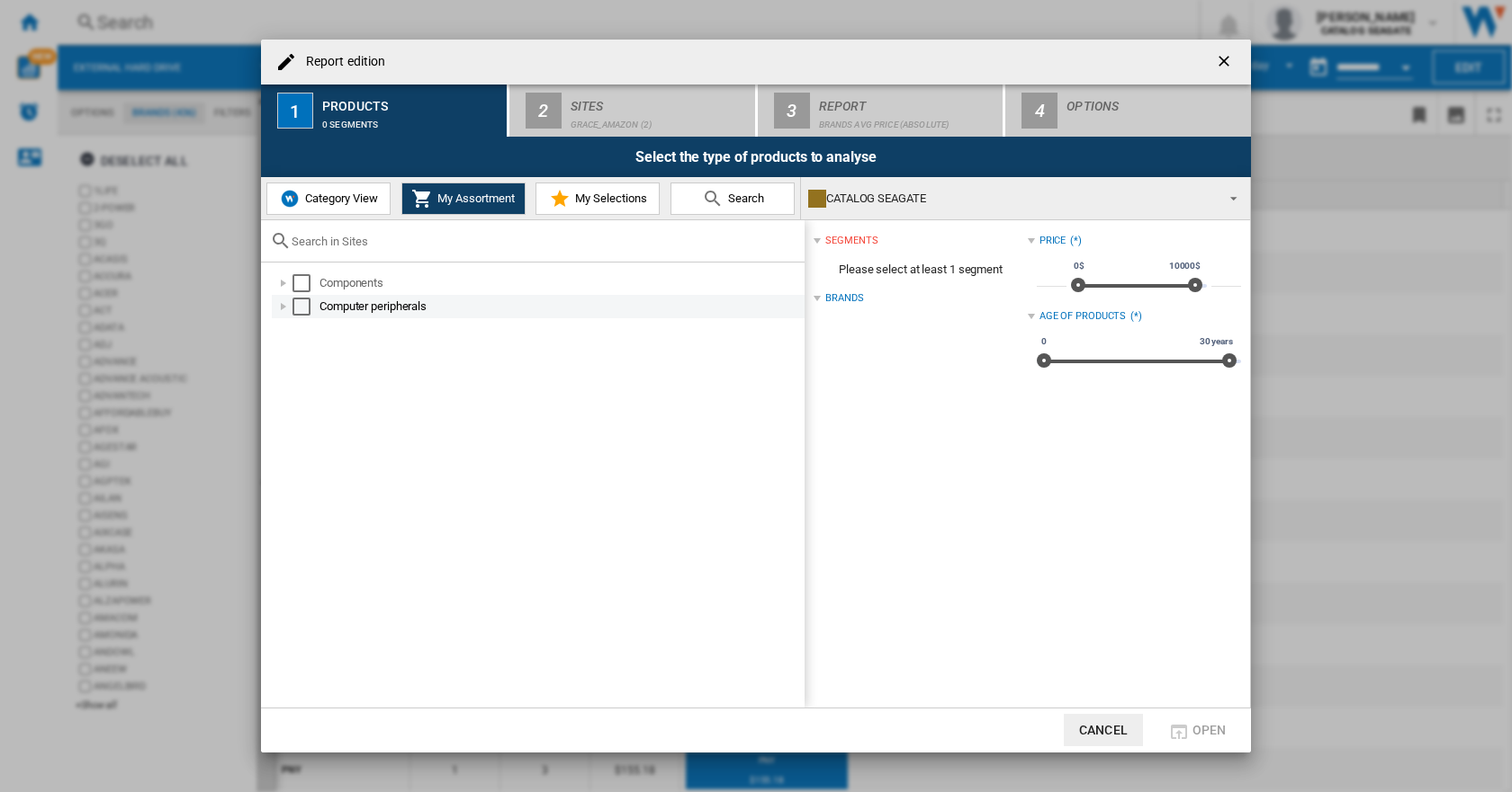
click at [300, 313] on div "Select" at bounding box center [301, 307] width 18 height 18
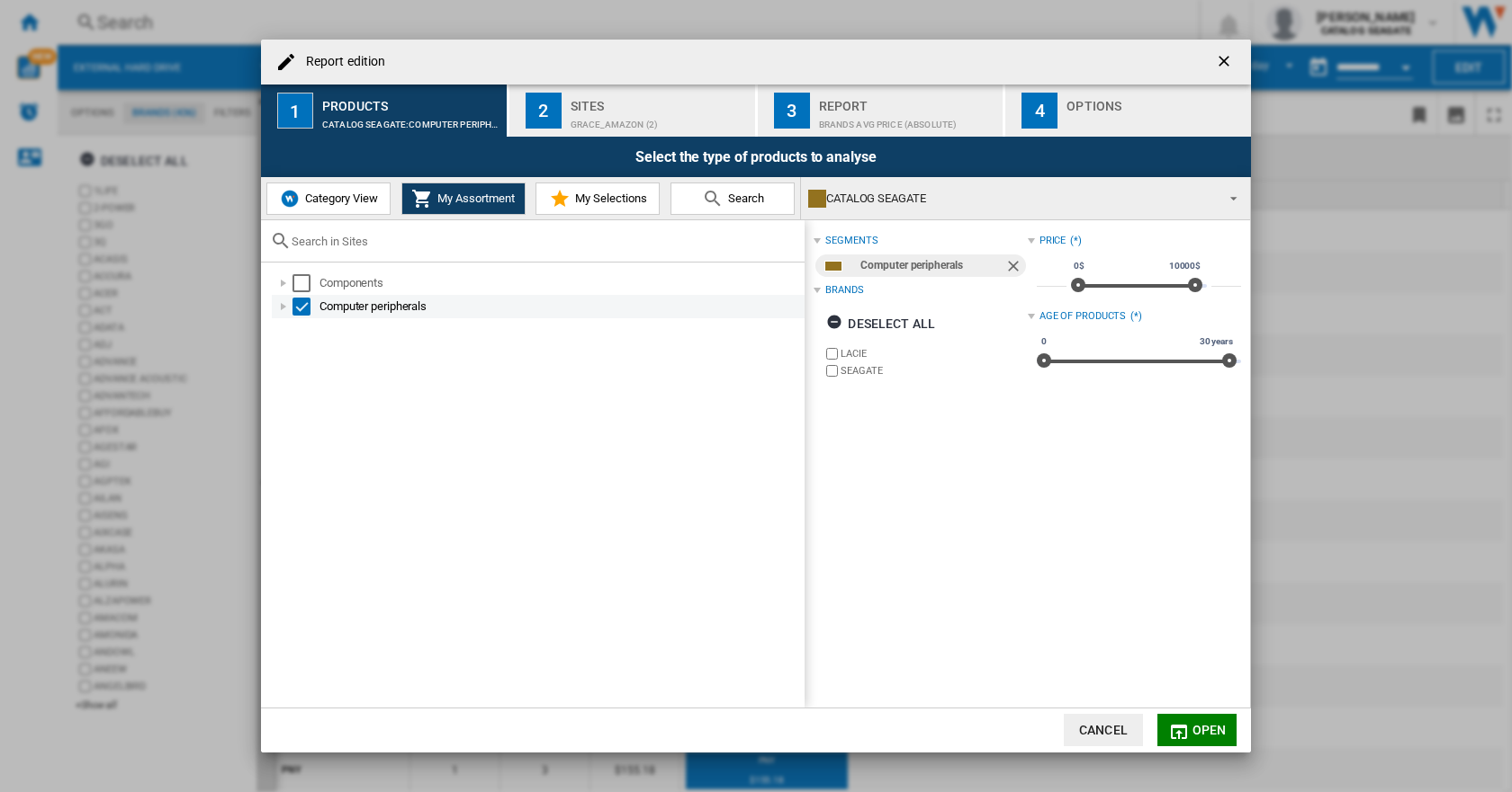
click at [288, 309] on div "Report edition ..." at bounding box center [283, 307] width 18 height 18
click at [303, 306] on div "Select" at bounding box center [301, 307] width 18 height 18
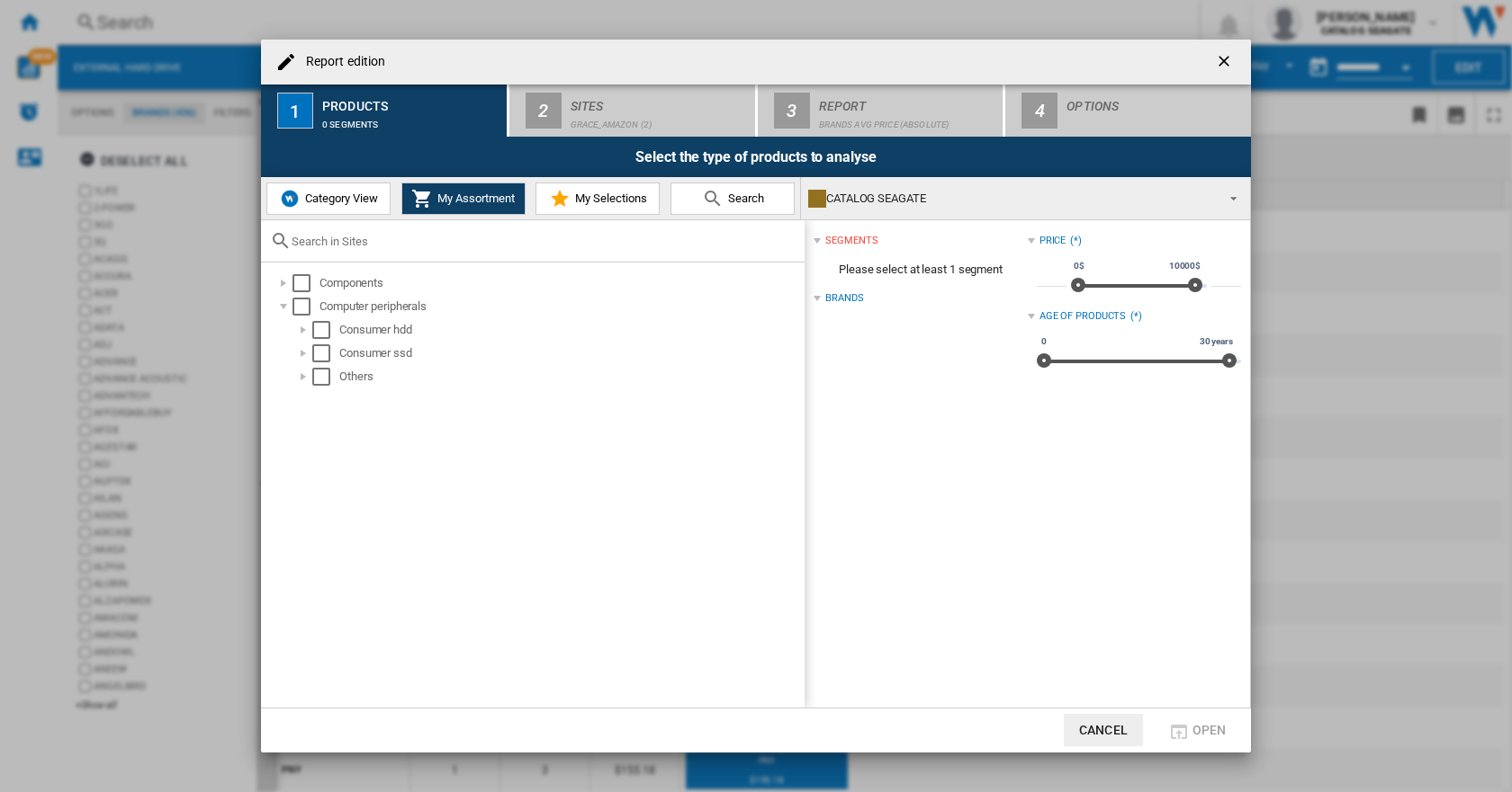
click at [595, 194] on span "My Selections" at bounding box center [609, 199] width 76 height 13
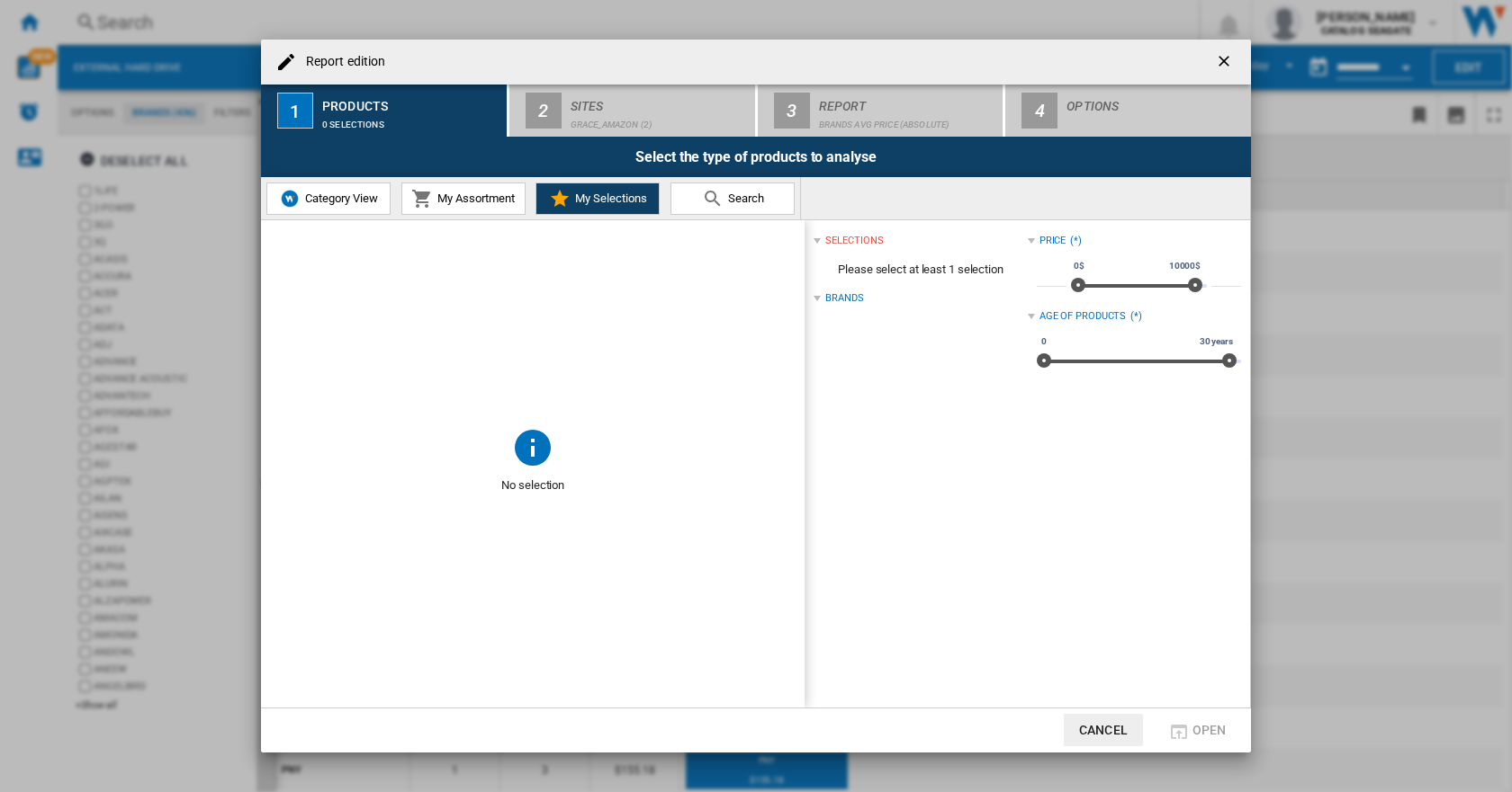
click at [846, 289] on div "Brands" at bounding box center [919, 298] width 213 height 23
click at [838, 299] on div "Brands" at bounding box center [844, 298] width 38 height 14
click at [489, 204] on span "My Assortment" at bounding box center [474, 199] width 82 height 13
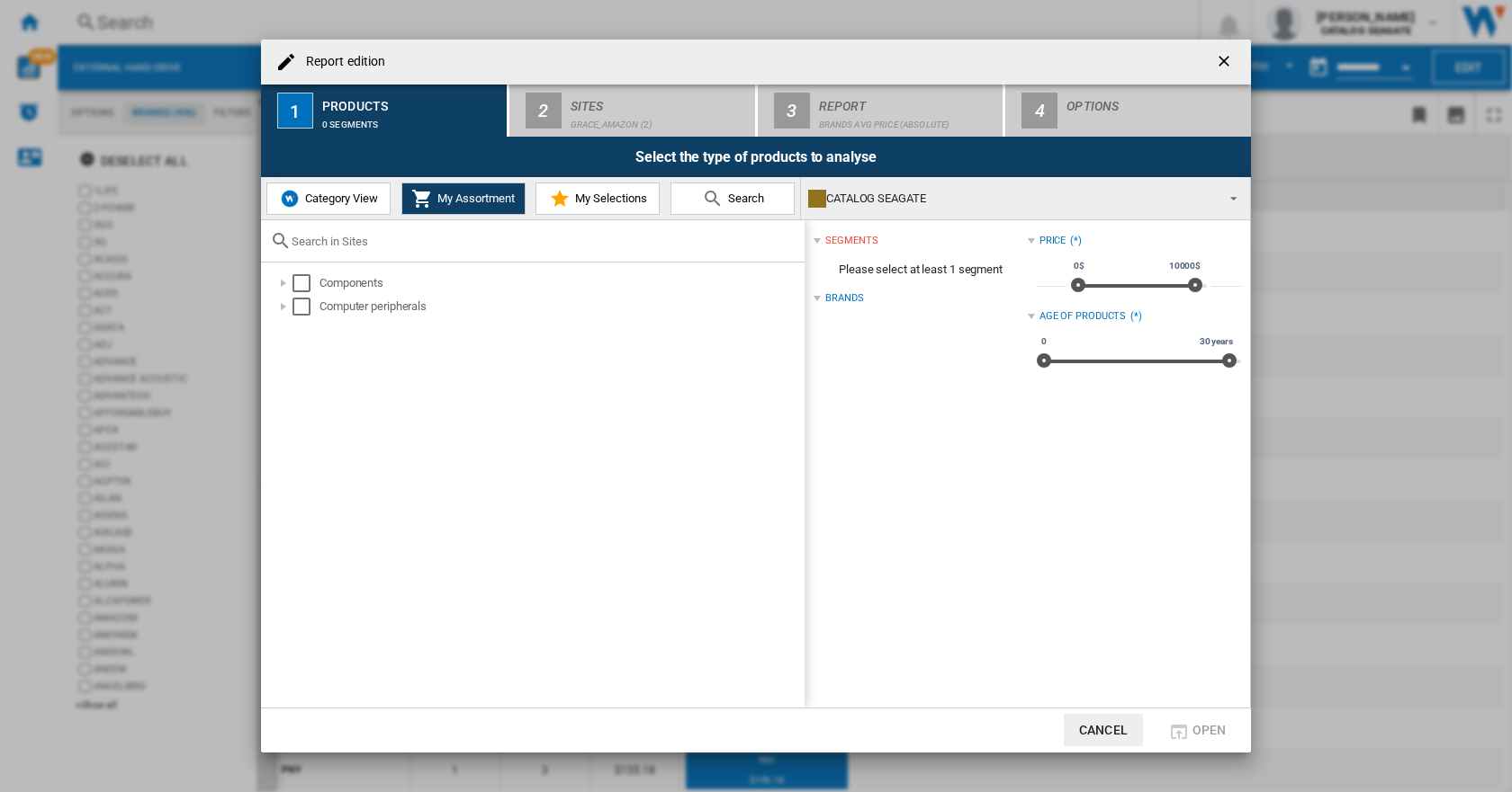
click at [843, 296] on div "Brands" at bounding box center [844, 298] width 38 height 14
click at [328, 194] on span "Category View" at bounding box center [338, 199] width 77 height 13
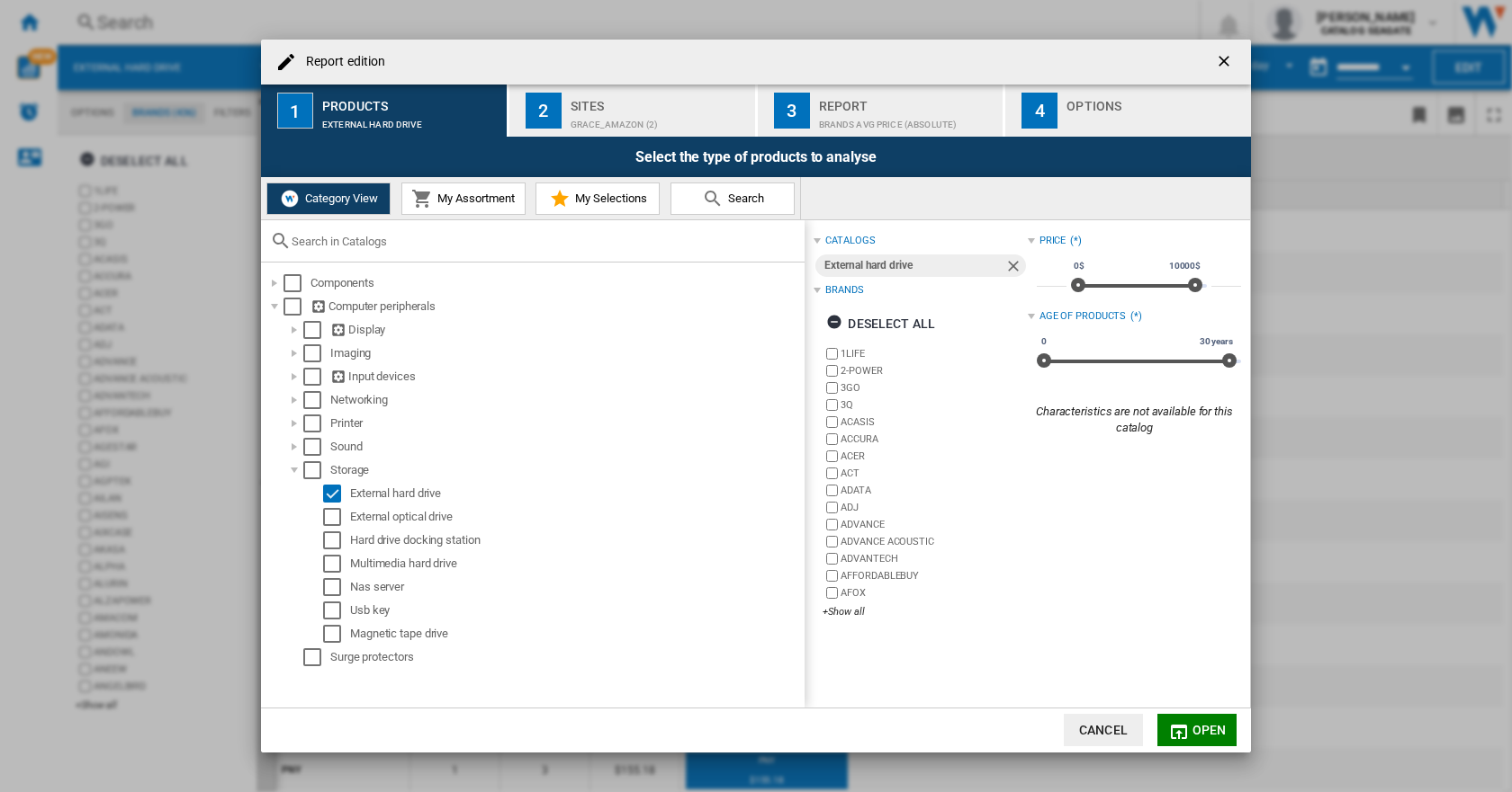
click at [464, 198] on span "My Assortment" at bounding box center [474, 199] width 82 height 13
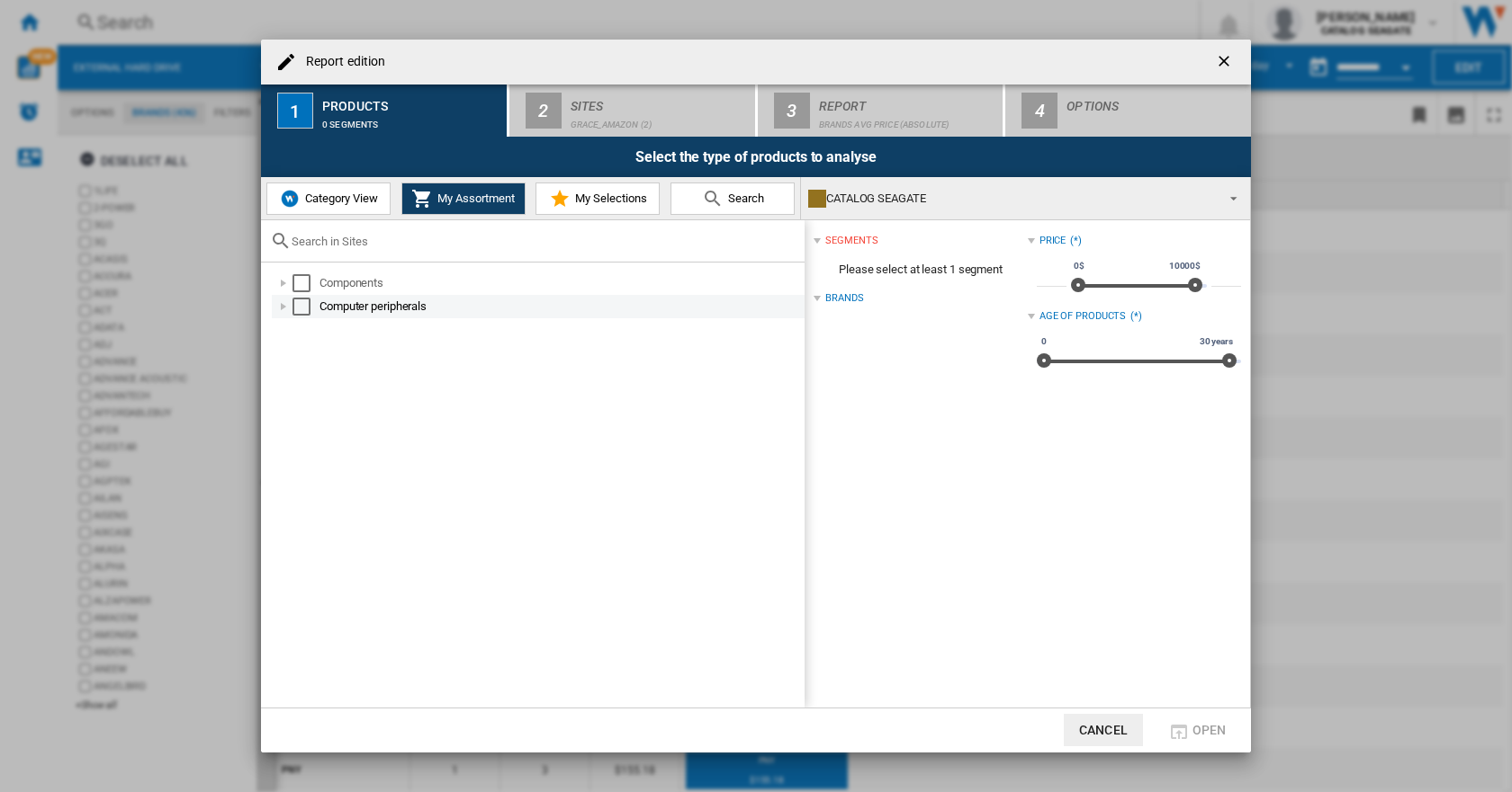
click at [285, 310] on div "Report edition ..." at bounding box center [283, 307] width 18 height 18
click at [313, 327] on div "Select" at bounding box center [321, 330] width 18 height 18
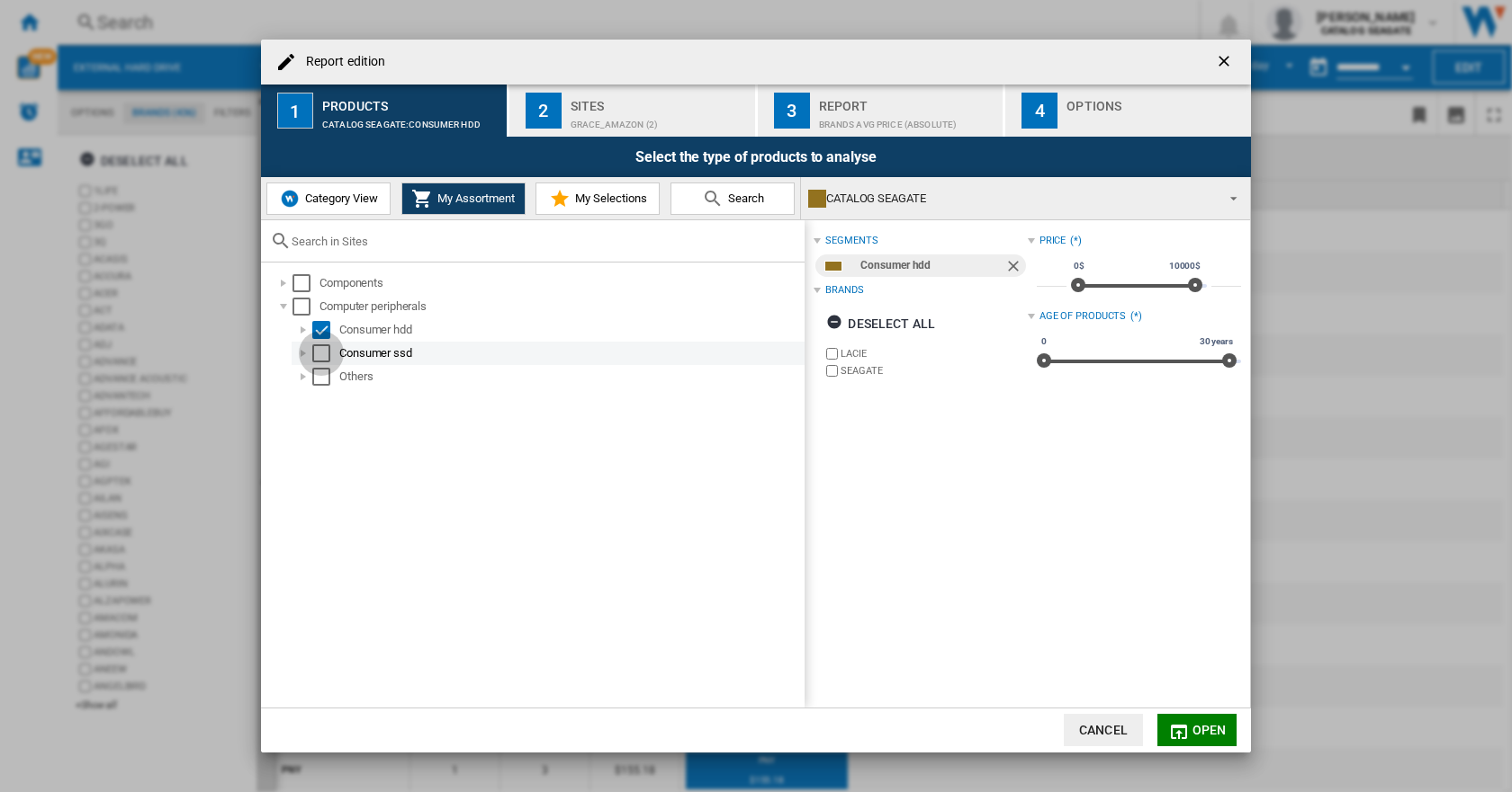
click at [327, 358] on div "Select" at bounding box center [321, 353] width 18 height 18
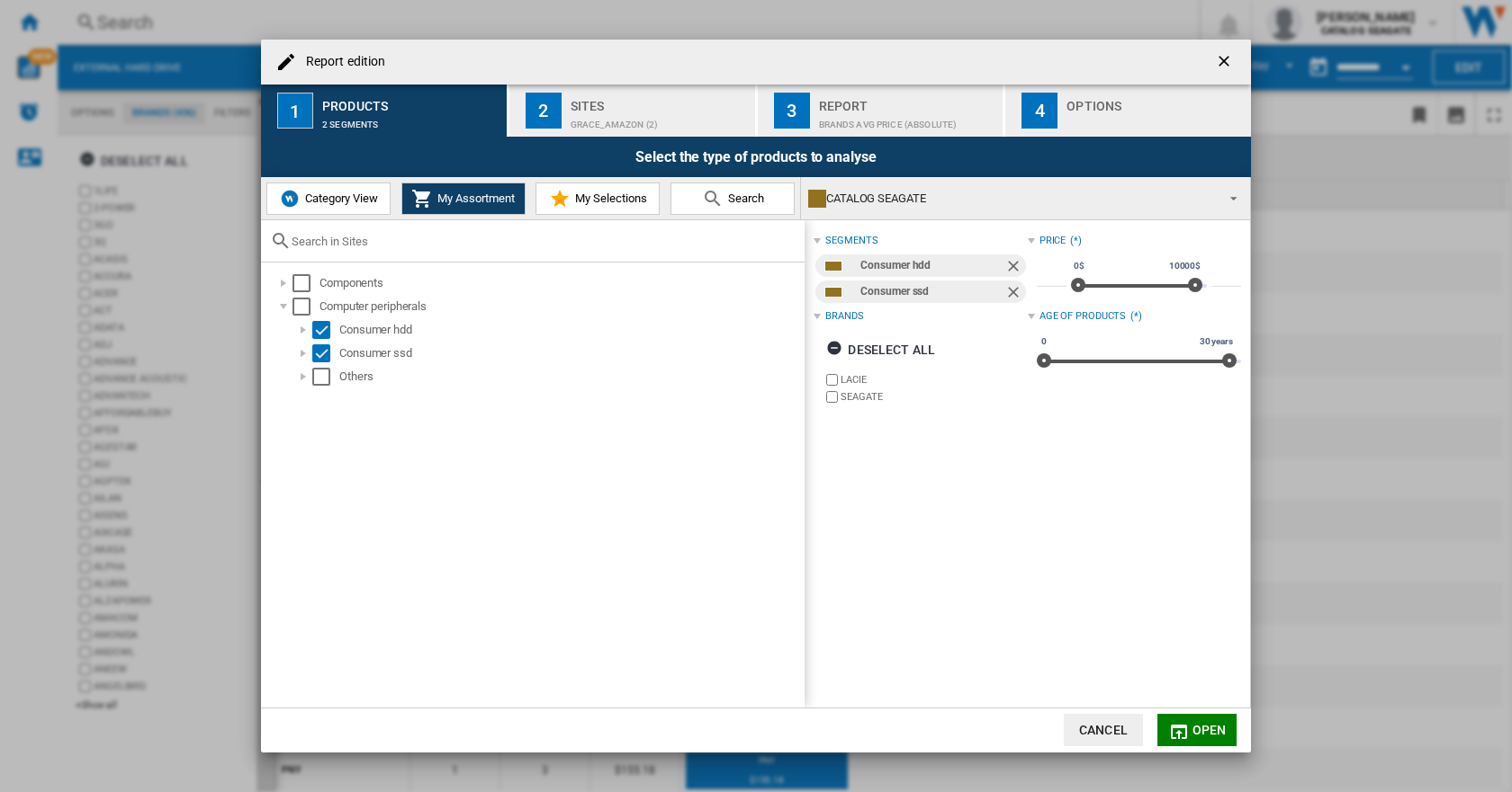
click at [322, 199] on span "Category View" at bounding box center [338, 199] width 77 height 13
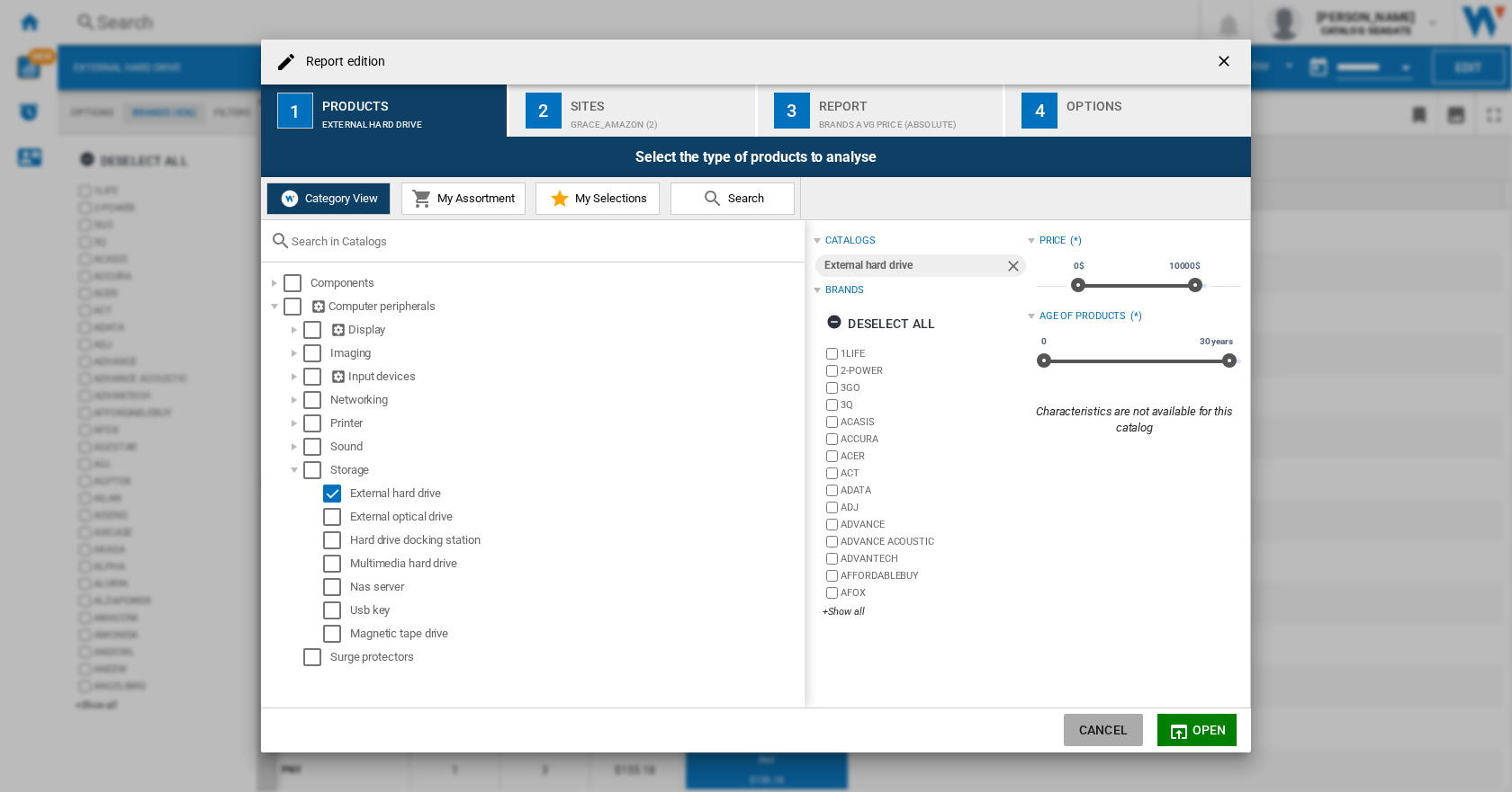
click at [1095, 727] on button "Cancel" at bounding box center [1103, 730] width 79 height 32
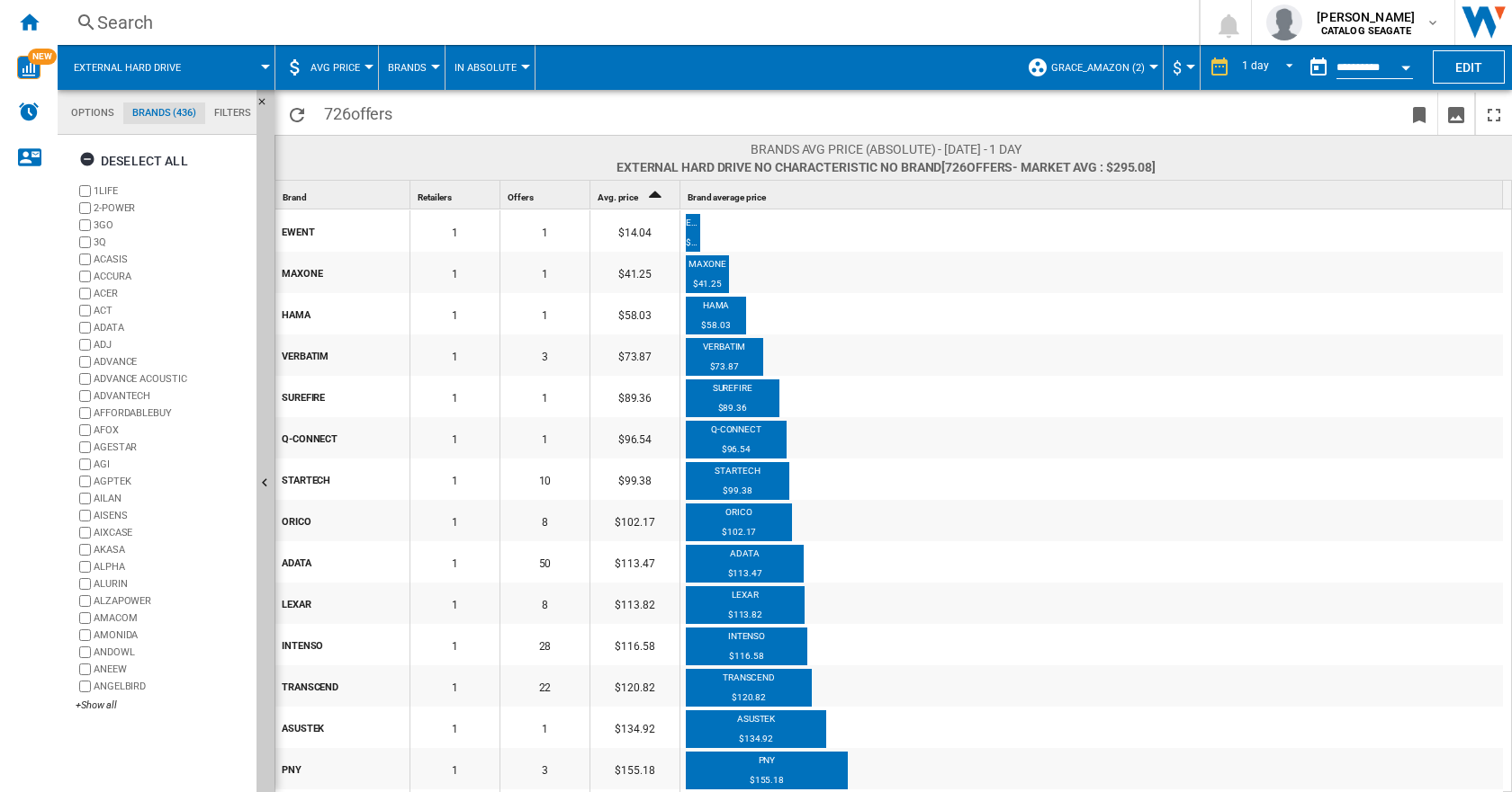
click at [421, 62] on span "Brands" at bounding box center [407, 68] width 38 height 11
click at [416, 102] on button "Brands" at bounding box center [421, 111] width 86 height 43
click at [419, 70] on span "Brands" at bounding box center [407, 68] width 38 height 11
click at [402, 156] on span "Retailers" at bounding box center [419, 154] width 54 height 16
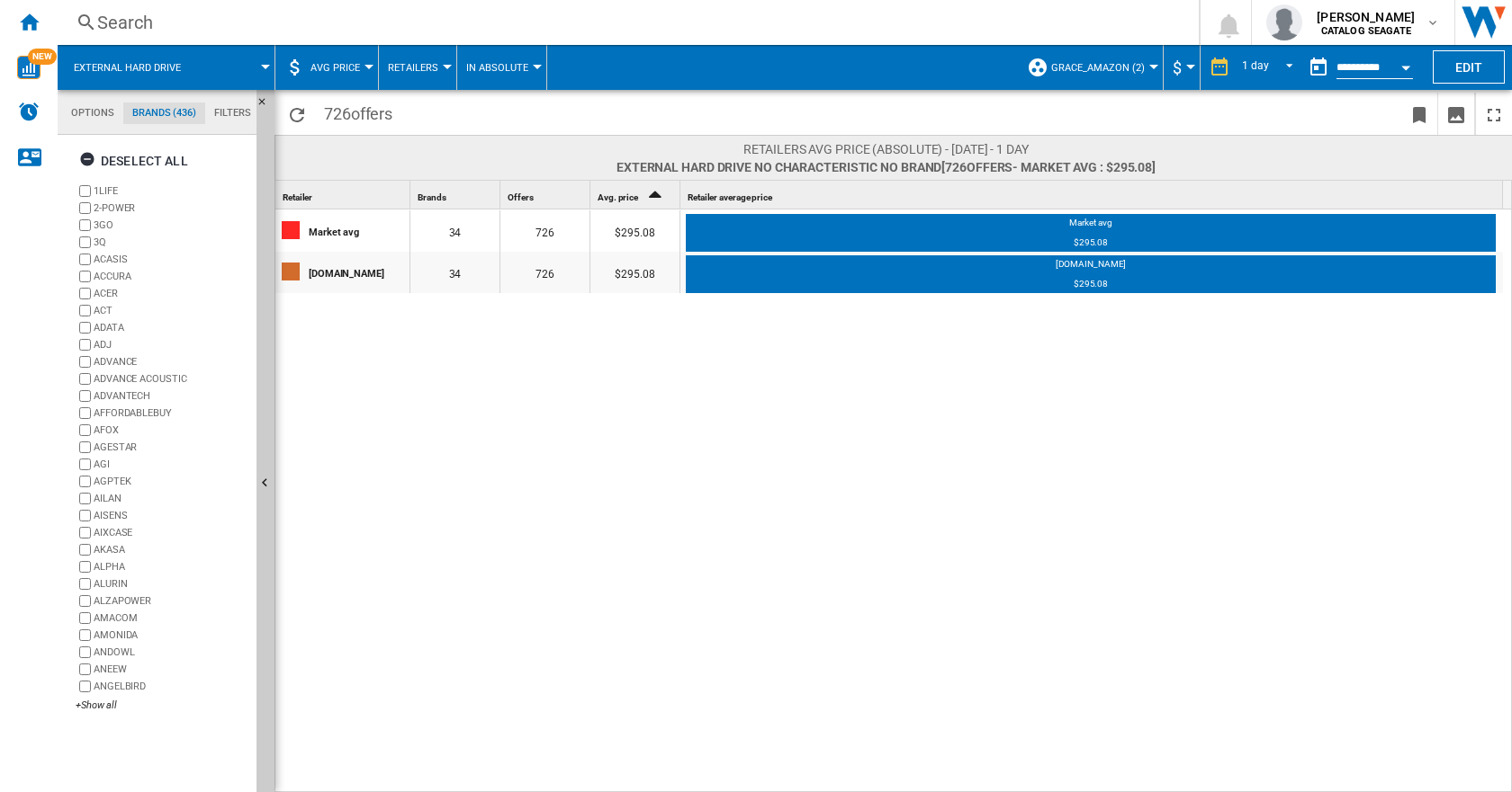
click at [90, 110] on md-tab-item "Options" at bounding box center [93, 113] width 61 height 22
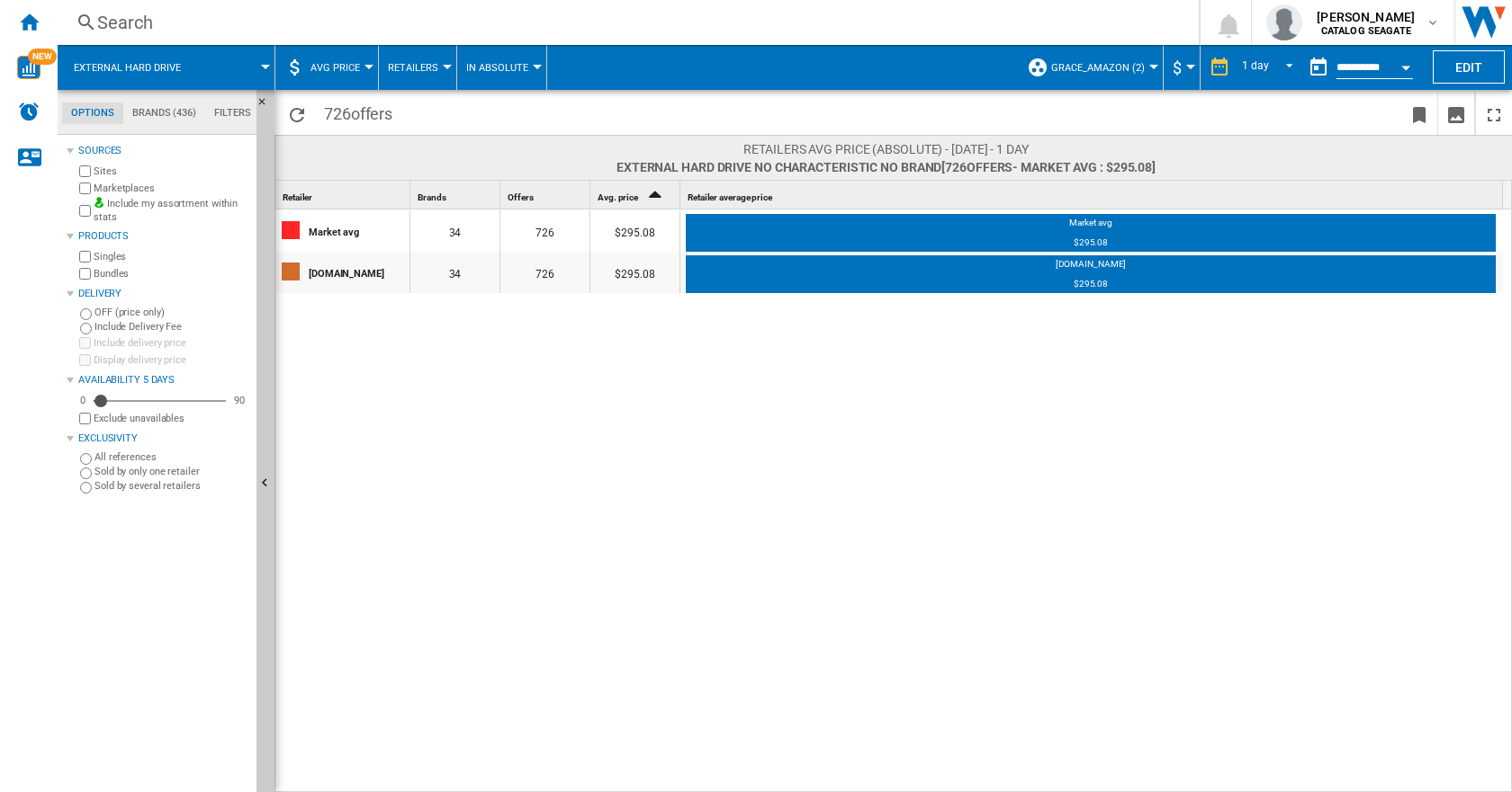
click at [157, 110] on md-tab-item "Brands (436)" at bounding box center [164, 113] width 82 height 22
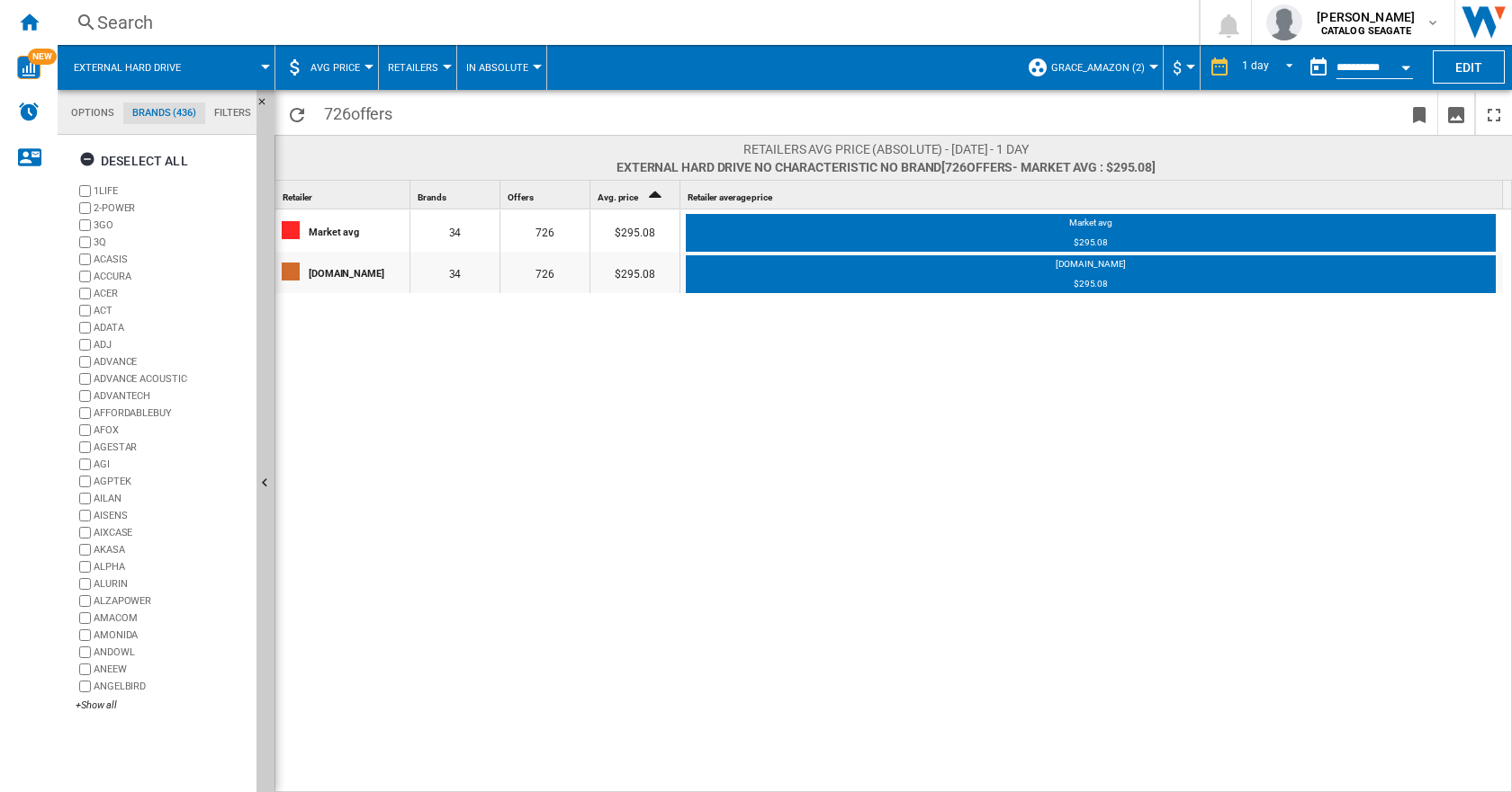
scroll to position [69, 0]
click at [334, 66] on span "AVG Price" at bounding box center [335, 68] width 50 height 11
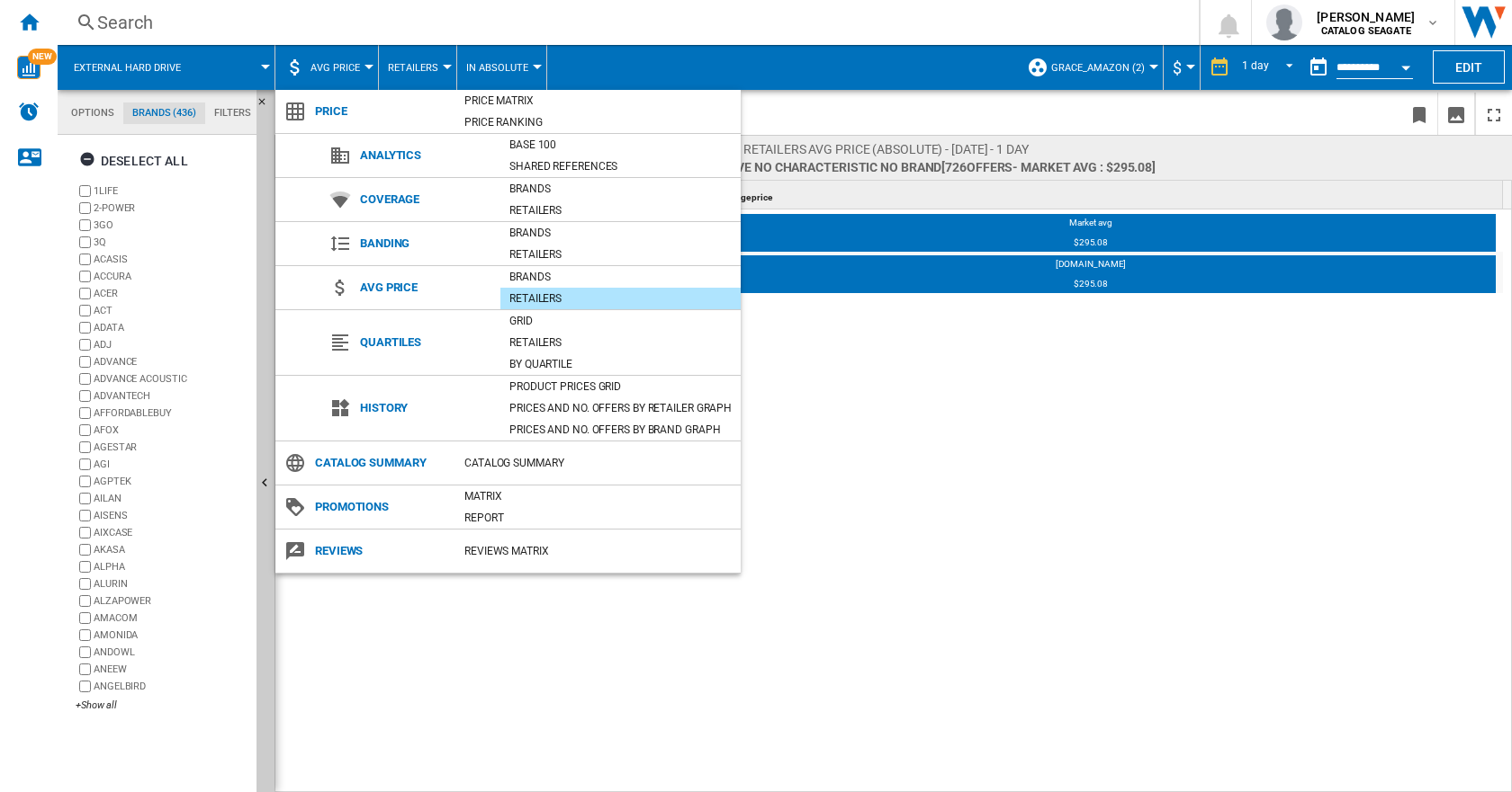
click at [90, 109] on md-backdrop at bounding box center [756, 396] width 1512 height 792
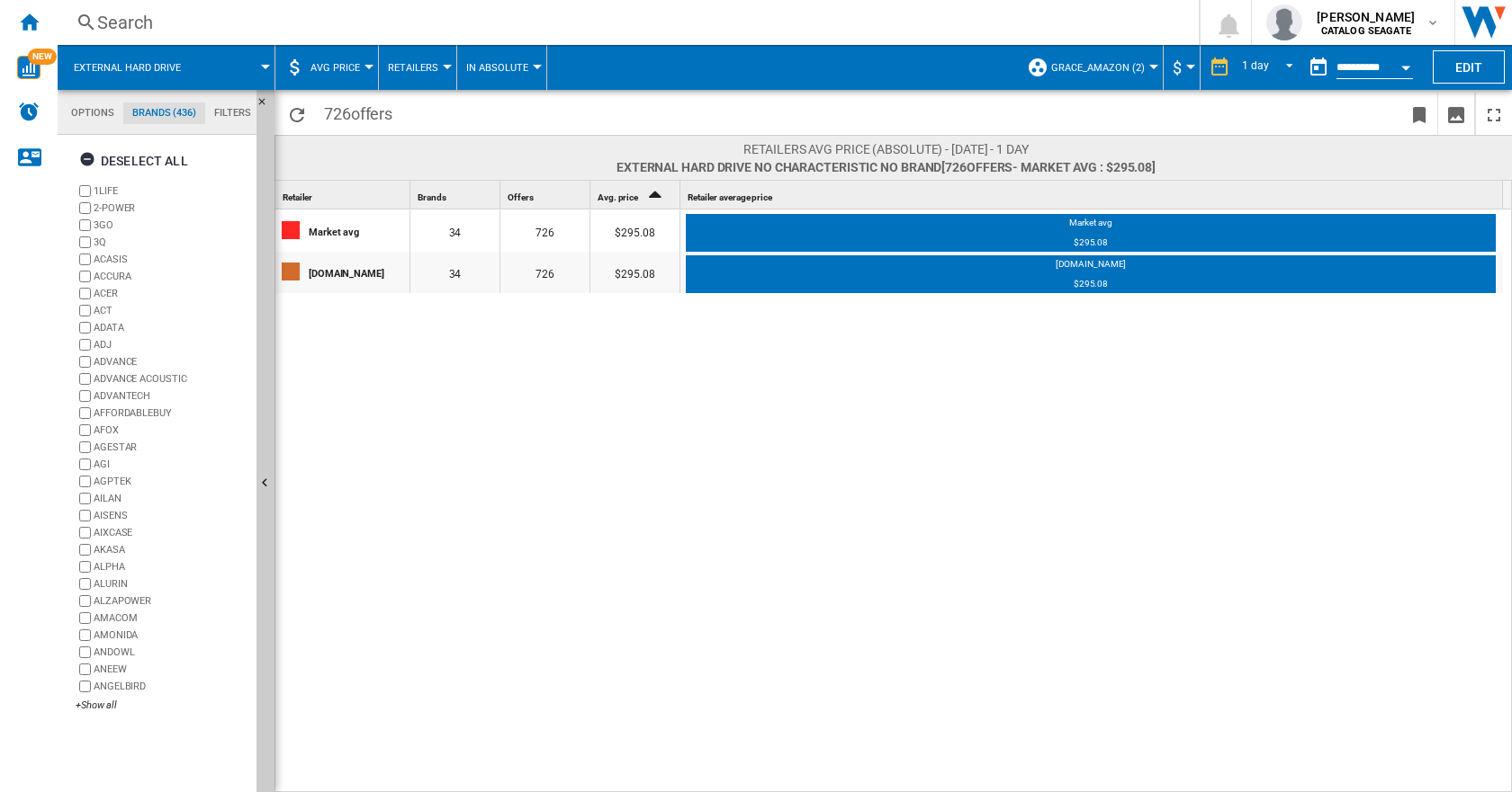
click at [1034, 490] on div "Market avg 34 726 $295.08 Market avg $295.08 [DOMAIN_NAME] 34 726 $295.08 [DOMA…" at bounding box center [894, 502] width 1237 height 585
click at [1466, 69] on button "Edit" at bounding box center [1468, 67] width 72 height 33
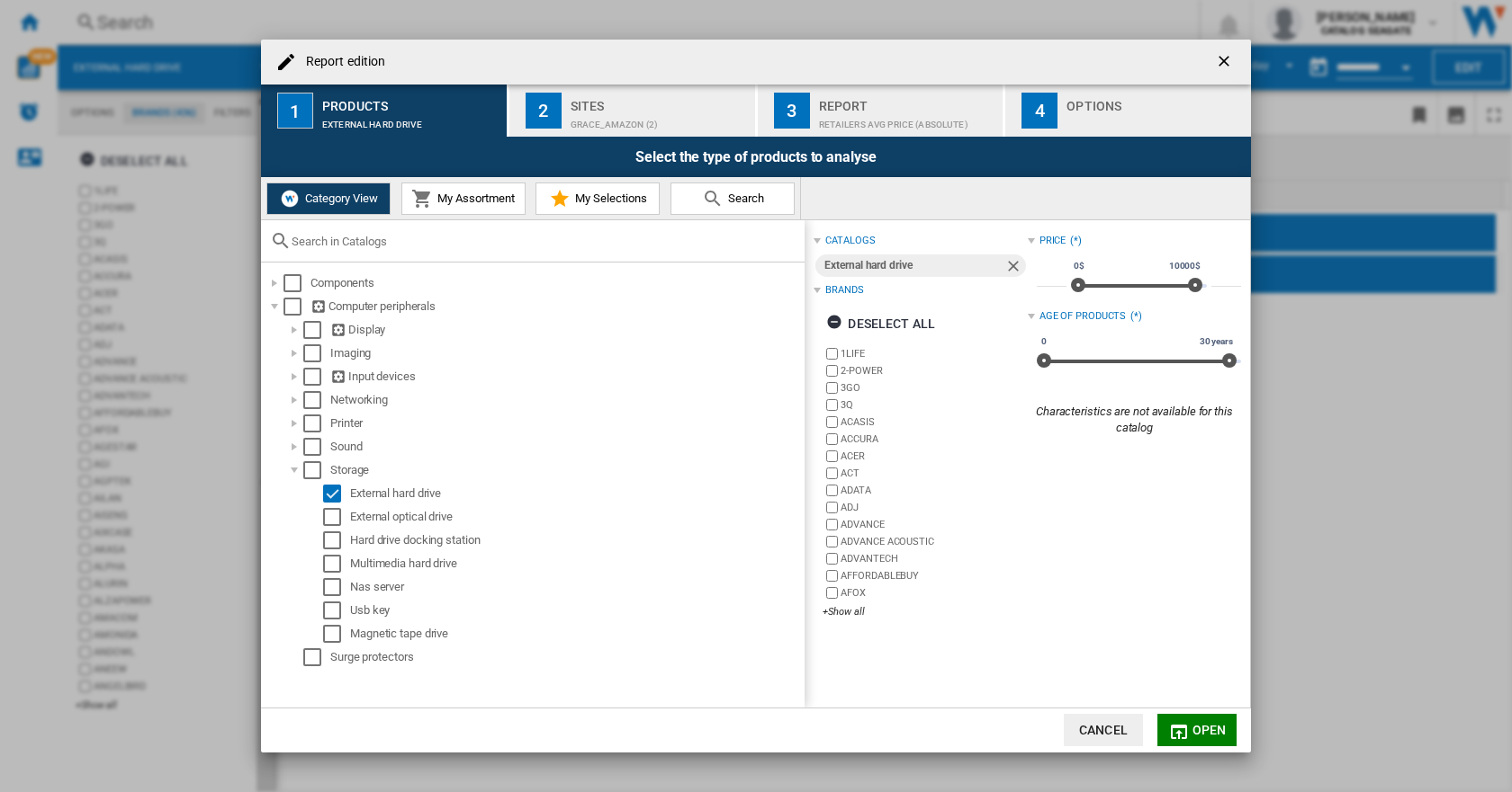
click at [725, 195] on span "Search" at bounding box center [744, 199] width 40 height 13
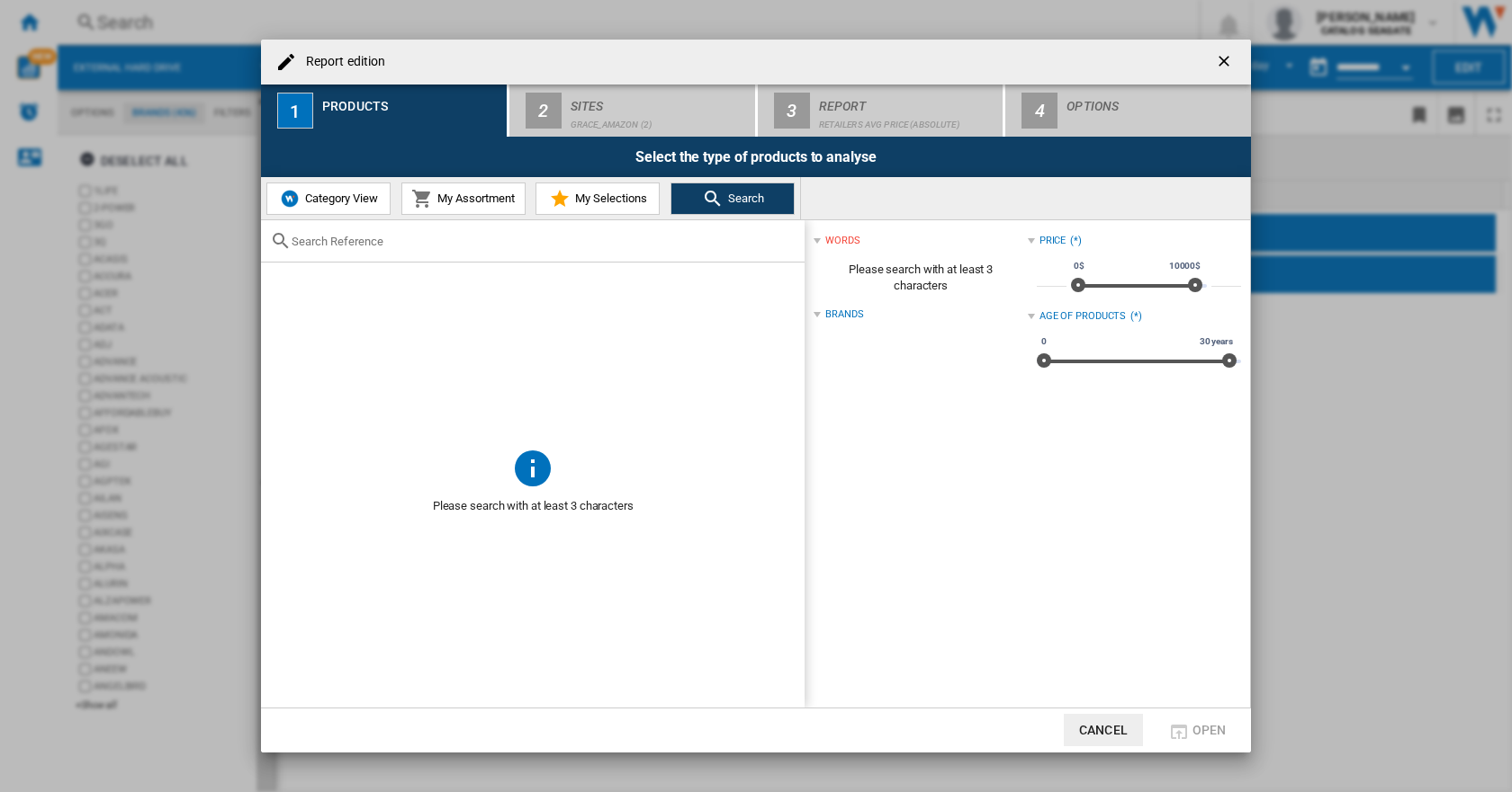
click at [483, 244] on input "Report edition ..." at bounding box center [543, 242] width 504 height 13
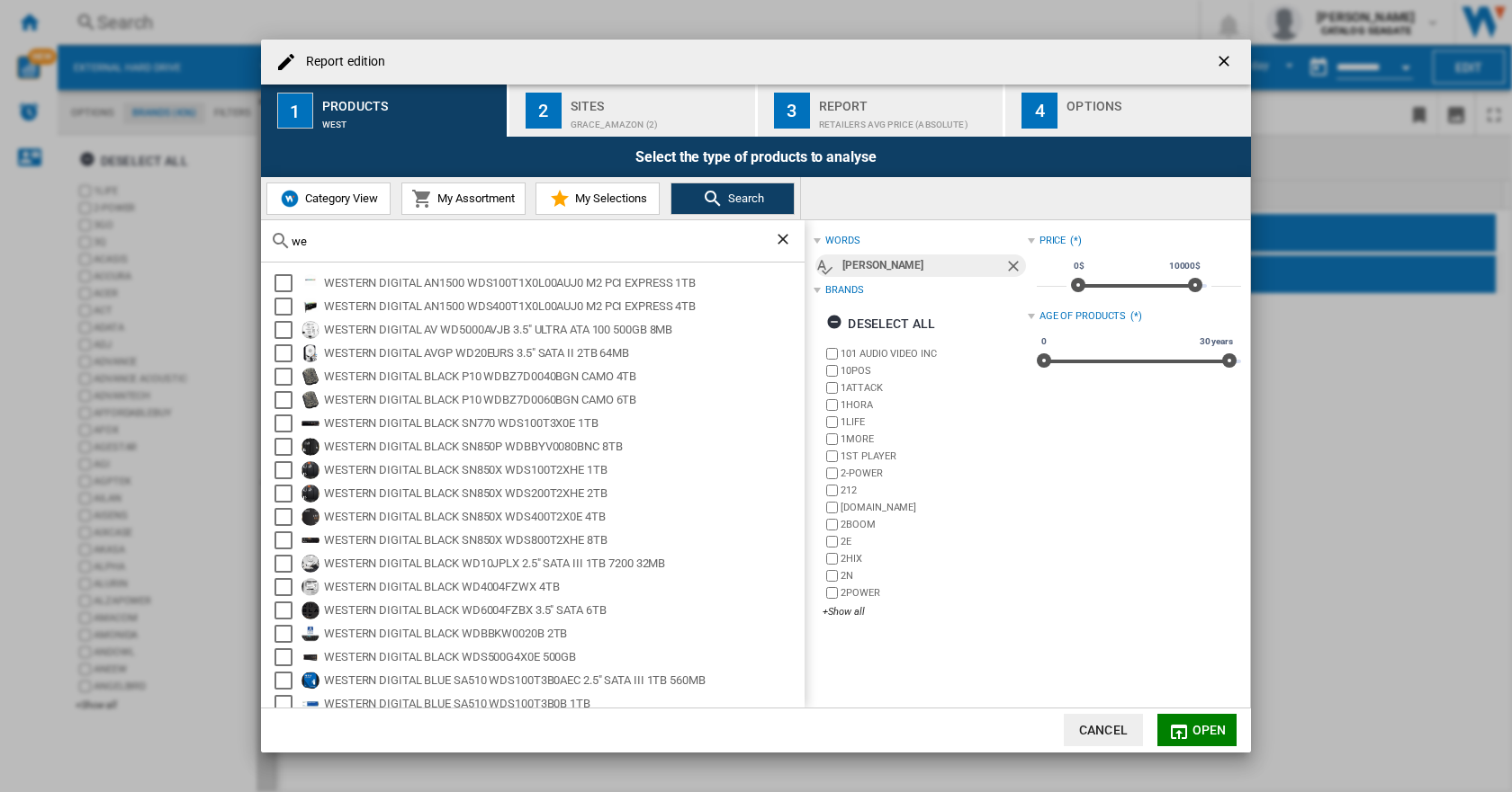
type input "w"
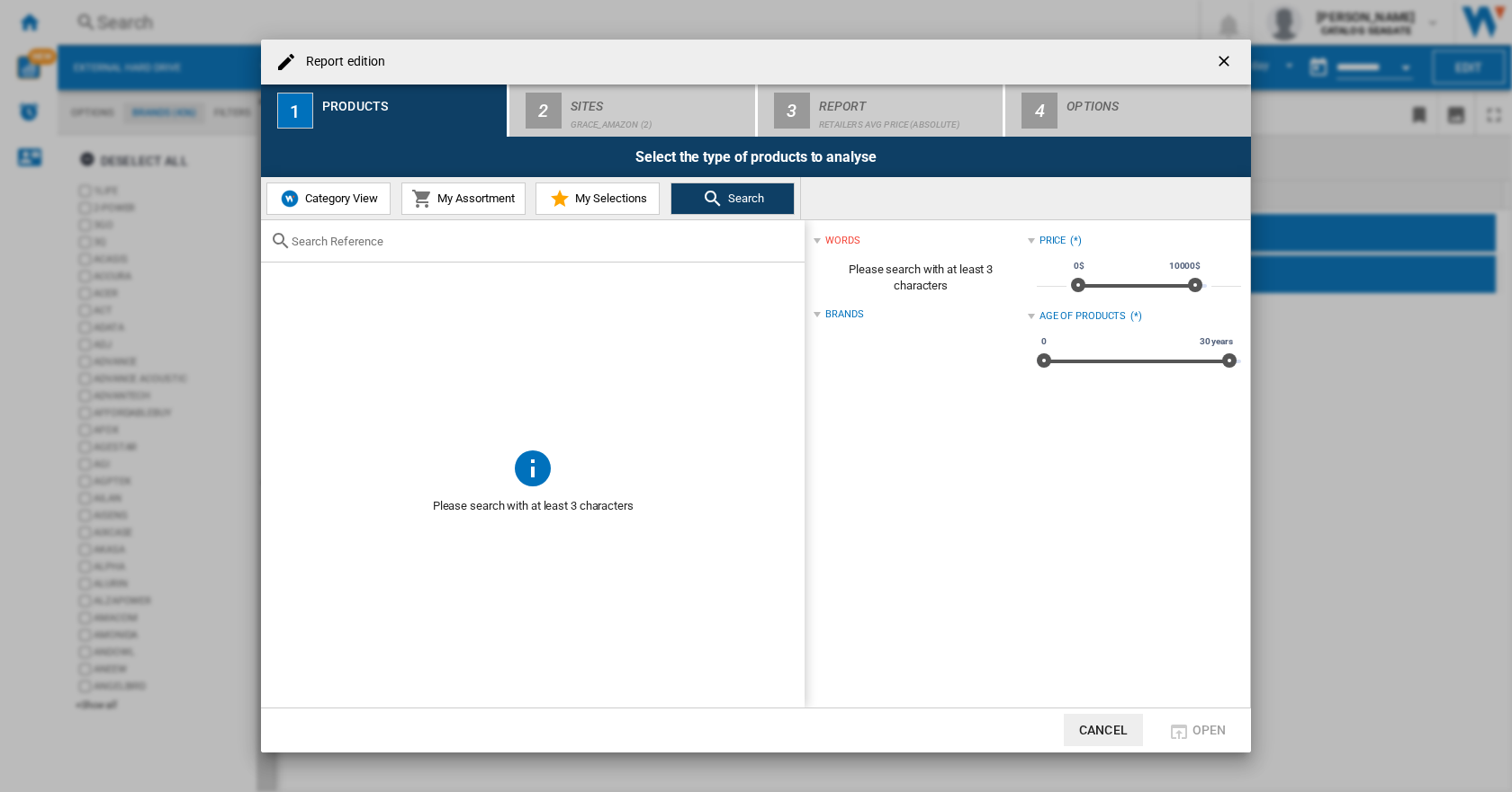
click at [356, 194] on span "Category View" at bounding box center [338, 199] width 77 height 13
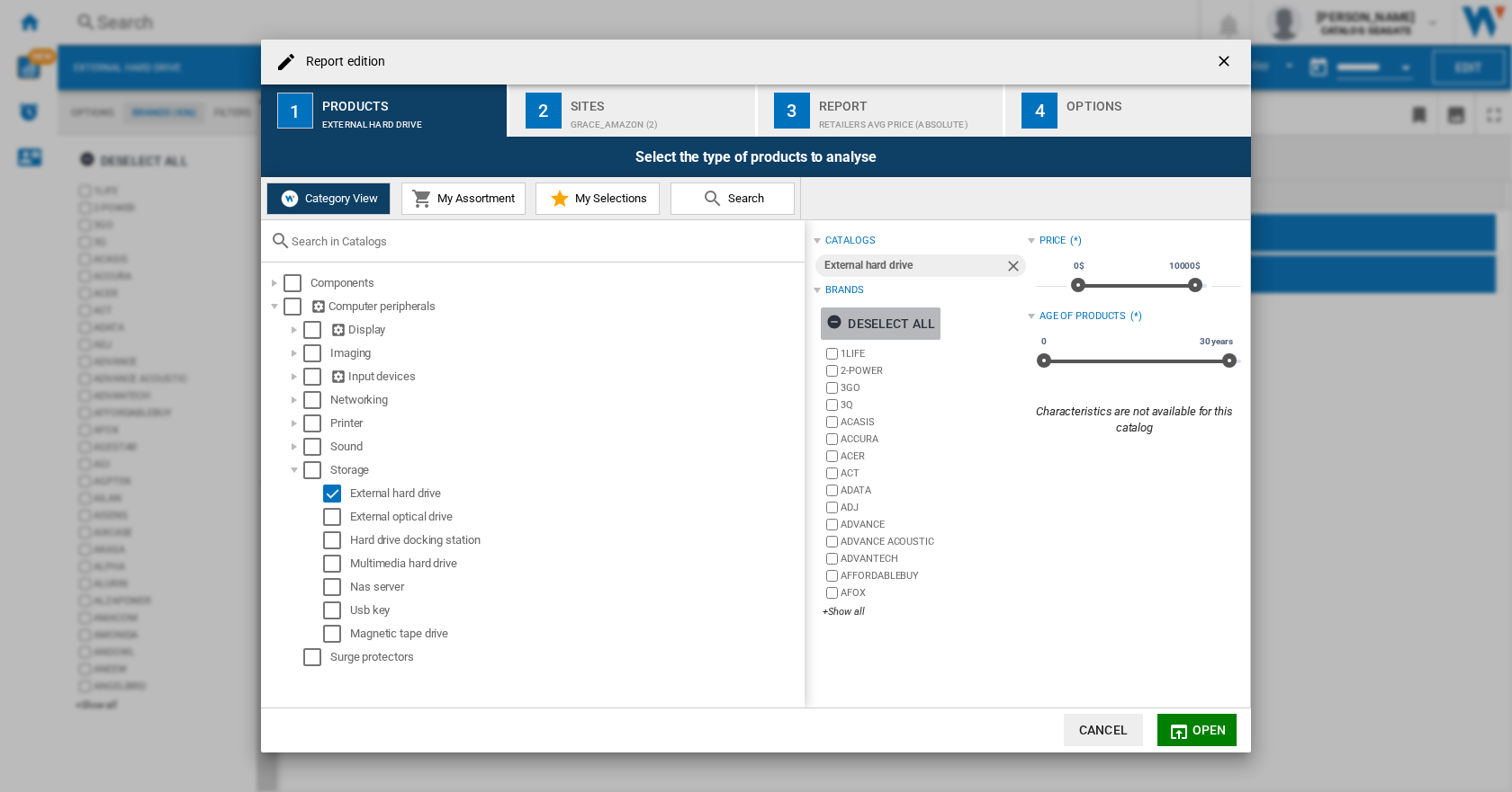
click at [839, 320] on ng-md-icon "Report edition ..." at bounding box center [836, 325] width 22 height 22
click at [853, 615] on div "+Show all" at bounding box center [924, 612] width 205 height 13
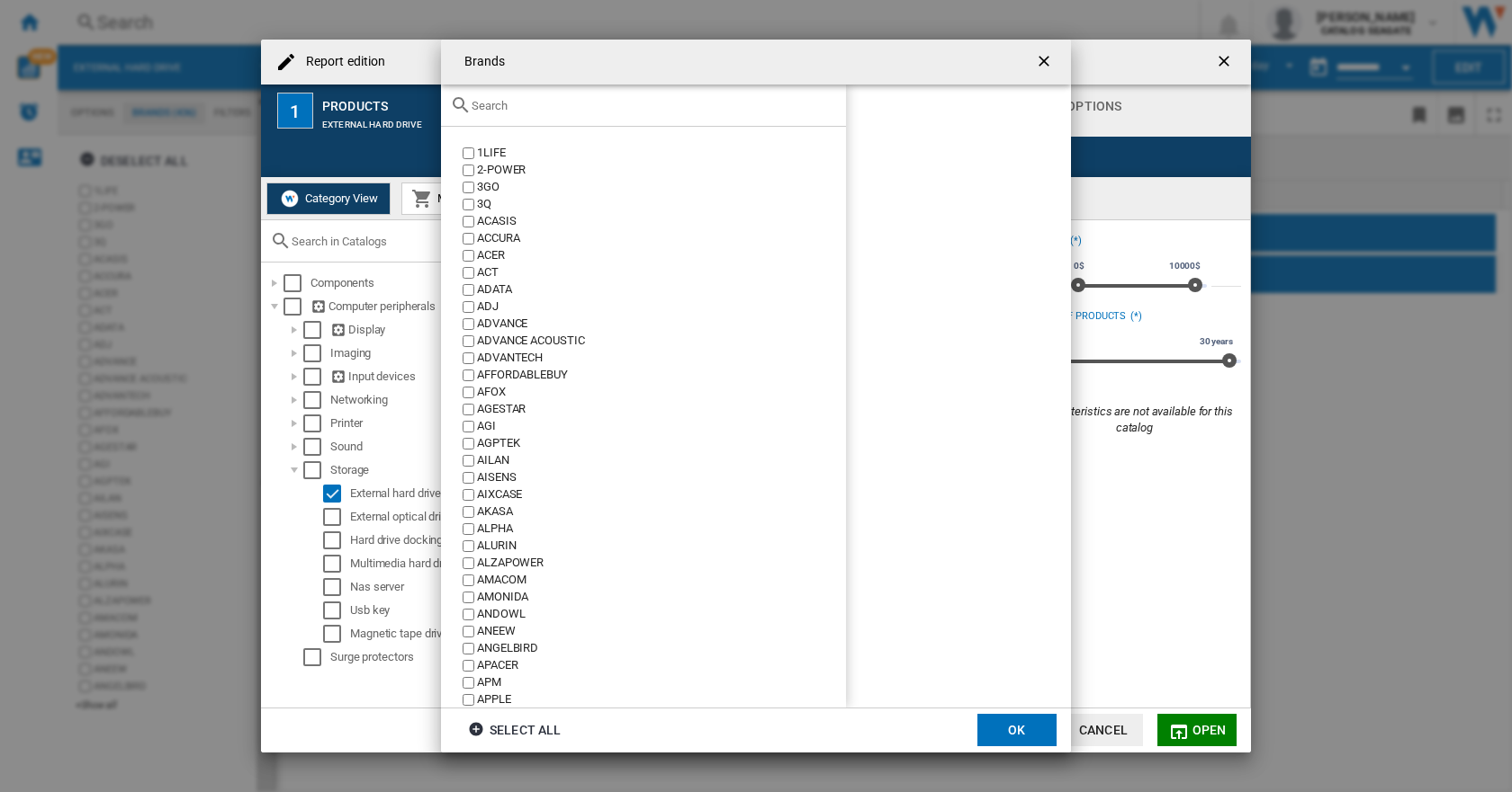
click at [536, 99] on input "text" at bounding box center [654, 106] width 365 height 13
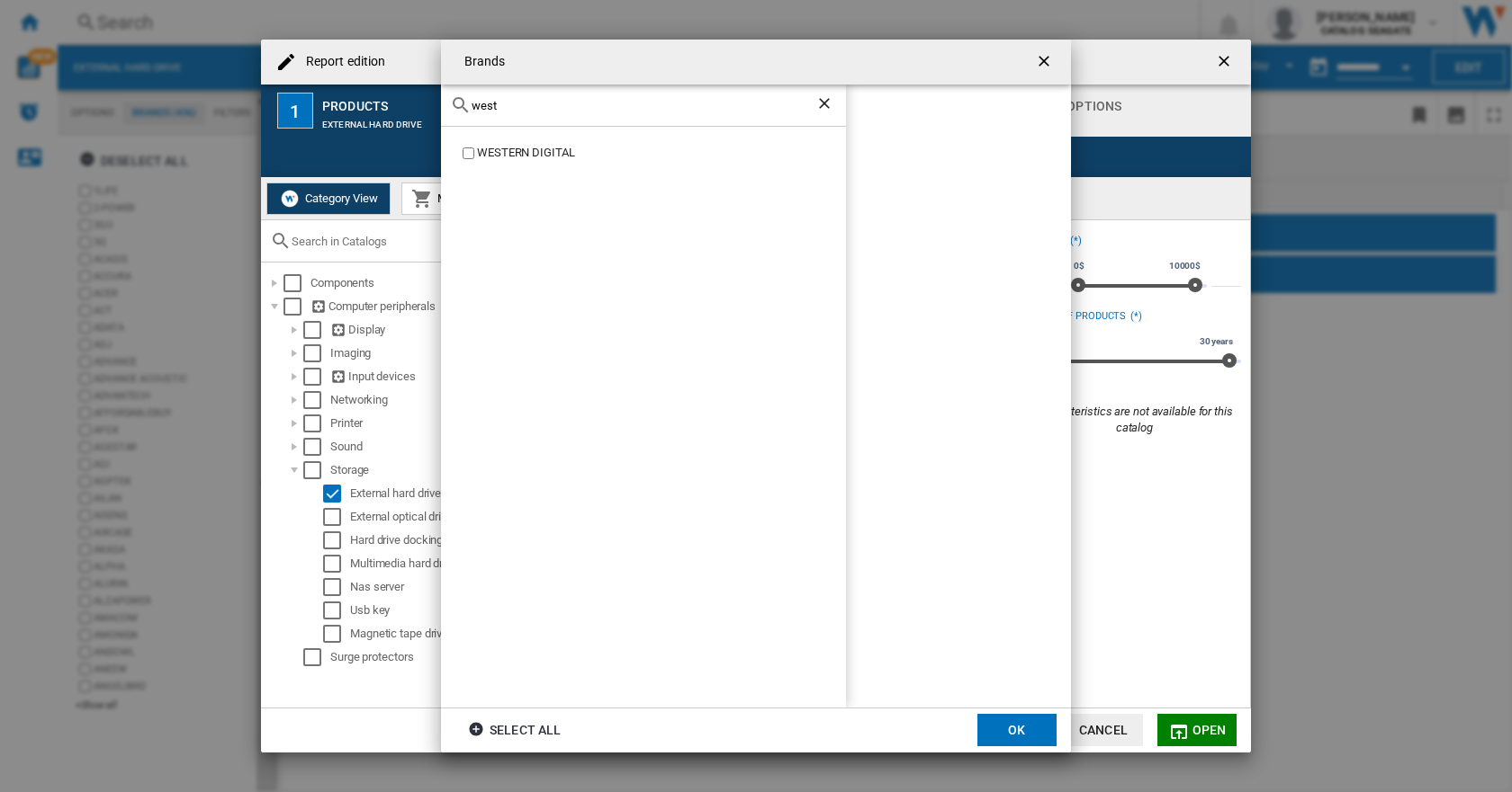
type input "west"
click at [1010, 731] on button "OK" at bounding box center [1016, 730] width 79 height 32
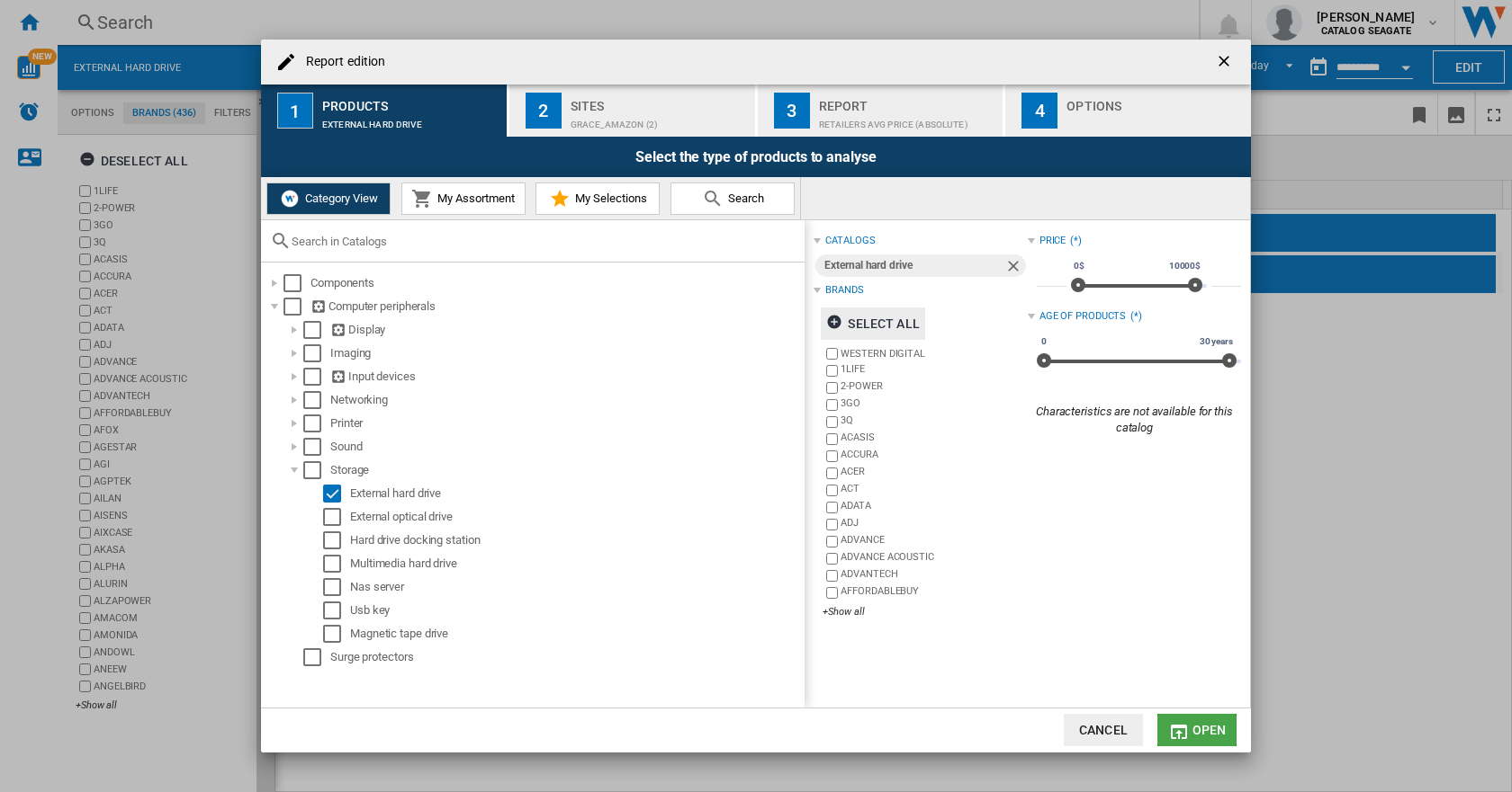
click at [1199, 719] on button "Open" at bounding box center [1197, 730] width 79 height 32
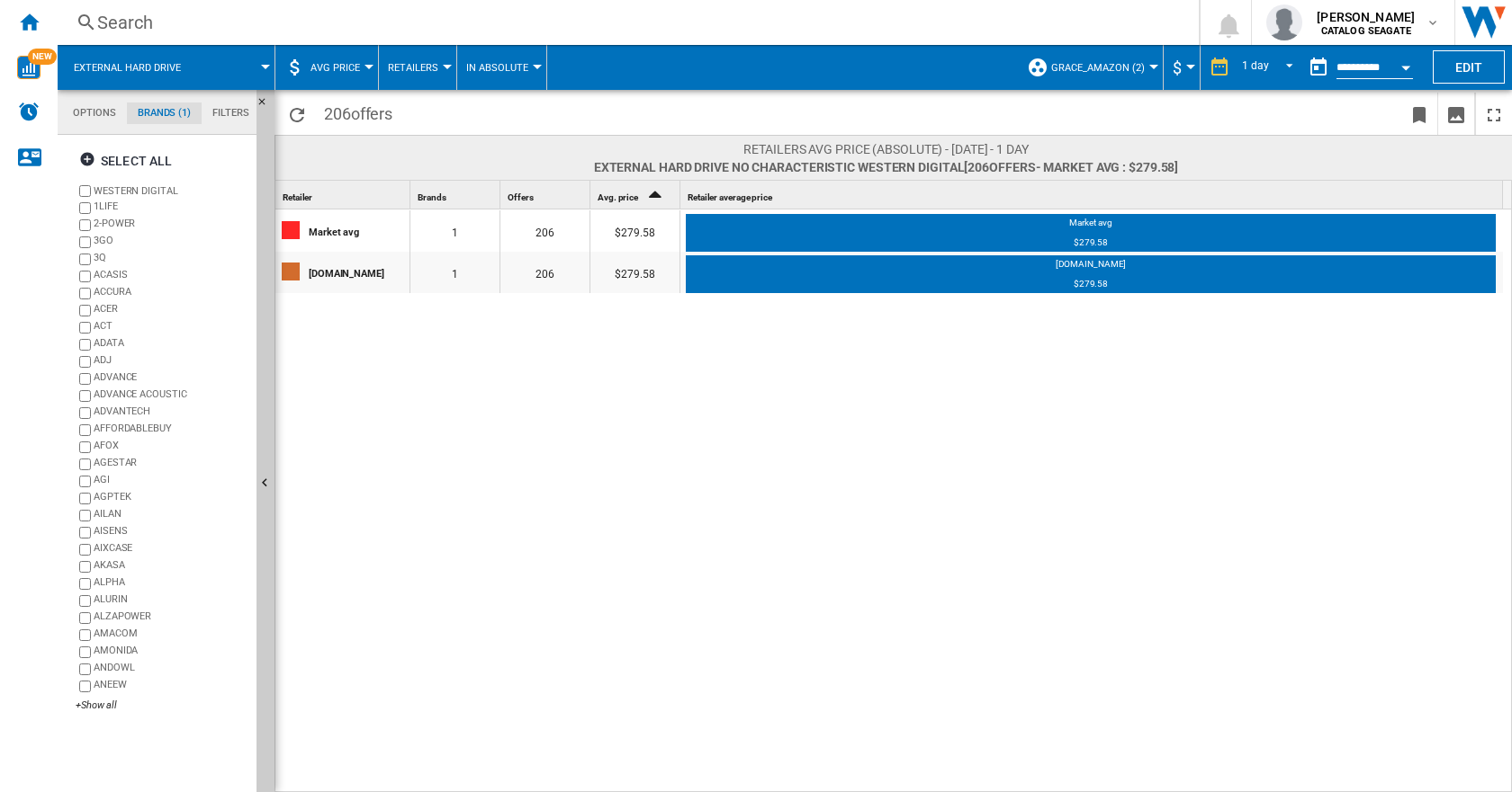
click at [335, 71] on span "AVG Price" at bounding box center [335, 68] width 50 height 11
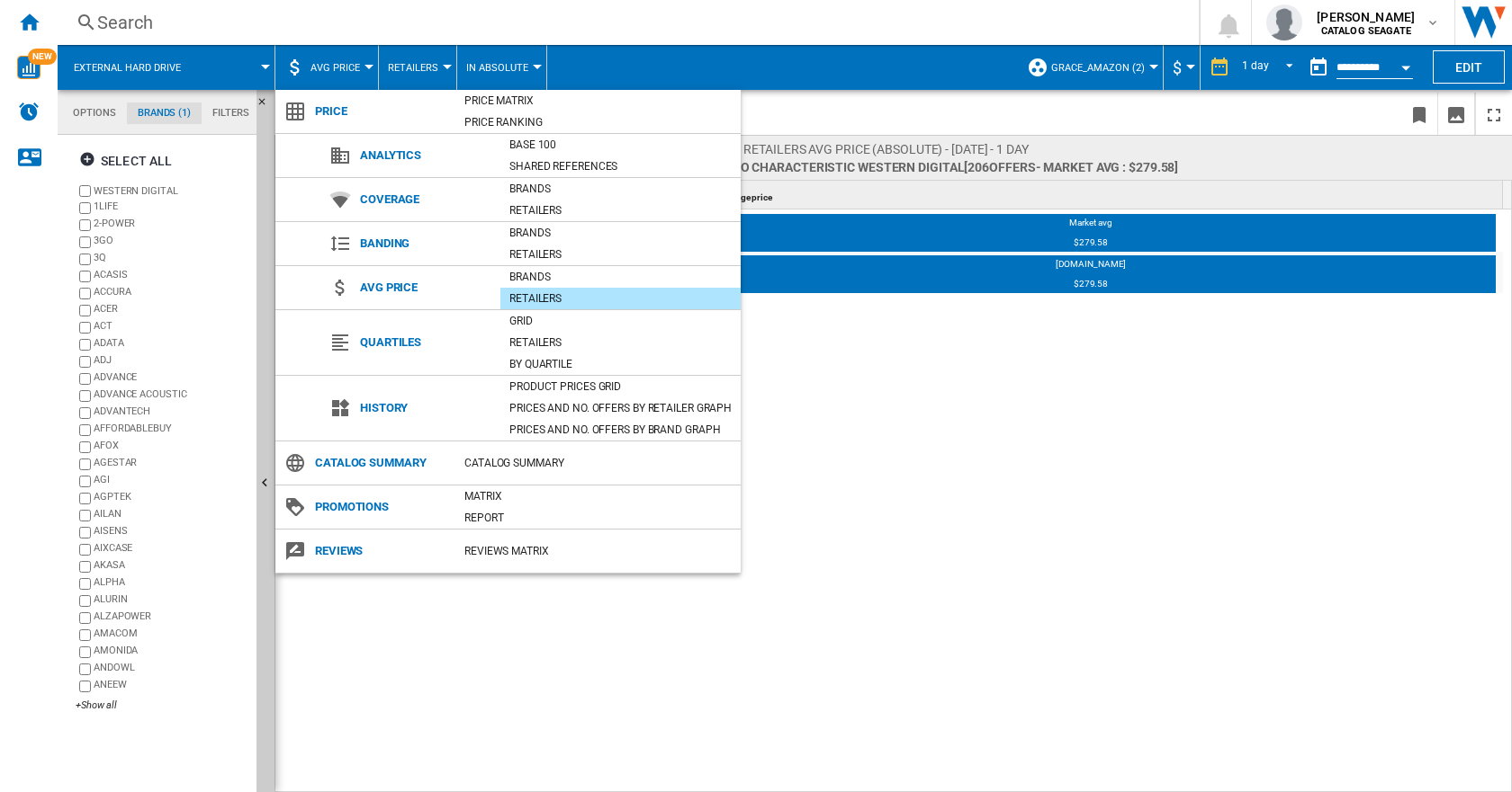
click at [316, 111] on span "Price" at bounding box center [380, 112] width 149 height 25
click at [504, 96] on div "Price Matrix" at bounding box center [597, 100] width 285 height 18
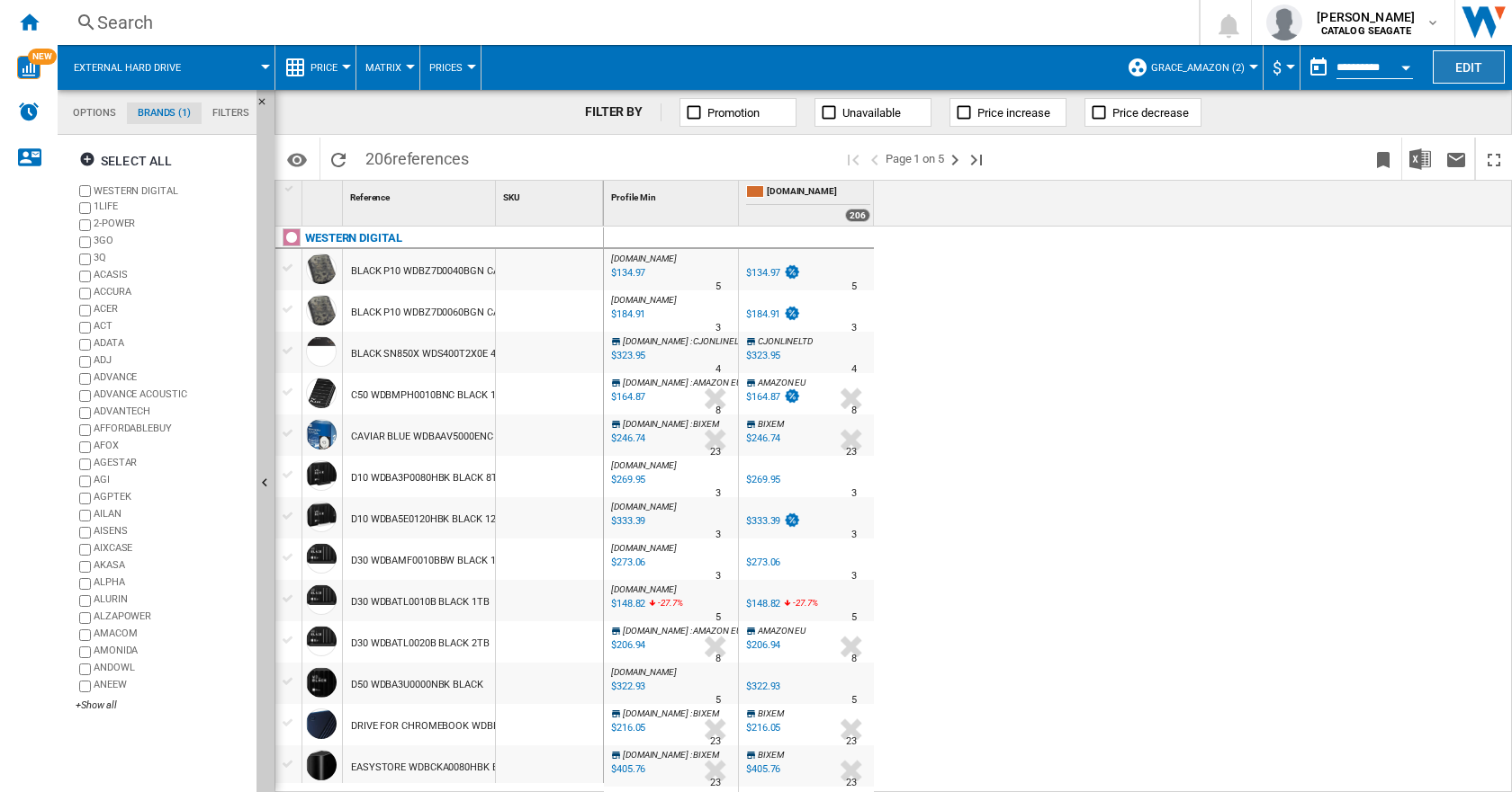
click at [1469, 69] on button "Edit" at bounding box center [1468, 67] width 72 height 33
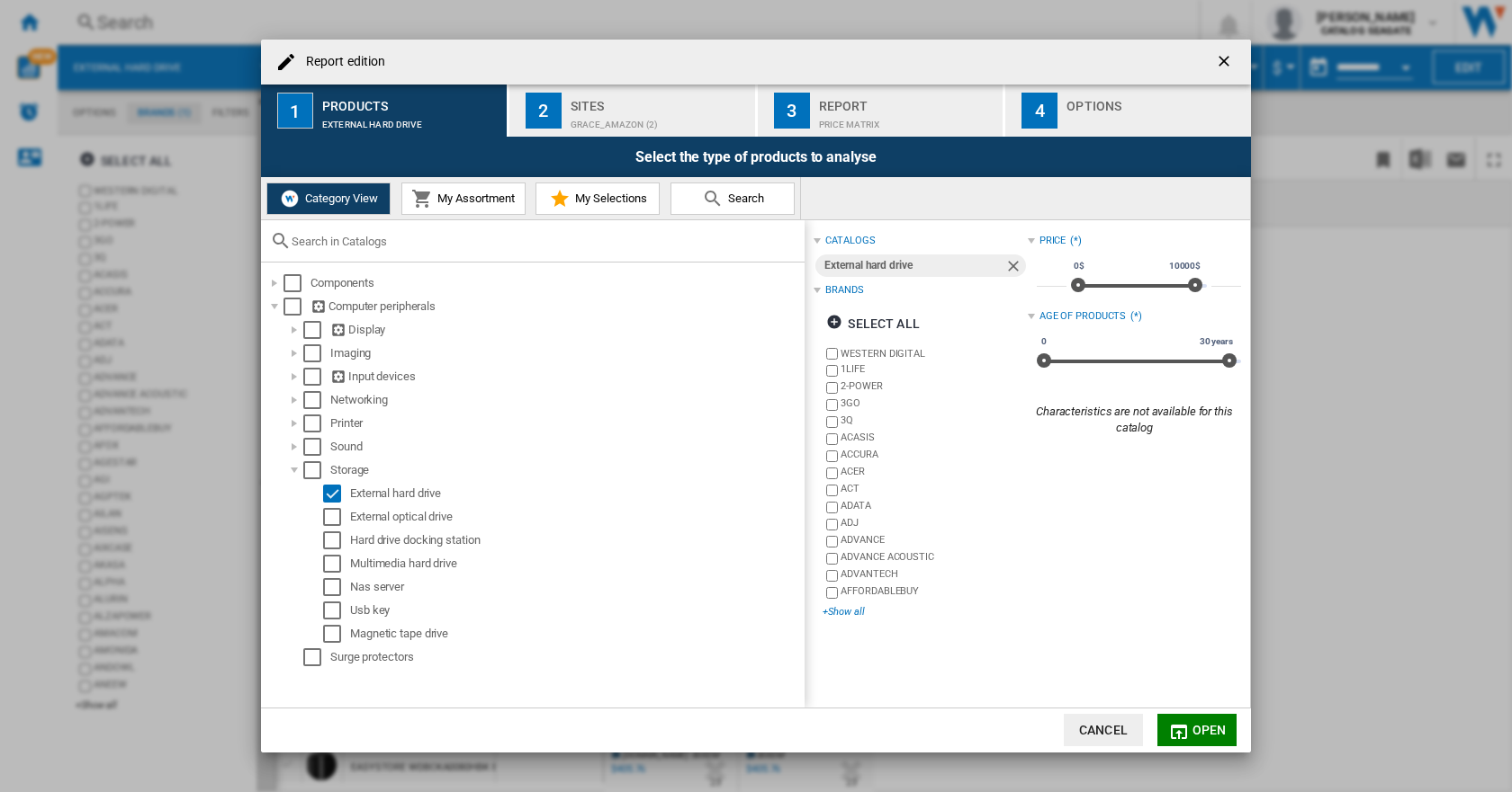
click at [861, 612] on div "+Show all" at bounding box center [924, 612] width 205 height 13
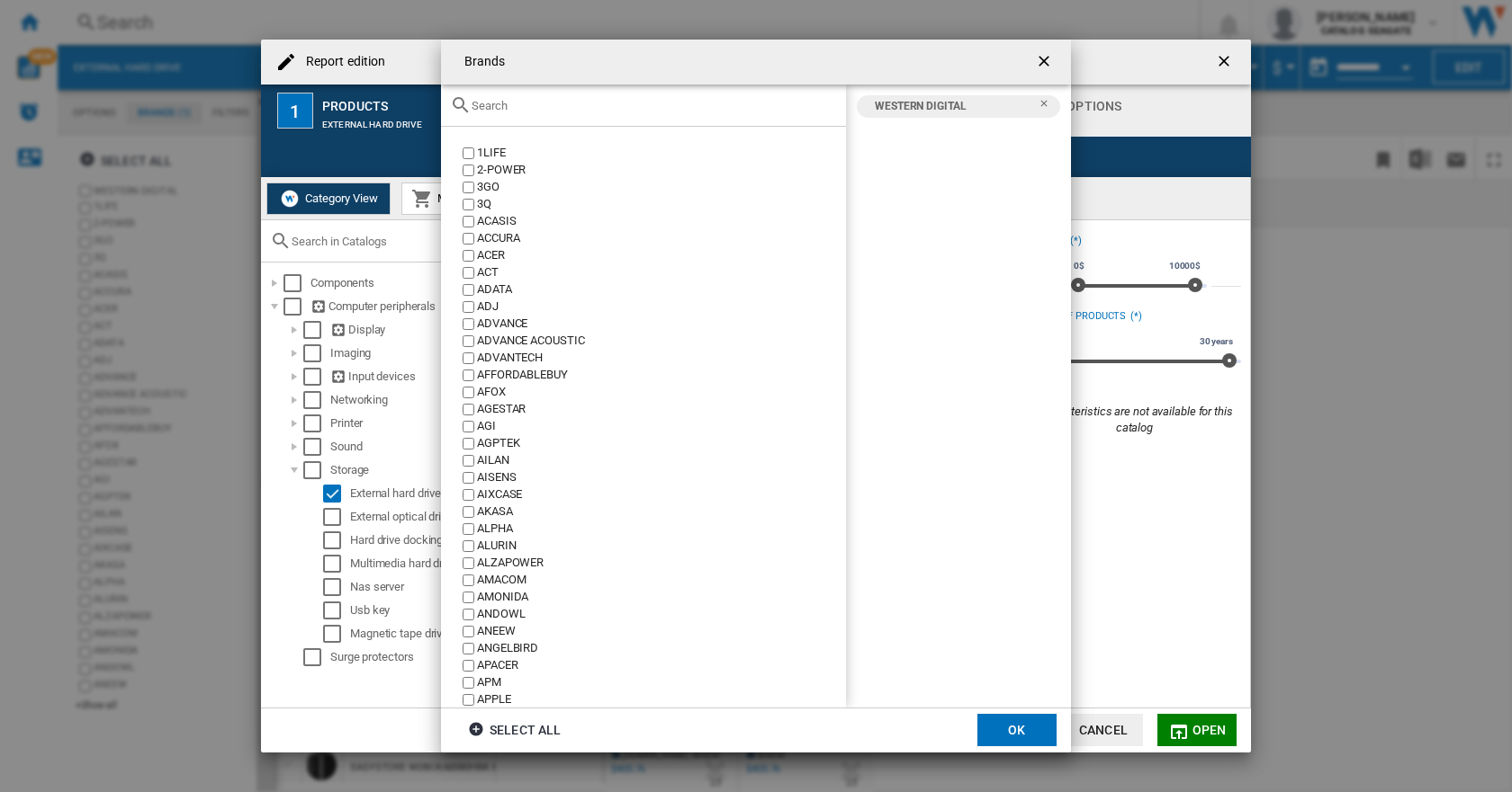
click at [537, 101] on input "Brands 1LIFE ..." at bounding box center [654, 106] width 365 height 13
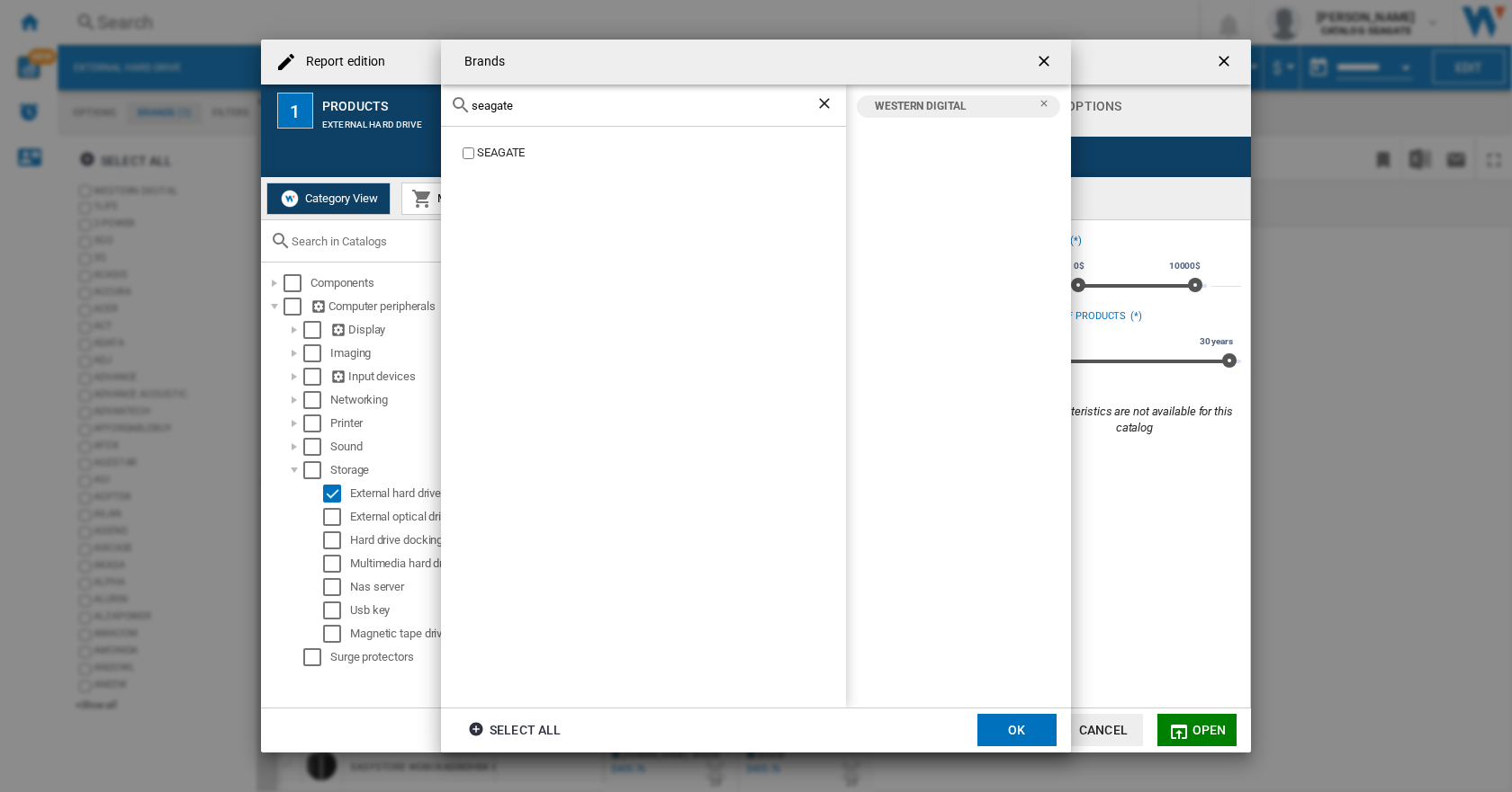
type input "seagate"
click at [1007, 723] on button "OK" at bounding box center [1016, 730] width 79 height 32
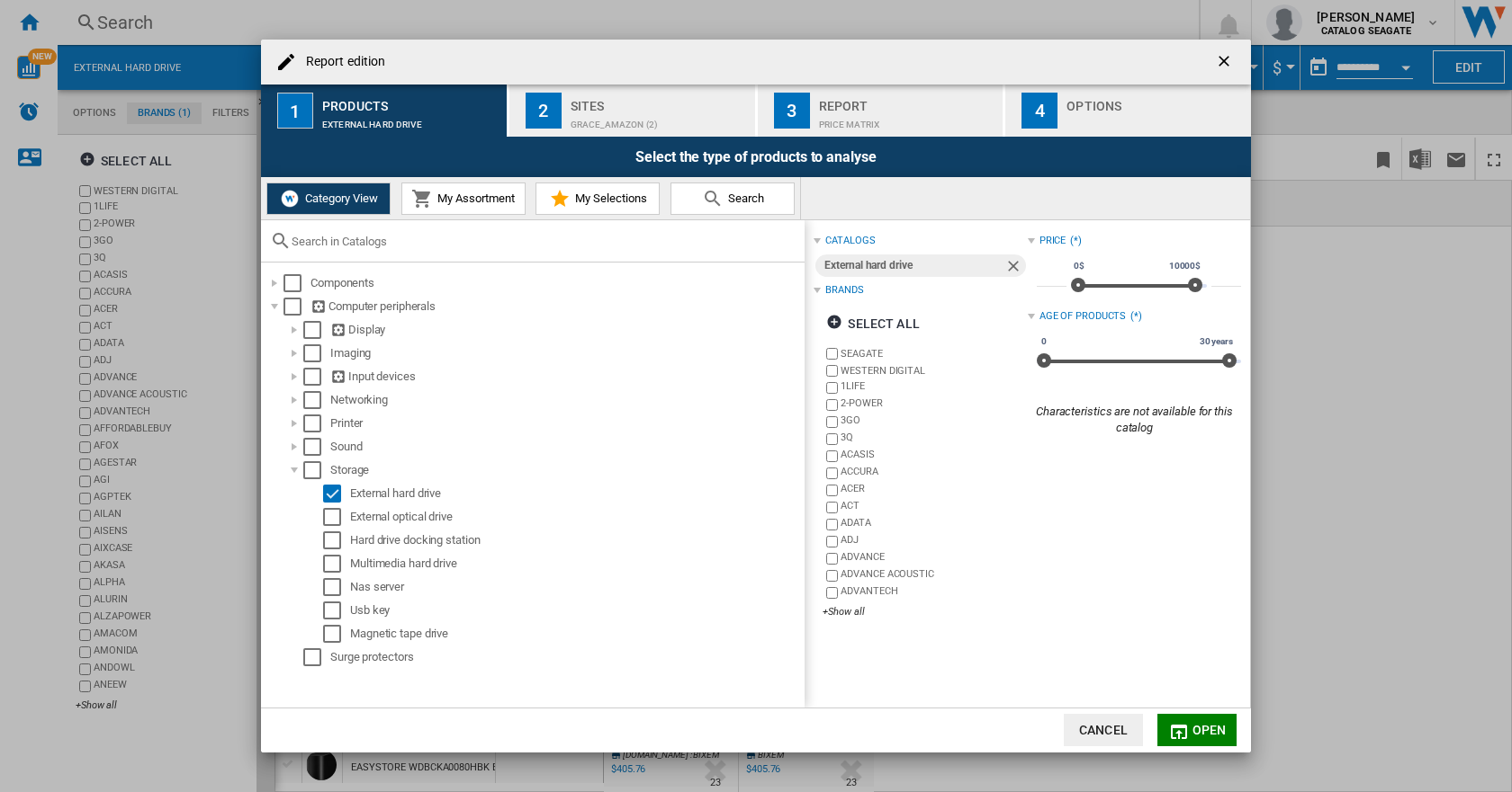
click at [1190, 730] on button "Open" at bounding box center [1197, 730] width 79 height 32
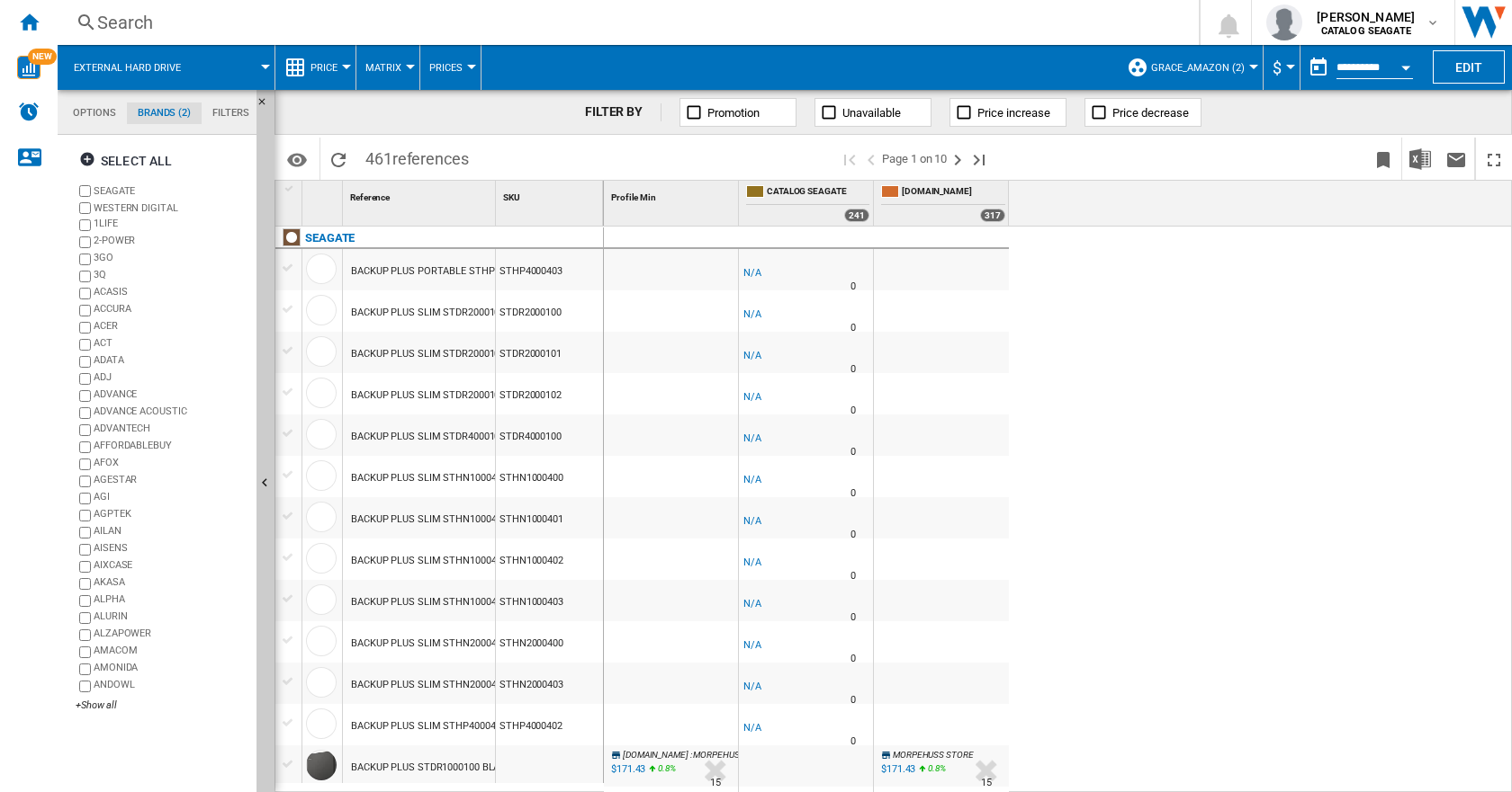
click at [330, 63] on span "Price" at bounding box center [324, 68] width 27 height 11
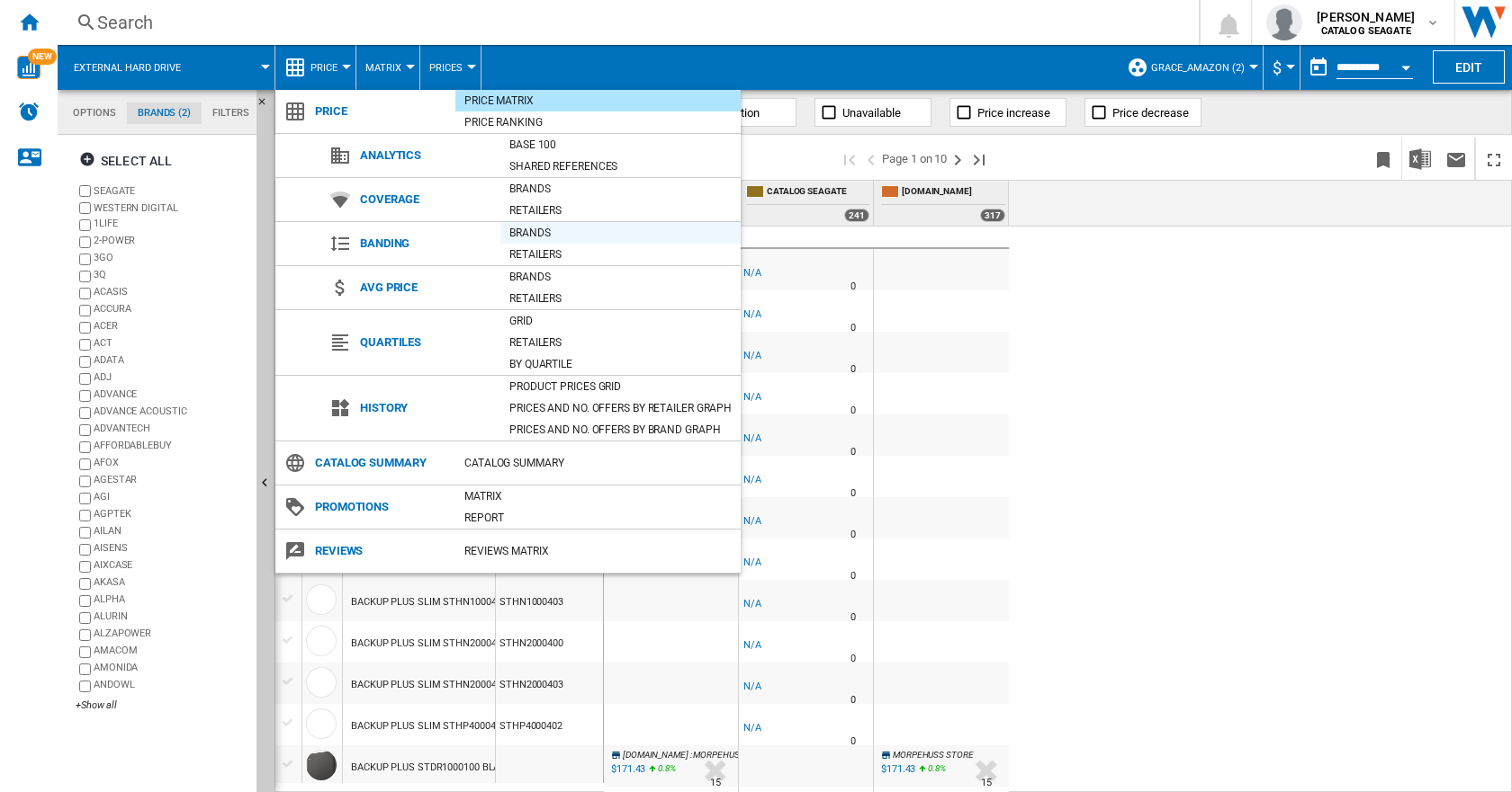
click at [527, 232] on div "Brands" at bounding box center [619, 232] width 240 height 18
